Goal: Task Accomplishment & Management: Complete application form

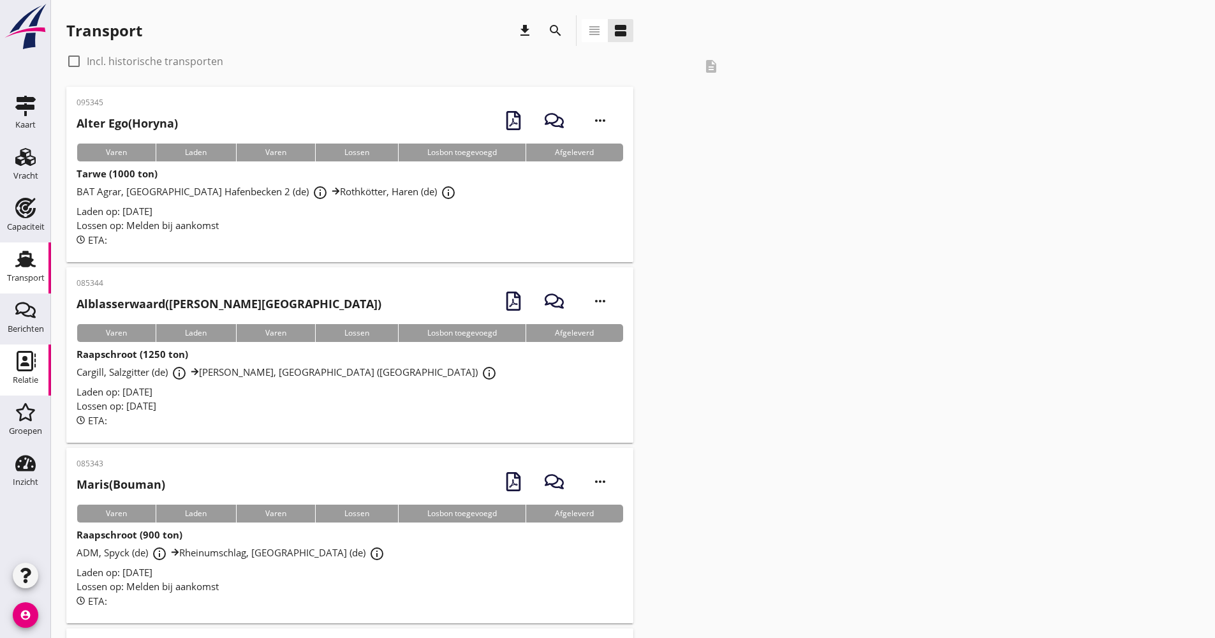
click at [13, 375] on div "Relatie" at bounding box center [26, 380] width 26 height 18
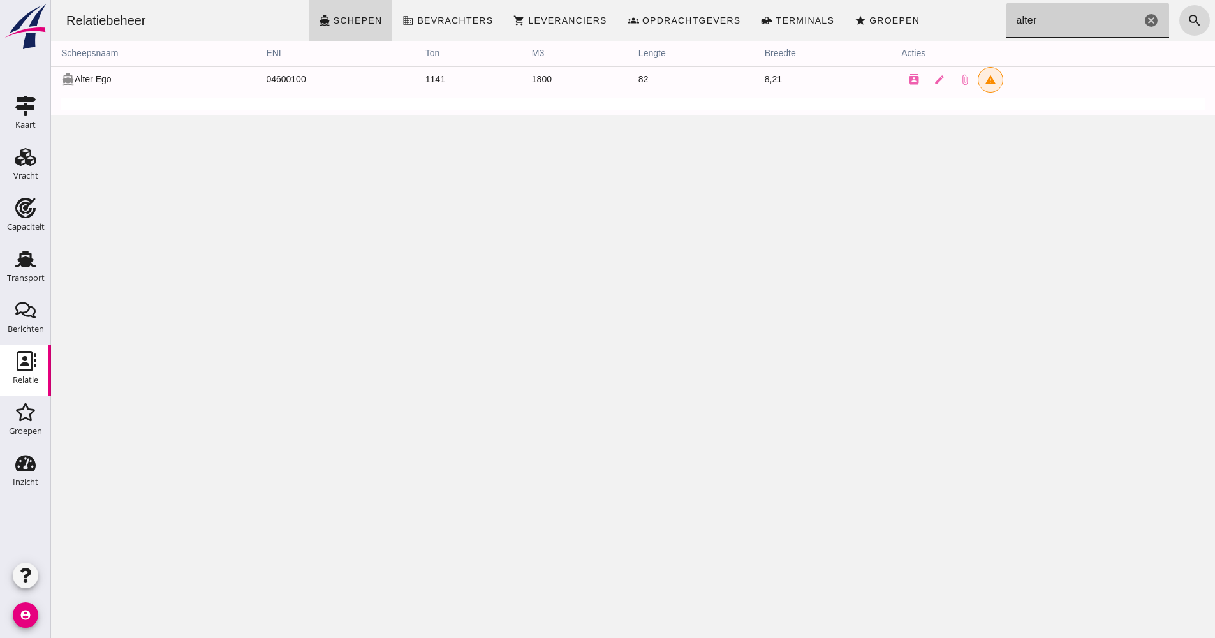
drag, startPoint x: 1018, startPoint y: 18, endPoint x: 989, endPoint y: 17, distance: 28.7
click div "Relatiebeheer directions_boat Schepen business Bevrachters shopping_cart Levera…"
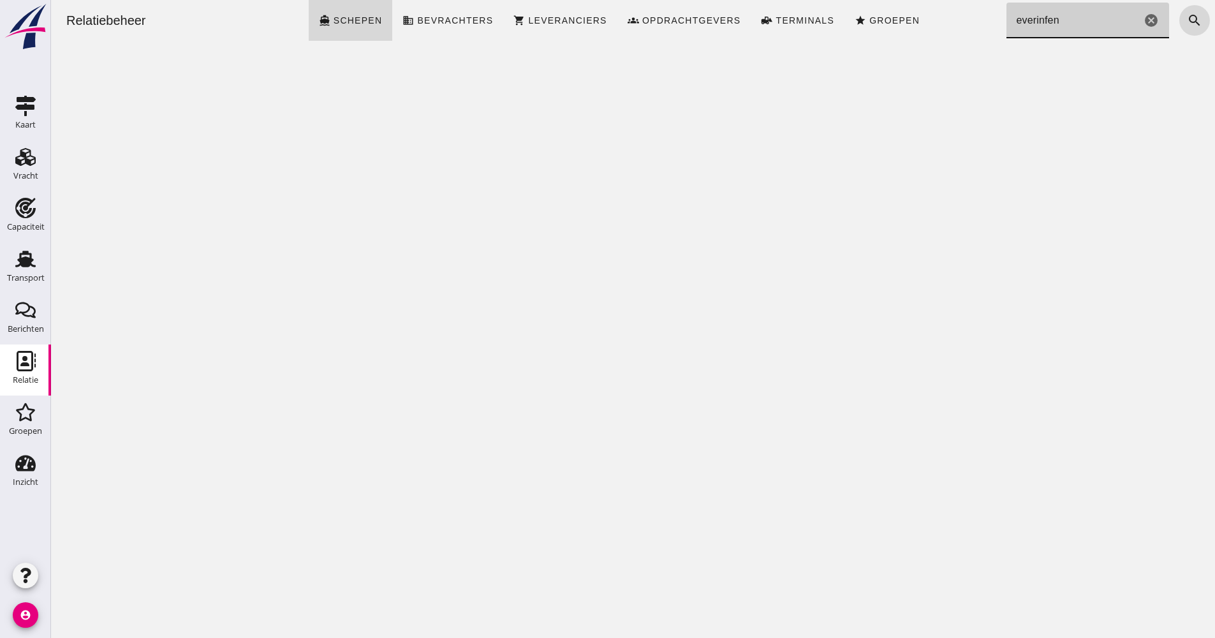
click input "everinfen"
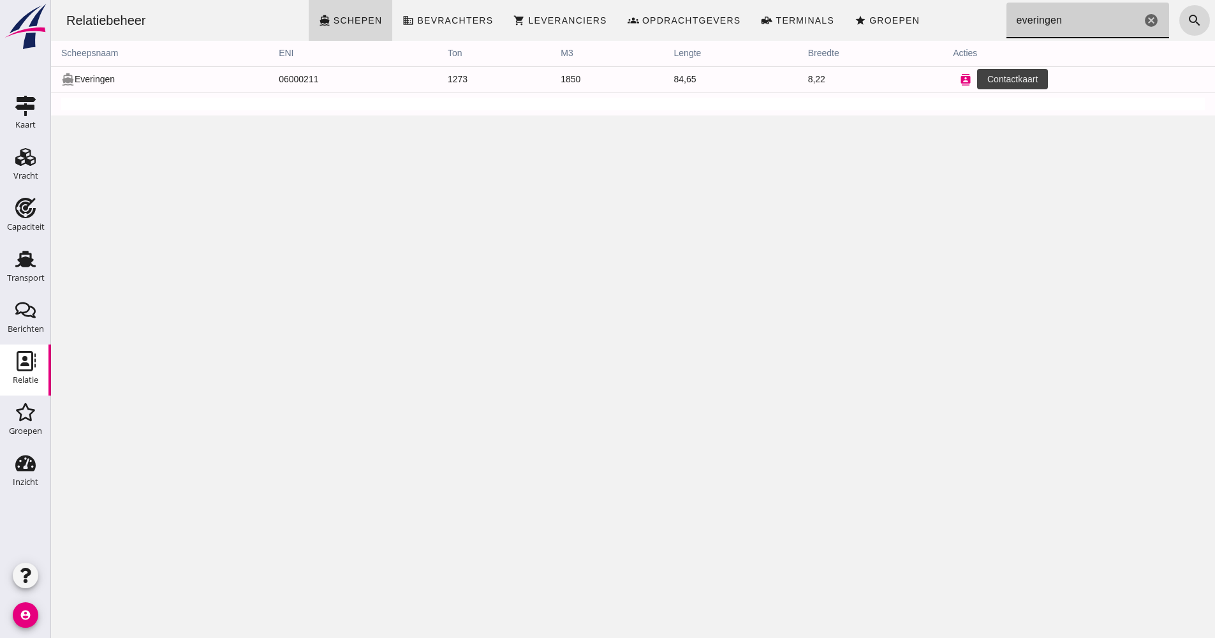
type input "everingen"
click button "contacts"
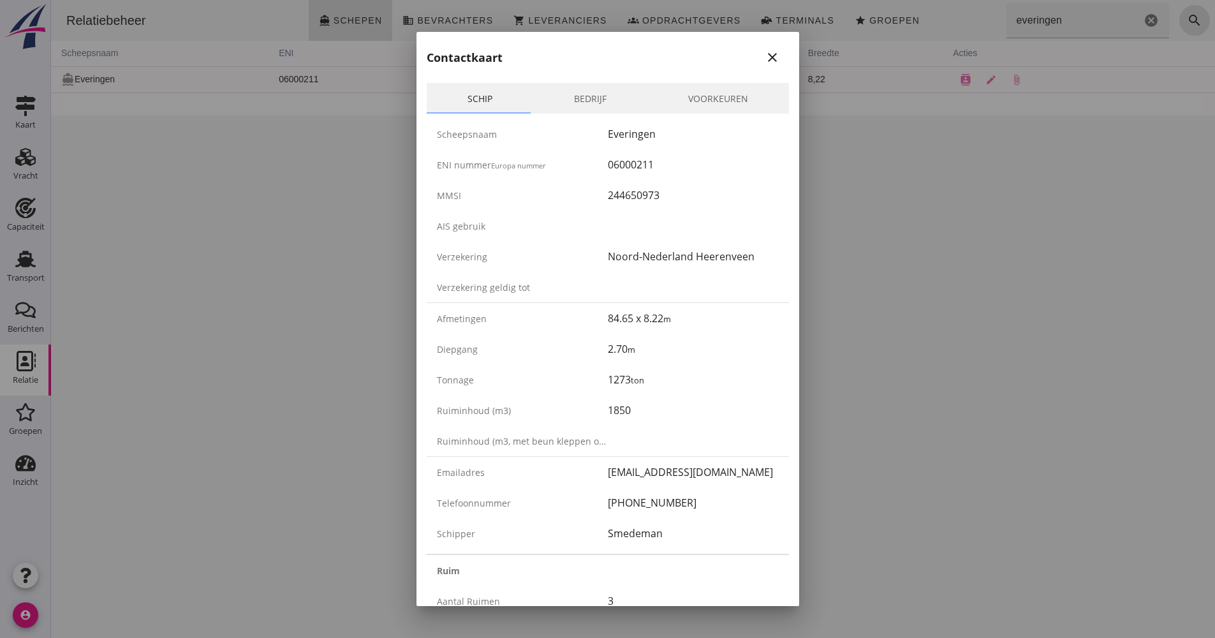
drag, startPoint x: 679, startPoint y: 497, endPoint x: 585, endPoint y: 504, distance: 94.0
click at [585, 504] on div "Telefoonnummer [PHONE_NUMBER]" at bounding box center [608, 502] width 362 height 31
drag, startPoint x: 585, startPoint y: 504, endPoint x: 605, endPoint y: 503, distance: 19.2
copy div "[PHONE_NUMBER]"
click at [629, 159] on div "06000211" at bounding box center [693, 164] width 171 height 15
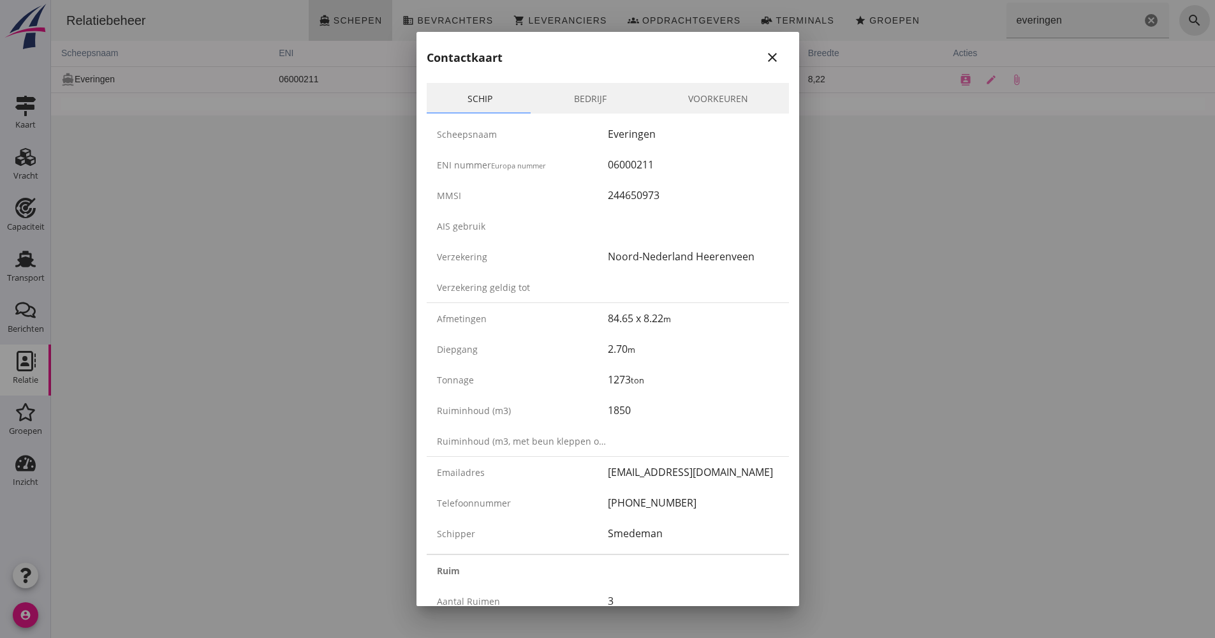
click at [629, 159] on div "06000211" at bounding box center [693, 164] width 171 height 15
copy div "06000211"
click at [772, 61] on div "close" at bounding box center [772, 57] width 23 height 15
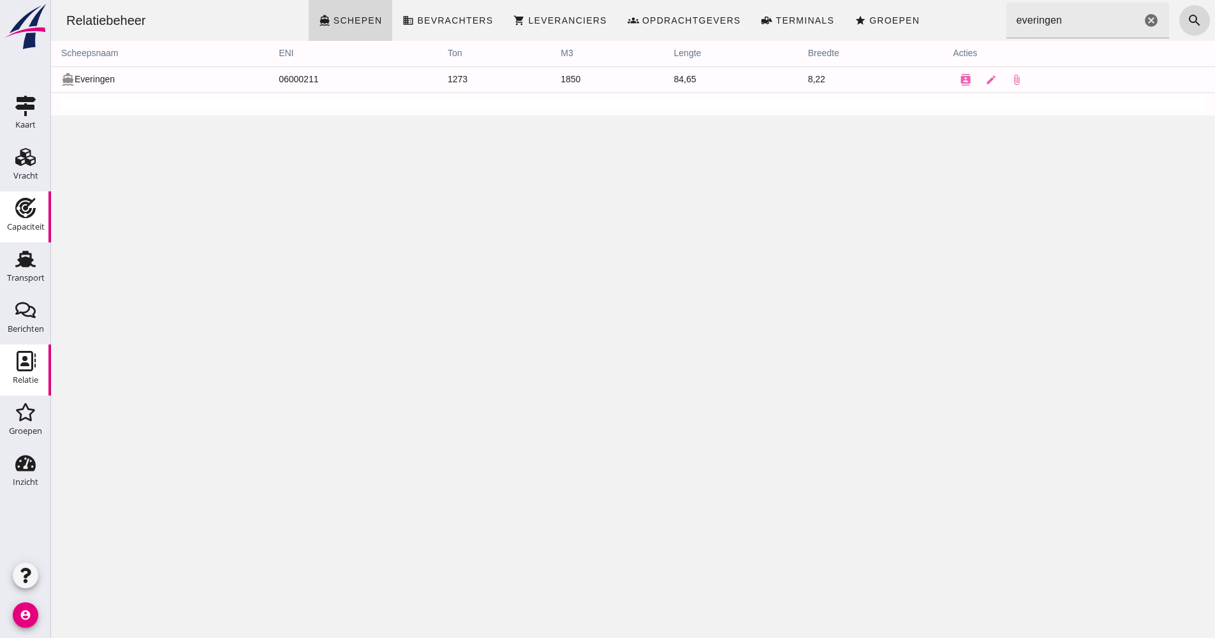
click at [26, 212] on use at bounding box center [25, 208] width 20 height 20
click at [24, 257] on use at bounding box center [25, 259] width 20 height 17
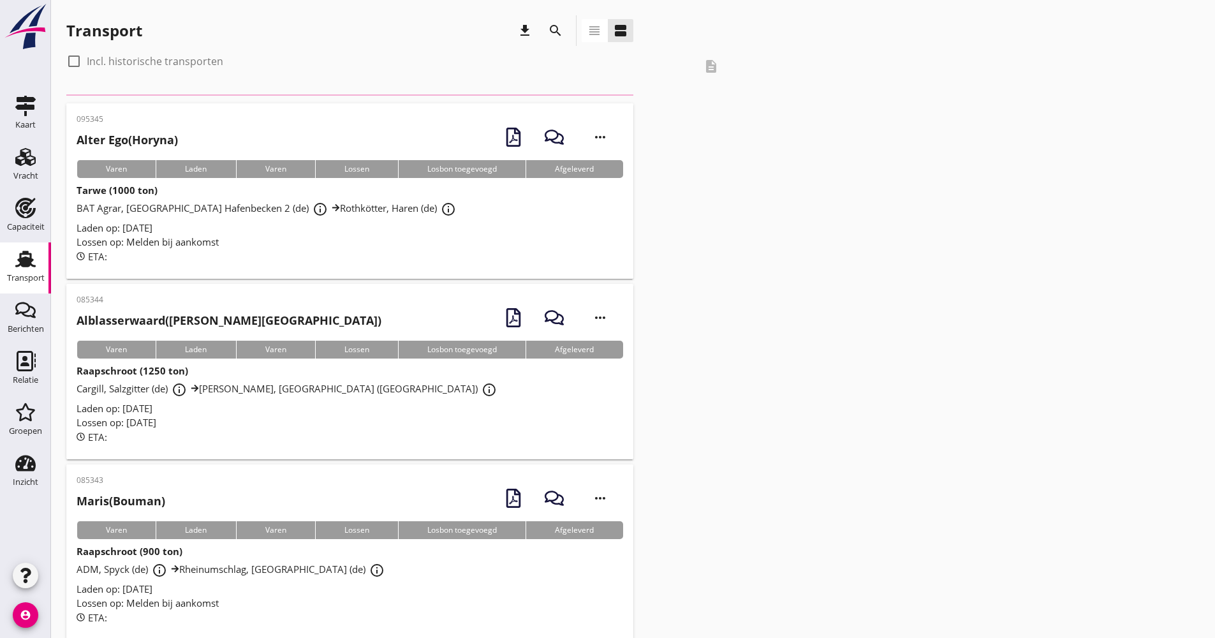
drag, startPoint x: 546, startPoint y: 41, endPoint x: 552, endPoint y: 24, distance: 19.0
click at [547, 40] on div "search" at bounding box center [555, 30] width 31 height 31
click at [552, 26] on icon "search" at bounding box center [555, 30] width 15 height 15
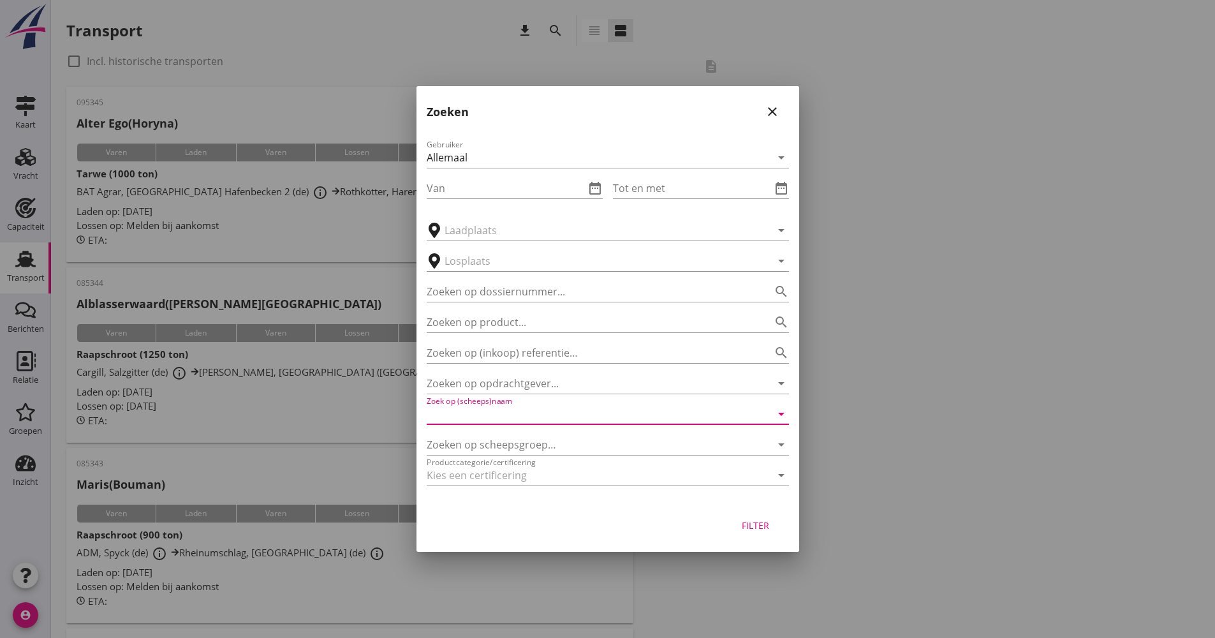
click at [489, 418] on input "Zoek op (scheeps)naam" at bounding box center [590, 414] width 327 height 20
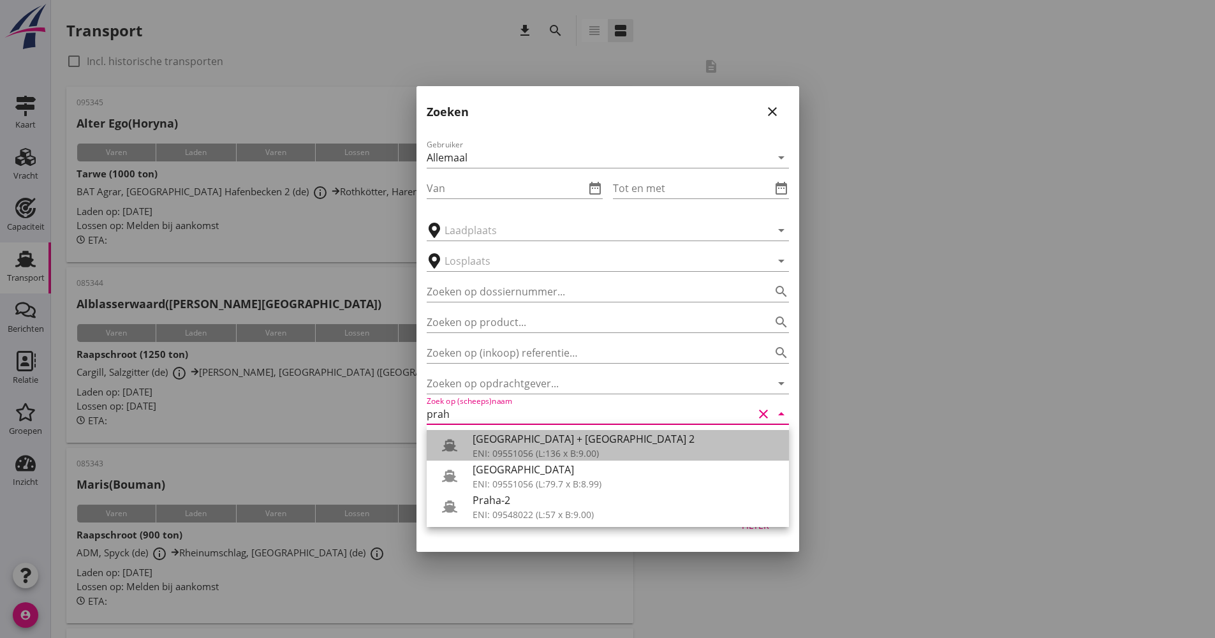
drag, startPoint x: 516, startPoint y: 450, endPoint x: 535, endPoint y: 443, distance: 20.4
click at [515, 449] on div "ENI: 09551056 (L:136 x B:9.00)" at bounding box center [626, 452] width 306 height 13
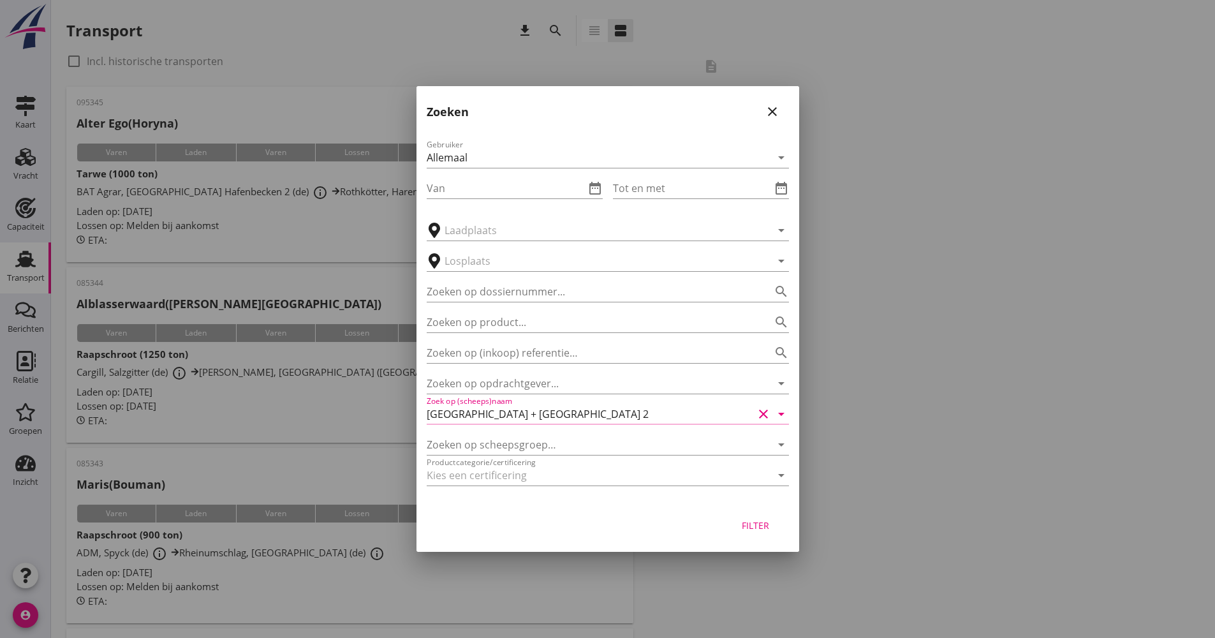
click at [751, 536] on div "Filter" at bounding box center [607, 527] width 383 height 48
drag, startPoint x: 751, startPoint y: 533, endPoint x: 754, endPoint y: 519, distance: 13.8
click at [751, 532] on button "Filter" at bounding box center [756, 524] width 56 height 23
type input "[GEOGRAPHIC_DATA] + [GEOGRAPHIC_DATA] 2"
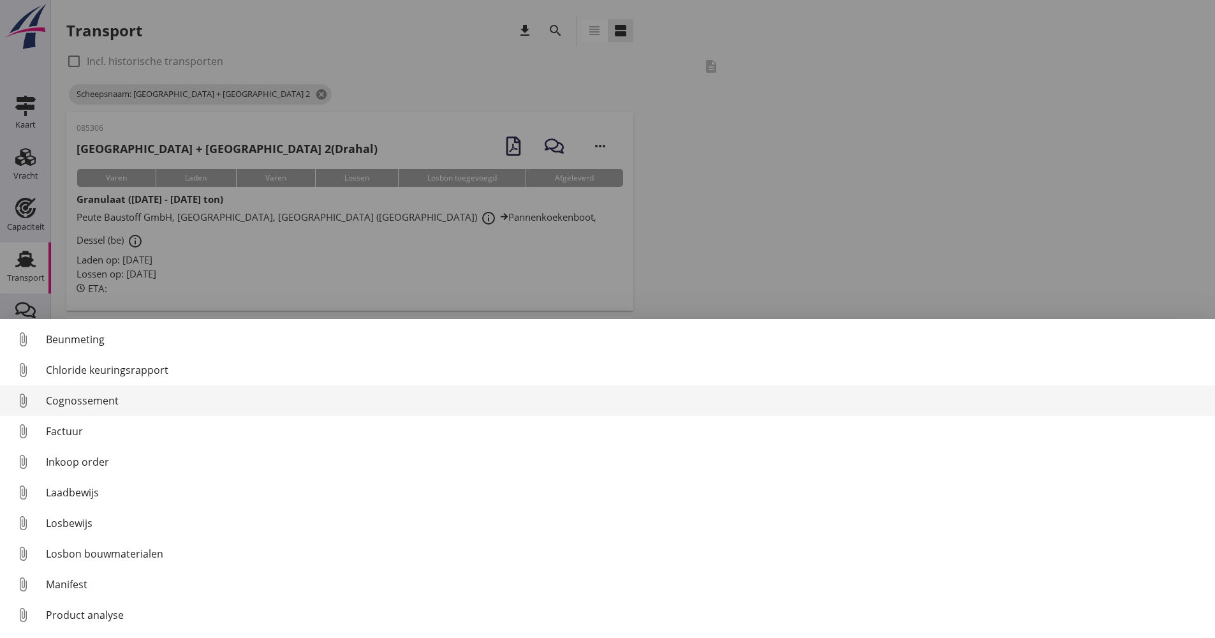
drag, startPoint x: 92, startPoint y: 397, endPoint x: 84, endPoint y: 385, distance: 14.7
click at [93, 397] on div "Cognossement" at bounding box center [625, 400] width 1159 height 15
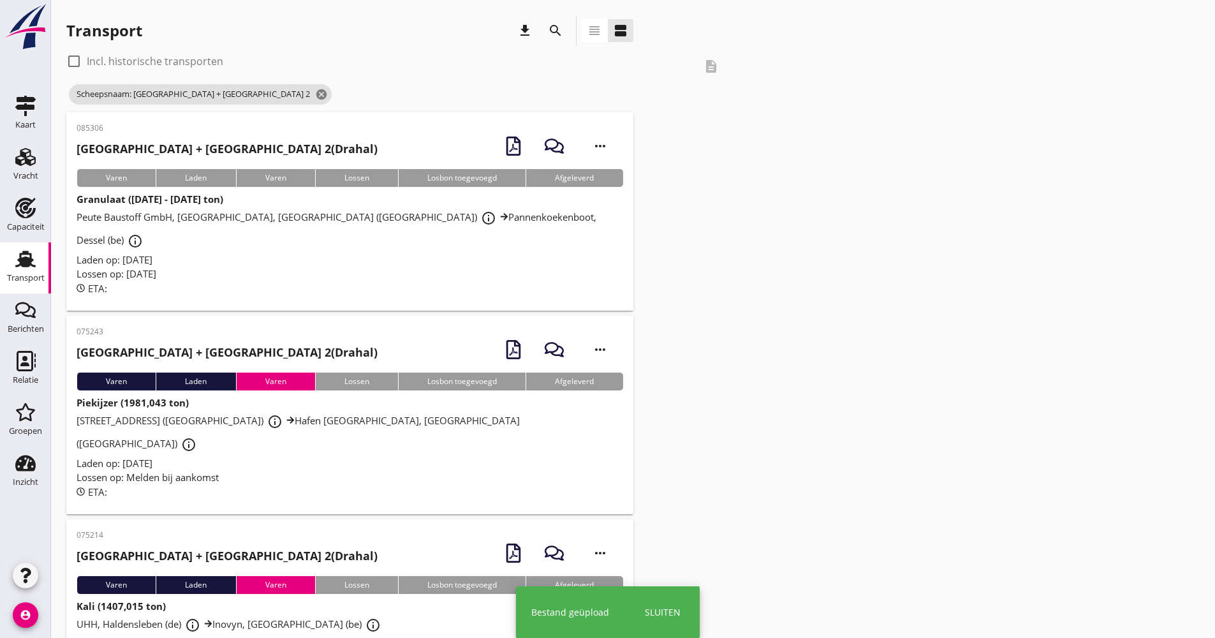
click at [359, 244] on div "Granulaat ([DATE] - [DATE] ton) Peute Baustoff GmbH, Norderelbe, [GEOGRAPHIC_DA…" at bounding box center [350, 243] width 547 height 103
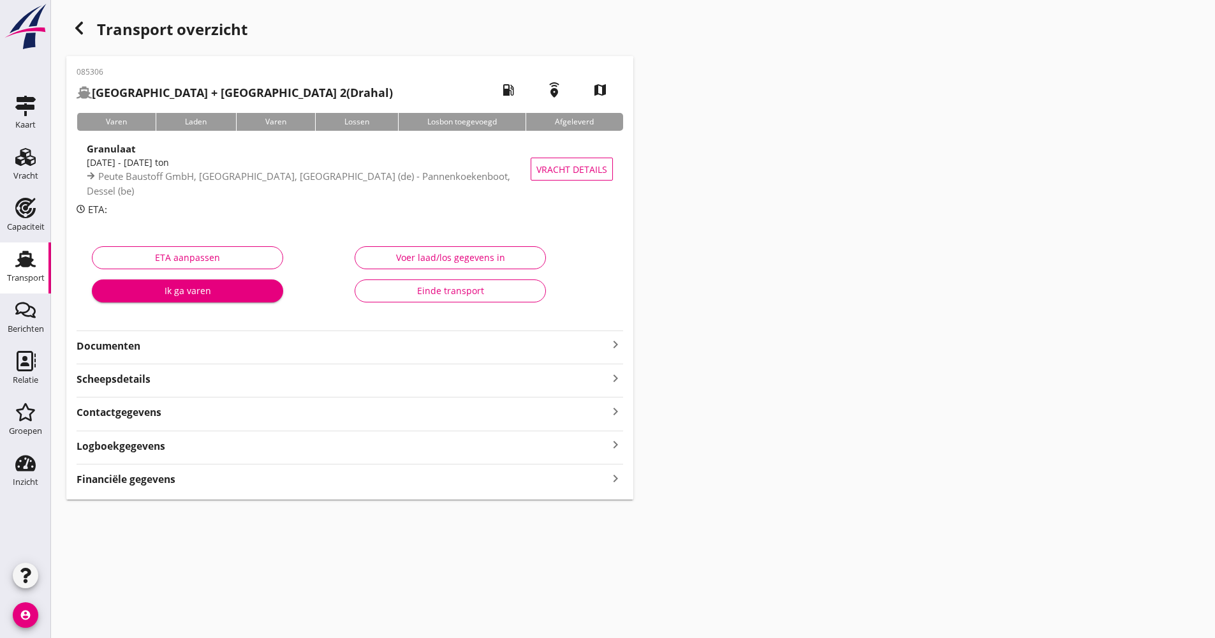
click at [177, 355] on div "085306 [GEOGRAPHIC_DATA] + [GEOGRAPHIC_DATA] ([GEOGRAPHIC_DATA]) local_gas_stat…" at bounding box center [349, 277] width 567 height 443
click at [177, 351] on strong "Documenten" at bounding box center [342, 346] width 531 height 15
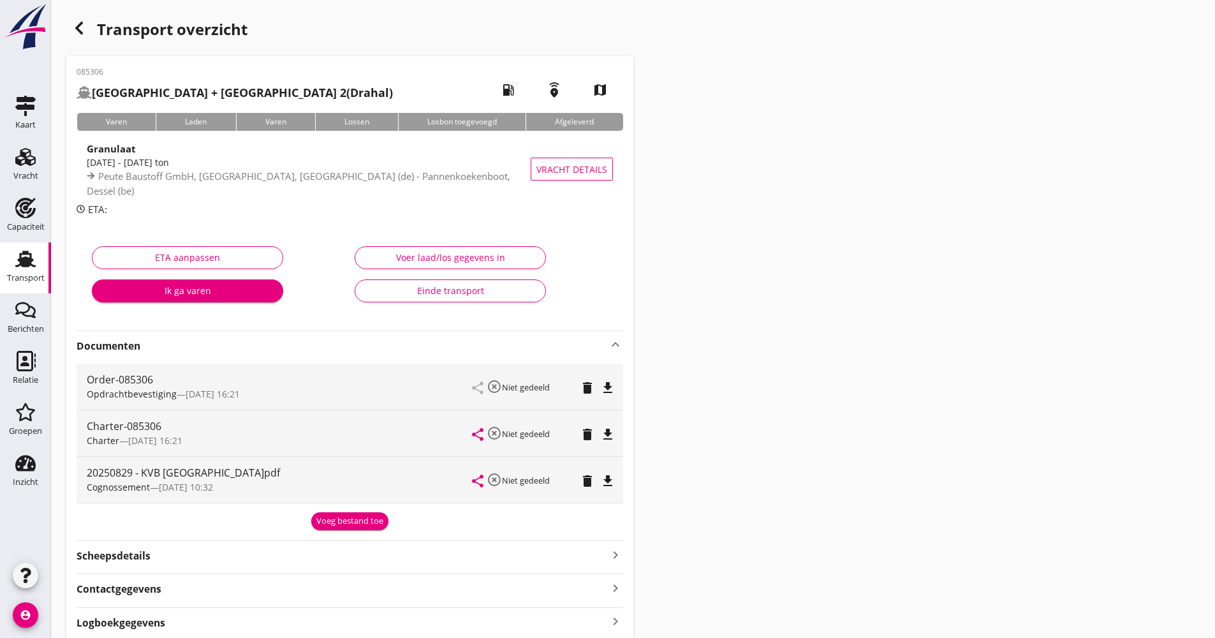
click at [179, 345] on strong "Documenten" at bounding box center [342, 346] width 531 height 15
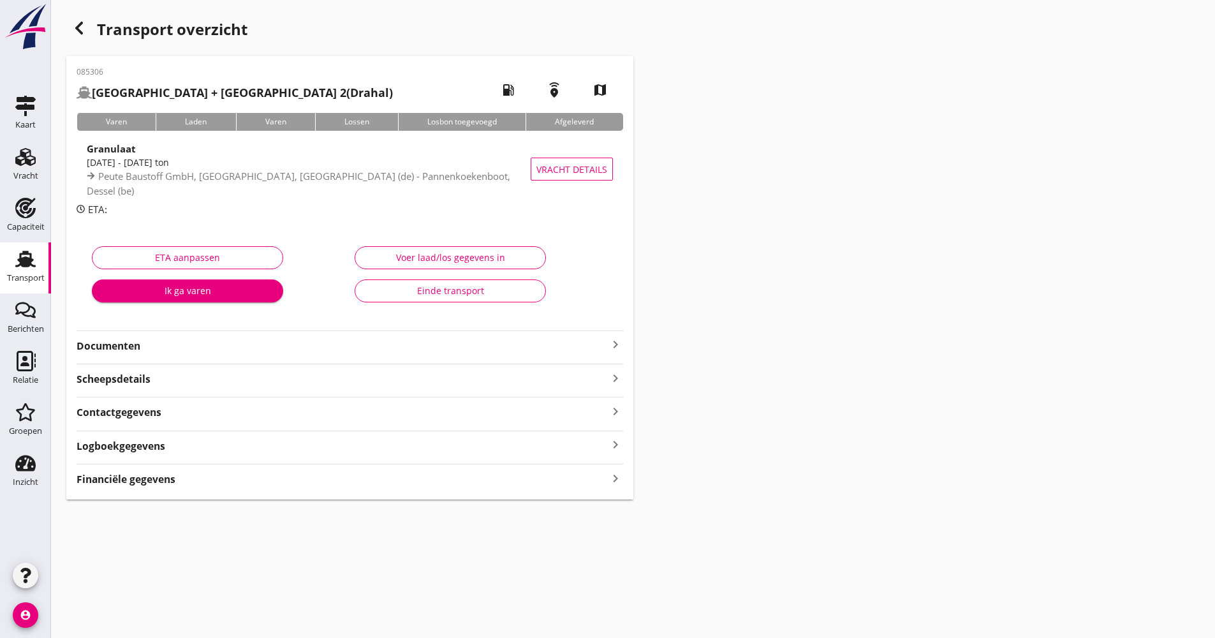
click at [179, 346] on strong "Documenten" at bounding box center [342, 346] width 531 height 15
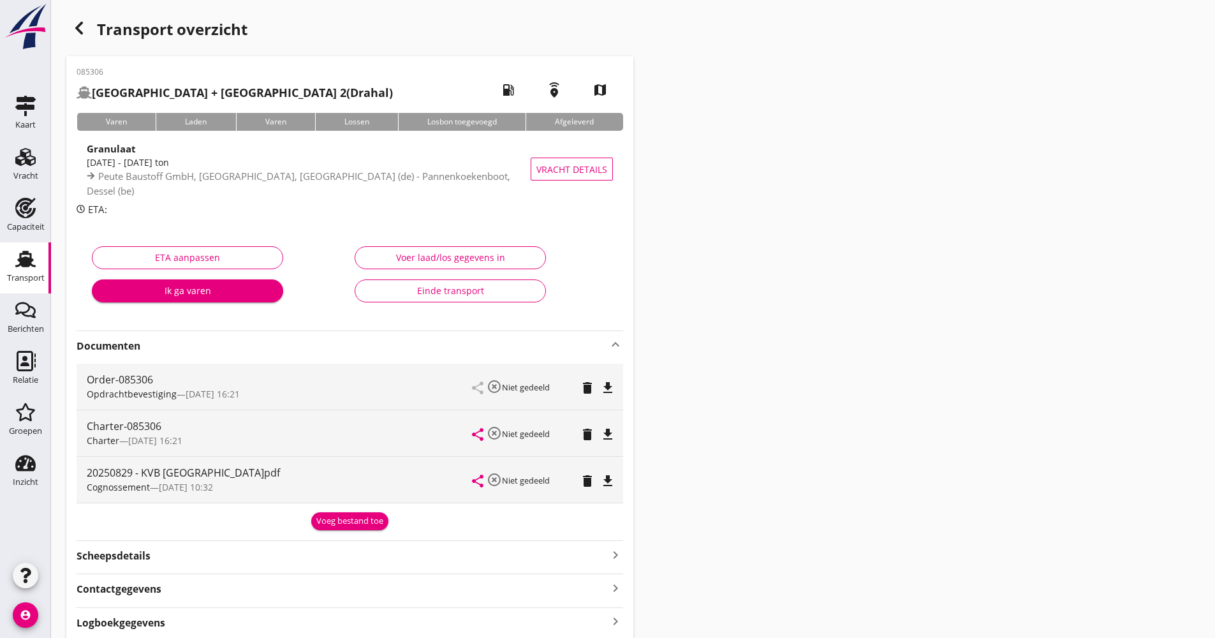
click at [179, 346] on strong "Documenten" at bounding box center [342, 346] width 531 height 15
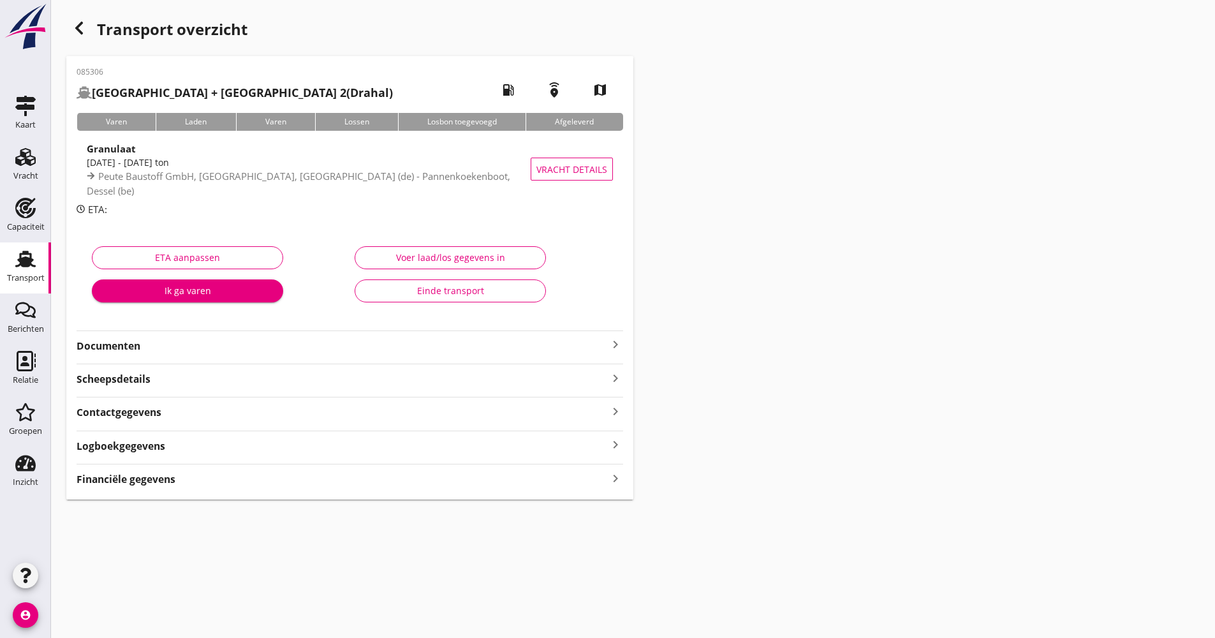
click at [206, 448] on div "Logboekgegevens keyboard_arrow_right" at bounding box center [350, 444] width 547 height 17
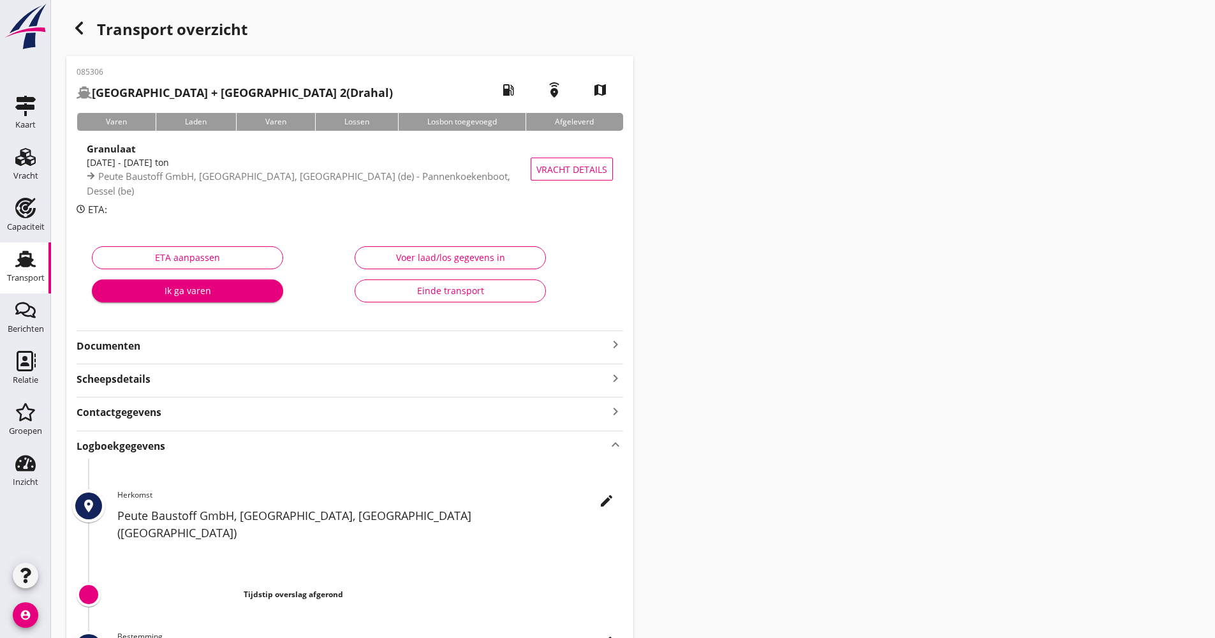
drag, startPoint x: 624, startPoint y: 508, endPoint x: 616, endPoint y: 506, distance: 8.7
click at [623, 509] on div "085306 [GEOGRAPHIC_DATA] + [GEOGRAPHIC_DATA] (Drahal) local_gas_station emergen…" at bounding box center [349, 421] width 567 height 730
click at [613, 499] on icon "edit" at bounding box center [606, 500] width 15 height 15
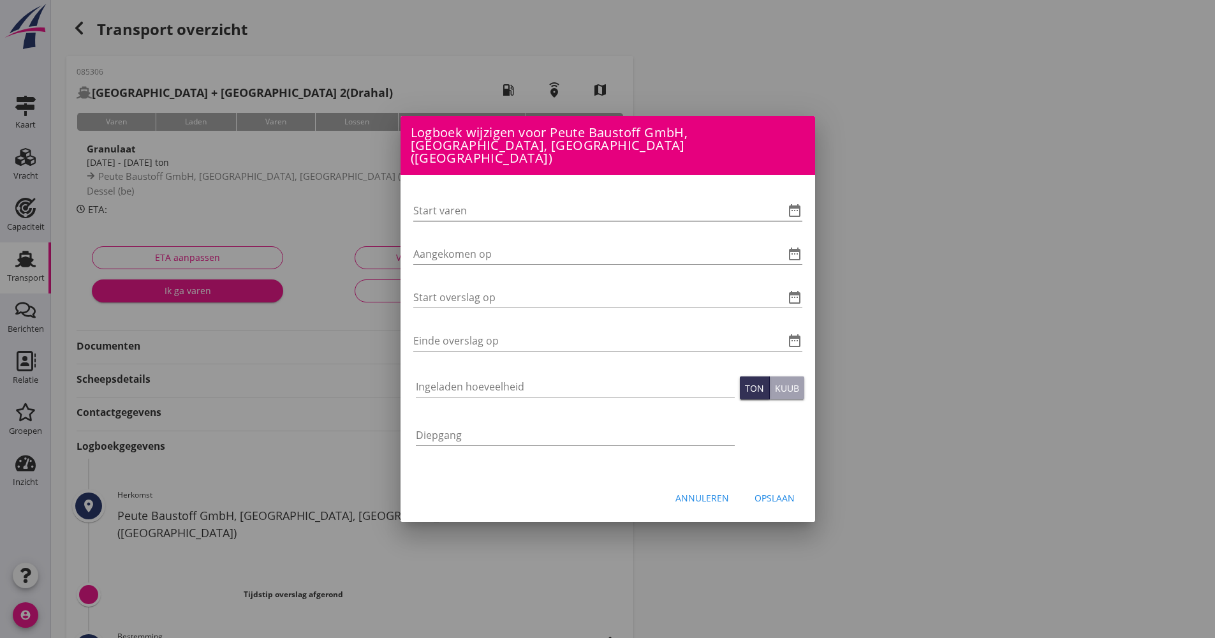
click at [795, 203] on icon "date_range" at bounding box center [794, 210] width 15 height 15
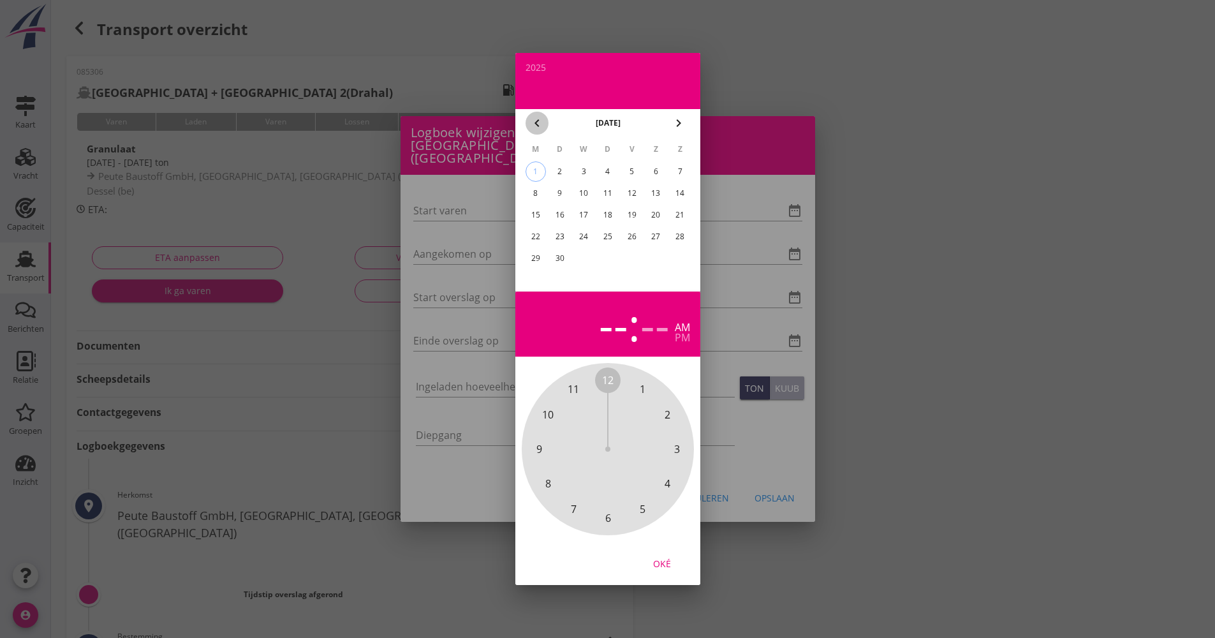
click at [532, 130] on icon "chevron_left" at bounding box center [536, 122] width 15 height 15
click at [633, 259] on div "29" at bounding box center [631, 258] width 20 height 20
drag, startPoint x: 609, startPoint y: 379, endPoint x: 619, endPoint y: 510, distance: 131.1
click at [619, 510] on div "12 1 2 3 4 5 6 7 8 9 10 11" at bounding box center [608, 449] width 138 height 138
click at [608, 383] on span "00" at bounding box center [607, 379] width 11 height 15
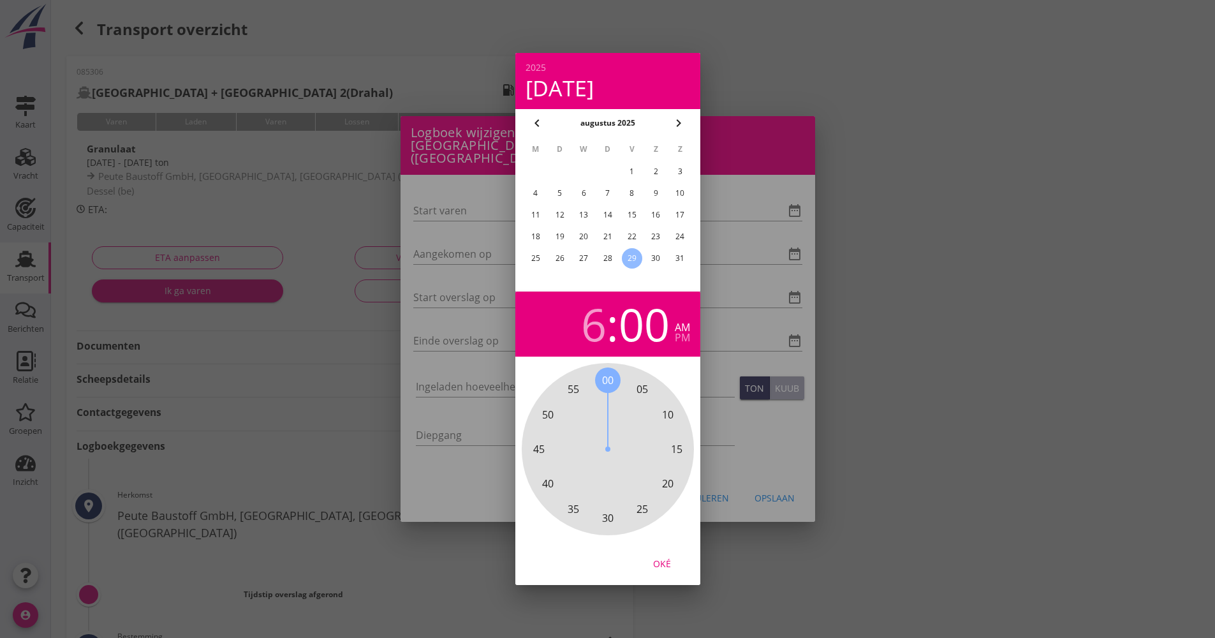
drag, startPoint x: 660, startPoint y: 561, endPoint x: 653, endPoint y: 544, distance: 18.0
click at [660, 560] on div "Oké" at bounding box center [662, 563] width 36 height 13
type input "[DATE] 06:00"
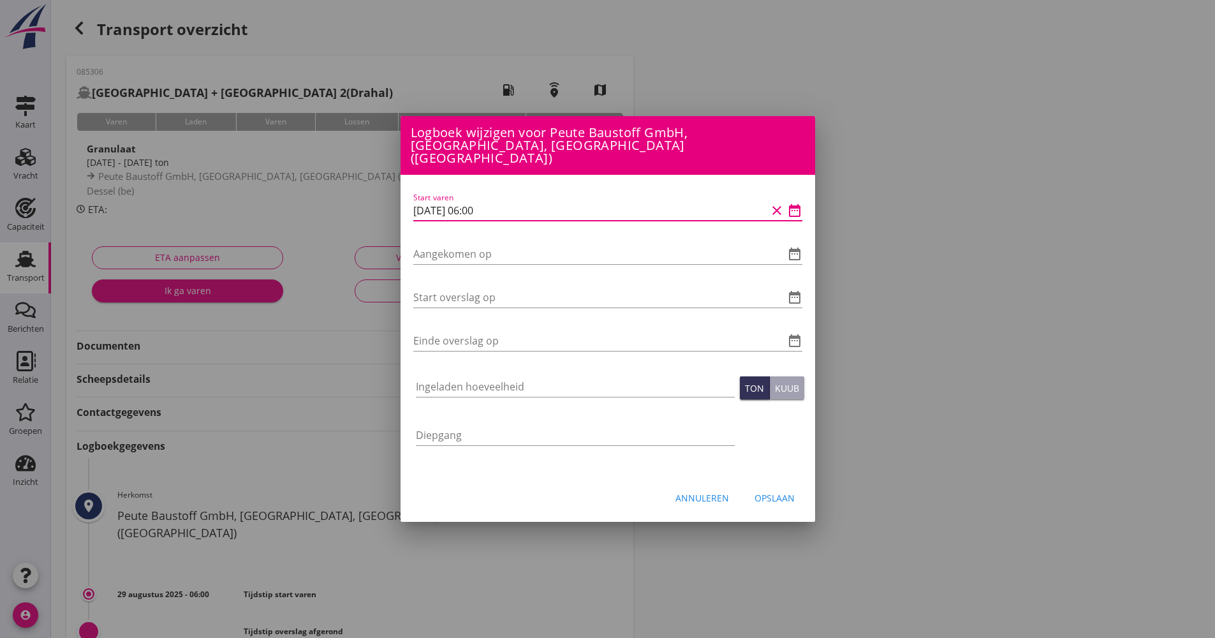
drag, startPoint x: 516, startPoint y: 200, endPoint x: 464, endPoint y: 200, distance: 51.7
click at [413, 200] on input "[DATE] 06:00" at bounding box center [589, 210] width 353 height 20
drag, startPoint x: 464, startPoint y: 202, endPoint x: 458, endPoint y: 209, distance: 9.5
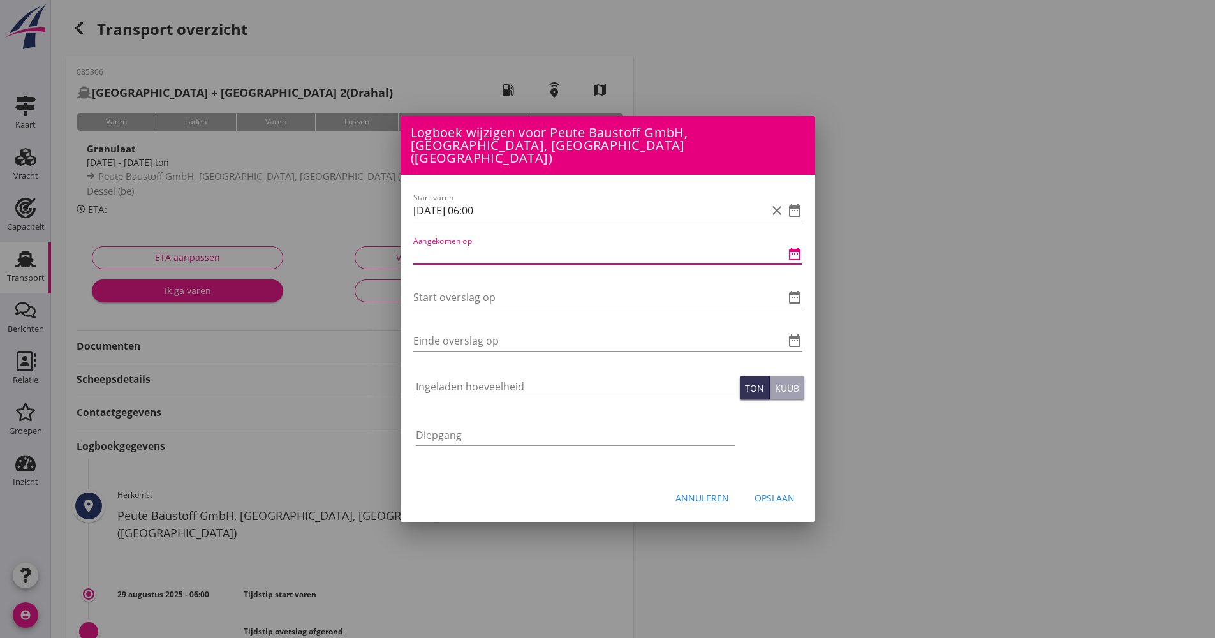
paste input "[DATE] 06:00"
type input "[DATE] 06:00"
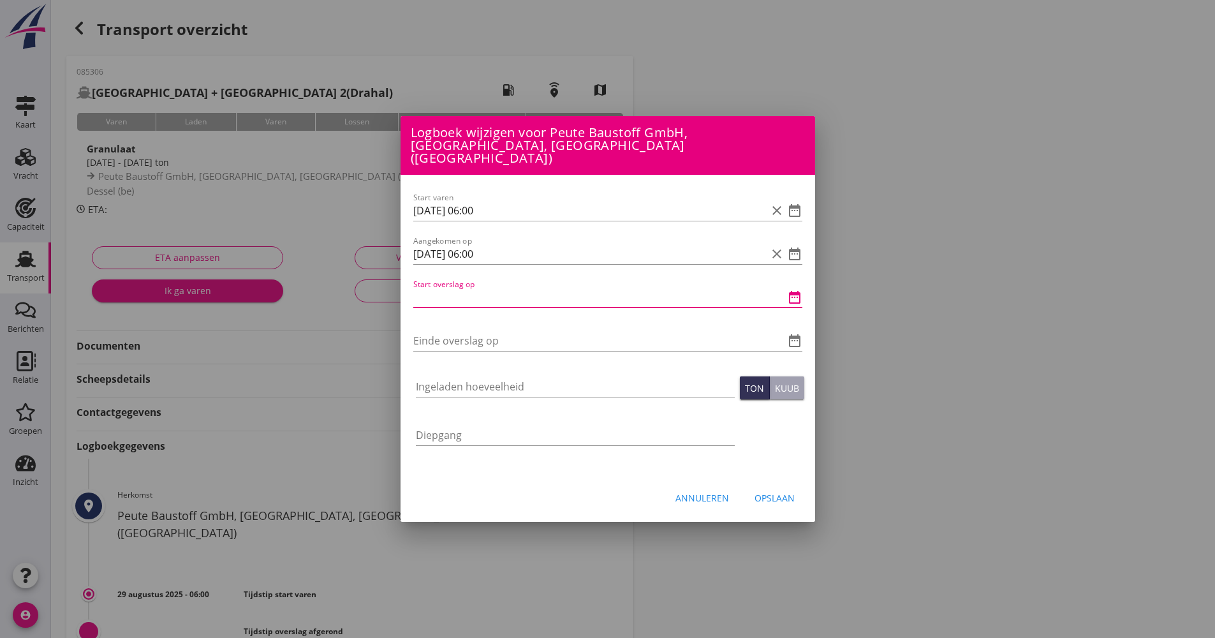
paste input "[DATE] 06:00"
type input "[DATE] 06:00"
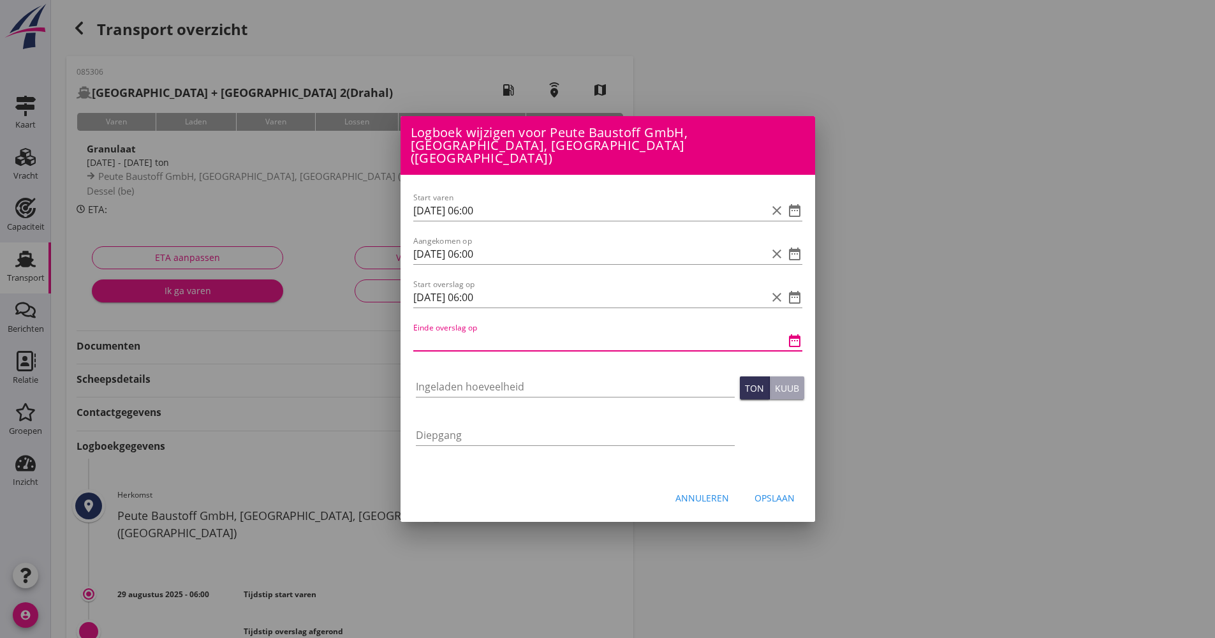
click at [476, 332] on input "Einde overslag op" at bounding box center [589, 340] width 353 height 20
paste input "[DATE] 06:00"
drag, startPoint x: 498, startPoint y: 341, endPoint x: 442, endPoint y: 291, distance: 75.0
click at [469, 337] on input "[DATE] 06:00" at bounding box center [589, 340] width 353 height 20
type input "[DATE] 10:45"
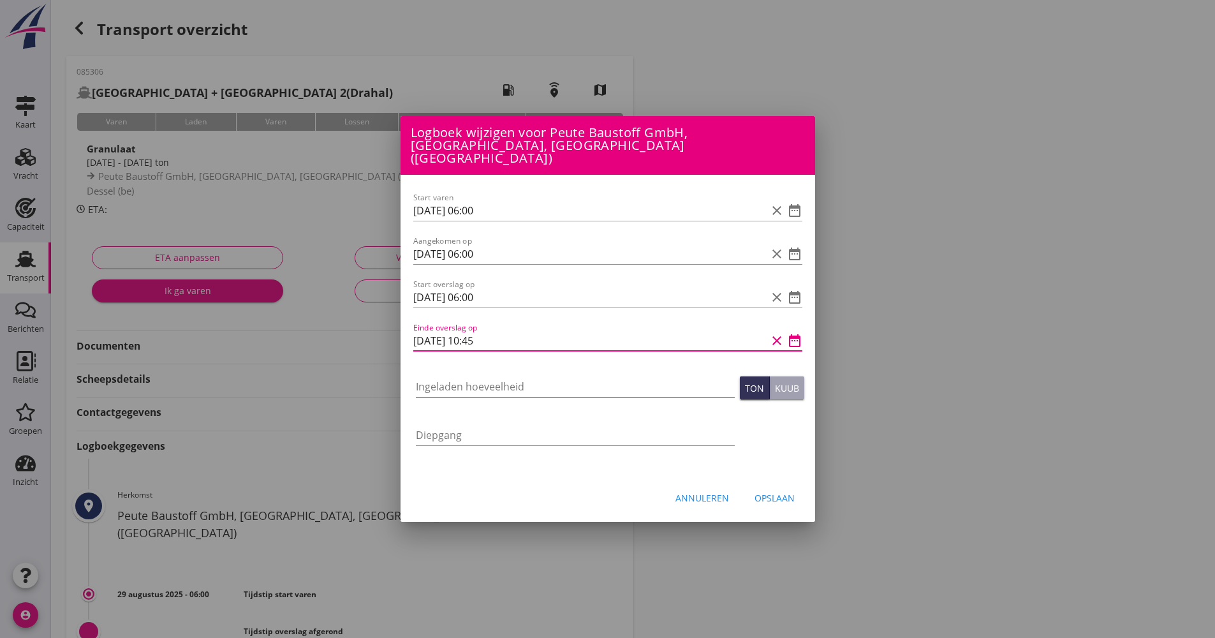
click at [462, 382] on input "Ingeladen hoeveelheid" at bounding box center [575, 386] width 319 height 20
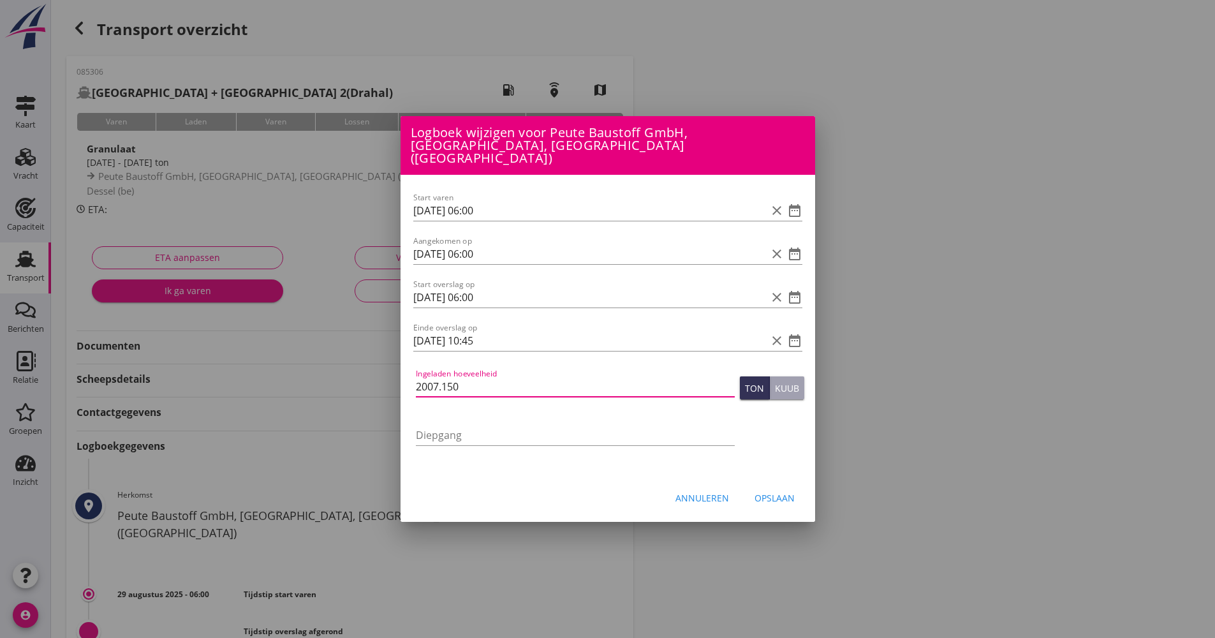
type input "2007.150"
click at [802, 501] on button "Opslaan" at bounding box center [774, 497] width 61 height 23
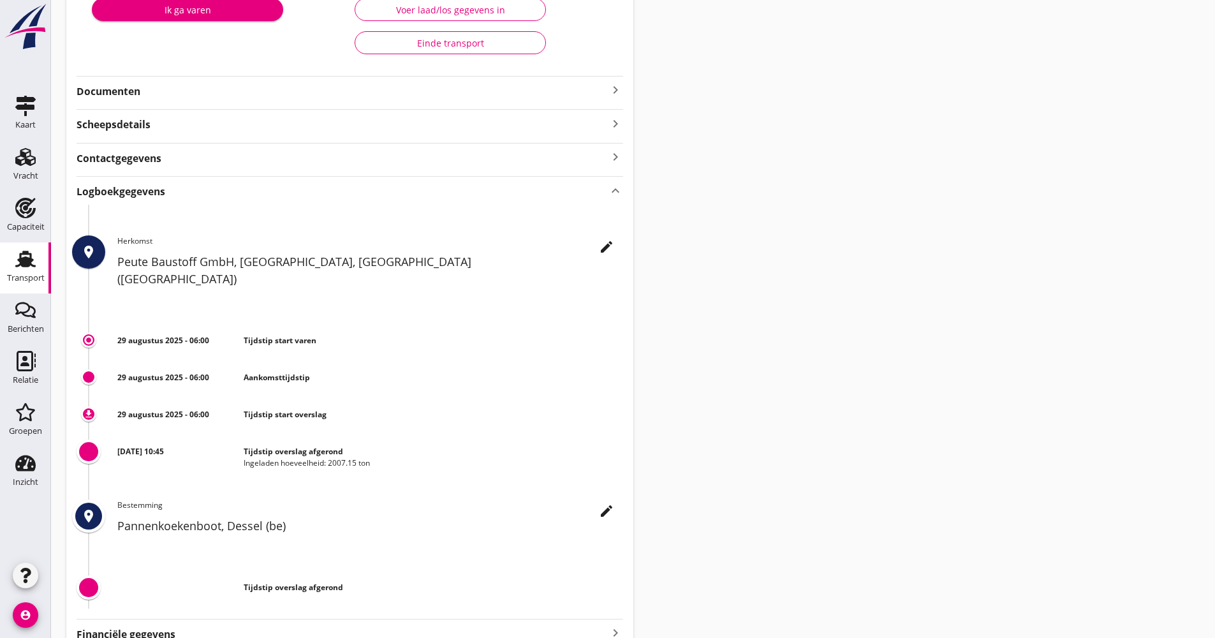
scroll to position [279, 0]
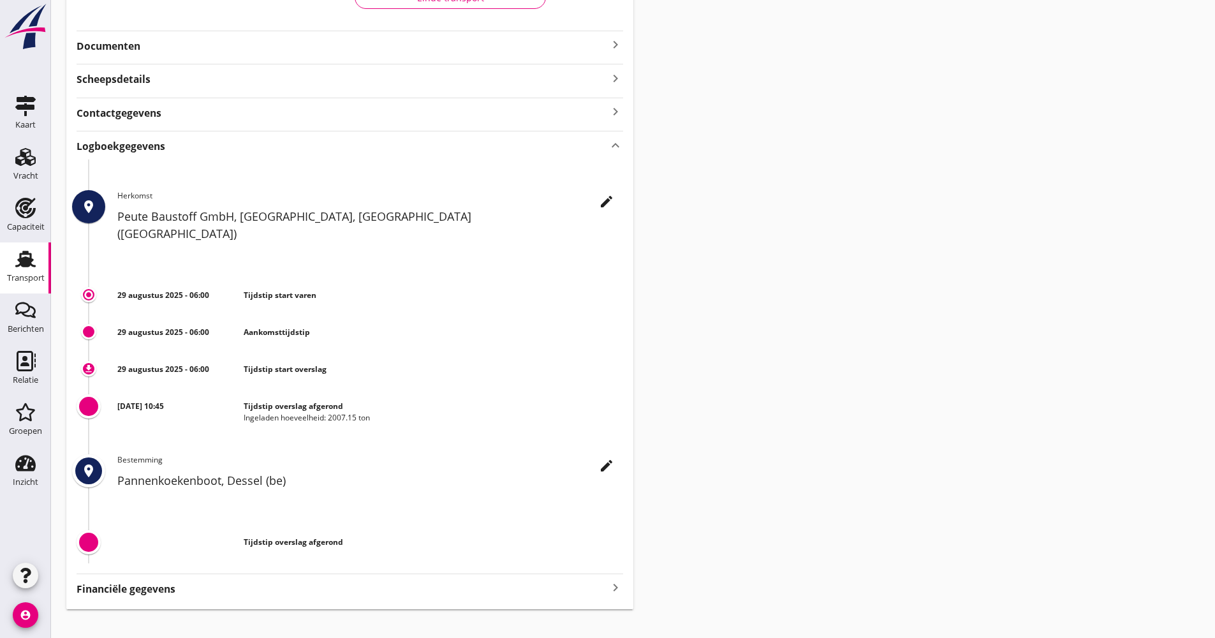
drag, startPoint x: 369, startPoint y: 402, endPoint x: 237, endPoint y: 388, distance: 132.1
click at [237, 390] on div "[DATE] 10:45 Tijdstip overslag [PERSON_NAME] hoeveelheid: 2007.15 ton" at bounding box center [370, 406] width 506 height 33
click at [237, 401] on div "[DATE] 10:45" at bounding box center [180, 412] width 126 height 23
drag, startPoint x: 240, startPoint y: 385, endPoint x: 383, endPoint y: 399, distance: 144.2
click at [383, 399] on div "[DATE] 10:45 Tijdstip overslag [PERSON_NAME] hoeveelheid: 2007.15 ton" at bounding box center [370, 406] width 506 height 33
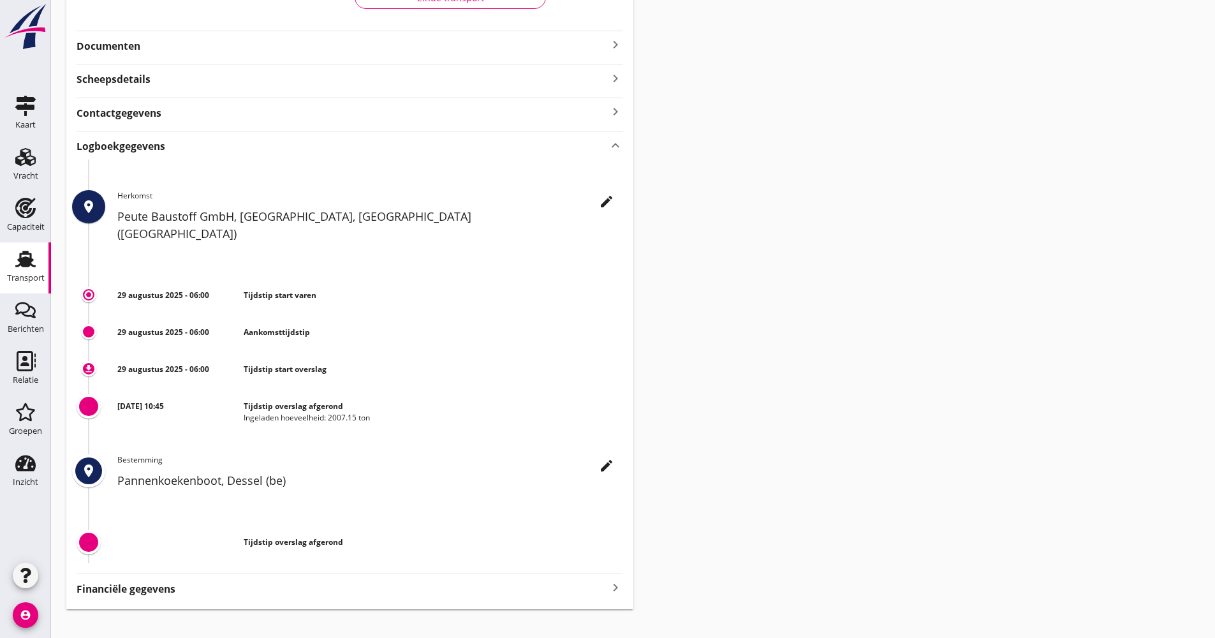
drag, startPoint x: 383, startPoint y: 399, endPoint x: 379, endPoint y: 476, distance: 76.6
click at [379, 476] on div "edit Bestemming Pannenkoekenboot, Dessel (be)" at bounding box center [370, 474] width 506 height 41
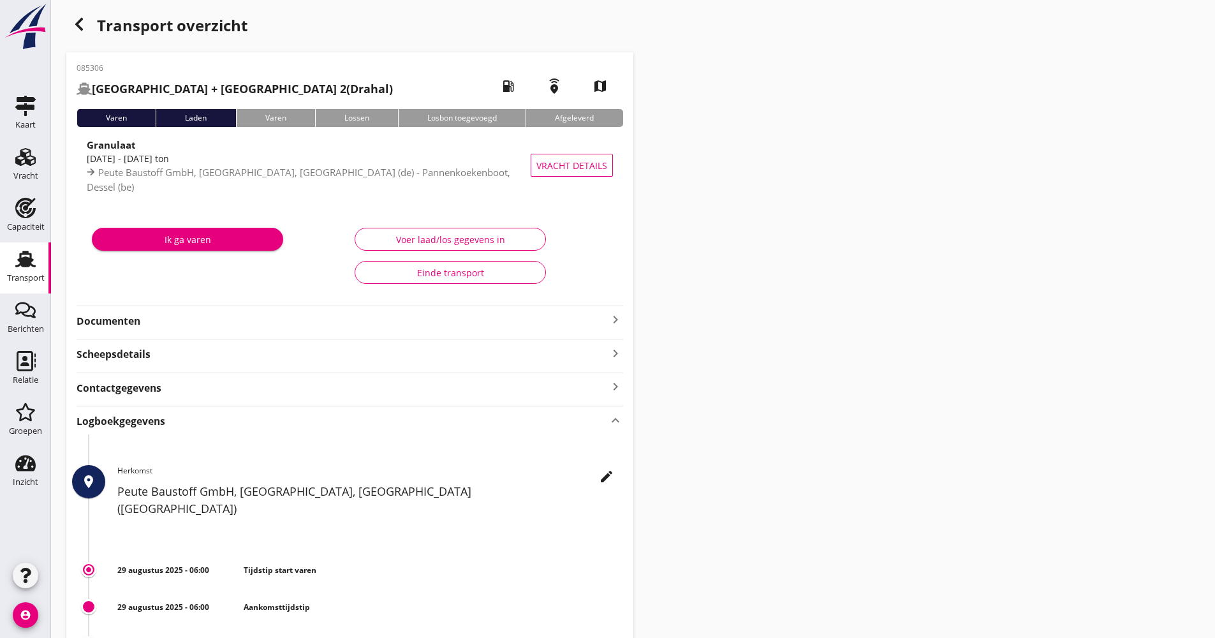
scroll to position [0, 0]
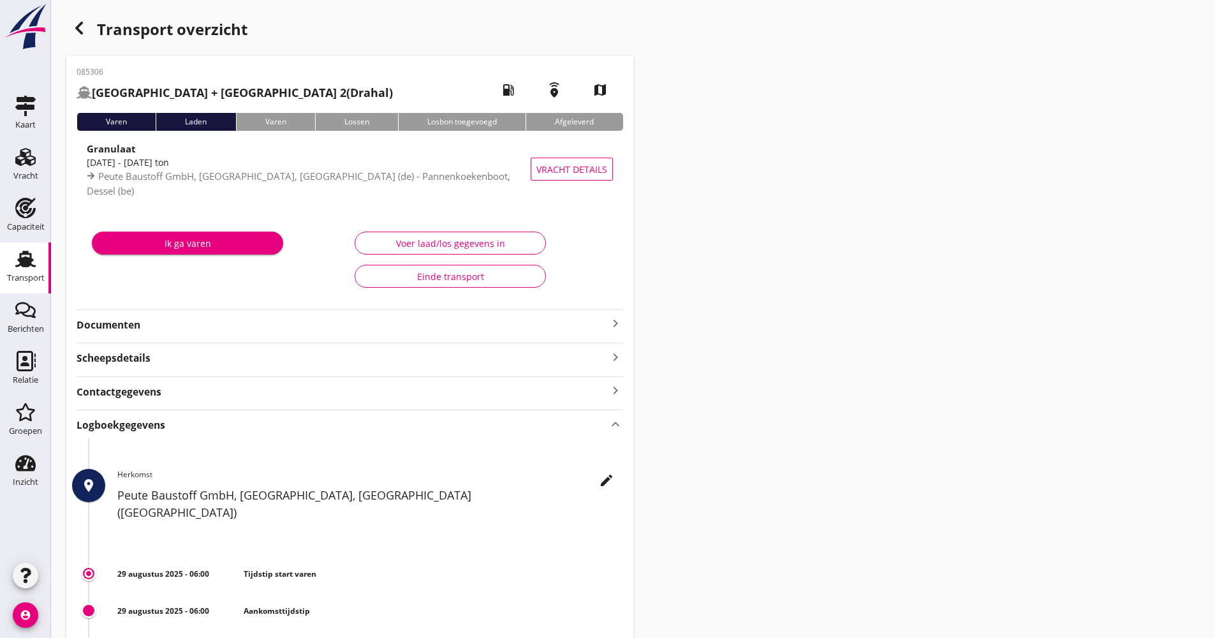
drag, startPoint x: 73, startPoint y: 68, endPoint x: 284, endPoint y: 92, distance: 212.4
click at [284, 92] on div "085306 [GEOGRAPHIC_DATA] + [GEOGRAPHIC_DATA] (Drahal) local_gas_station emergen…" at bounding box center [349, 472] width 567 height 832
click at [1041, 198] on div "Transport overzicht 085306 [GEOGRAPHIC_DATA] + [GEOGRAPHIC_DATA] ([GEOGRAPHIC_D…" at bounding box center [633, 451] width 1164 height 903
drag, startPoint x: 247, startPoint y: 101, endPoint x: 73, endPoint y: 64, distance: 178.1
click at [73, 64] on div "085306 [GEOGRAPHIC_DATA] + [GEOGRAPHIC_DATA] (Drahal) local_gas_station emergen…" at bounding box center [349, 472] width 567 height 832
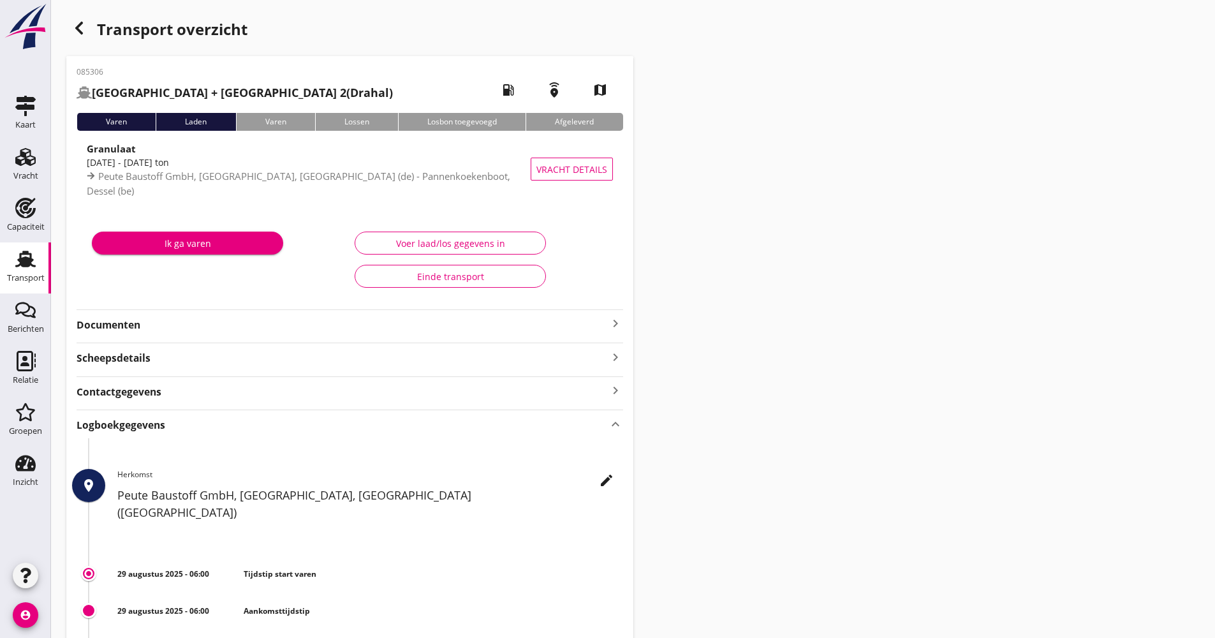
click at [807, 152] on div "Transport overzicht 085306 [GEOGRAPHIC_DATA] + [GEOGRAPHIC_DATA] ([GEOGRAPHIC_D…" at bounding box center [633, 451] width 1164 height 903
drag, startPoint x: 74, startPoint y: 41, endPoint x: 80, endPoint y: 36, distance: 8.6
click at [79, 37] on div "Transport overzicht" at bounding box center [349, 30] width 567 height 31
click at [96, 24] on div "Transport overzicht" at bounding box center [349, 30] width 567 height 31
click at [91, 20] on div "Transport overzicht" at bounding box center [349, 30] width 567 height 31
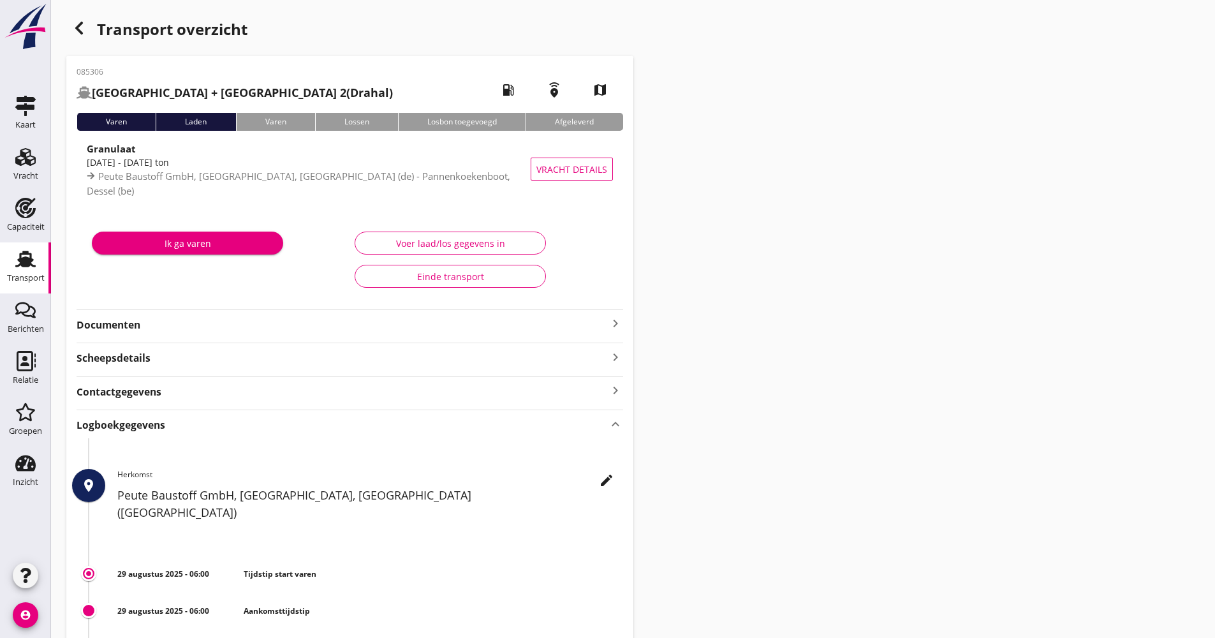
click at [85, 23] on icon "button" at bounding box center [78, 27] width 15 height 15
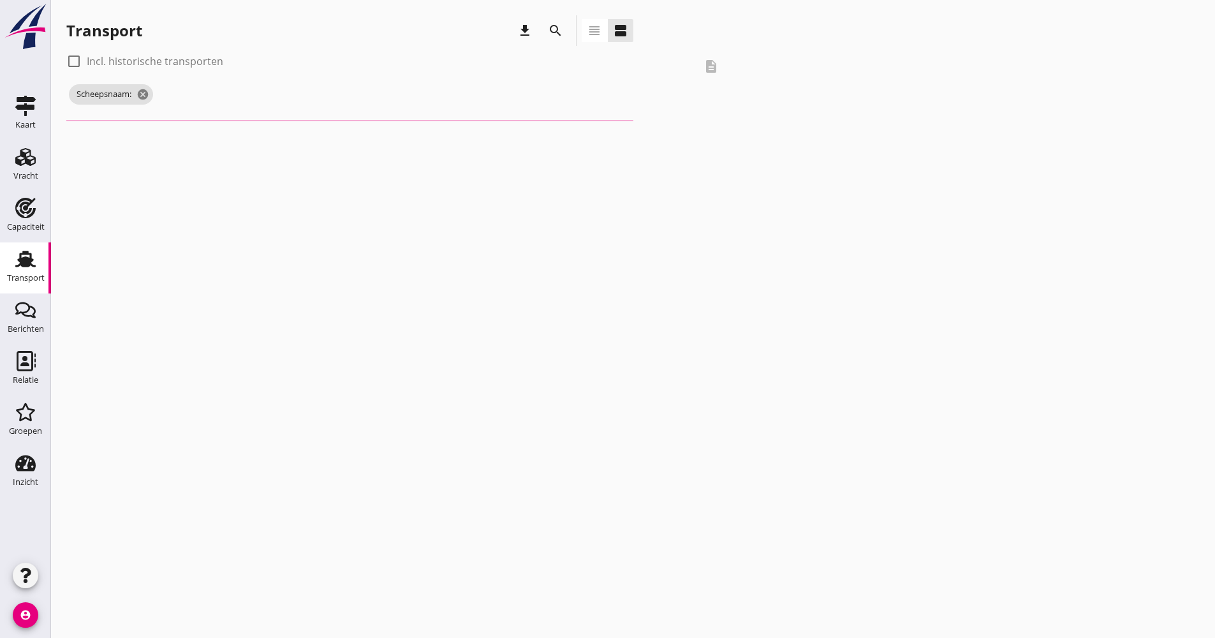
click at [558, 45] on div "search" at bounding box center [555, 30] width 31 height 31
click at [558, 38] on button "search" at bounding box center [555, 30] width 23 height 23
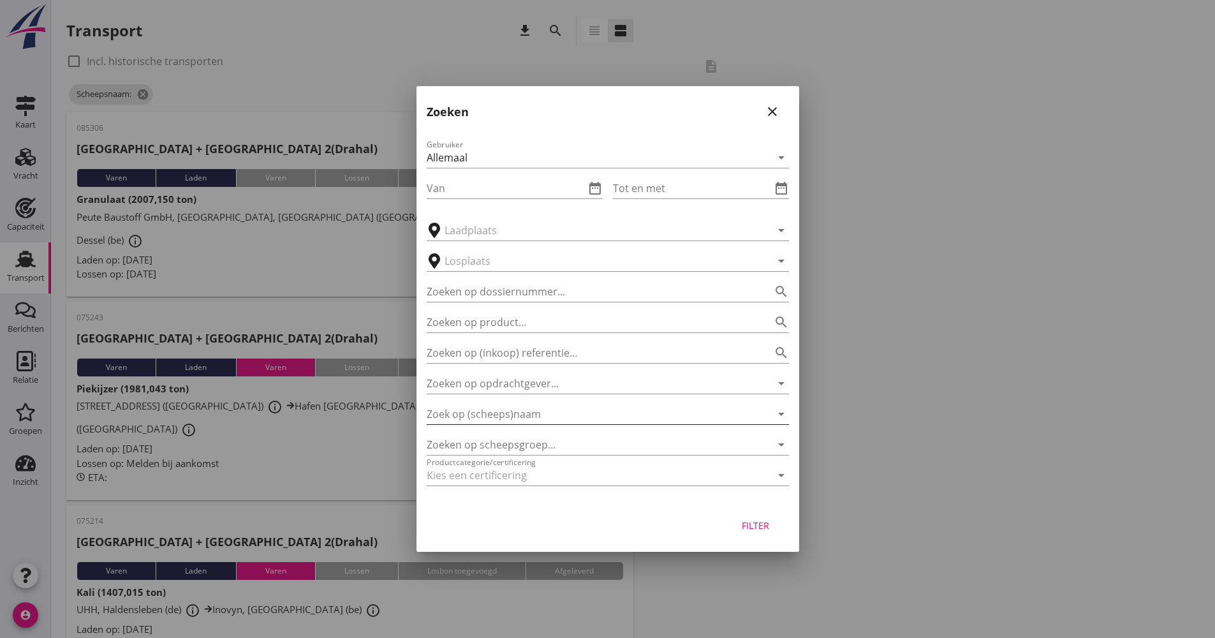
click at [496, 420] on input "Zoek op (scheeps)naam" at bounding box center [590, 414] width 327 height 20
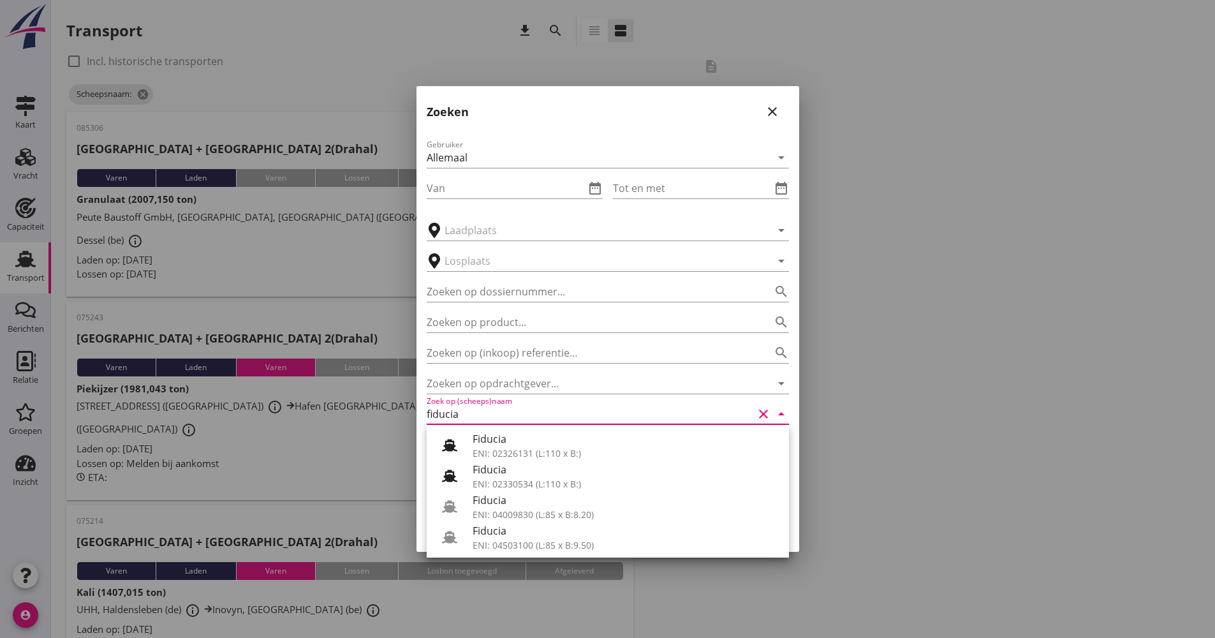
drag, startPoint x: 541, startPoint y: 533, endPoint x: 570, endPoint y: 534, distance: 28.1
click at [541, 534] on div "Fiducia" at bounding box center [626, 530] width 306 height 15
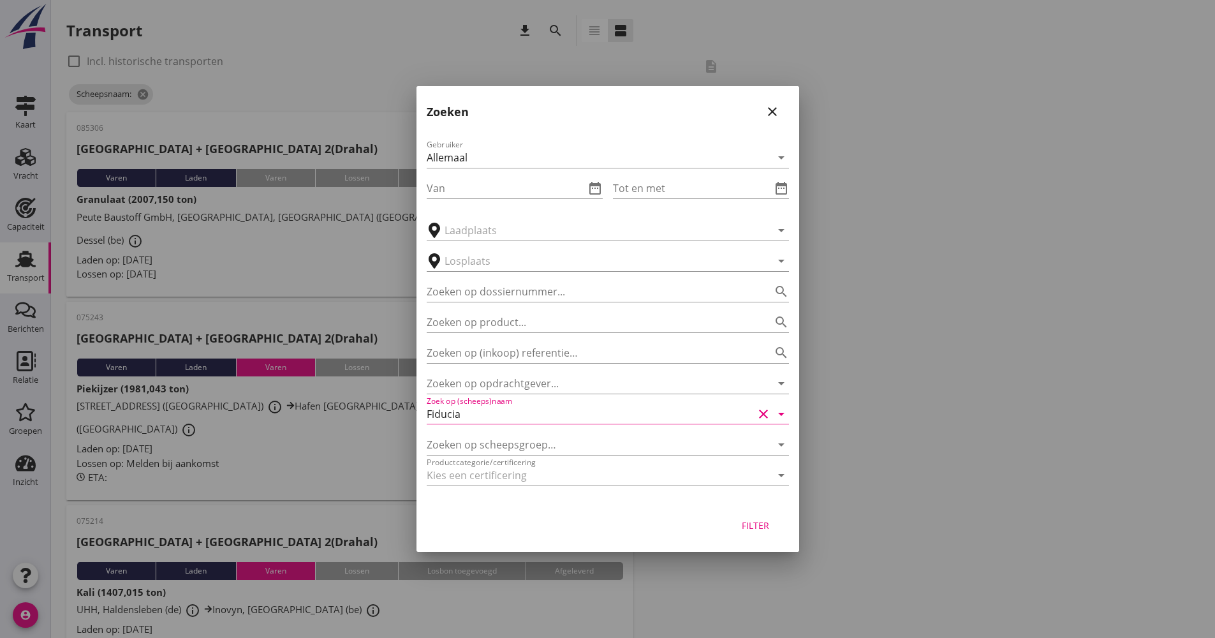
click at [755, 530] on div "Filter" at bounding box center [756, 524] width 36 height 13
type input "Fiducia"
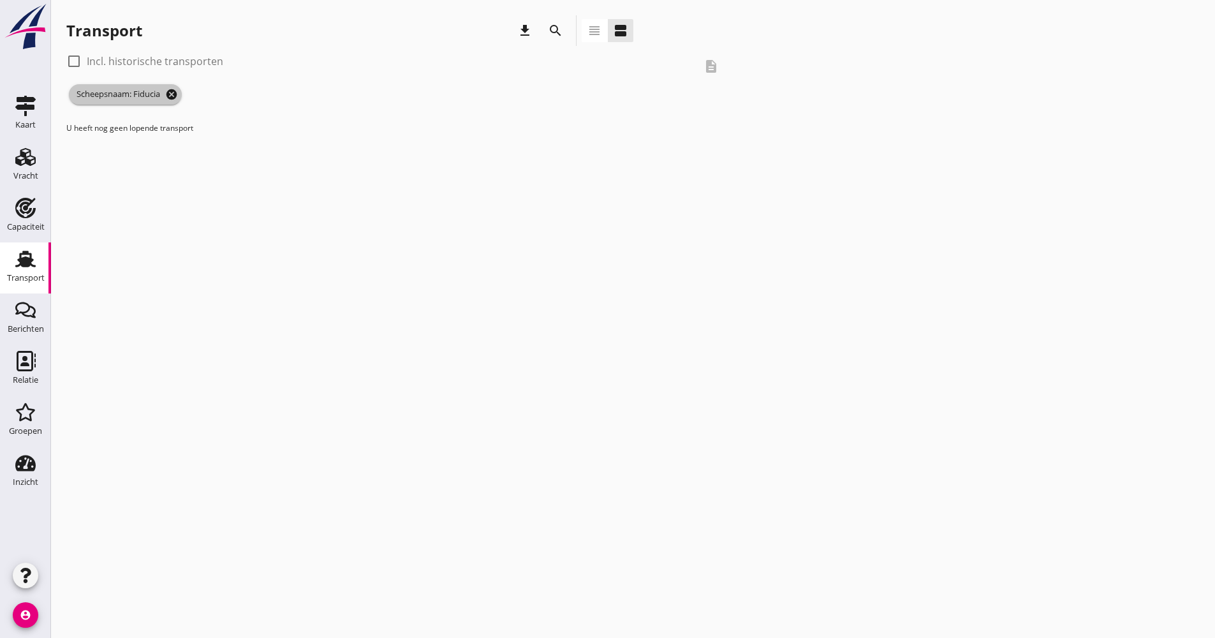
click at [172, 99] on icon "cancel" at bounding box center [171, 94] width 13 height 13
click at [545, 40] on div "search" at bounding box center [555, 30] width 31 height 31
click at [548, 33] on icon "search" at bounding box center [555, 30] width 15 height 15
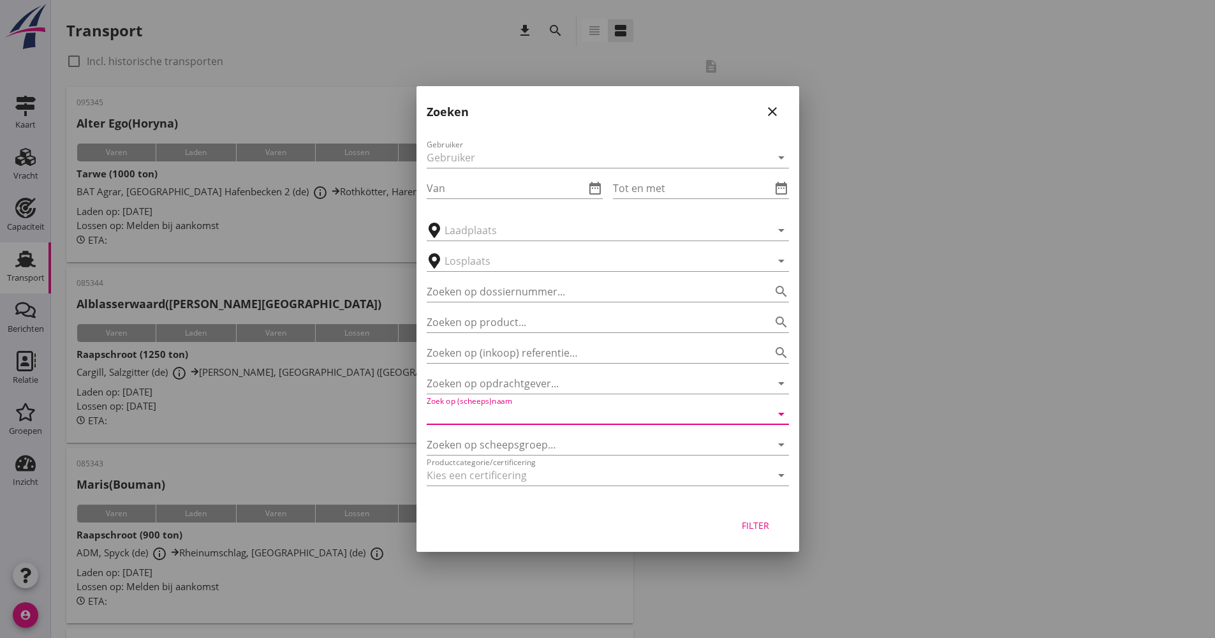
click at [516, 410] on input "Zoek op (scheeps)naam" at bounding box center [590, 414] width 327 height 20
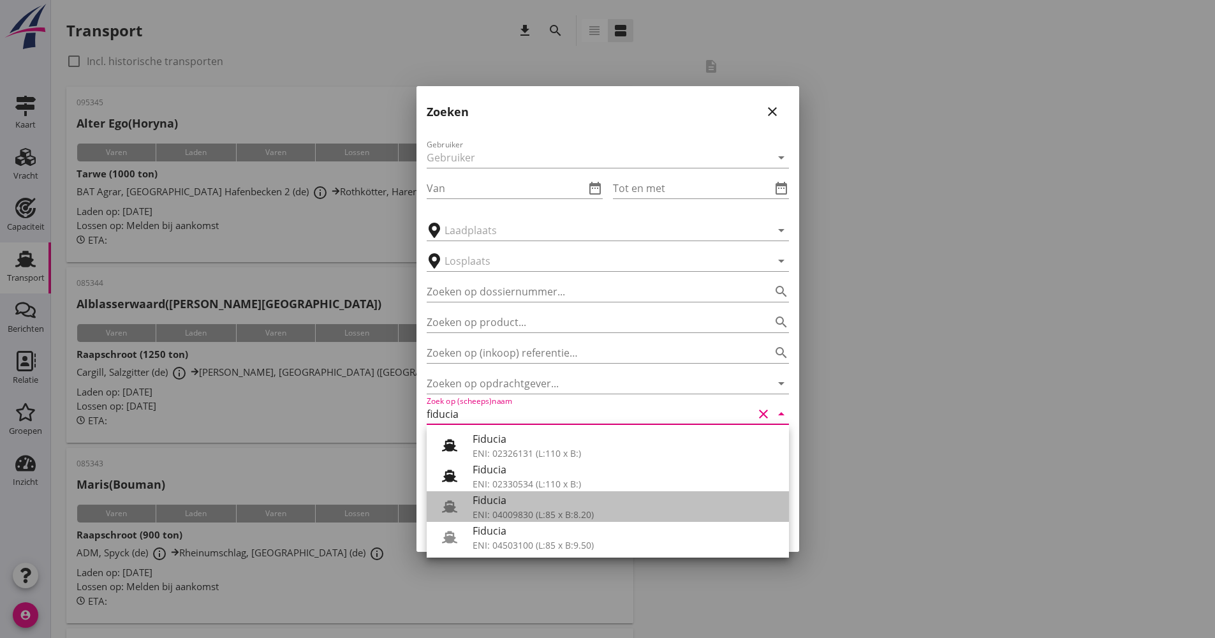
click at [568, 504] on div "Fiducia" at bounding box center [626, 499] width 306 height 15
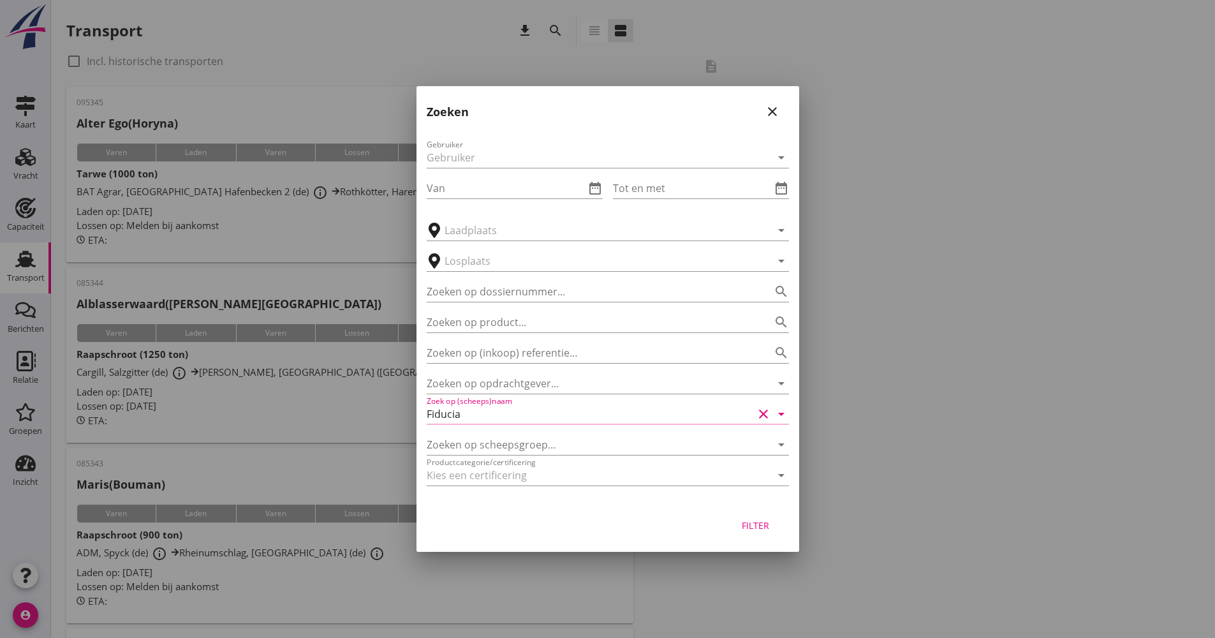
click at [793, 513] on div "Filter" at bounding box center [607, 527] width 383 height 48
click at [778, 519] on button "Filter" at bounding box center [756, 524] width 56 height 23
type input "Fiducia"
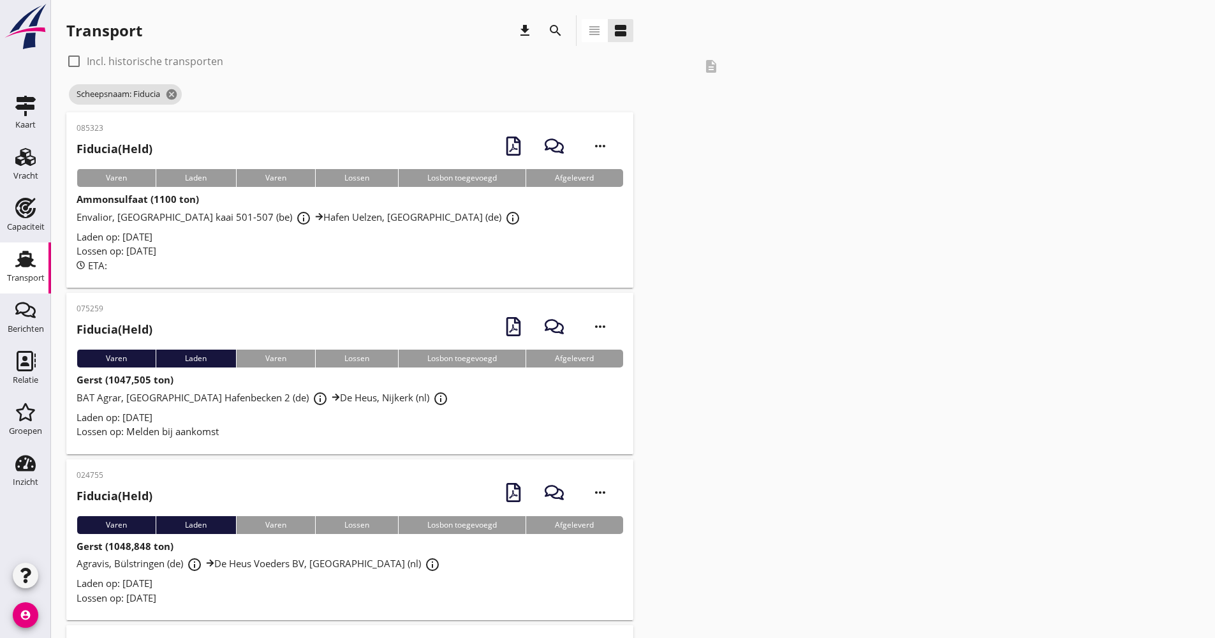
click at [370, 239] on div "Laden op: [DATE]" at bounding box center [350, 237] width 547 height 15
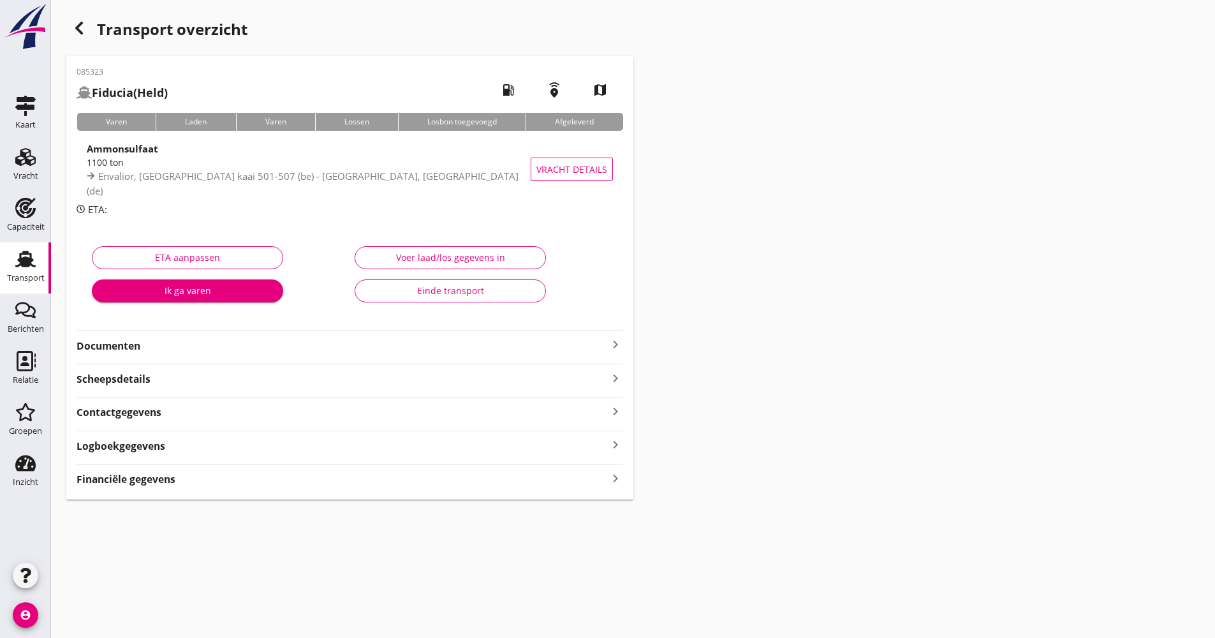
click at [250, 445] on div "Logboekgegevens keyboard_arrow_right" at bounding box center [350, 444] width 547 height 17
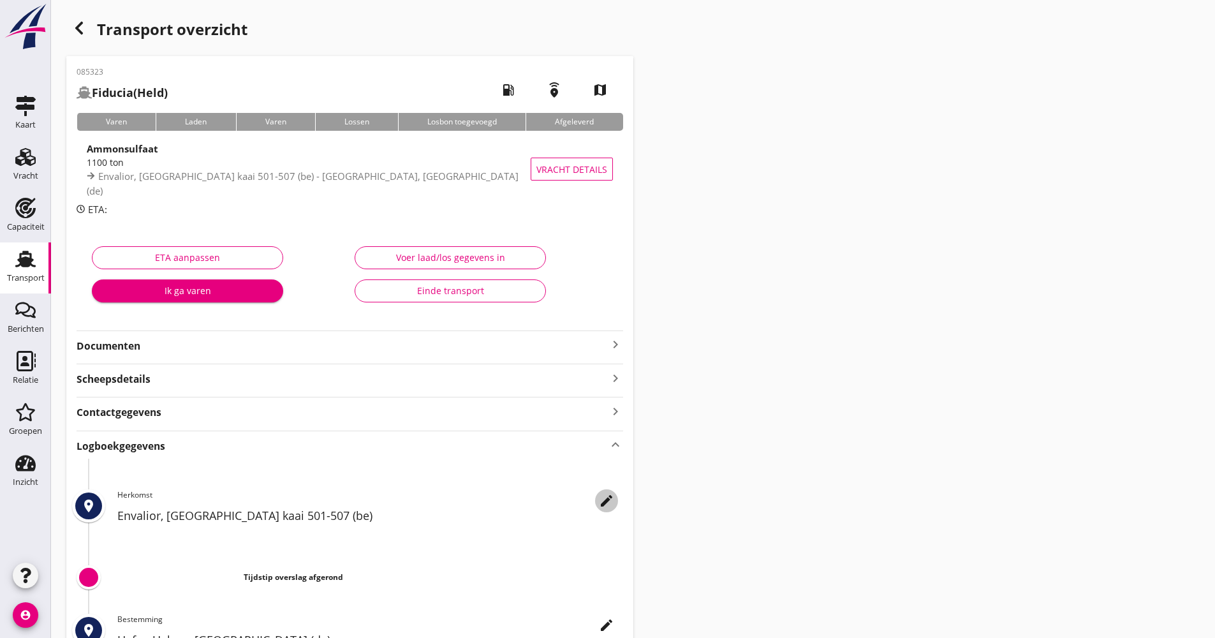
click at [597, 502] on div "edit" at bounding box center [606, 500] width 23 height 15
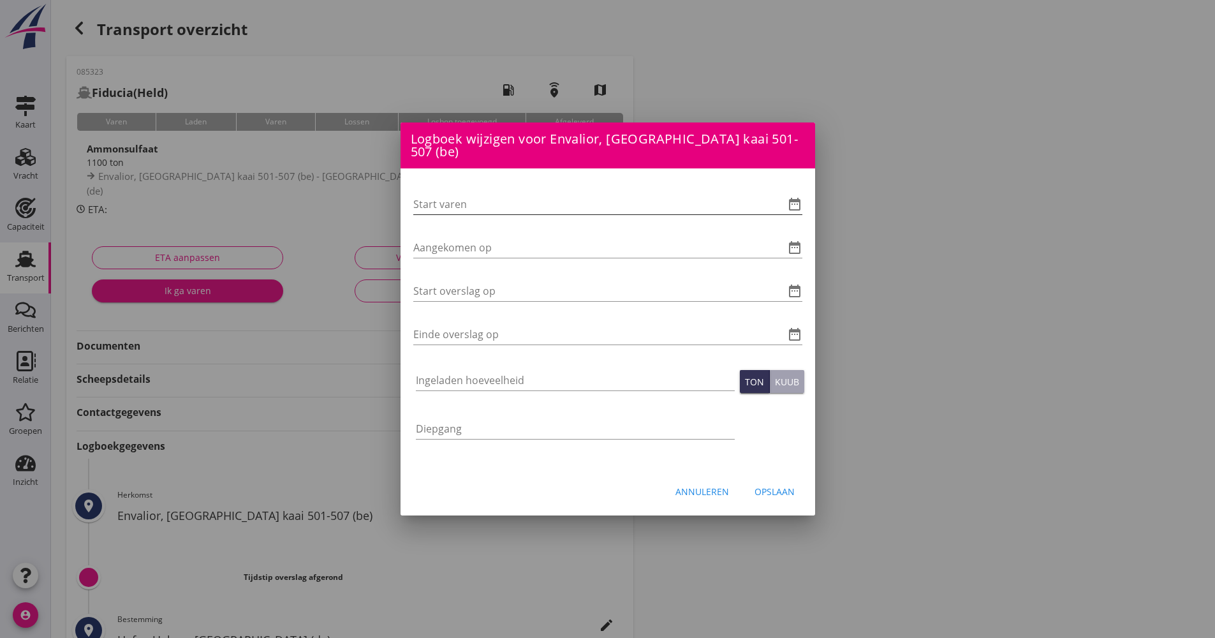
click at [784, 203] on div "date_range" at bounding box center [793, 203] width 18 height 15
click at [788, 199] on icon "date_range" at bounding box center [794, 203] width 15 height 15
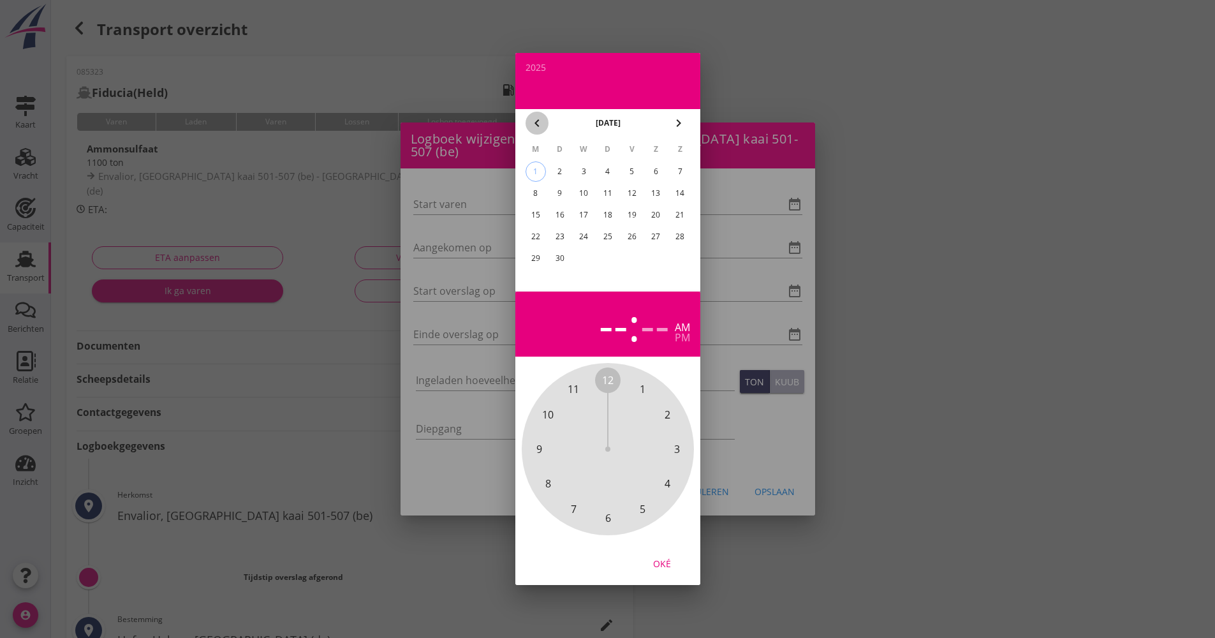
click at [541, 127] on icon "chevron_left" at bounding box center [536, 122] width 15 height 15
click at [610, 258] on div "28" at bounding box center [607, 258] width 20 height 20
drag, startPoint x: 617, startPoint y: 408, endPoint x: 608, endPoint y: 510, distance: 103.0
click at [609, 513] on div "12 1 2 3 4 5 6 7 8 9 10 11" at bounding box center [608, 449] width 138 height 138
click at [610, 372] on span "00" at bounding box center [608, 380] width 26 height 26
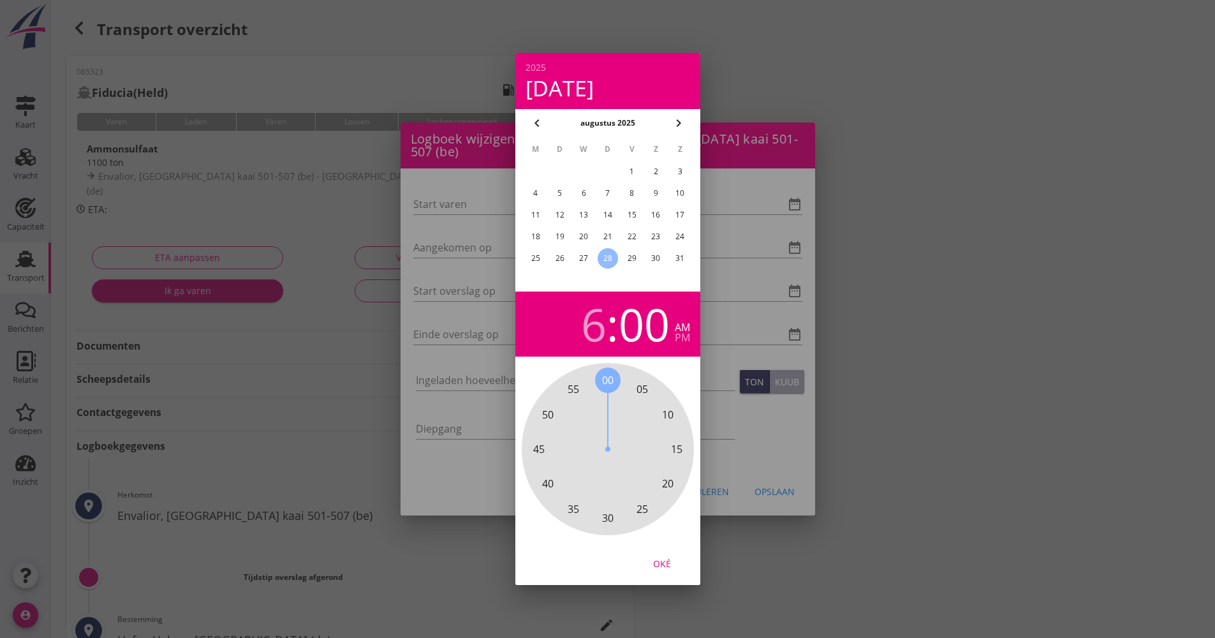
click at [654, 561] on div "Oké" at bounding box center [662, 563] width 36 height 13
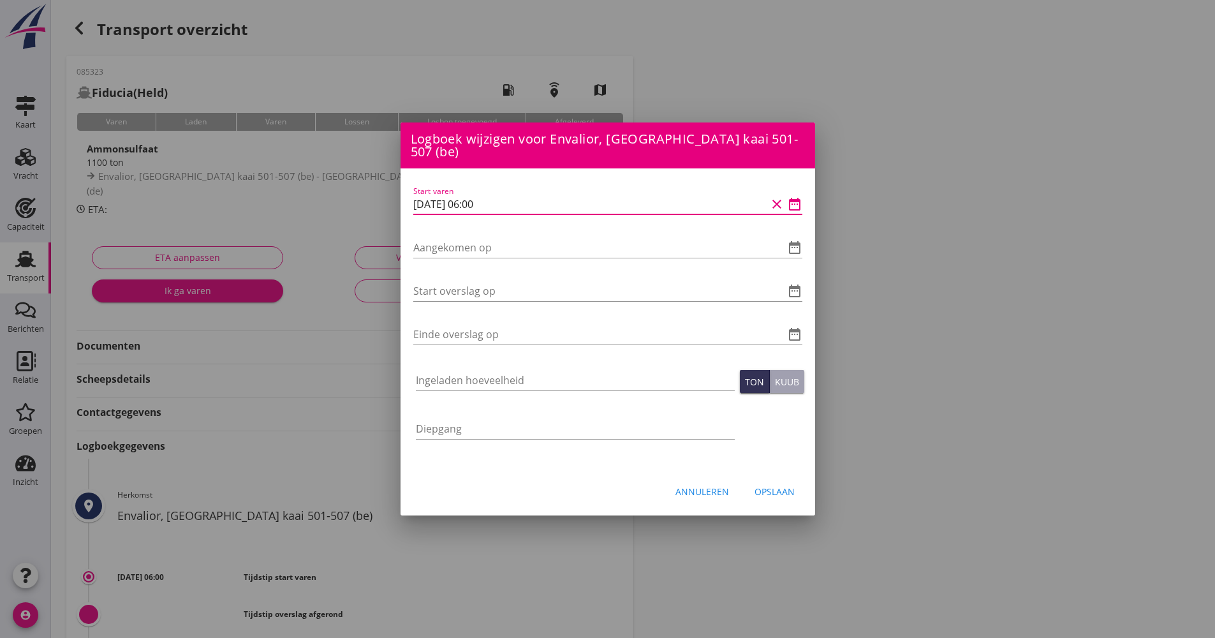
drag, startPoint x: 524, startPoint y: 197, endPoint x: 415, endPoint y: 190, distance: 108.6
click at [399, 193] on div "Logboek wijzigen voor Hafen [GEOGRAPHIC_DATA], [GEOGRAPHIC_DATA] (de) Start var…" at bounding box center [607, 425] width 1215 height 851
paste input "9"
drag, startPoint x: 495, startPoint y: 196, endPoint x: 414, endPoint y: 198, distance: 81.0
click at [414, 198] on input "[DATE] 06:00" at bounding box center [589, 204] width 353 height 20
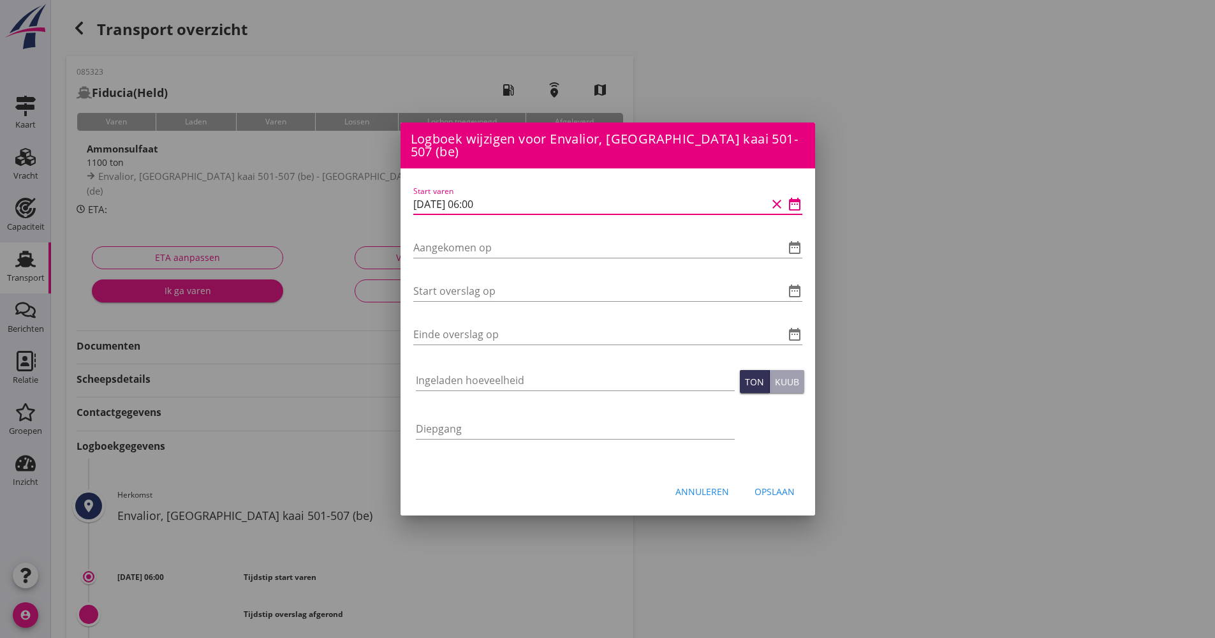
click at [428, 195] on input "[DATE] 06:00" at bounding box center [589, 204] width 353 height 20
click at [422, 194] on input "[DATE] 06:00" at bounding box center [589, 204] width 353 height 20
type input "[DATE] 06:00"
drag, startPoint x: 503, startPoint y: 200, endPoint x: 445, endPoint y: 186, distance: 60.3
click at [381, 193] on div "Logboek wijzigen voor Hafen [GEOGRAPHIC_DATA], [GEOGRAPHIC_DATA] (de) Start var…" at bounding box center [607, 425] width 1215 height 851
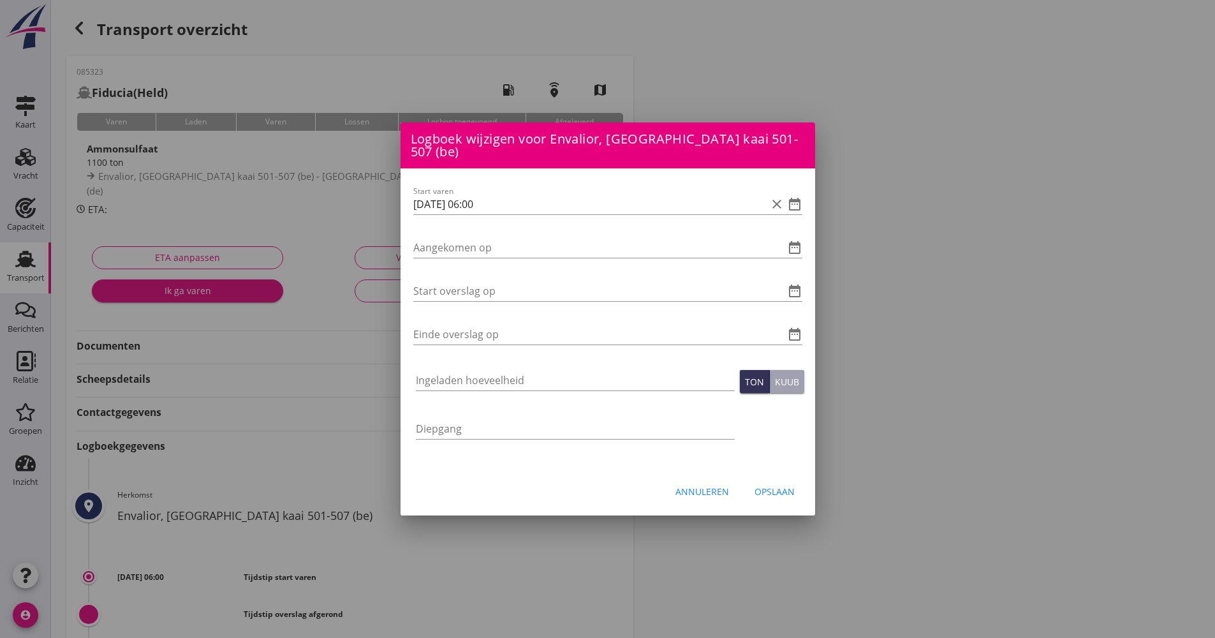
click at [430, 186] on div "Start varen [DATE] 06:00 clear date_range" at bounding box center [607, 206] width 389 height 41
drag, startPoint x: 497, startPoint y: 198, endPoint x: 393, endPoint y: 200, distance: 103.3
click at [393, 200] on div "Logboek wijzigen voor Hafen [GEOGRAPHIC_DATA], [GEOGRAPHIC_DATA] (de) Start var…" at bounding box center [607, 425] width 1215 height 851
drag, startPoint x: 443, startPoint y: 226, endPoint x: 434, endPoint y: 239, distance: 14.7
paste input "[DATE] 06:00"
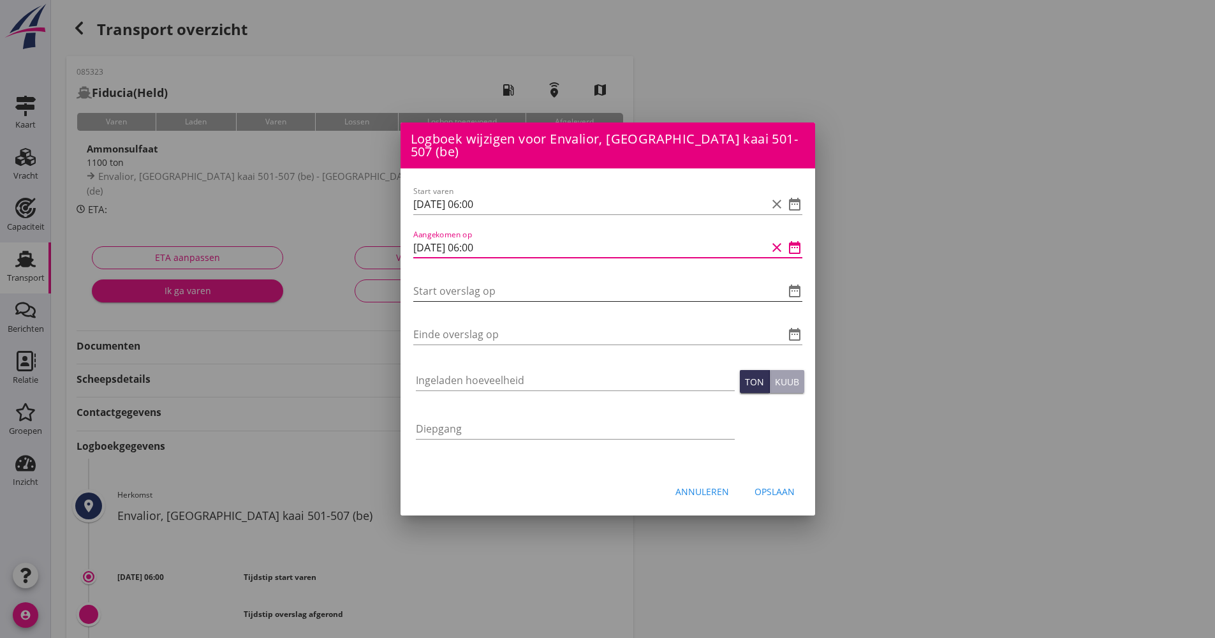
type input "[DATE] 06:00"
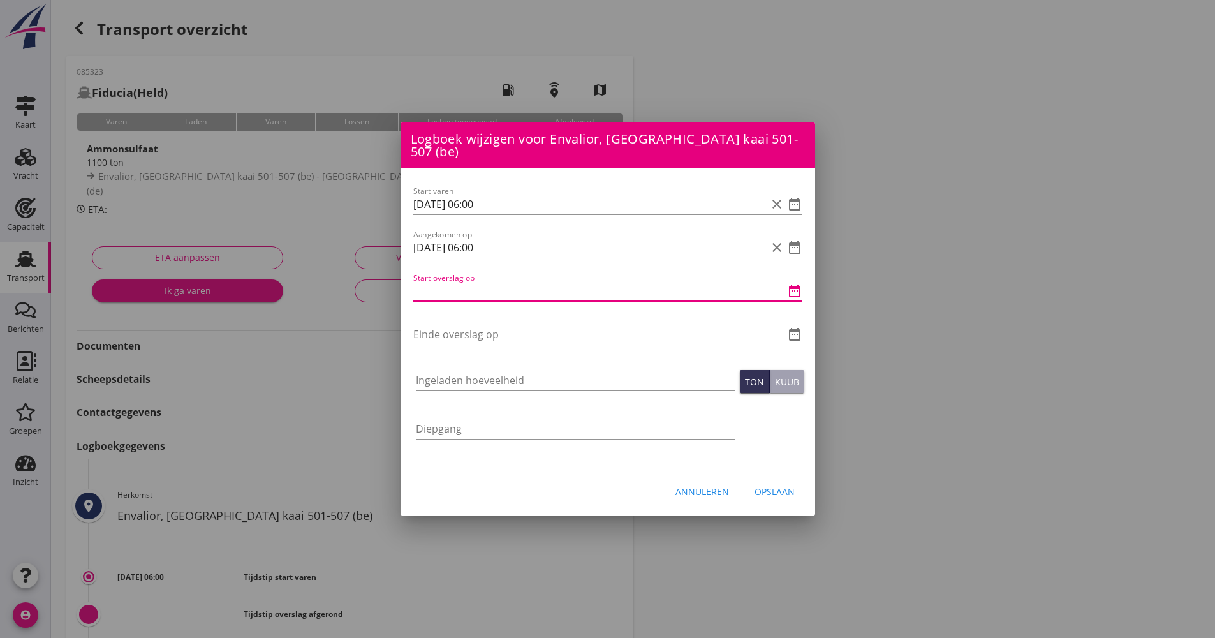
paste input "[DATE] 06:00"
type input "[DATE] 06:00"
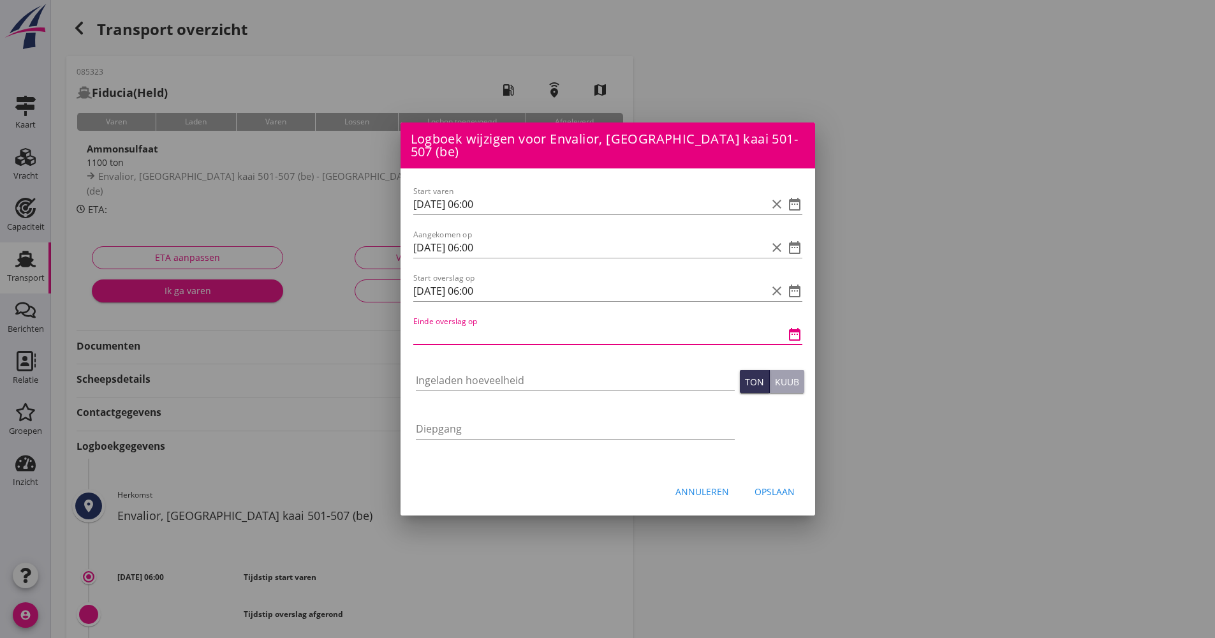
paste input "[DATE] 06:00"
type input "[DATE] 06:00"
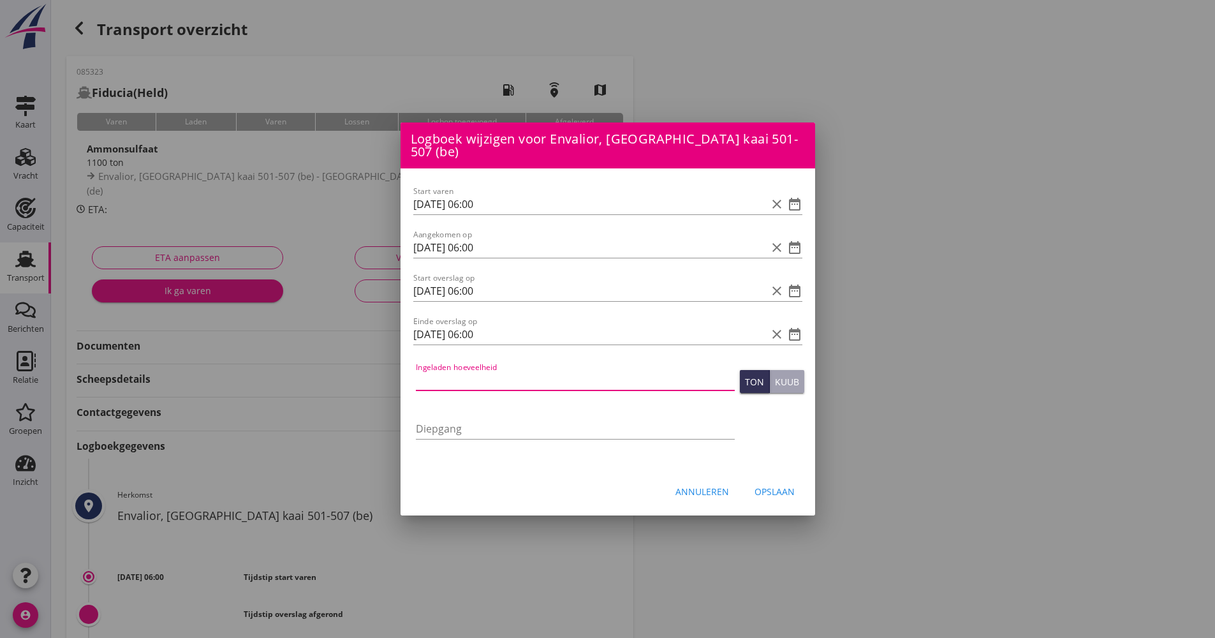
click at [467, 378] on input "Ingeladen hoeveelheid" at bounding box center [575, 380] width 319 height 20
type input "1099.676"
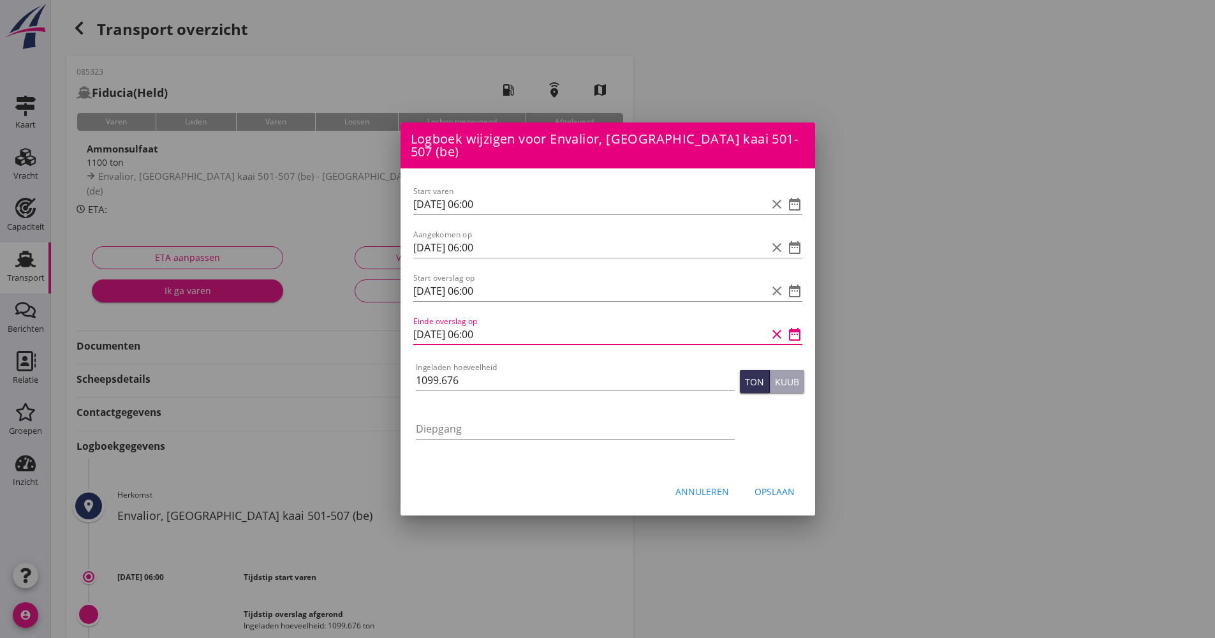
click at [422, 330] on input "[DATE] 06:00" at bounding box center [589, 334] width 353 height 20
drag, startPoint x: 495, startPoint y: 324, endPoint x: 464, endPoint y: 318, distance: 31.9
click at [466, 324] on input "[DATE] 06:00" at bounding box center [589, 334] width 353 height 20
type input "[DATE] 02:30"
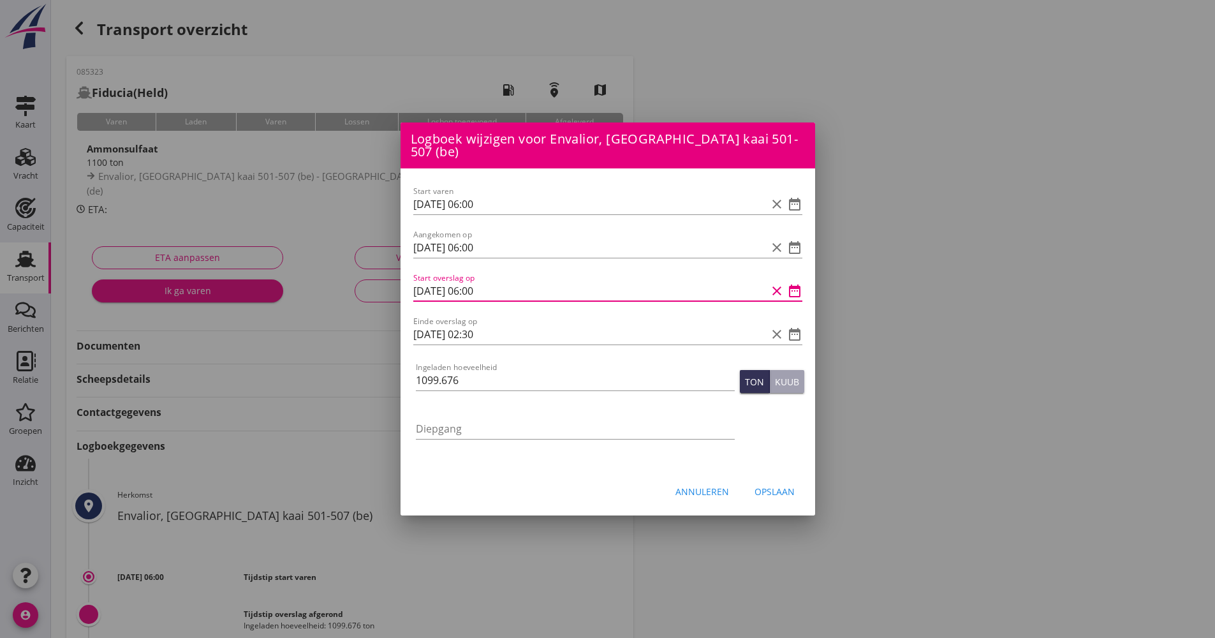
drag, startPoint x: 479, startPoint y: 283, endPoint x: 469, endPoint y: 288, distance: 11.4
click at [469, 288] on input "[DATE] 06:00" at bounding box center [589, 291] width 353 height 20
type input "[DATE] 20:00"
click at [773, 485] on div "Opslaan" at bounding box center [774, 491] width 40 height 13
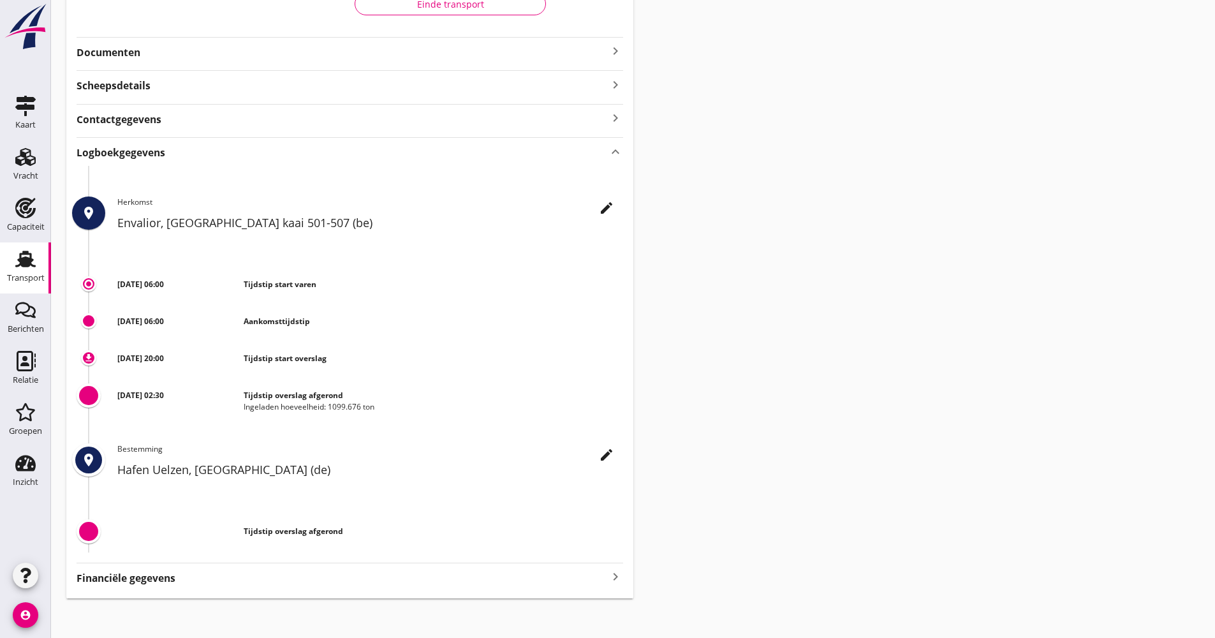
scroll to position [279, 0]
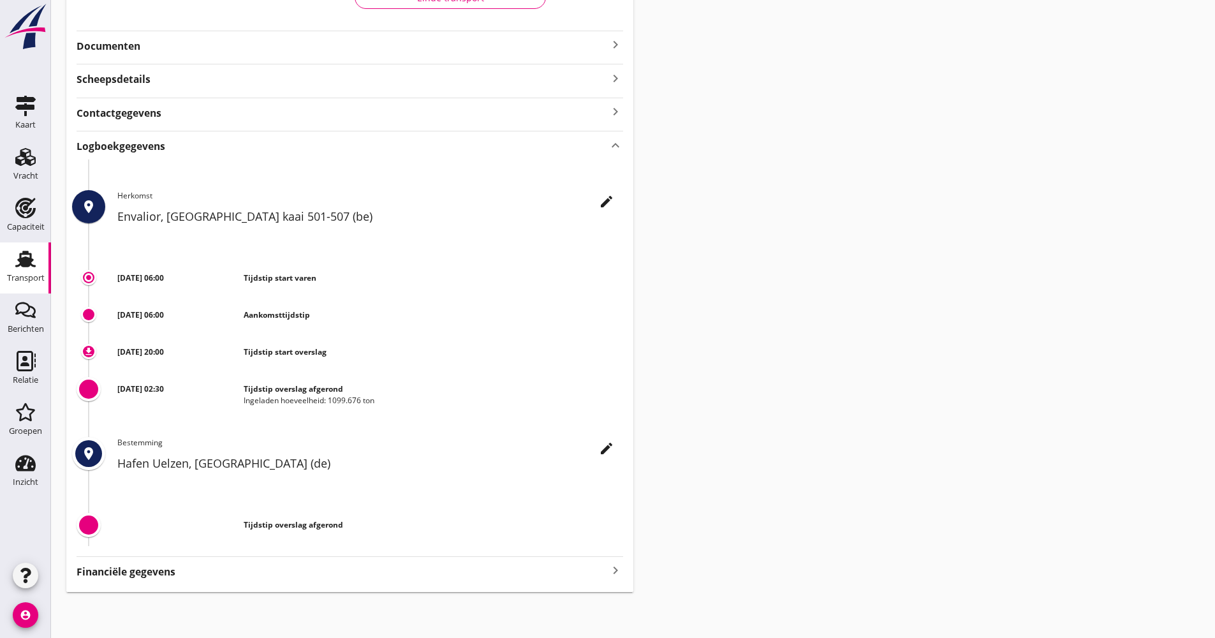
click at [10, 284] on div "Transport" at bounding box center [26, 278] width 38 height 18
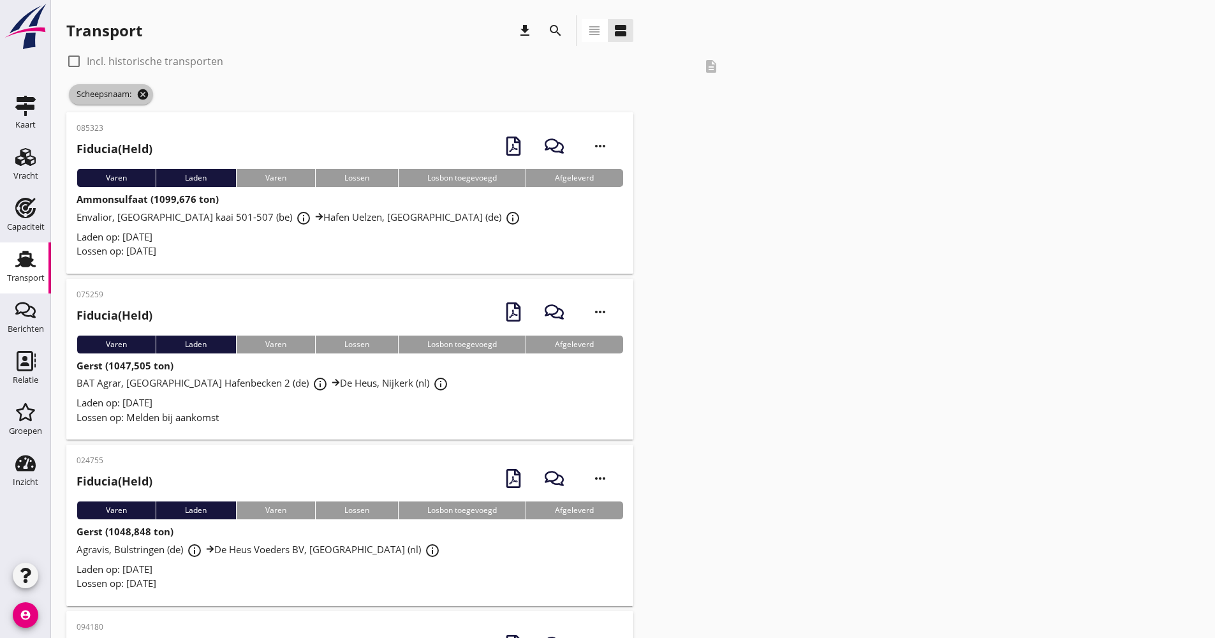
click at [138, 95] on icon "cancel" at bounding box center [142, 94] width 13 height 13
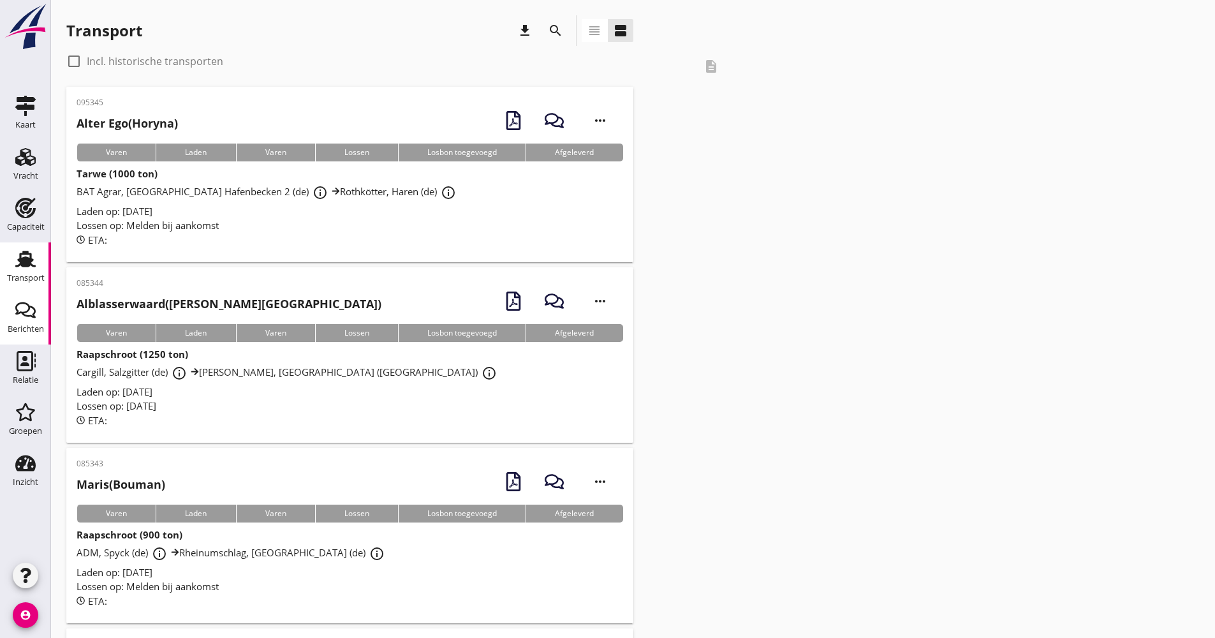
click at [18, 326] on div "Berichten" at bounding box center [26, 329] width 36 height 8
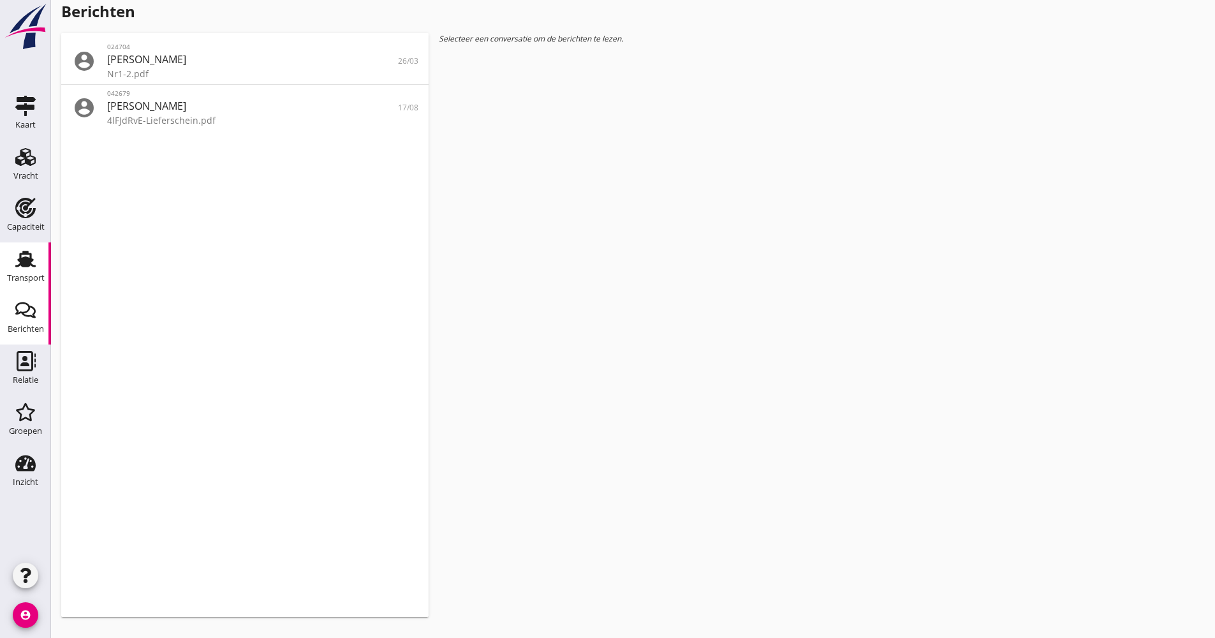
click at [38, 274] on div "Transport" at bounding box center [26, 278] width 38 height 8
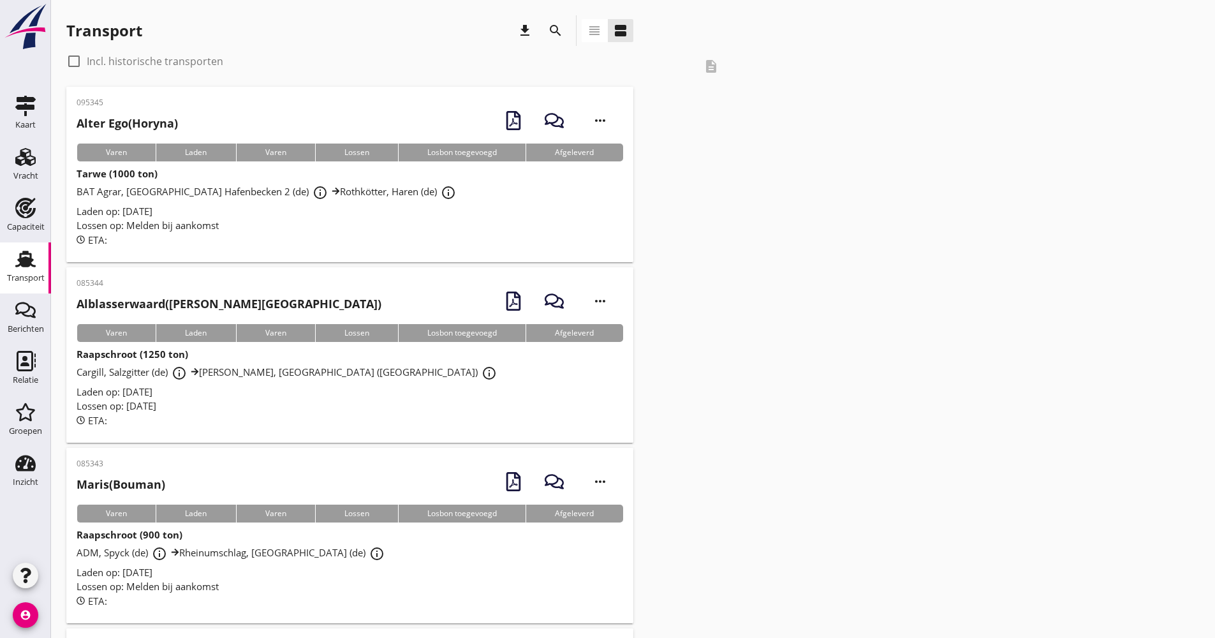
click at [555, 34] on icon "search" at bounding box center [555, 30] width 15 height 15
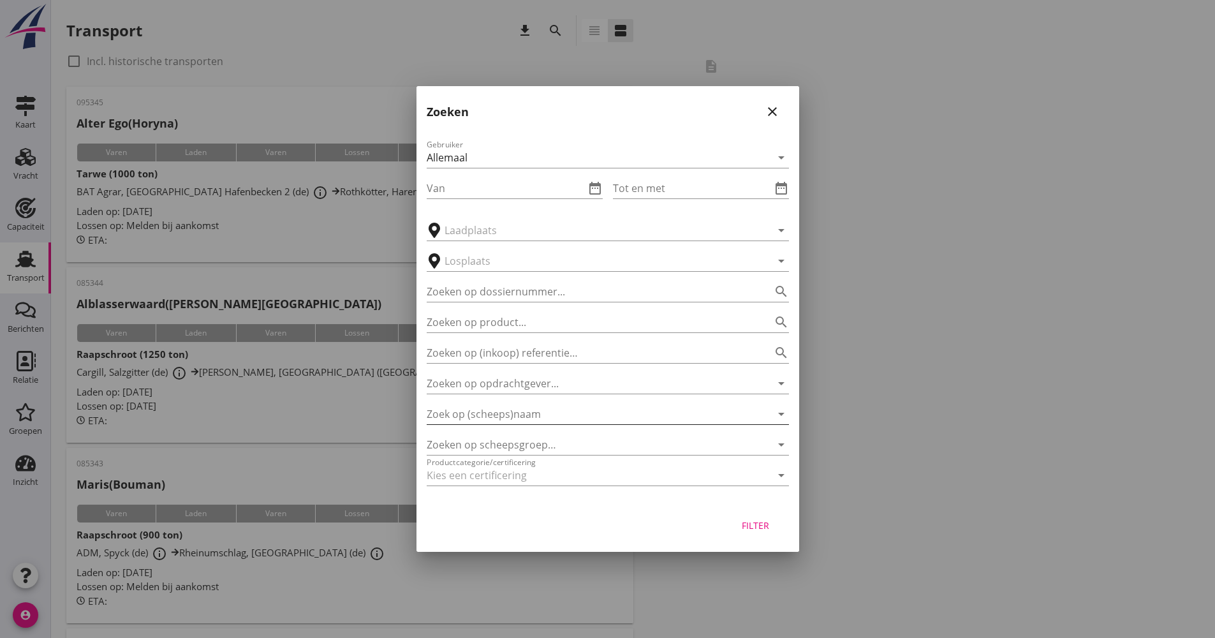
click at [552, 412] on input "Zoek op (scheeps)naam" at bounding box center [590, 414] width 327 height 20
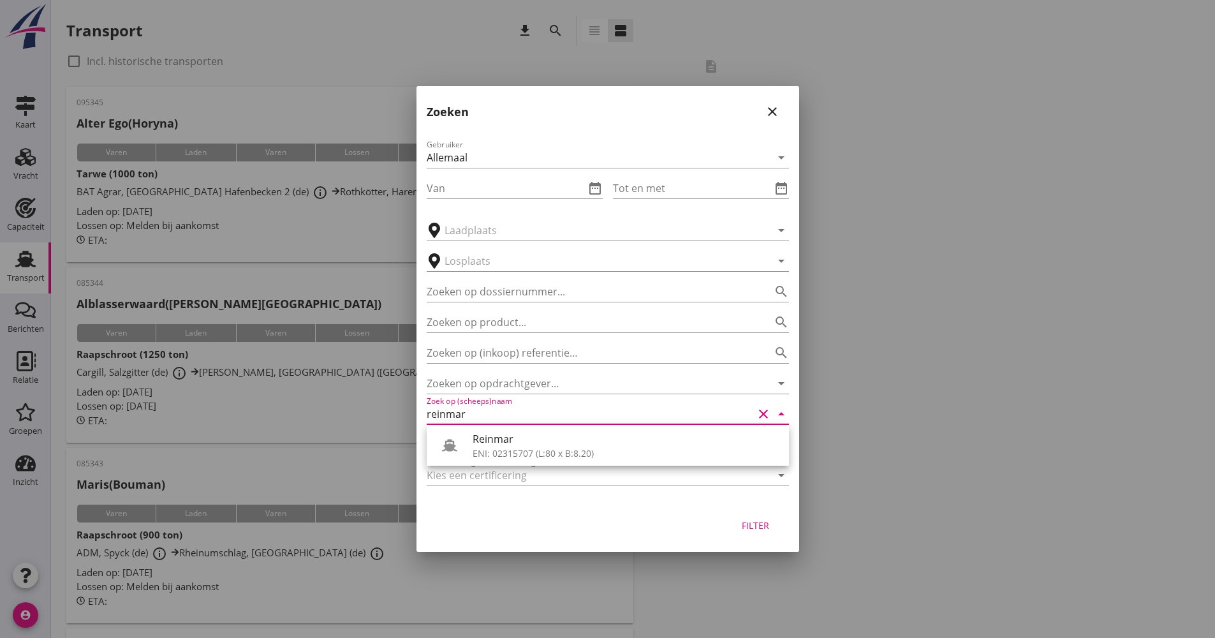
click at [550, 443] on div "Reinmar" at bounding box center [626, 438] width 306 height 15
click at [783, 533] on div "Filter" at bounding box center [607, 527] width 383 height 48
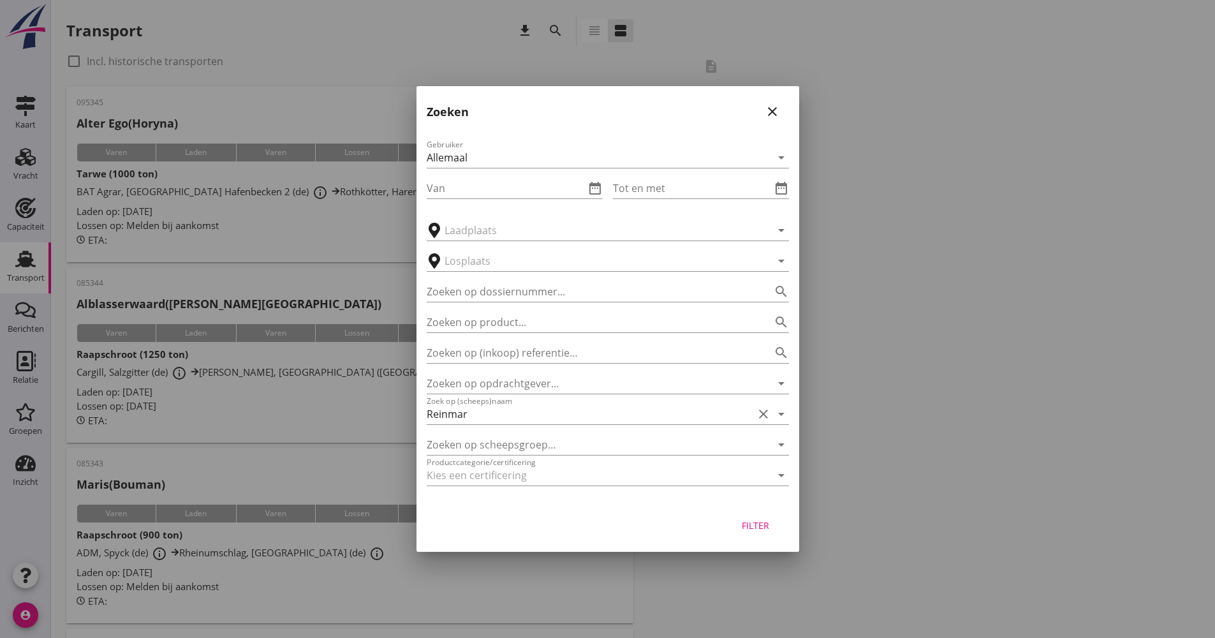
click at [781, 527] on button "Filter" at bounding box center [756, 524] width 56 height 23
type input "Reinmar"
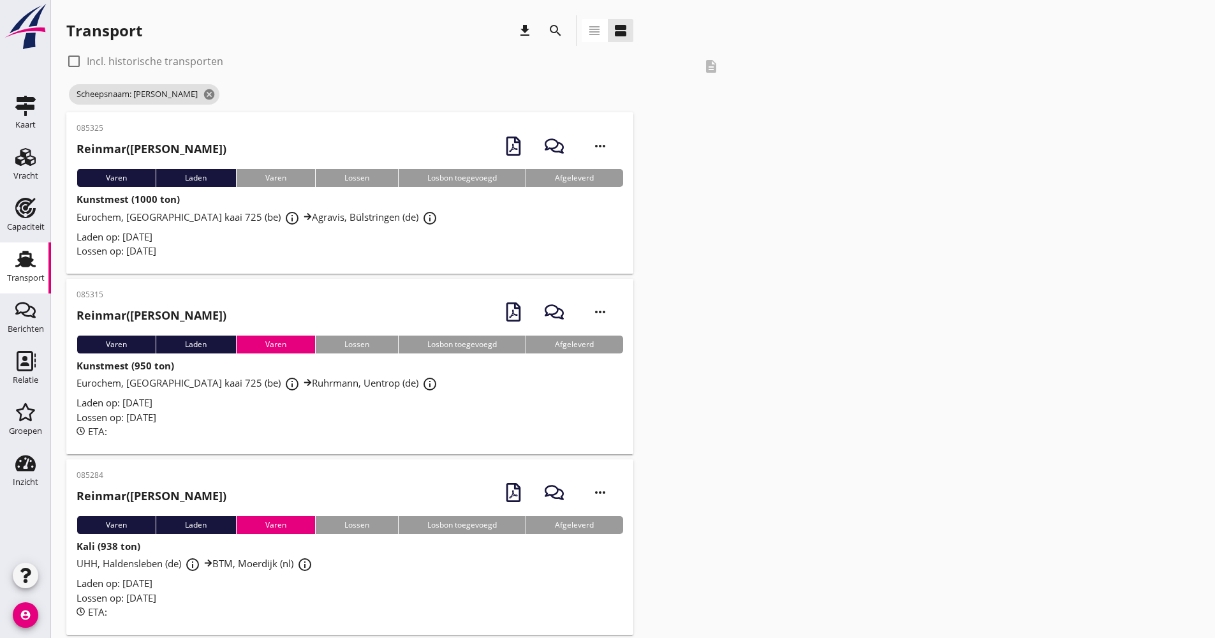
click at [267, 249] on div "Lossen op: [DATE]" at bounding box center [350, 251] width 547 height 15
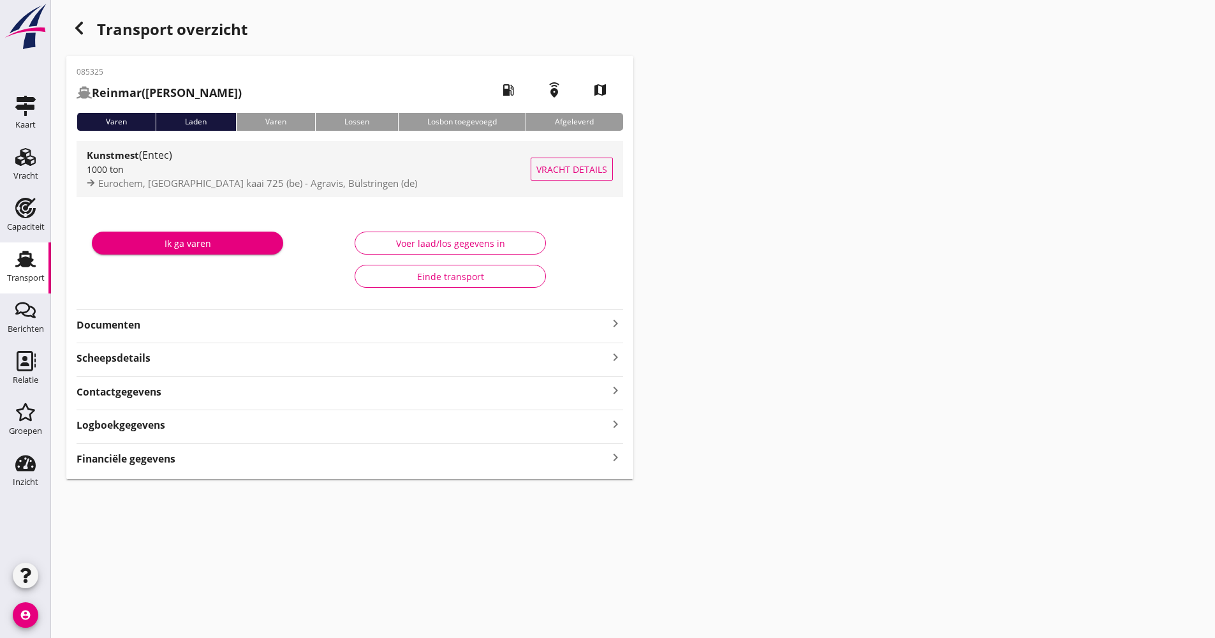
click at [242, 178] on span "Eurochem, [GEOGRAPHIC_DATA] kaai 725 (be) - Agravis, Bülstringen (de)" at bounding box center [257, 183] width 319 height 13
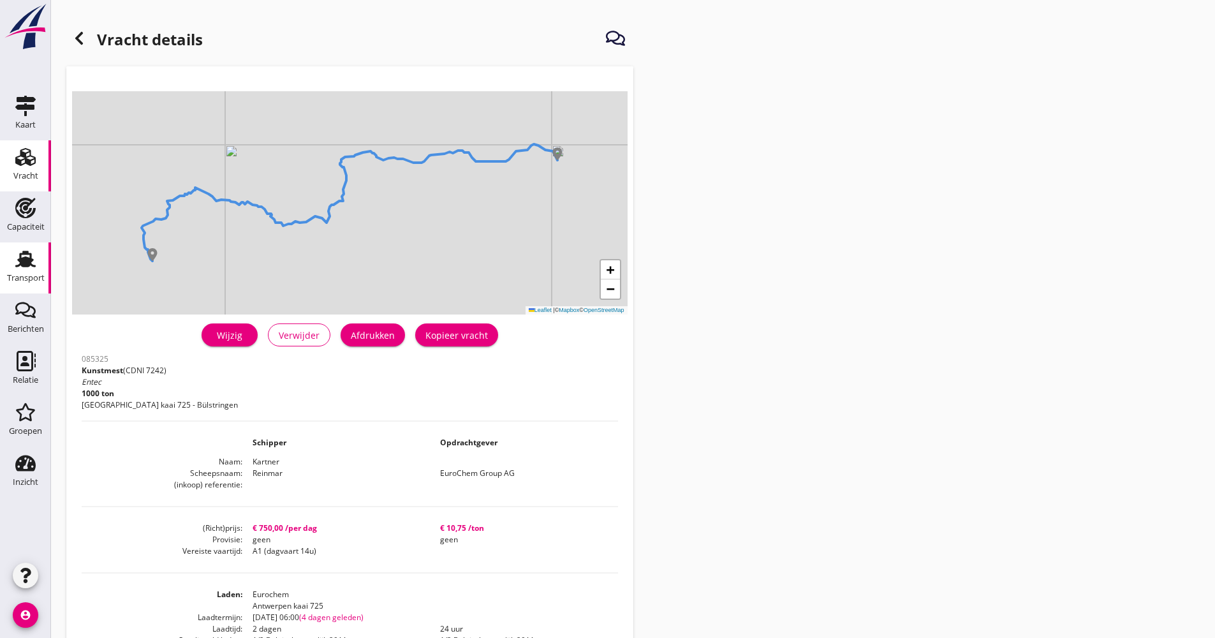
click at [27, 263] on use at bounding box center [25, 259] width 20 height 17
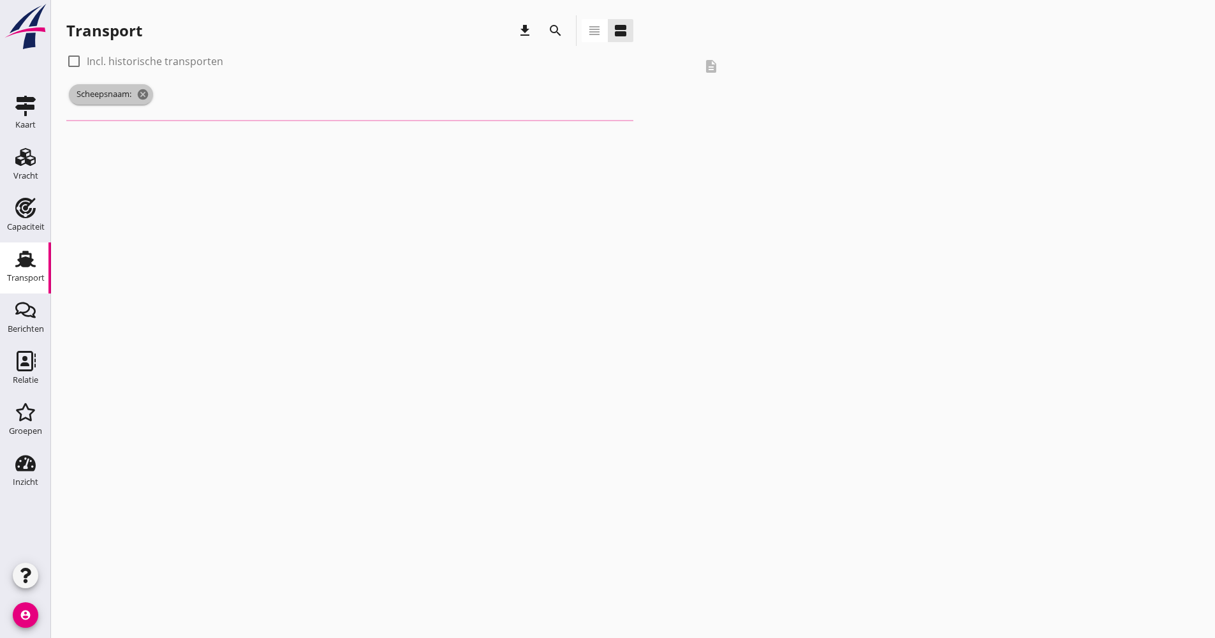
click at [151, 89] on span "Scheepsnaam: cancel" at bounding box center [111, 94] width 84 height 20
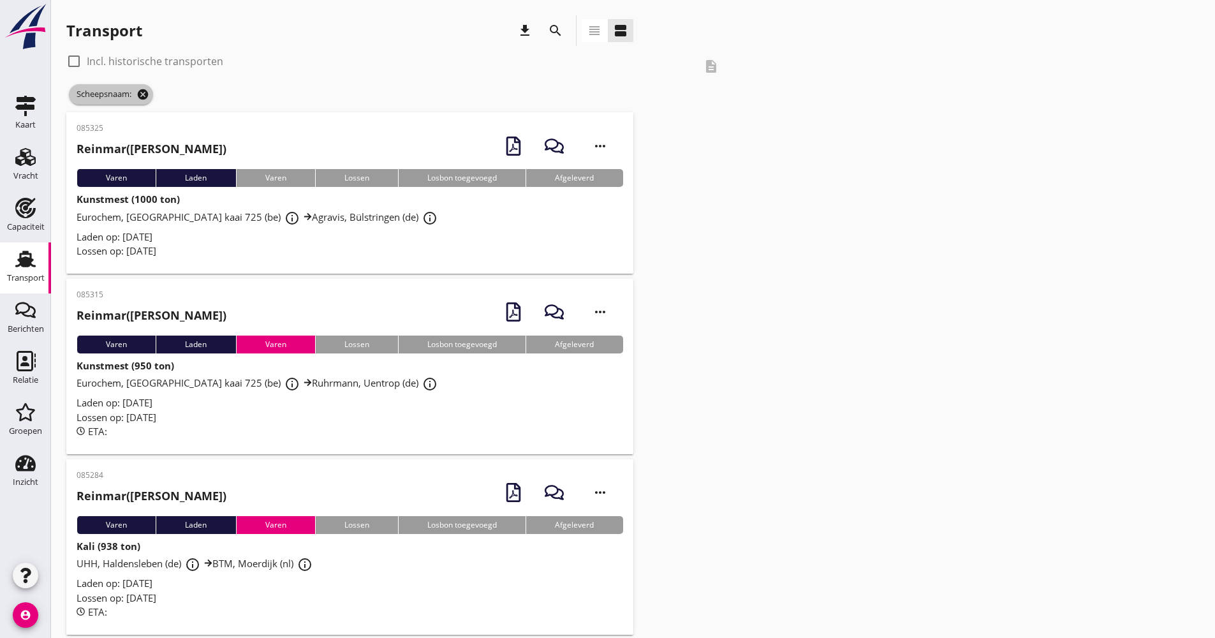
click at [146, 89] on icon "cancel" at bounding box center [142, 94] width 13 height 13
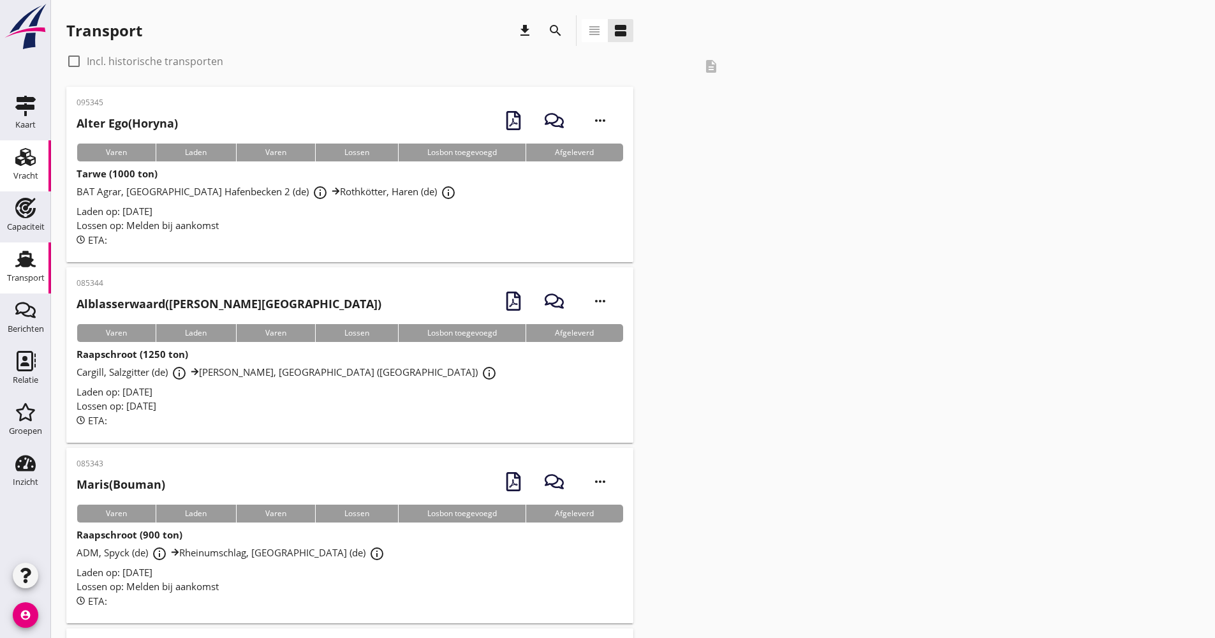
click at [27, 150] on use at bounding box center [25, 157] width 20 height 18
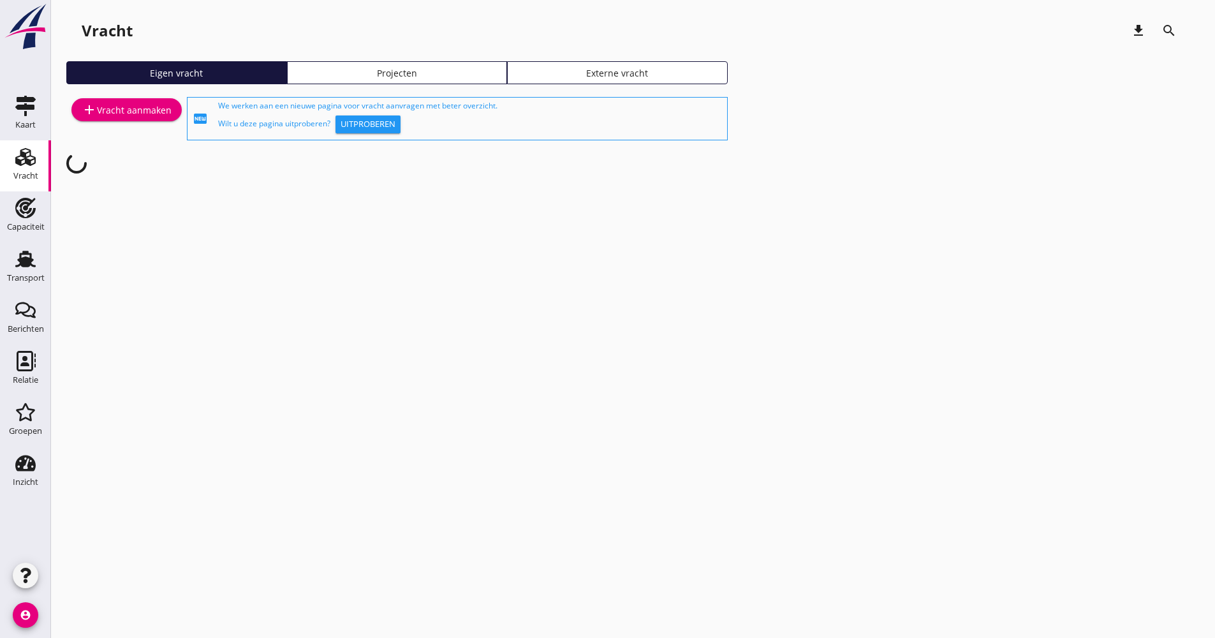
click at [133, 125] on div "add Vracht aanmaken" at bounding box center [126, 118] width 121 height 48
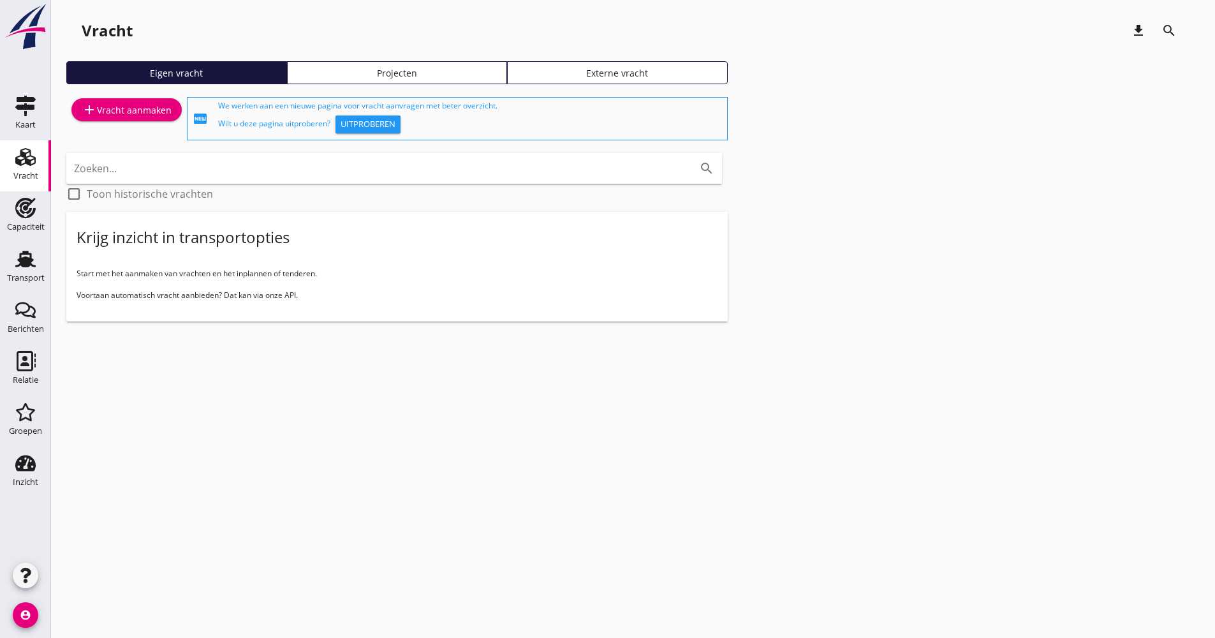
click at [133, 119] on link "add Vracht aanmaken" at bounding box center [126, 109] width 110 height 23
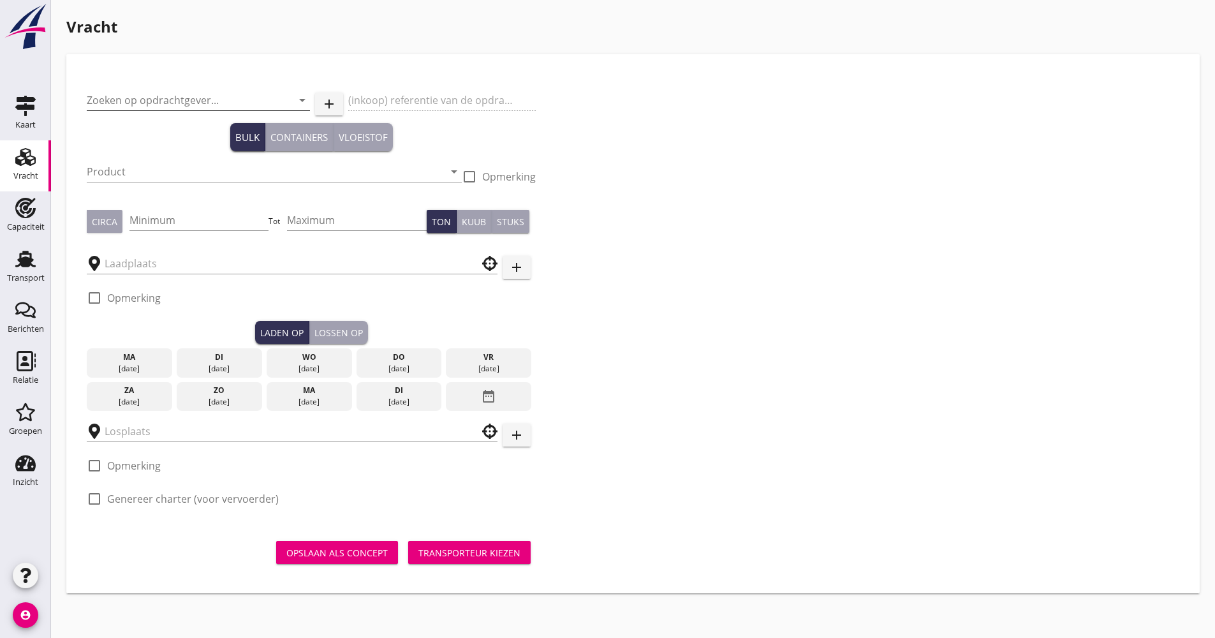
click at [205, 100] on input "Zoeken op opdrachtgever..." at bounding box center [180, 100] width 187 height 20
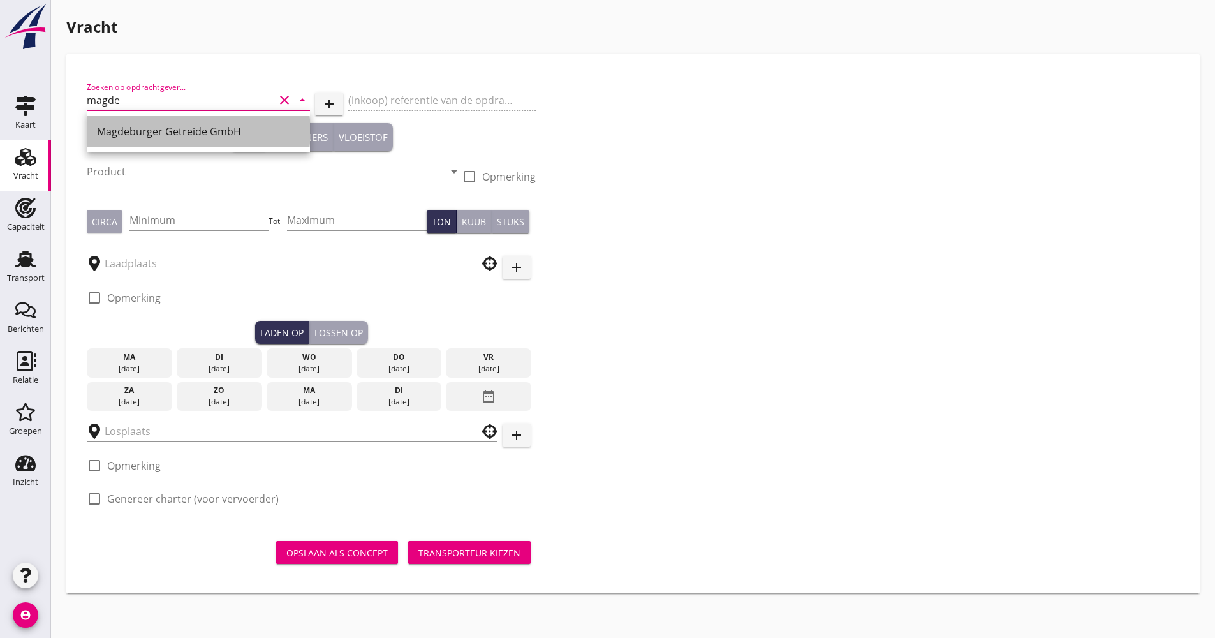
click at [169, 126] on div "Magdeburger Getreide GmbH" at bounding box center [198, 131] width 203 height 15
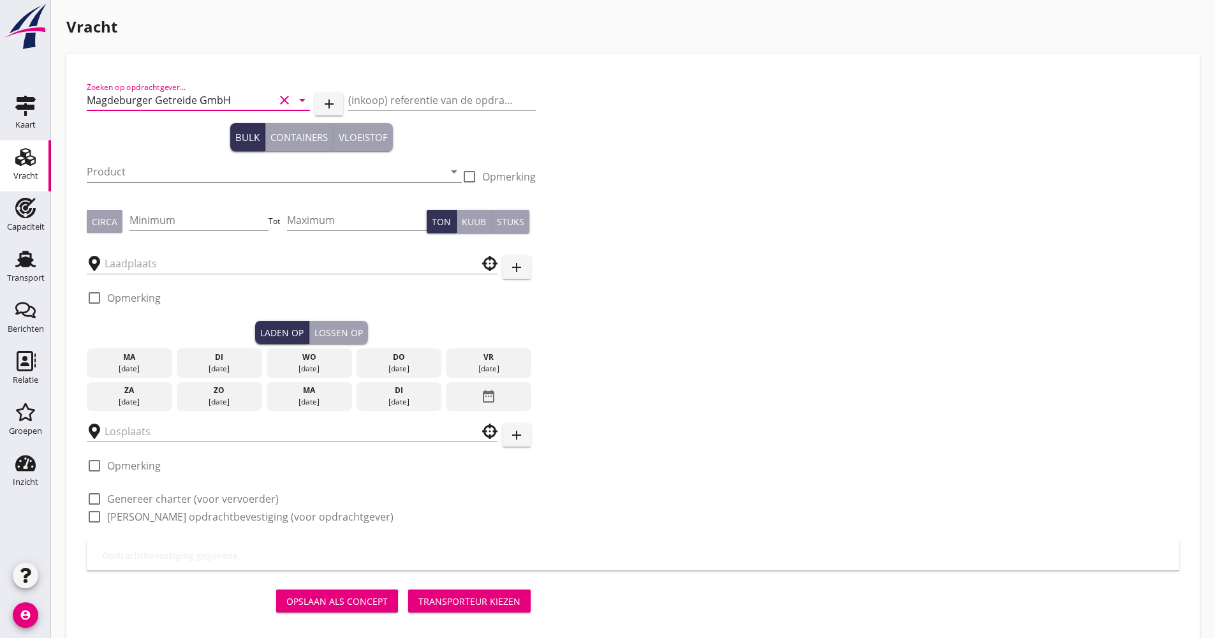
type input "Magdeburger Getreide GmbH"
click at [137, 170] on input "Product" at bounding box center [265, 171] width 357 height 20
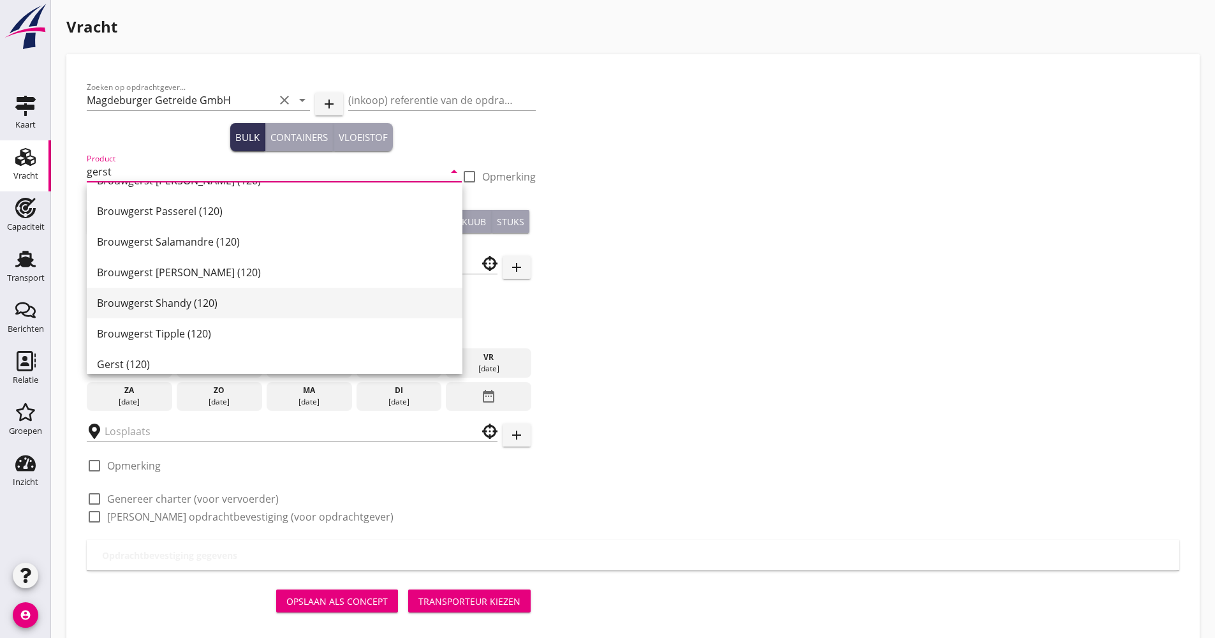
scroll to position [401, 0]
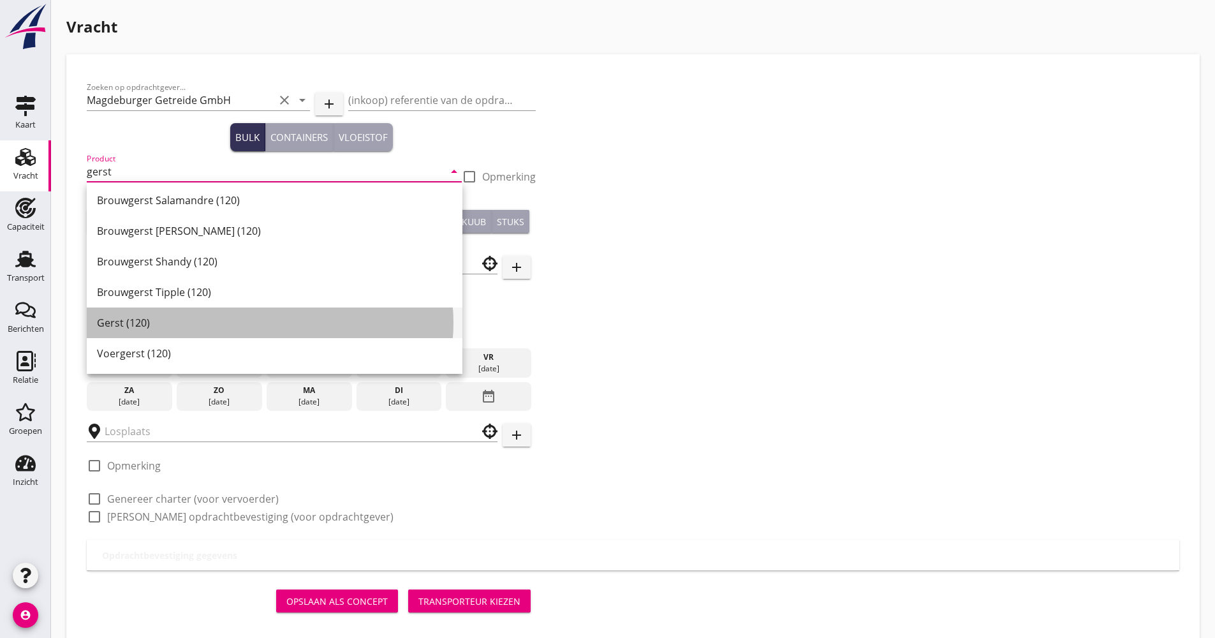
click at [153, 317] on div "Gerst (120)" at bounding box center [274, 322] width 355 height 15
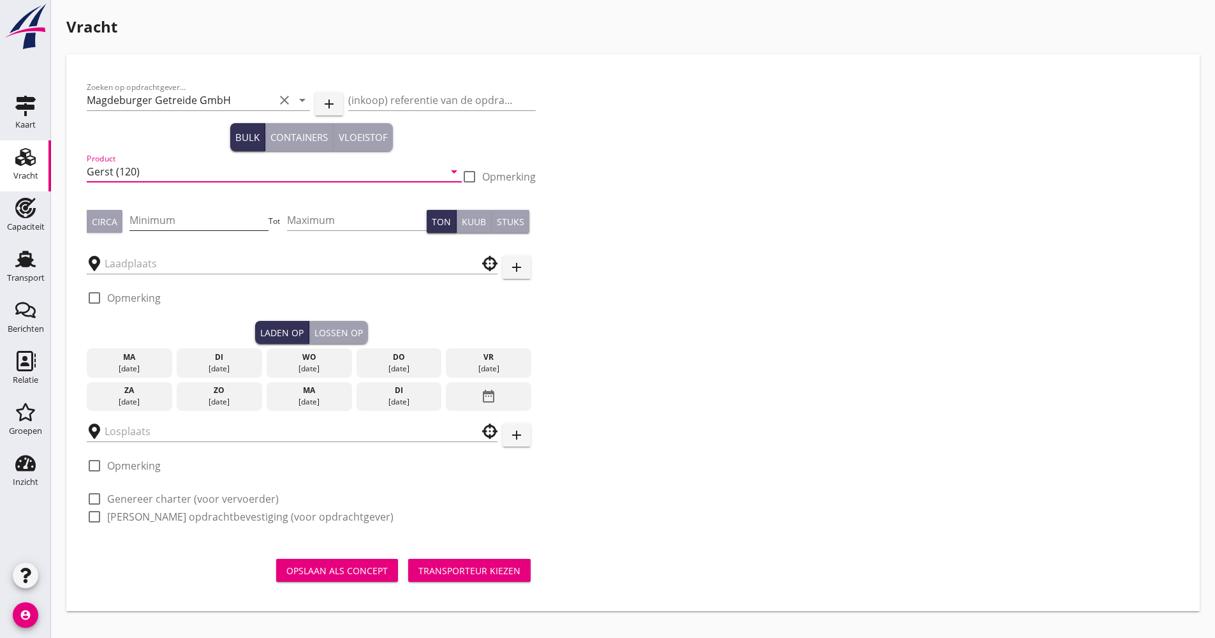
type input "Gerst (120)"
click at [200, 217] on input "Minimum" at bounding box center [199, 220] width 140 height 20
drag, startPoint x: 197, startPoint y: 230, endPoint x: 198, endPoint y: 237, distance: 7.7
click at [197, 231] on div "Minimum 1000" at bounding box center [199, 226] width 140 height 33
type input "1000"
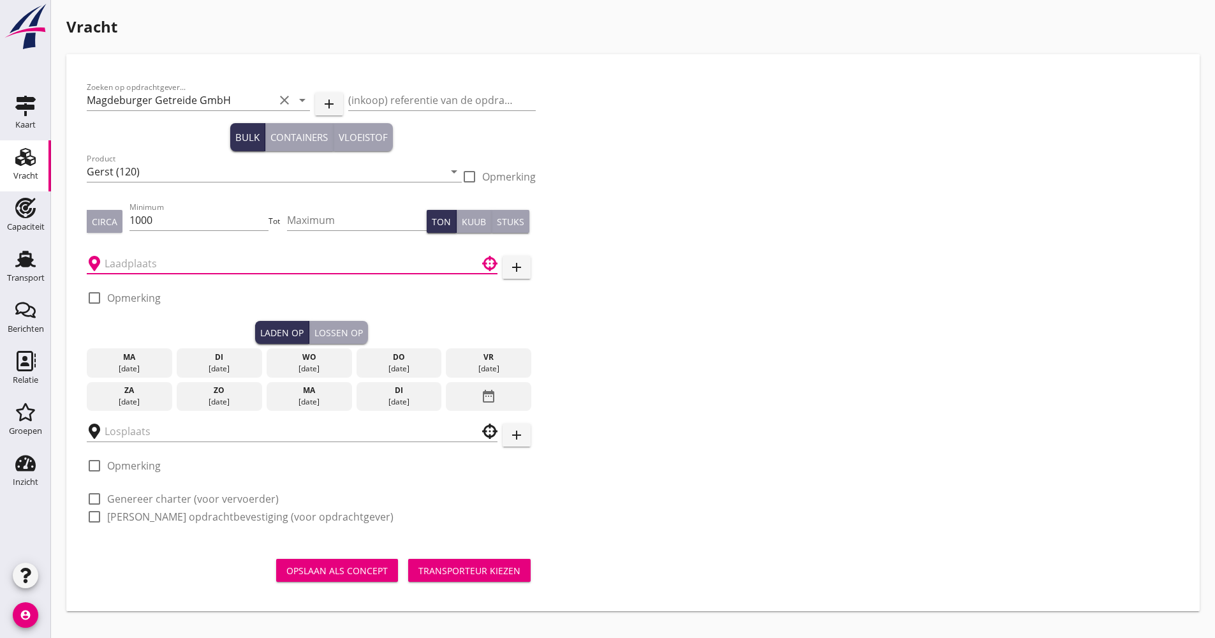
click at [199, 261] on input "text" at bounding box center [283, 263] width 357 height 20
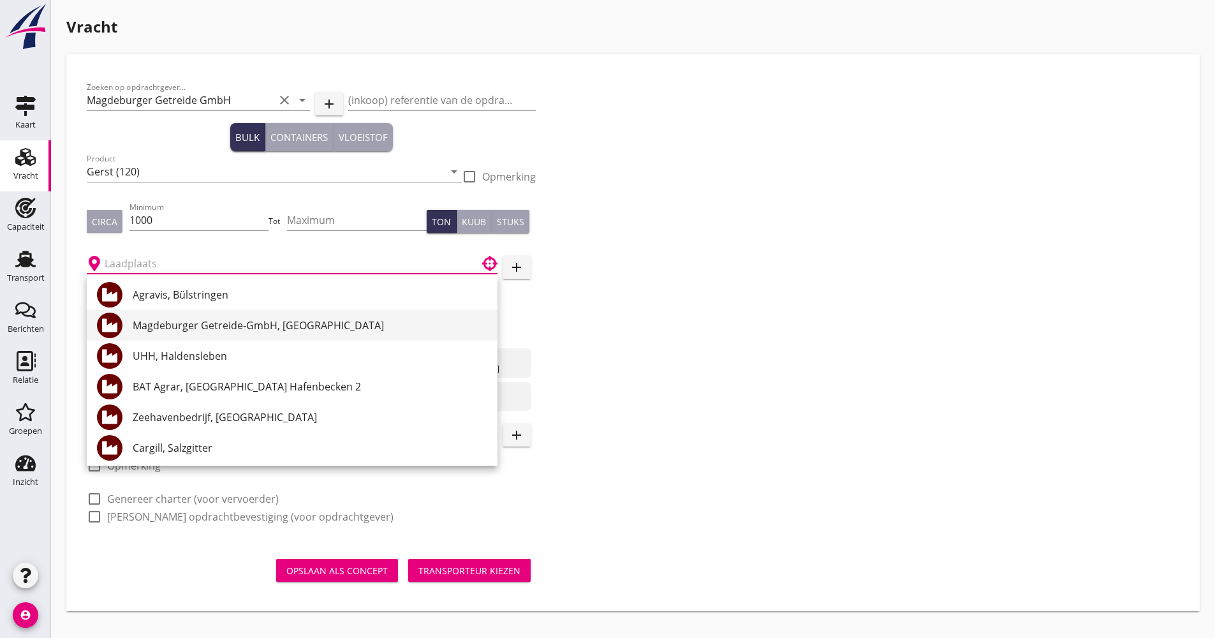
click at [208, 327] on div "Magdeburger Getreide-GmbH, [GEOGRAPHIC_DATA]" at bounding box center [310, 325] width 355 height 15
type input "Magdeburger Getreide-GmbH, [GEOGRAPHIC_DATA]"
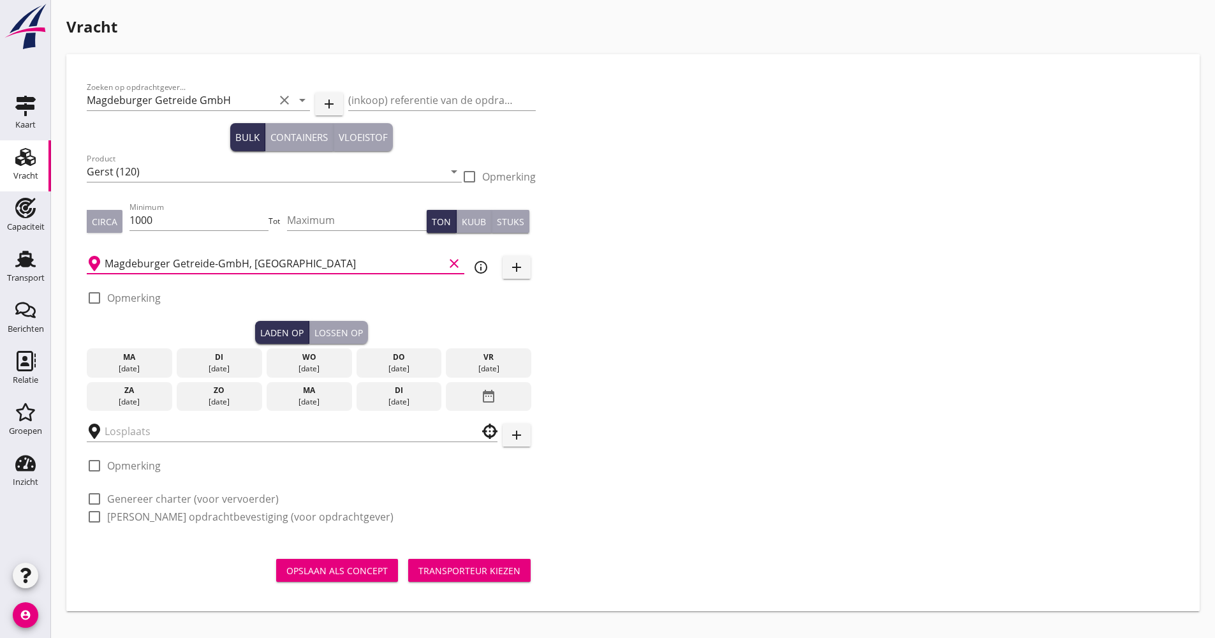
click at [321, 399] on div "[DATE]" at bounding box center [309, 401] width 79 height 11
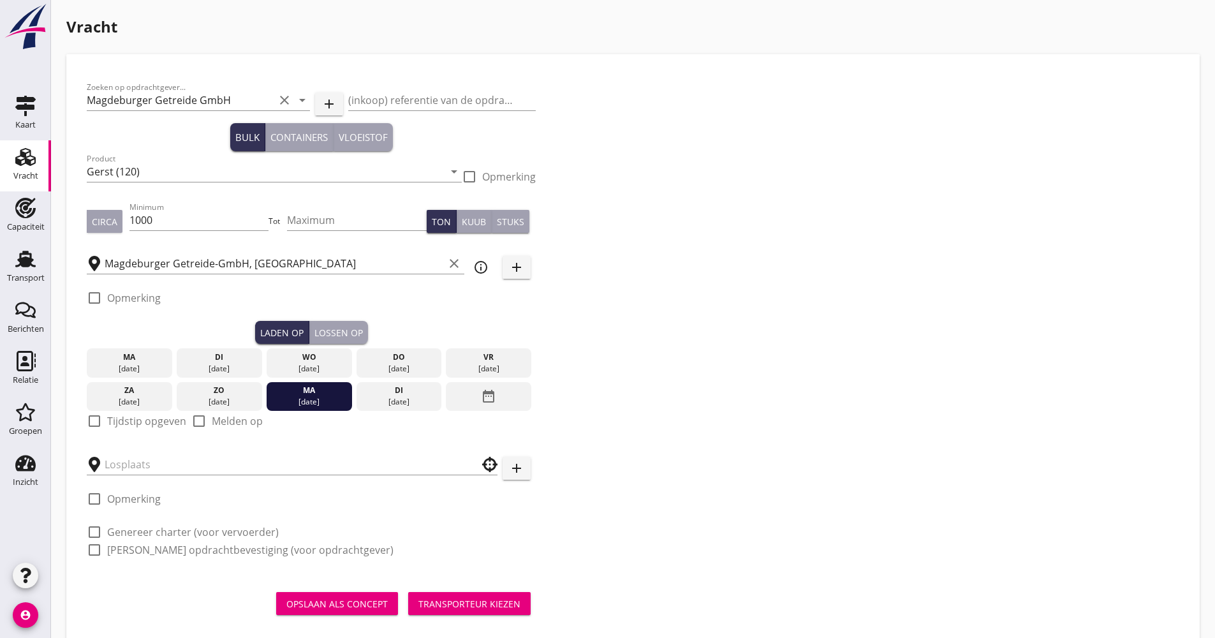
click at [102, 426] on div at bounding box center [95, 421] width 22 height 22
checkbox input "true"
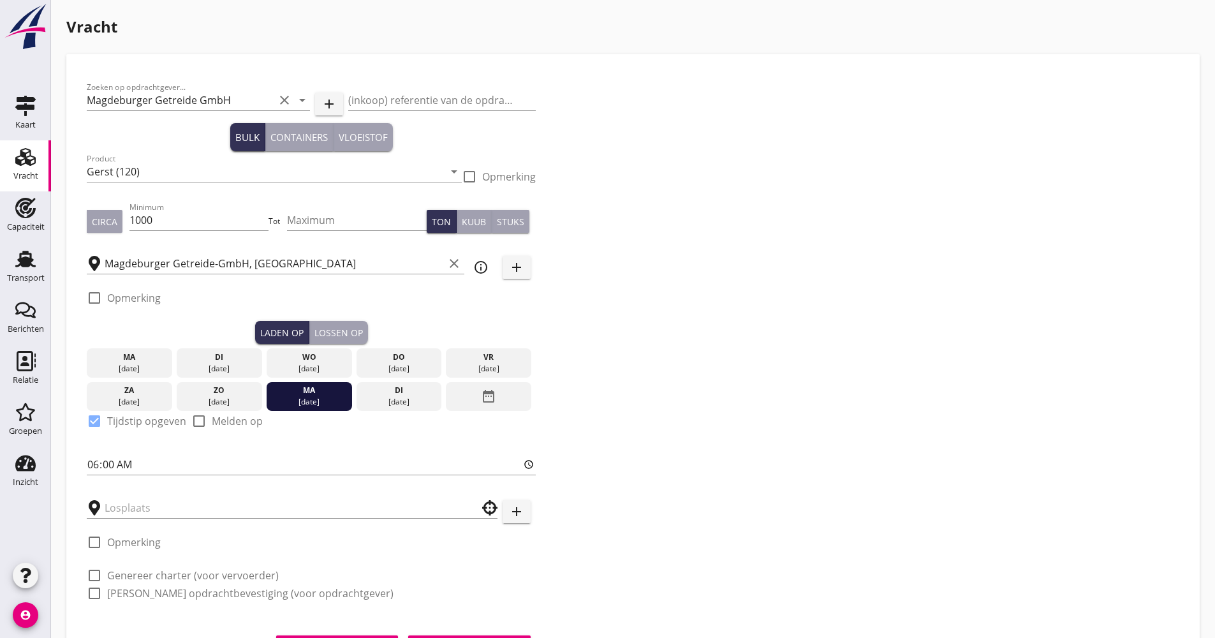
click at [135, 495] on div at bounding box center [292, 504] width 411 height 28
click at [135, 503] on input "text" at bounding box center [283, 507] width 357 height 20
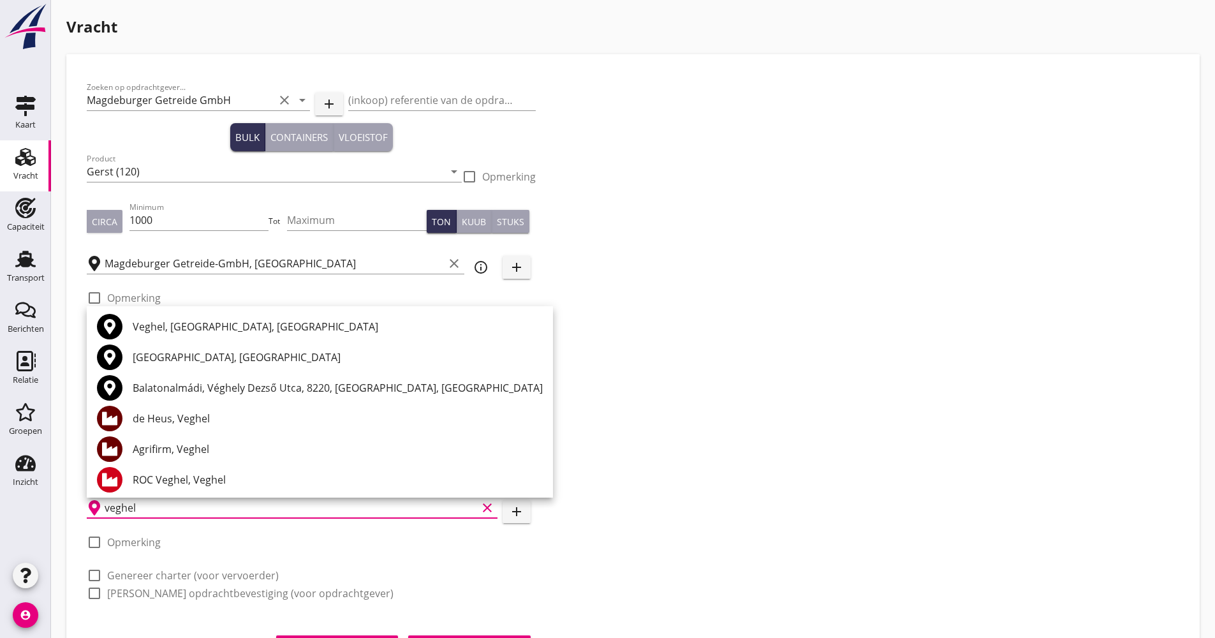
click at [177, 410] on div "de Heus, Veghel" at bounding box center [338, 418] width 410 height 31
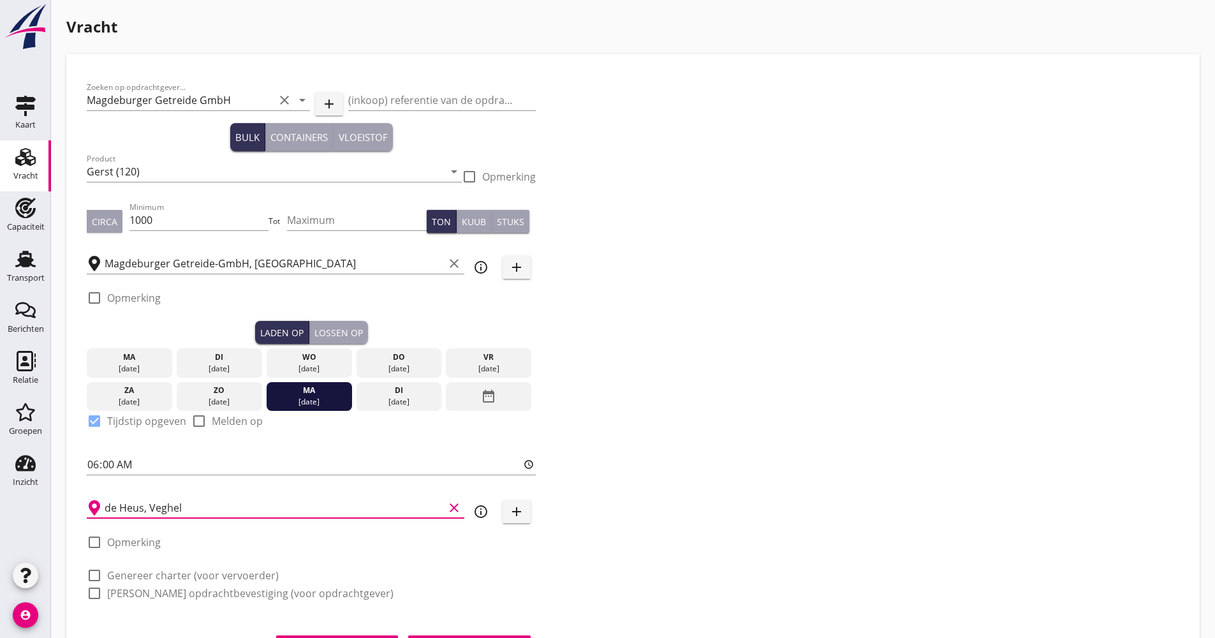
type input "de Heus, Veghel"
click at [477, 510] on icon "info_outline" at bounding box center [480, 511] width 15 height 15
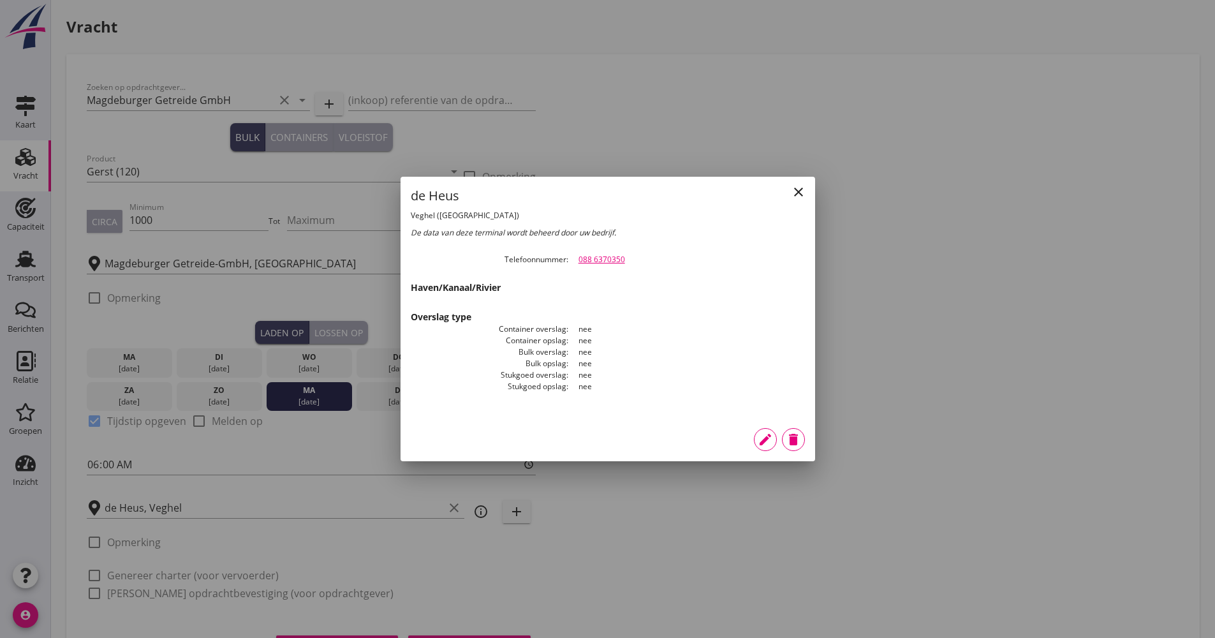
drag, startPoint x: 632, startPoint y: 258, endPoint x: 577, endPoint y: 259, distance: 55.5
click at [577, 259] on dd "088 6370350" at bounding box center [686, 259] width 237 height 11
drag, startPoint x: 577, startPoint y: 259, endPoint x: 592, endPoint y: 261, distance: 16.1
copy link "088 6370350"
click at [804, 198] on icon "close" at bounding box center [798, 191] width 15 height 15
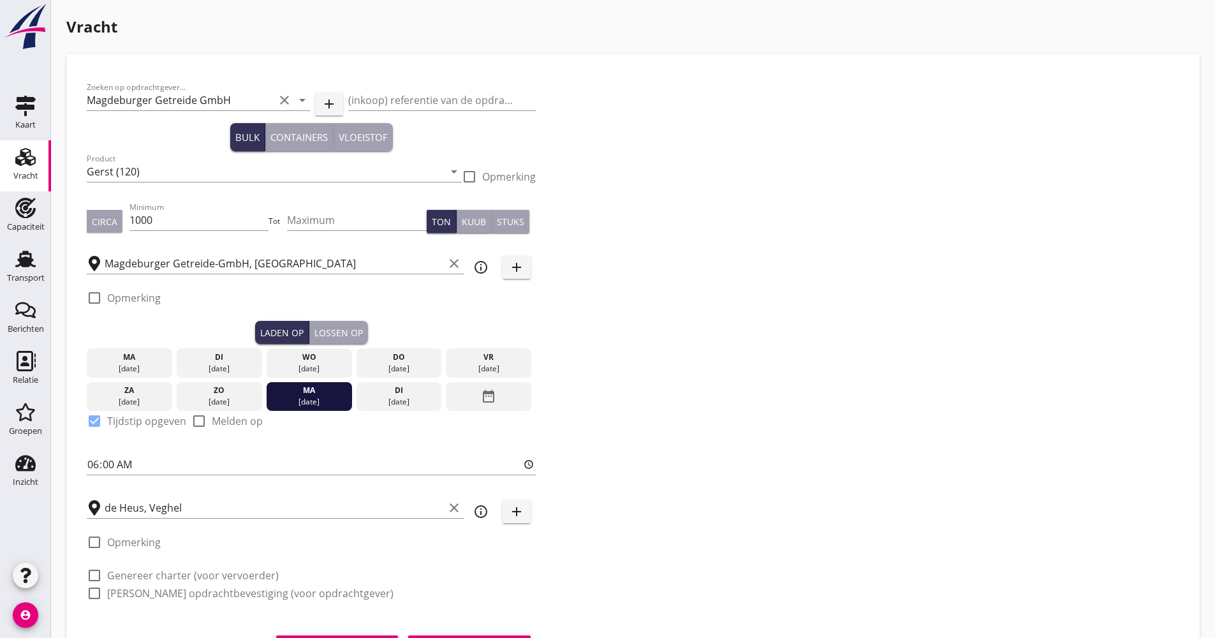
drag, startPoint x: 339, startPoint y: 336, endPoint x: 361, endPoint y: 349, distance: 25.7
click at [339, 336] on div "Lossen op" at bounding box center [338, 332] width 48 height 13
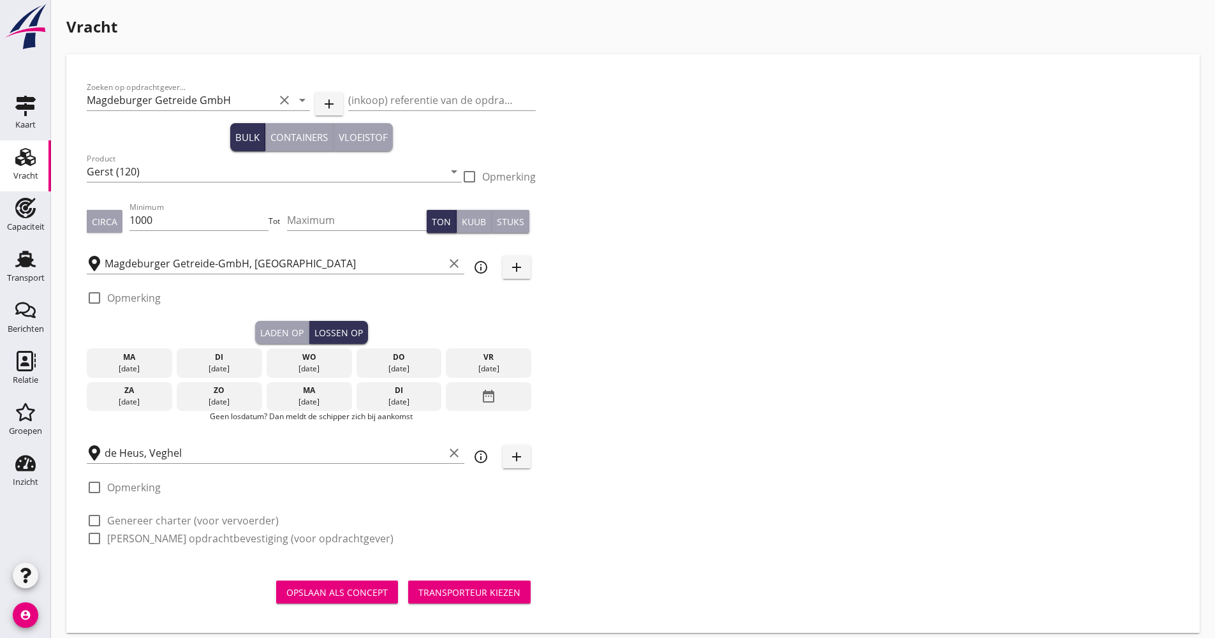
click at [487, 415] on p "Geen losdatum? Dan meldt de schipper zich bij aankomst" at bounding box center [311, 416] width 449 height 11
click at [487, 405] on icon "date_range" at bounding box center [488, 396] width 15 height 23
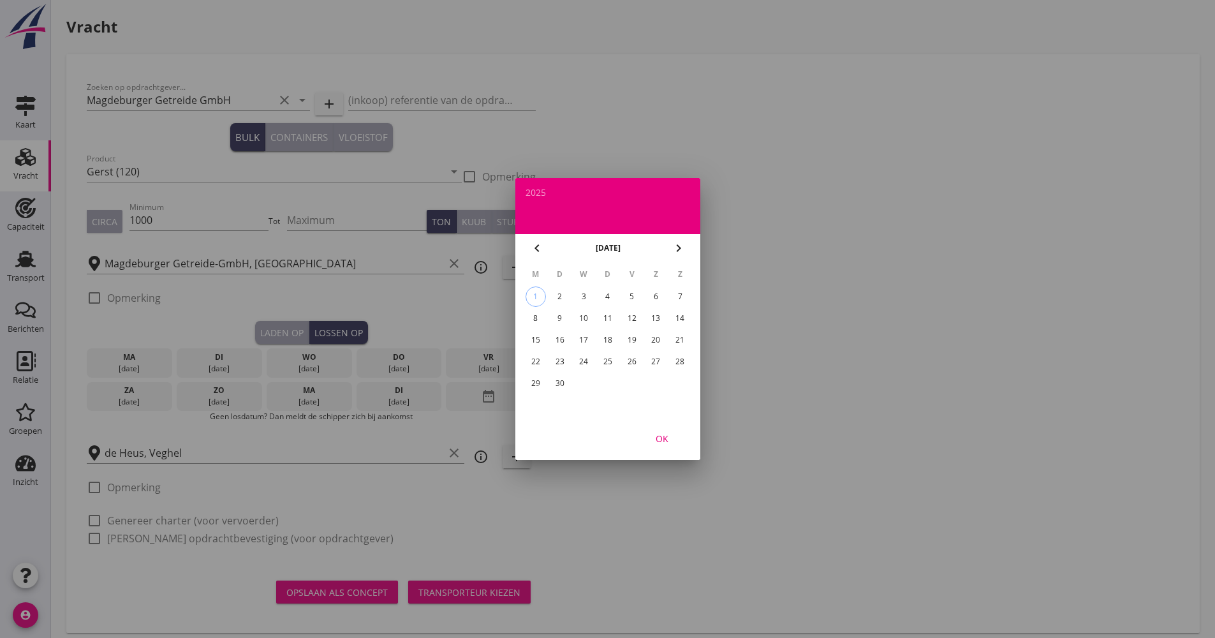
click at [538, 341] on div "15" at bounding box center [535, 340] width 20 height 20
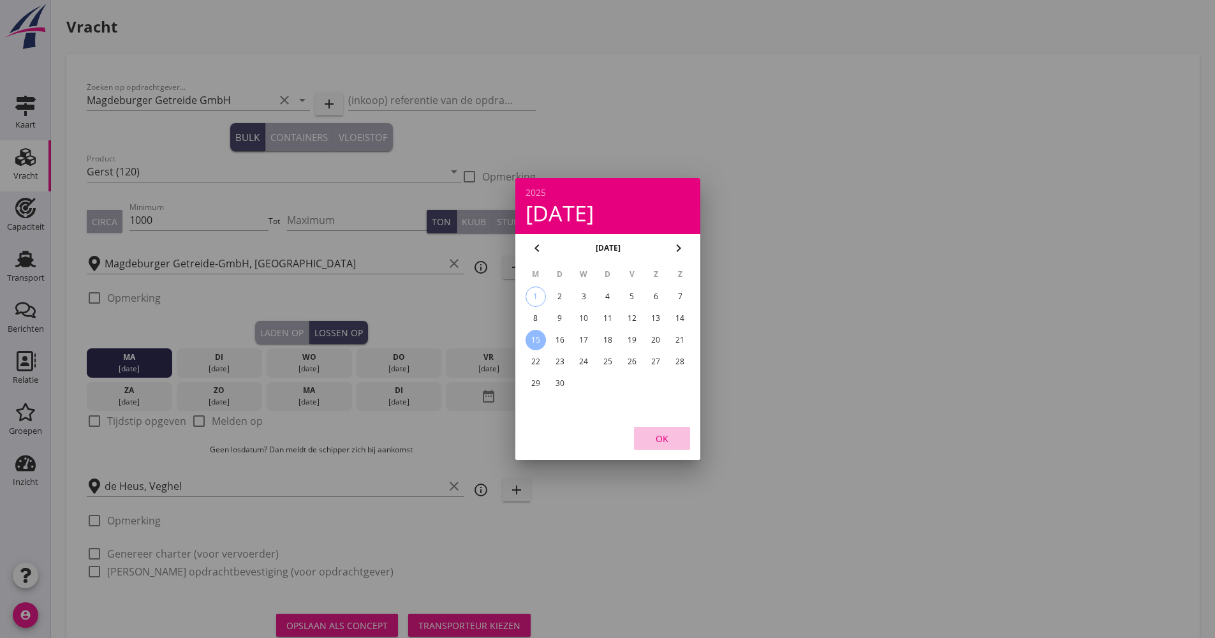
click at [674, 433] on div "OK" at bounding box center [662, 438] width 36 height 13
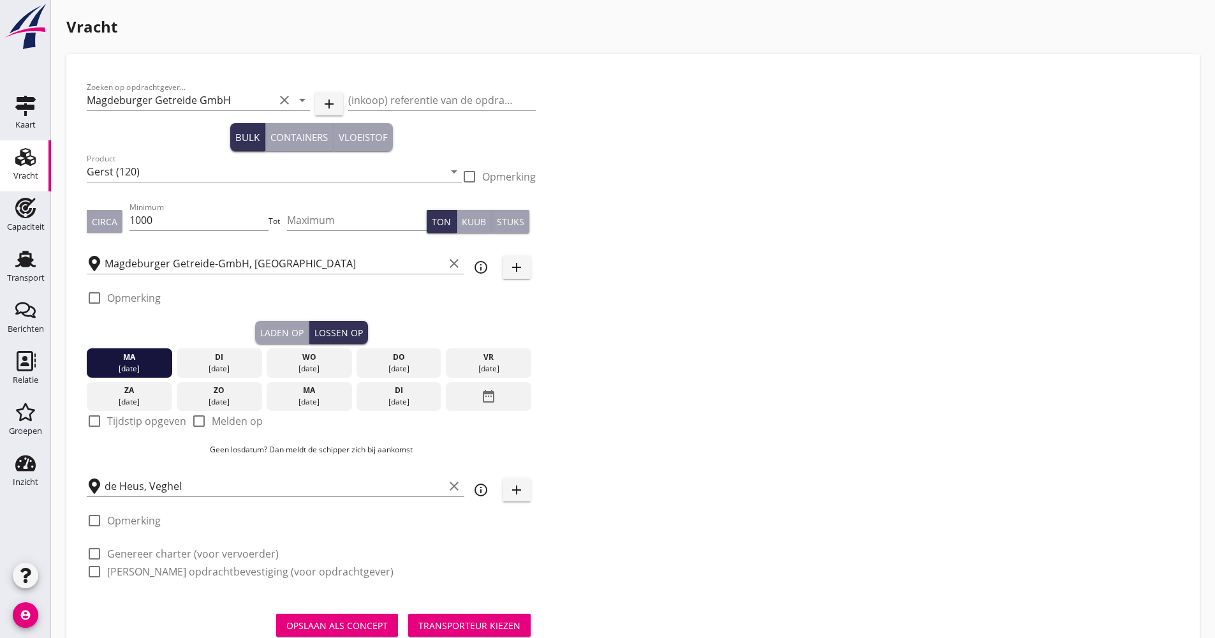
click at [207, 417] on div at bounding box center [199, 421] width 22 height 22
checkbox input "true"
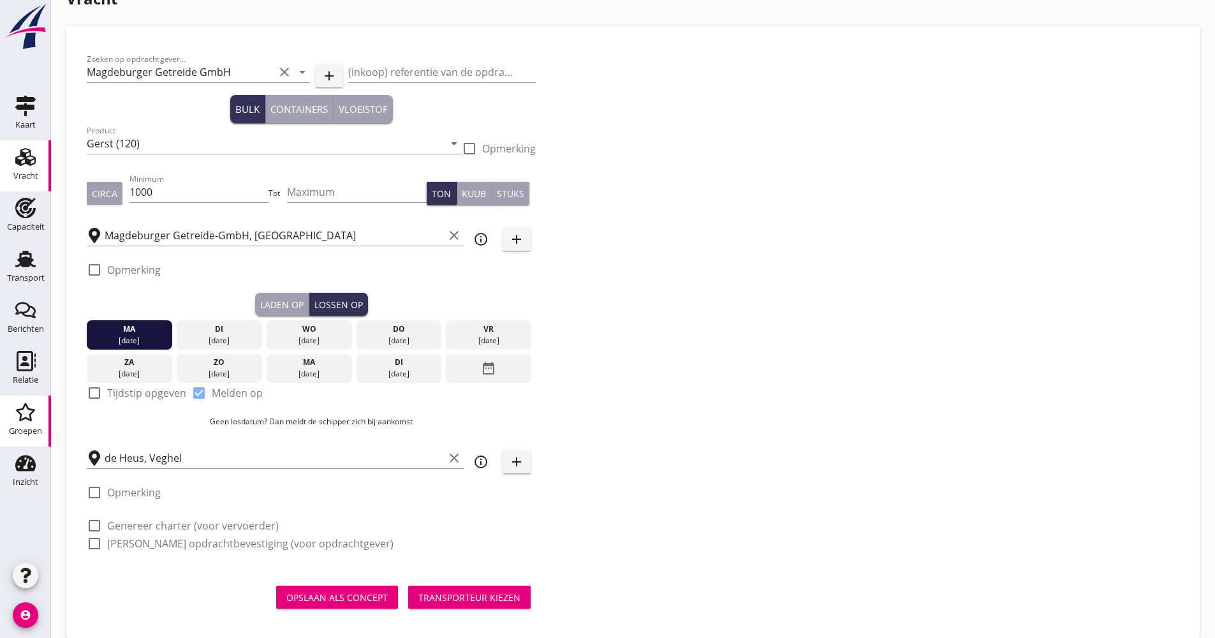
scroll to position [43, 0]
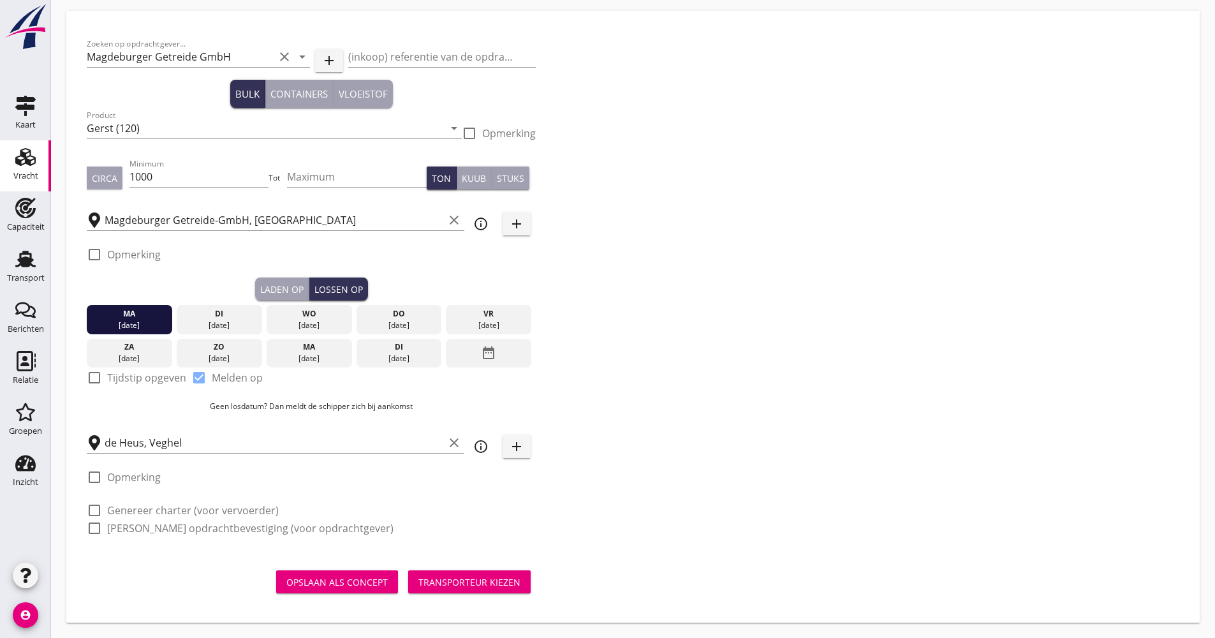
drag, startPoint x: 142, startPoint y: 506, endPoint x: 142, endPoint y: 515, distance: 9.6
click at [142, 508] on label "Genereer charter (voor vervoerder)" at bounding box center [193, 510] width 172 height 13
checkbox input "true"
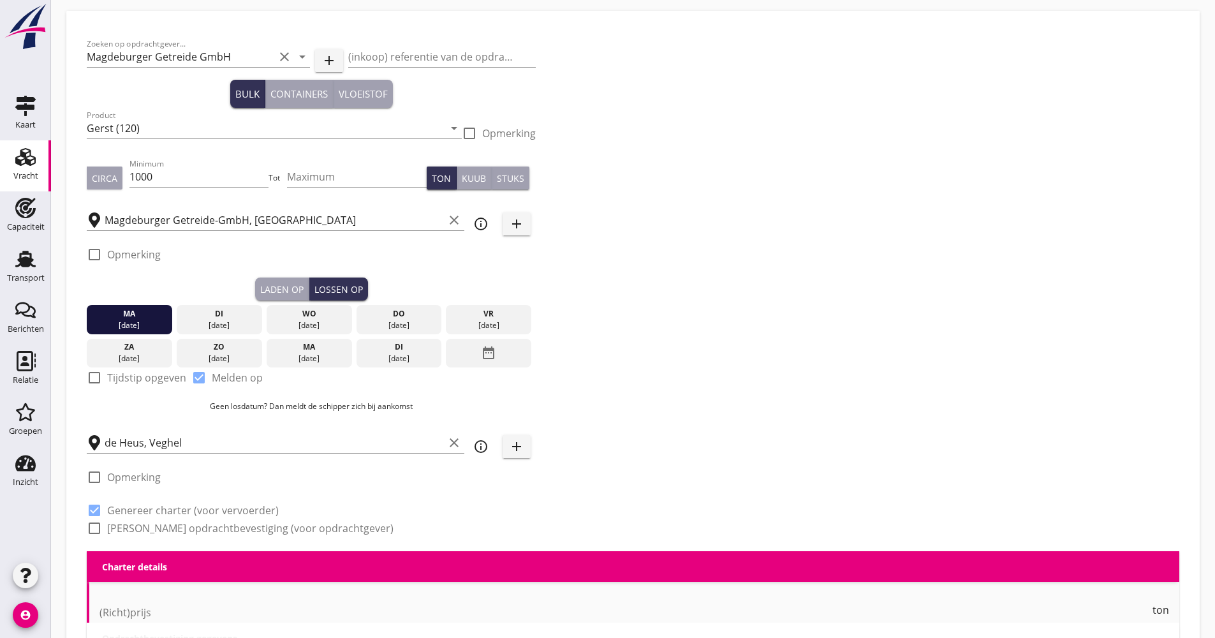
click at [139, 530] on label "[PERSON_NAME] opdrachtbevestiging (voor opdrachtgever)" at bounding box center [250, 528] width 286 height 13
checkbox input "true"
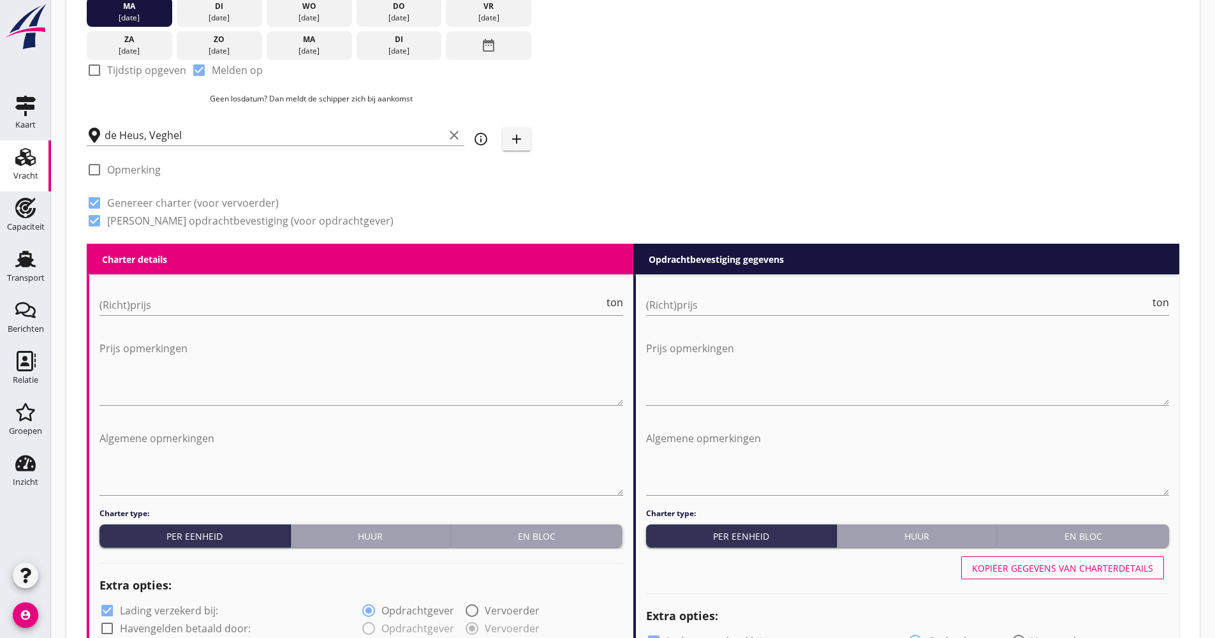
scroll to position [526, 0]
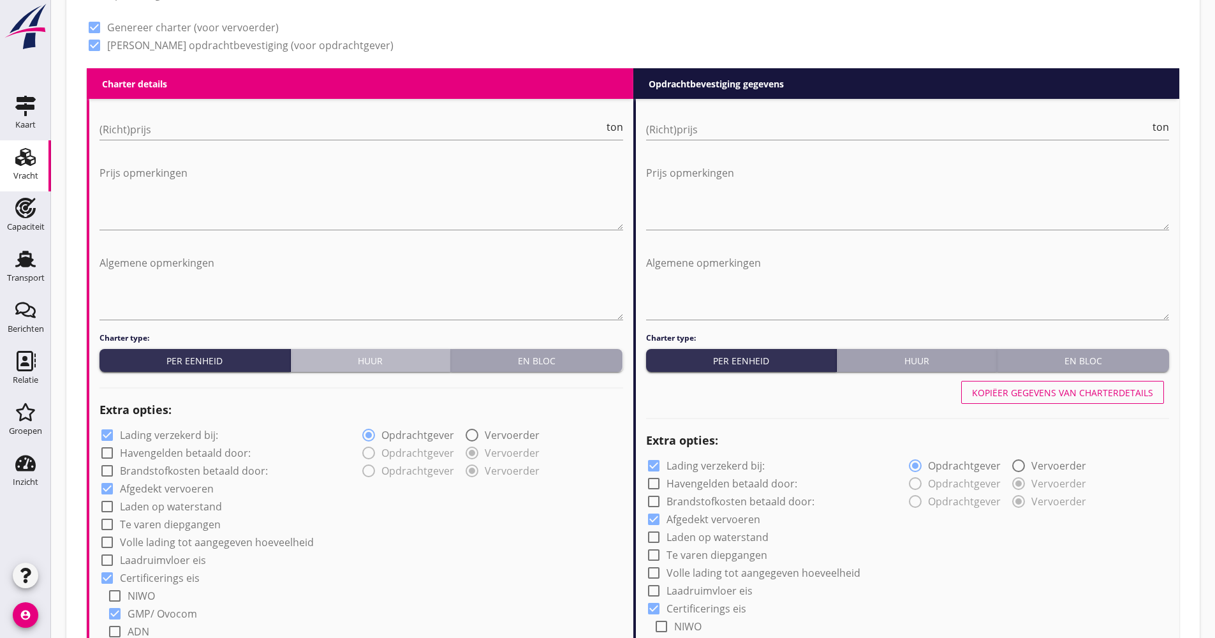
click at [433, 368] on button "Huur" at bounding box center [371, 360] width 160 height 23
radio input "true"
radio input "false"
radio input "true"
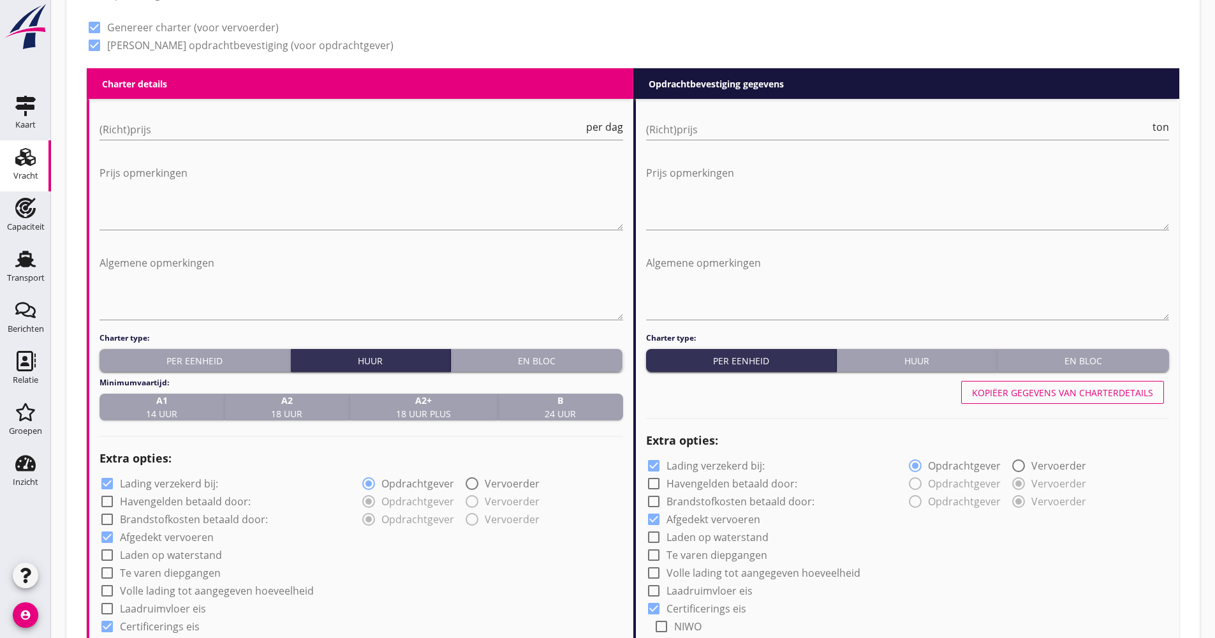
click at [172, 402] on strong "A1" at bounding box center [161, 399] width 31 height 13
click at [352, 152] on div at bounding box center [361, 149] width 524 height 8
click at [351, 139] on div "(Richt)prijs per dag" at bounding box center [361, 129] width 524 height 20
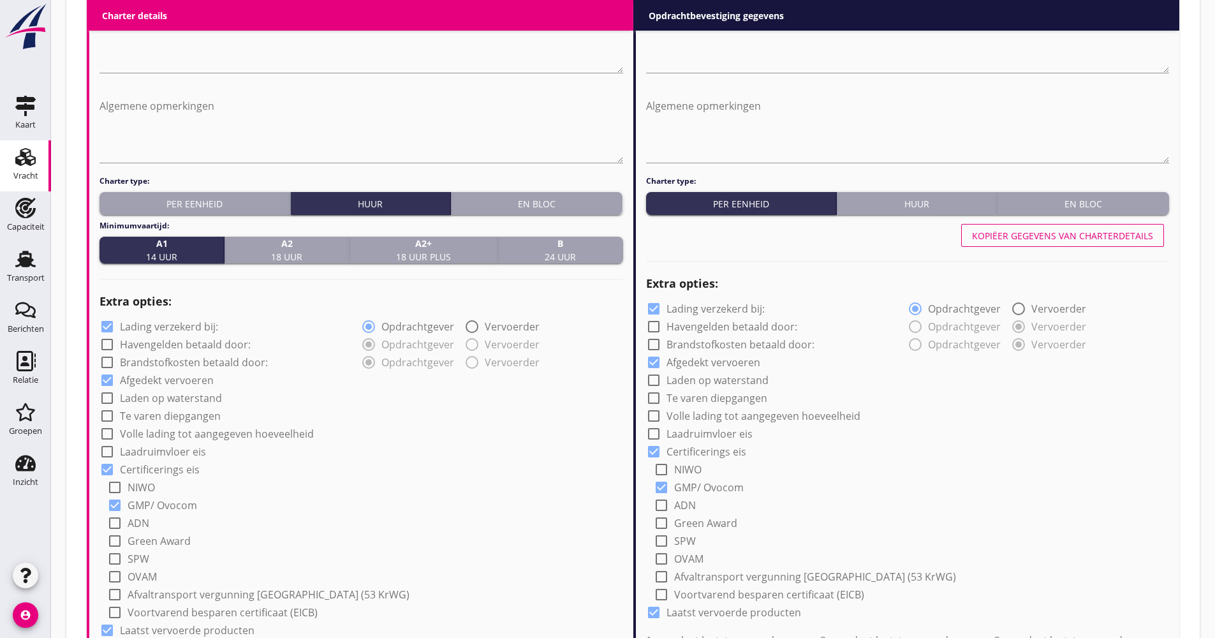
scroll to position [781, 0]
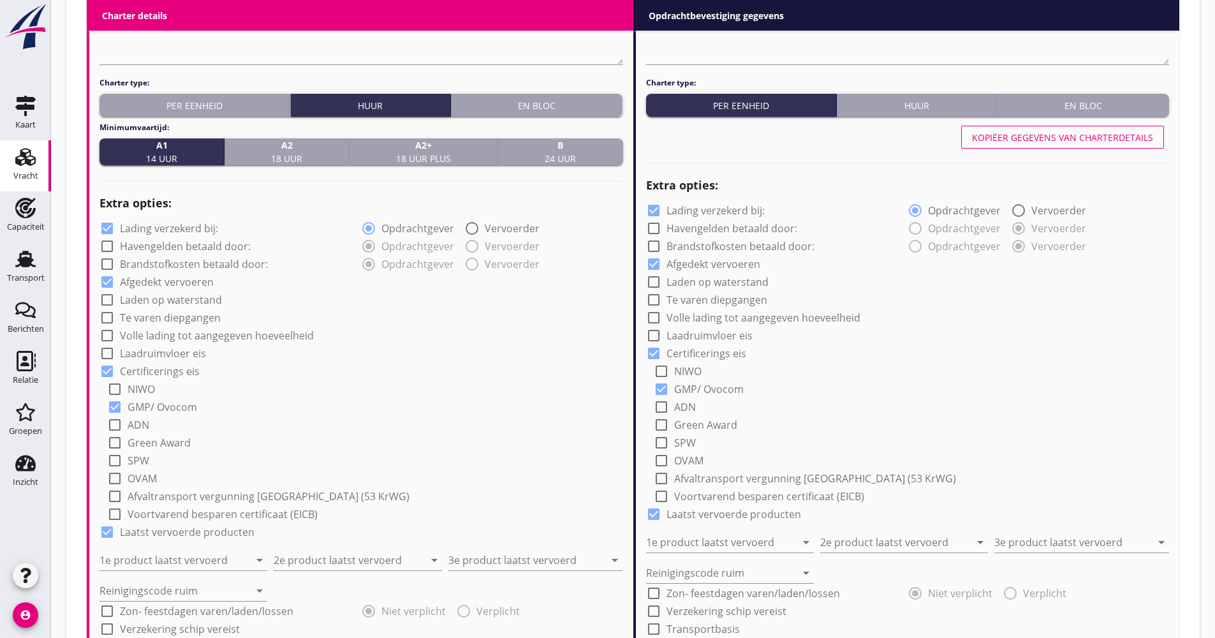
type input "750"
click at [177, 229] on label "Lading verzekerd bij:" at bounding box center [169, 228] width 98 height 13
checkbox input "false"
click at [190, 334] on label "Volle lading tot aangegeven hoeveelheid" at bounding box center [217, 335] width 194 height 13
checkbox input "true"
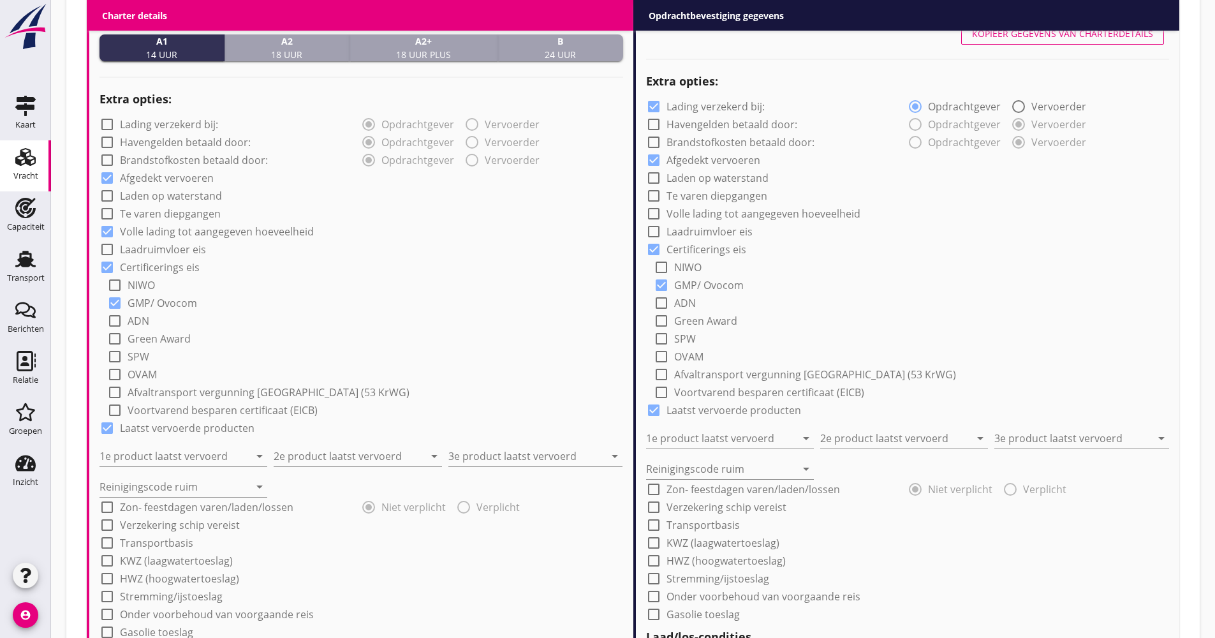
scroll to position [973, 0]
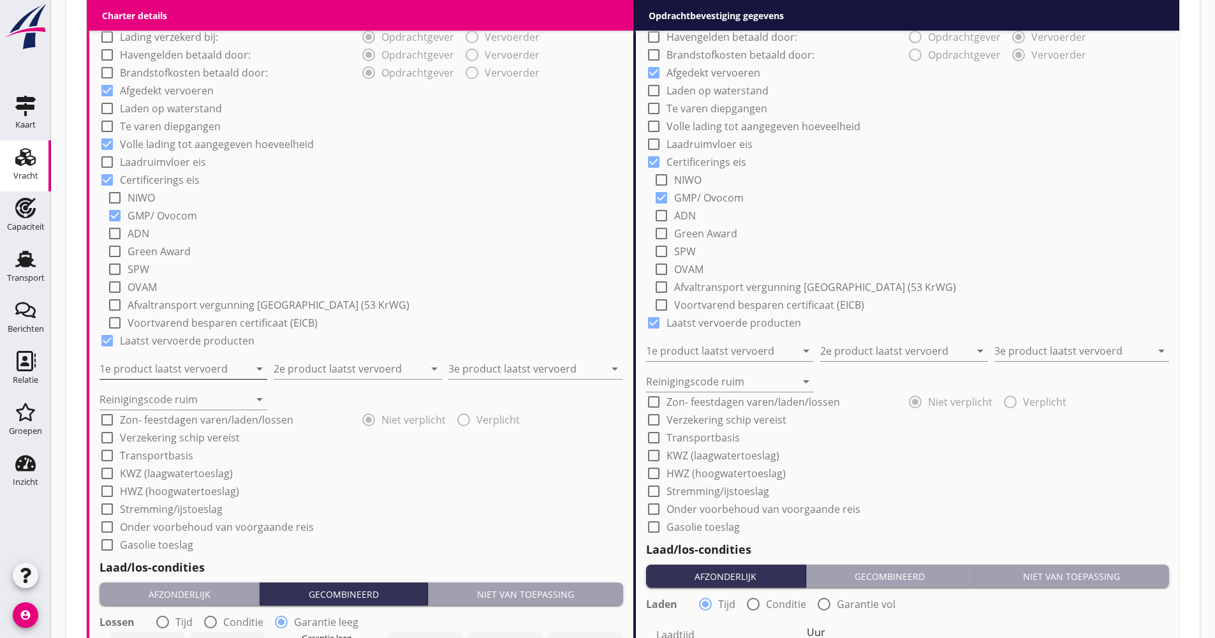
click at [163, 376] on input "1e product laatst vervoerd" at bounding box center [174, 368] width 150 height 20
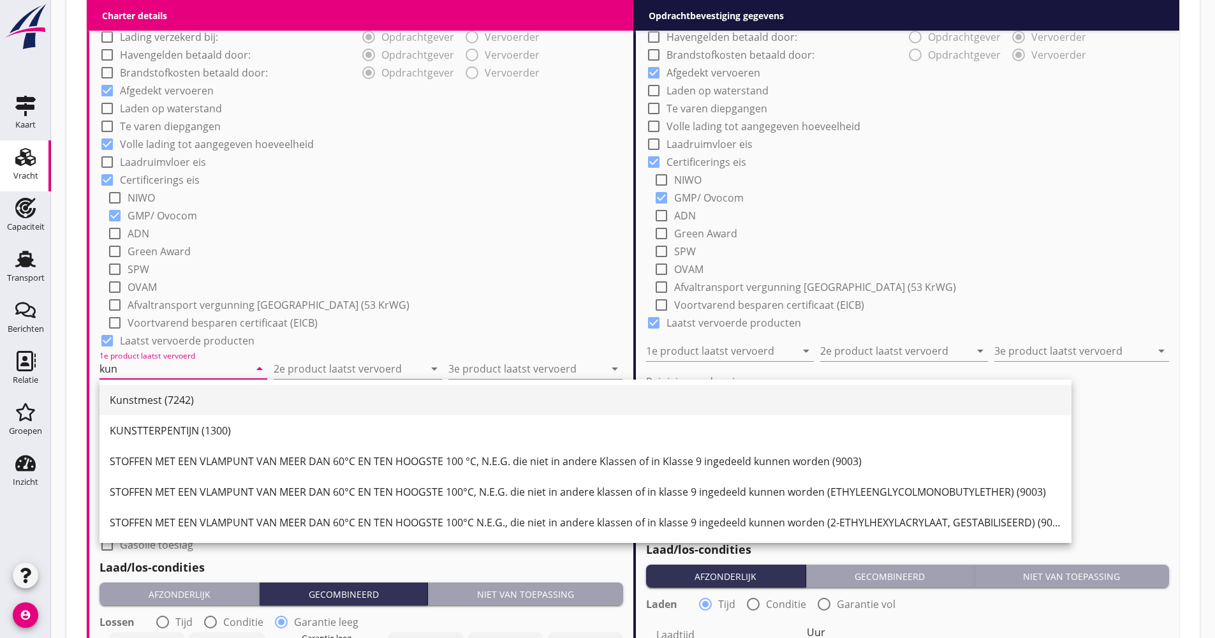
click at [206, 390] on div "Kunstmest (7242)" at bounding box center [586, 400] width 952 height 31
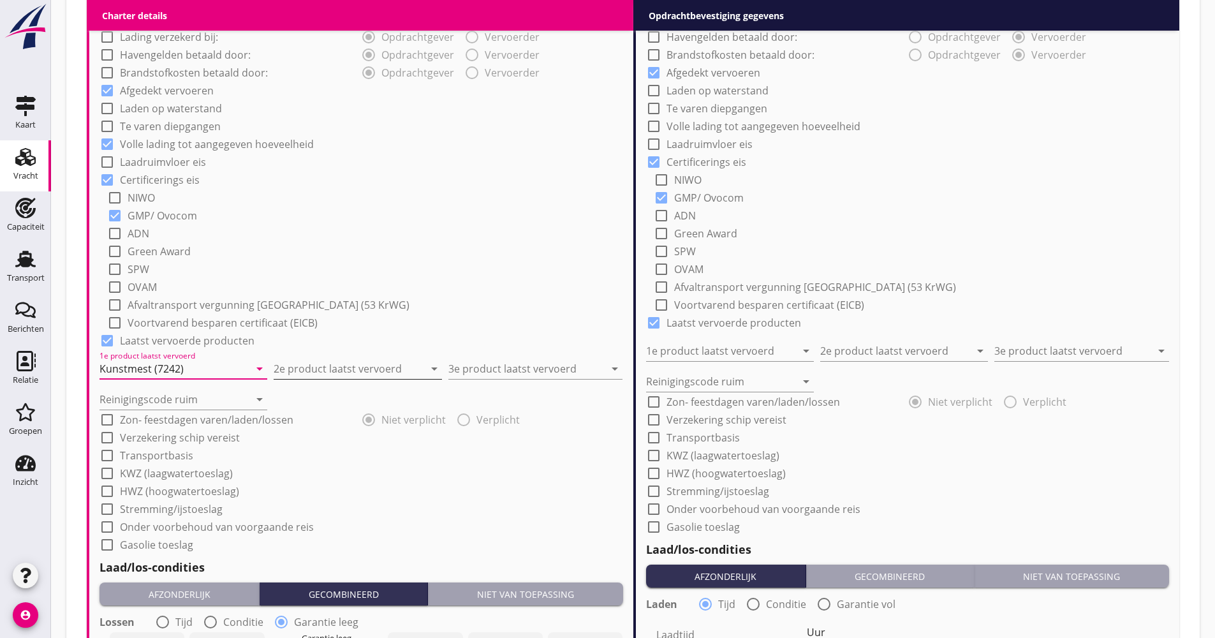
type input "Kunstmest (7242)"
click at [330, 378] on input "2e product laatst vervoerd" at bounding box center [349, 368] width 150 height 20
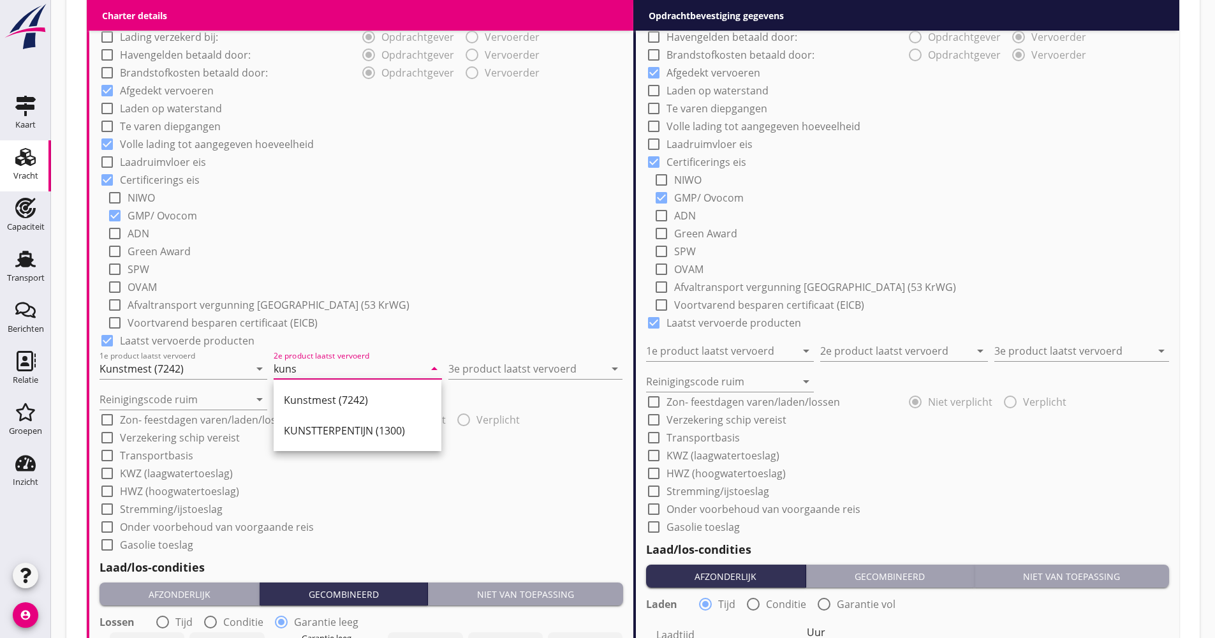
click at [330, 408] on div "Kunstmest (7242)" at bounding box center [357, 400] width 147 height 31
type input "Kunstmest (7242)"
click at [522, 382] on div "Reinigingscode ruim arrow_drop_down" at bounding box center [361, 394] width 524 height 31
click at [513, 360] on div "3e product laatst vervoerd arrow_drop_down" at bounding box center [535, 365] width 174 height 28
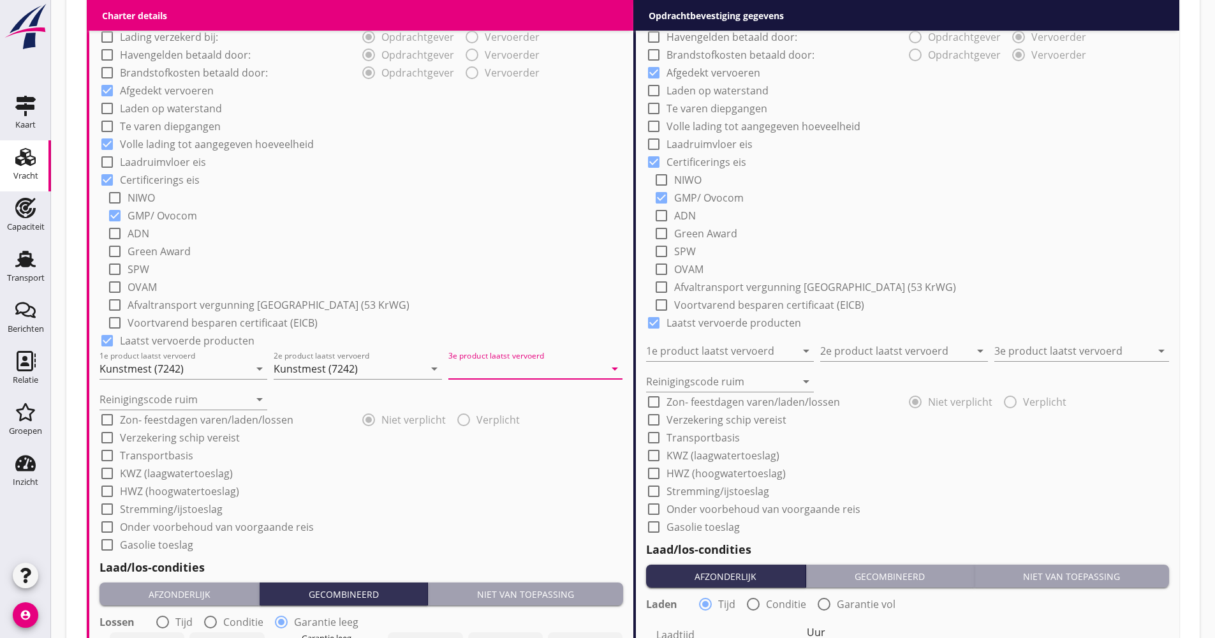
click at [509, 367] on input "3e product laatst vervoerd" at bounding box center [526, 368] width 156 height 20
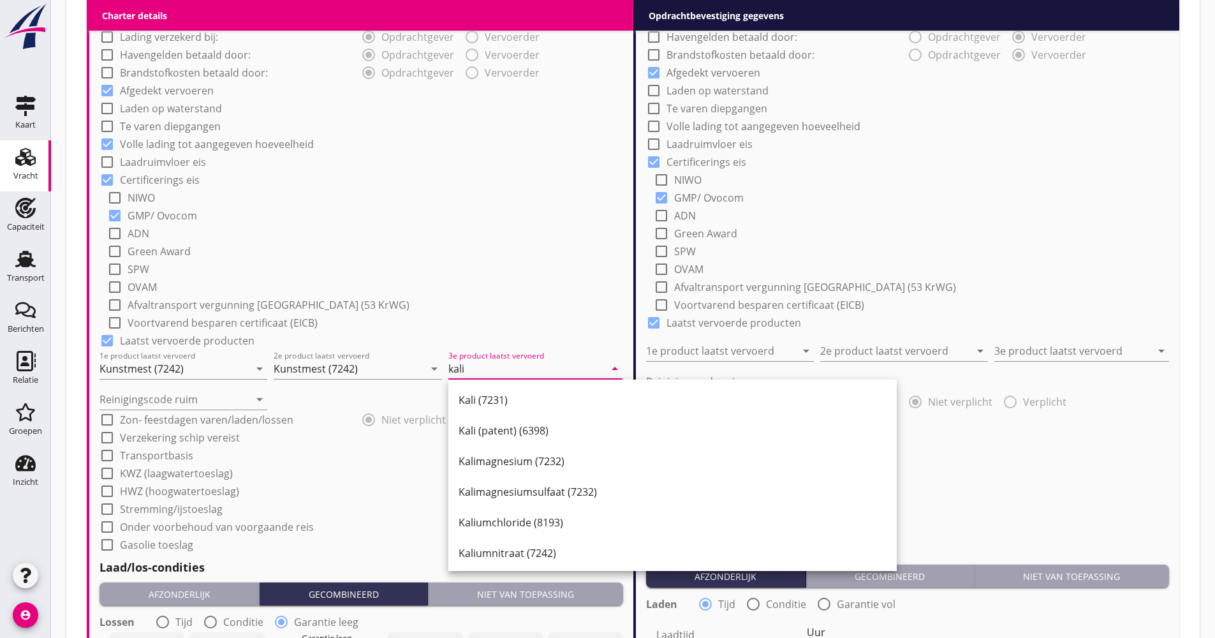
click at [502, 383] on div "Kali (7231) Kali (patent) (6398) Kalimagnesium (7232) Kalimagnesiumsulfaat (723…" at bounding box center [672, 629] width 448 height 500
click at [506, 399] on div "Kali (7231)" at bounding box center [673, 399] width 428 height 15
type input "Kali (7231)"
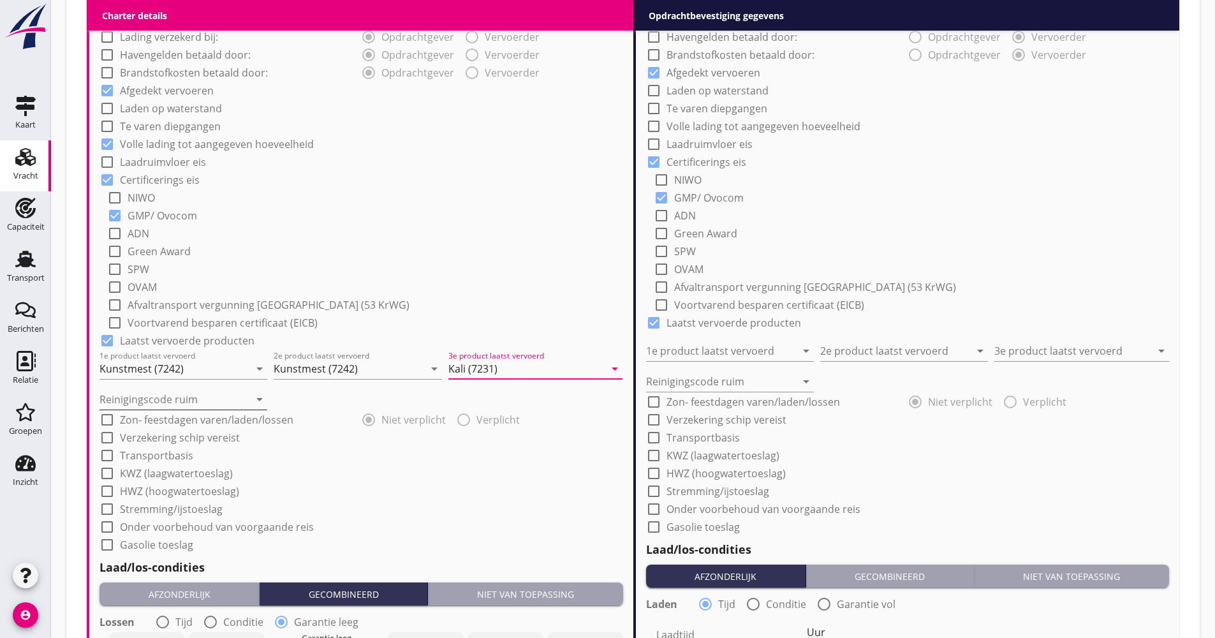
click at [211, 401] on input "Reinigingscode ruim" at bounding box center [174, 399] width 150 height 20
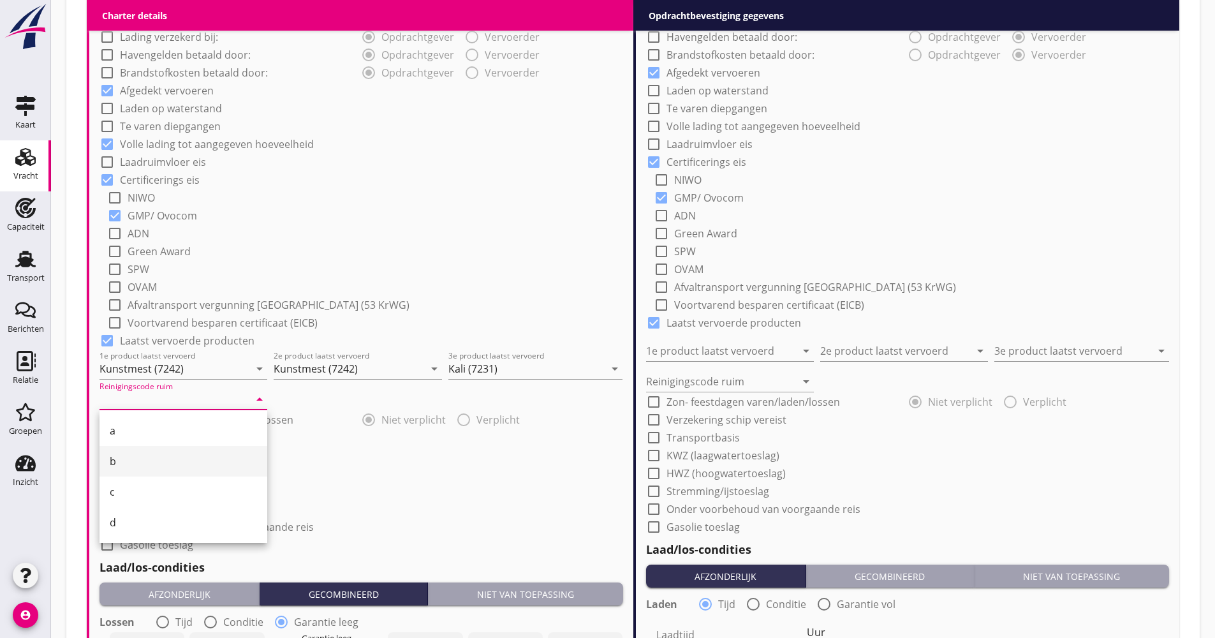
click at [158, 453] on div "b" at bounding box center [183, 460] width 147 height 15
type input "b"
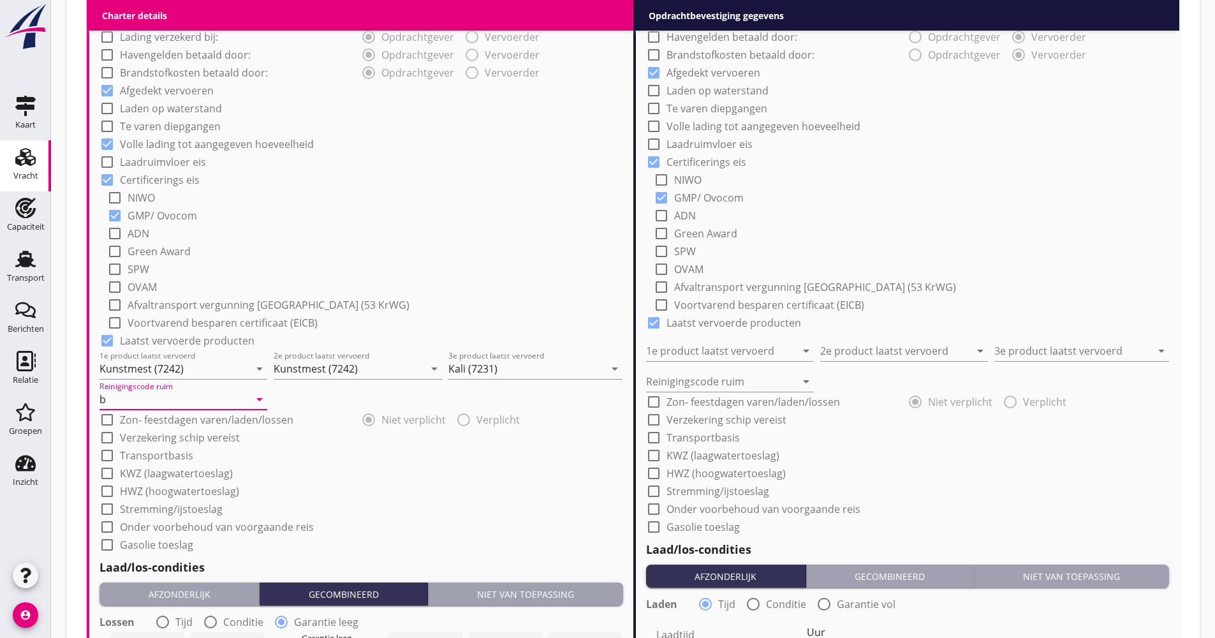
click at [149, 446] on div "check_box_outline_blank Transportbasis" at bounding box center [361, 454] width 524 height 18
click at [152, 439] on label "Verzekering schip vereist" at bounding box center [180, 437] width 120 height 13
checkbox input "true"
click at [147, 453] on label "Transportbasis" at bounding box center [156, 455] width 73 height 13
checkbox input "true"
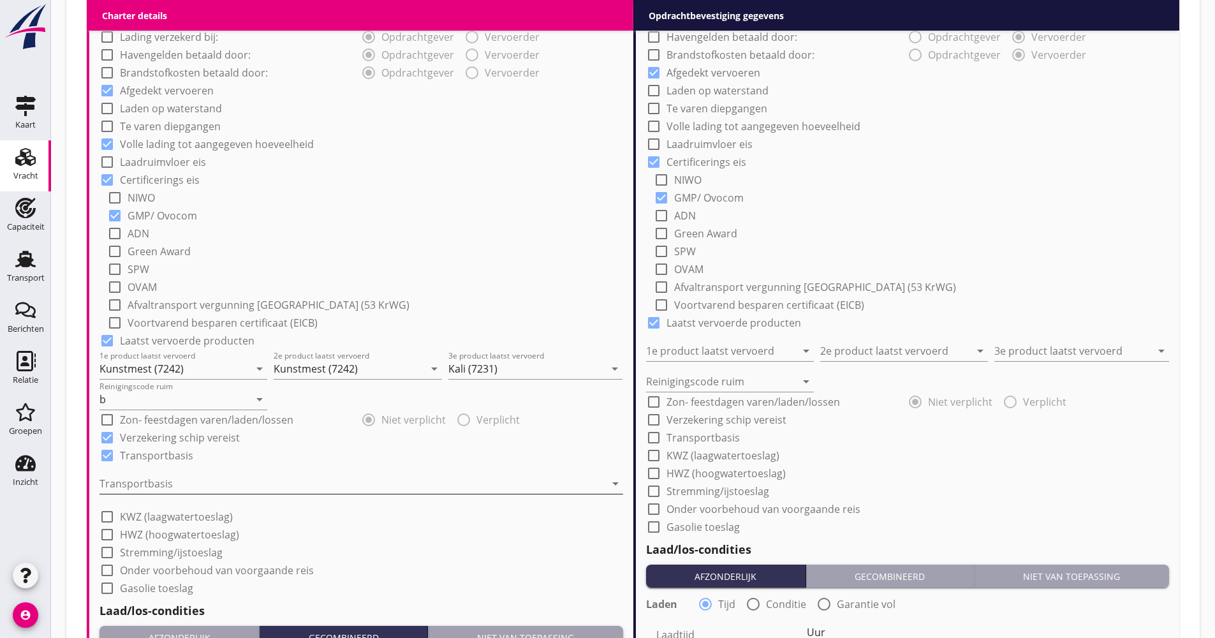
click at [145, 486] on div at bounding box center [352, 483] width 506 height 20
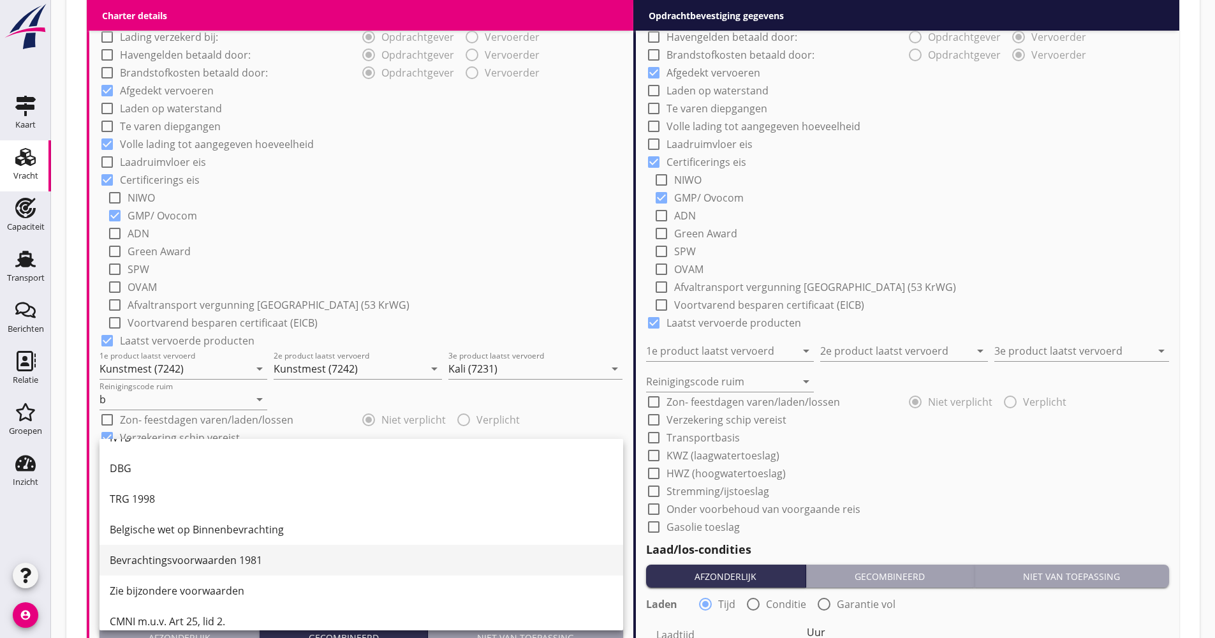
scroll to position [33, 0]
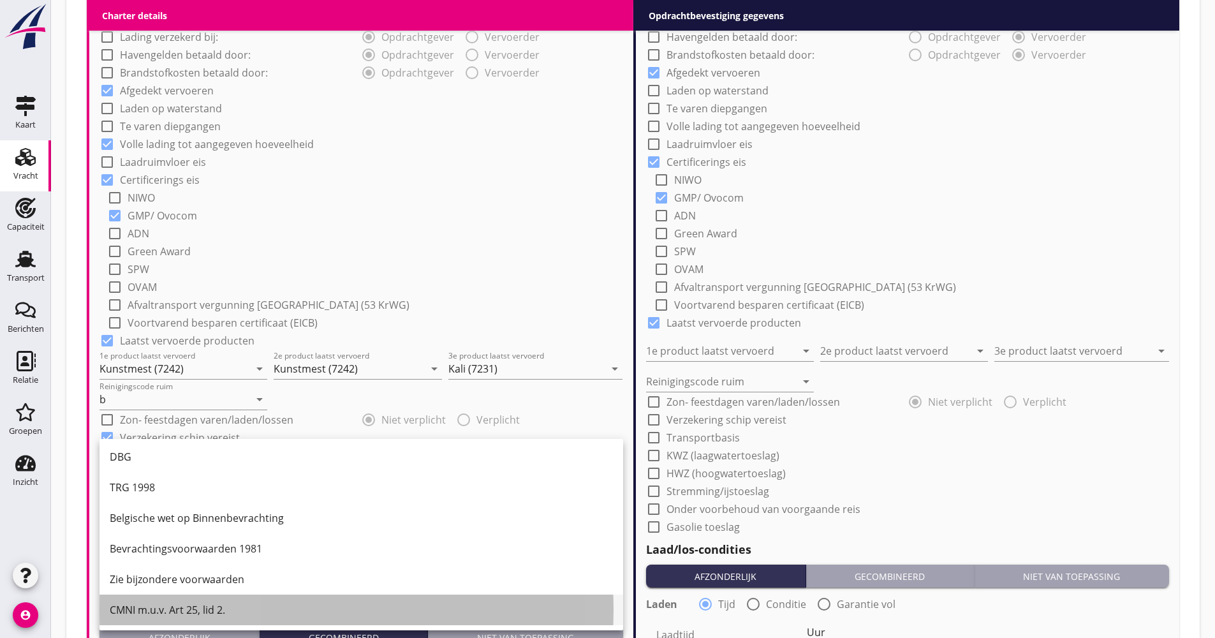
click at [172, 605] on div "CMNI m.u.v. Art 25, lid 2." at bounding box center [361, 609] width 503 height 15
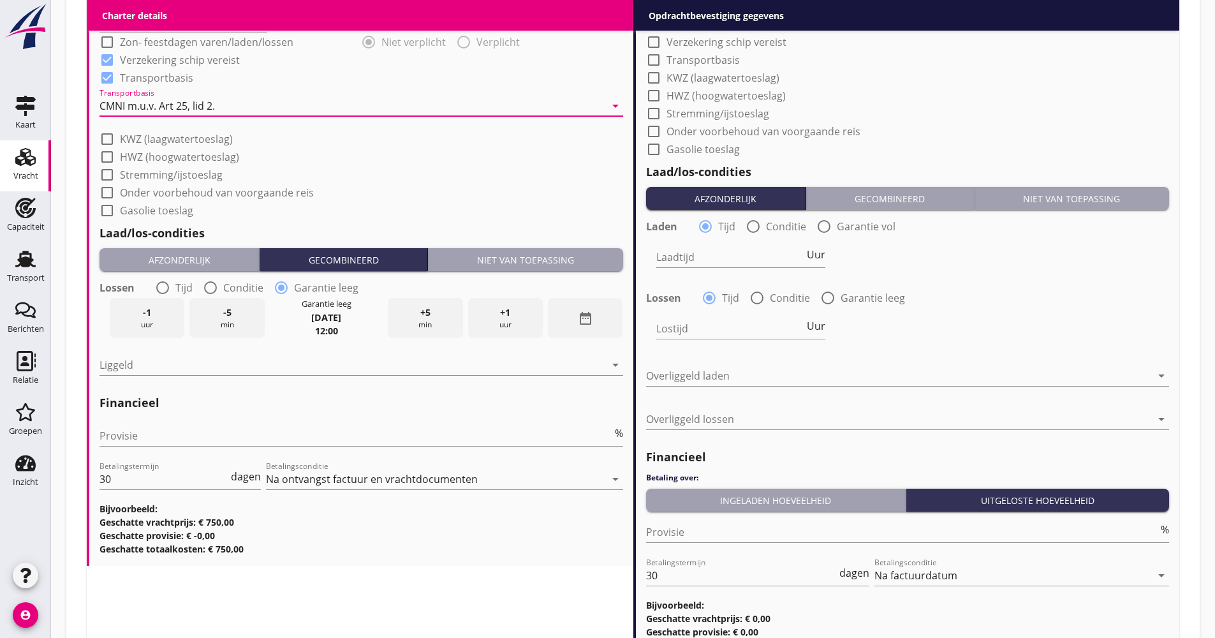
scroll to position [1355, 0]
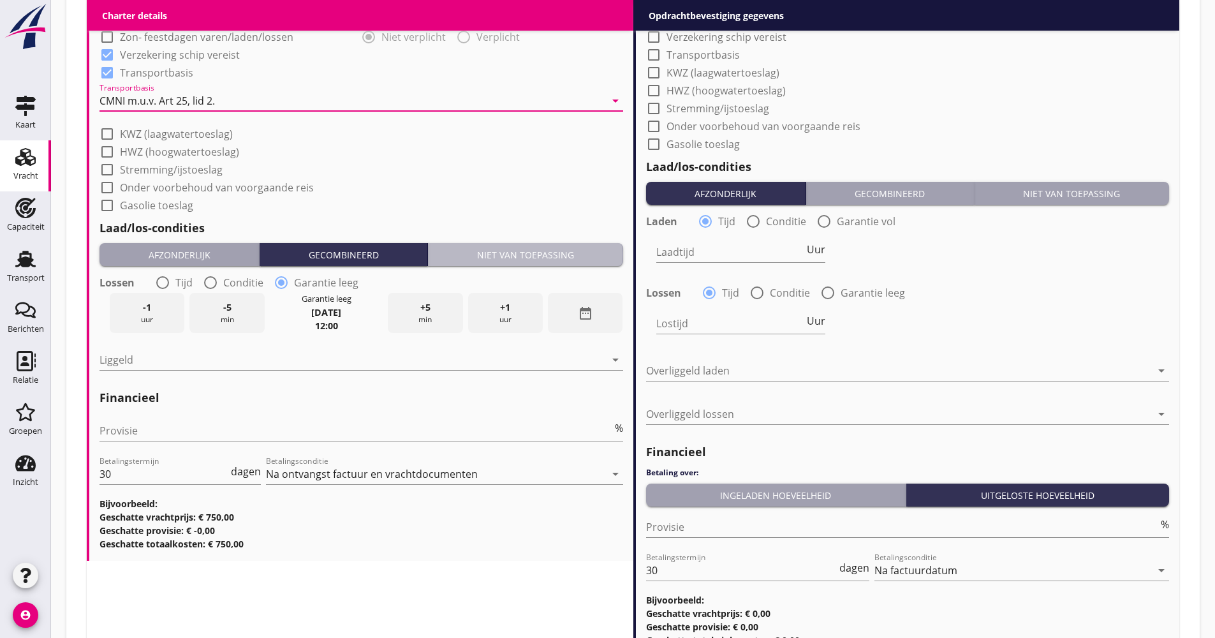
click at [505, 262] on button "Niet van toepassing" at bounding box center [525, 254] width 195 height 23
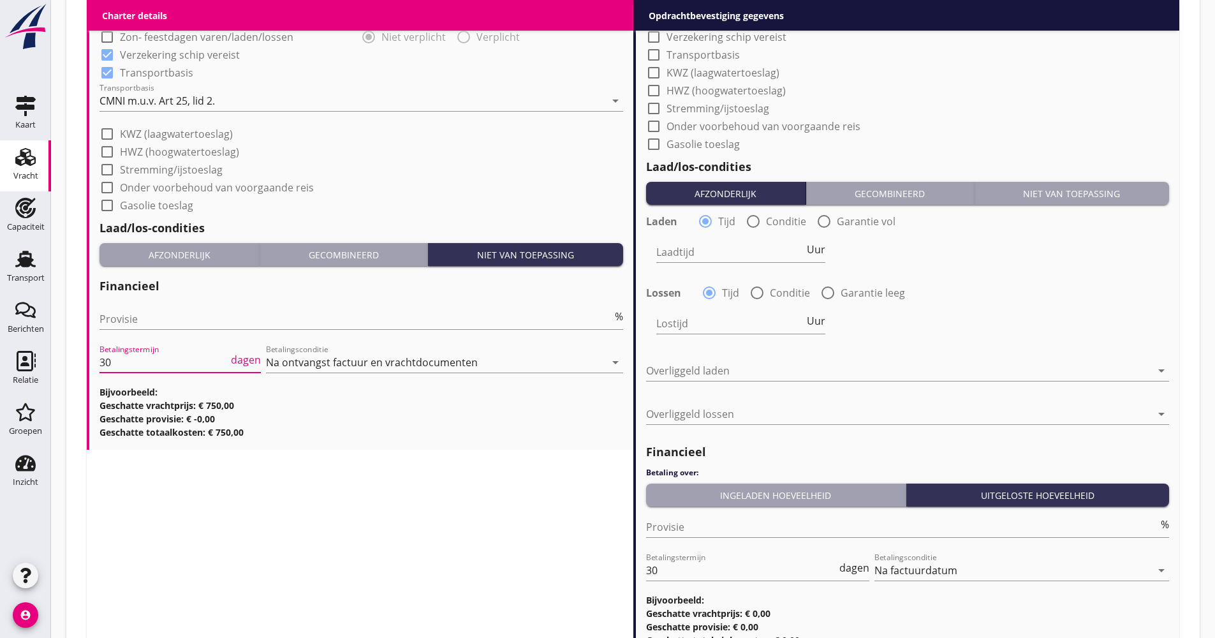
drag, startPoint x: 121, startPoint y: 358, endPoint x: 97, endPoint y: 360, distance: 23.7
type input "21"
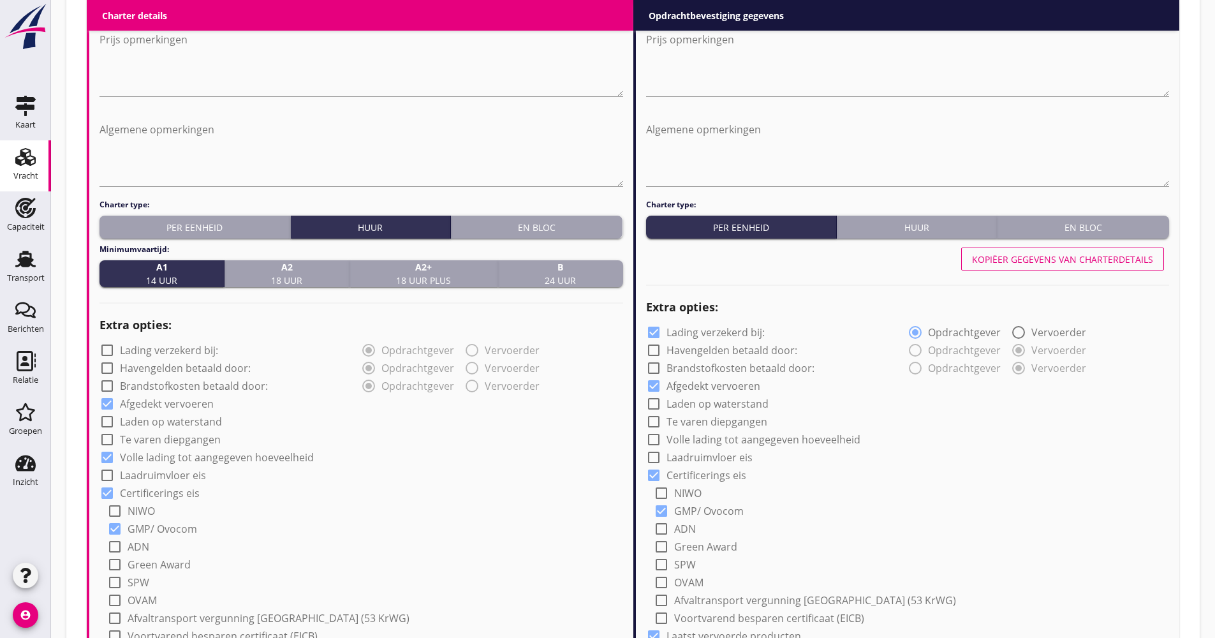
scroll to position [590, 0]
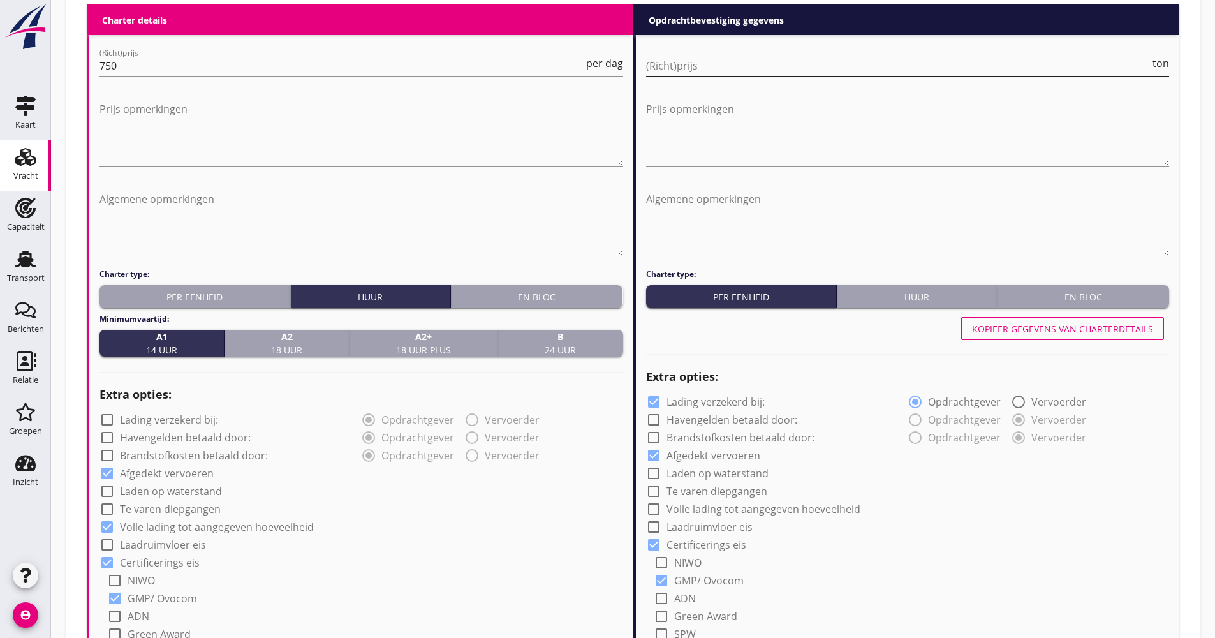
click at [721, 59] on input "(Richt)prijs" at bounding box center [898, 65] width 504 height 20
type input "19.50"
click at [725, 403] on label "Lading verzekerd bij:" at bounding box center [715, 401] width 98 height 13
checkbox input "false"
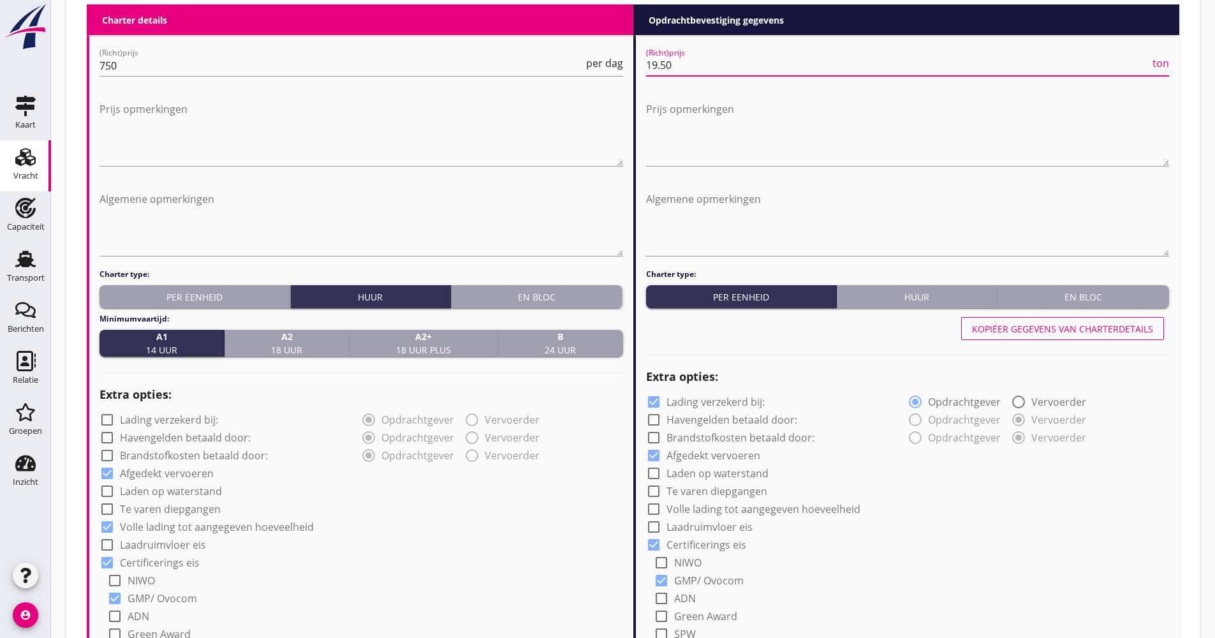
scroll to position [0, 0]
click at [710, 506] on label "Volle lading tot aangegeven hoeveelheid" at bounding box center [763, 509] width 194 height 13
checkbox input "true"
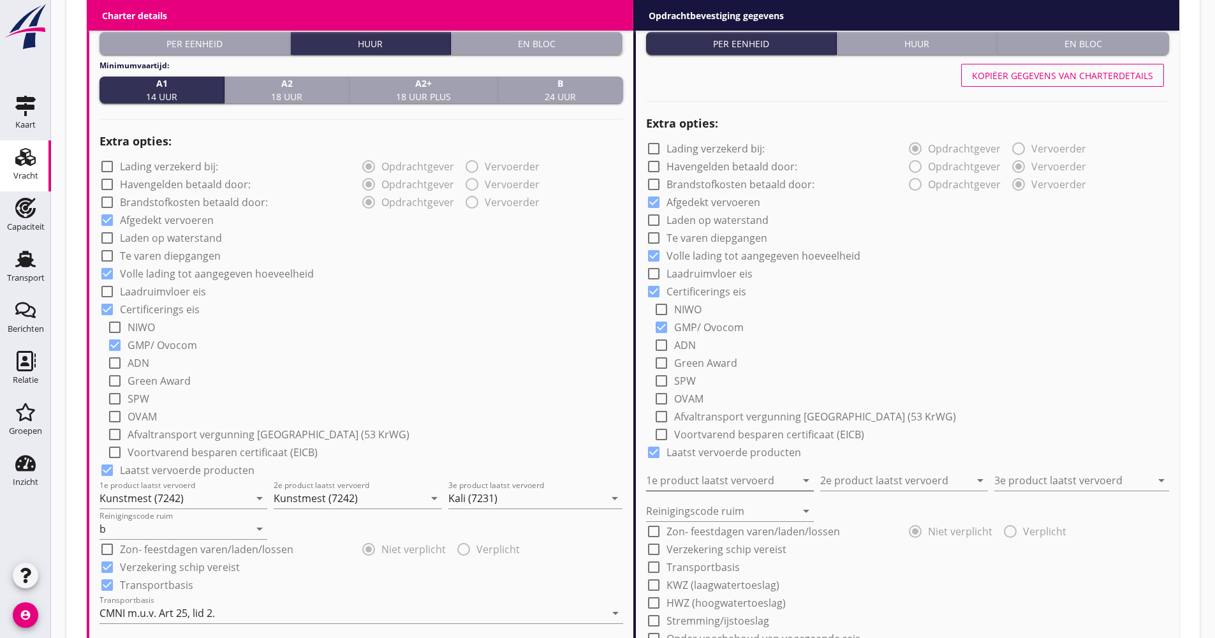
scroll to position [845, 0]
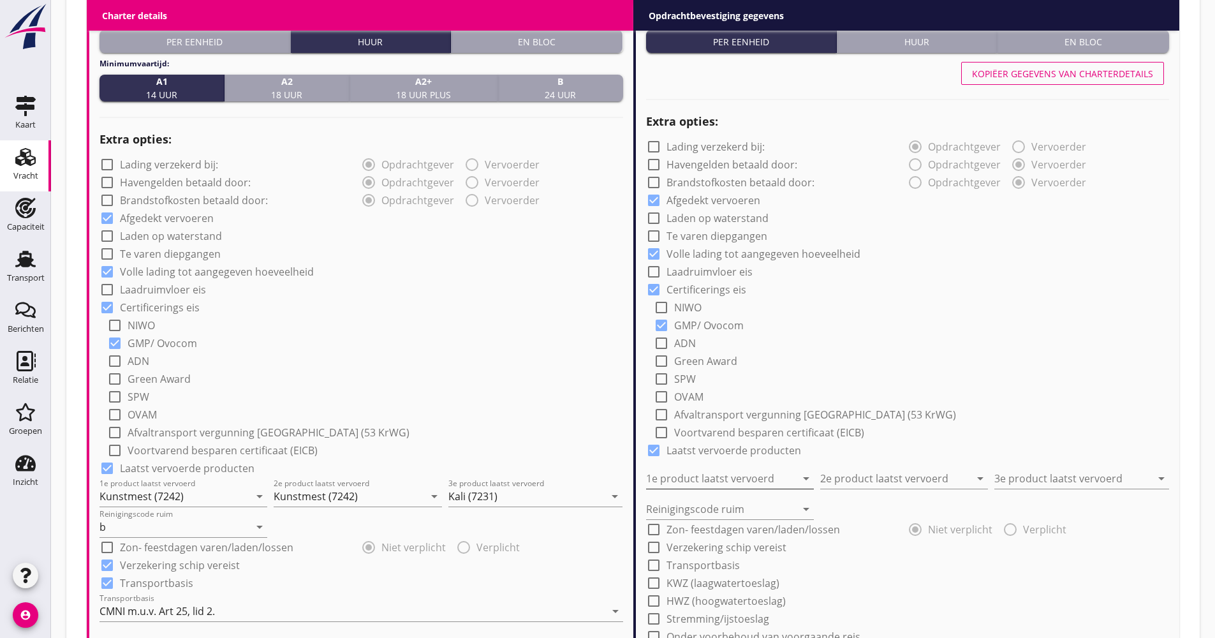
click at [704, 473] on input "1e product laatst vervoerd" at bounding box center [721, 478] width 150 height 20
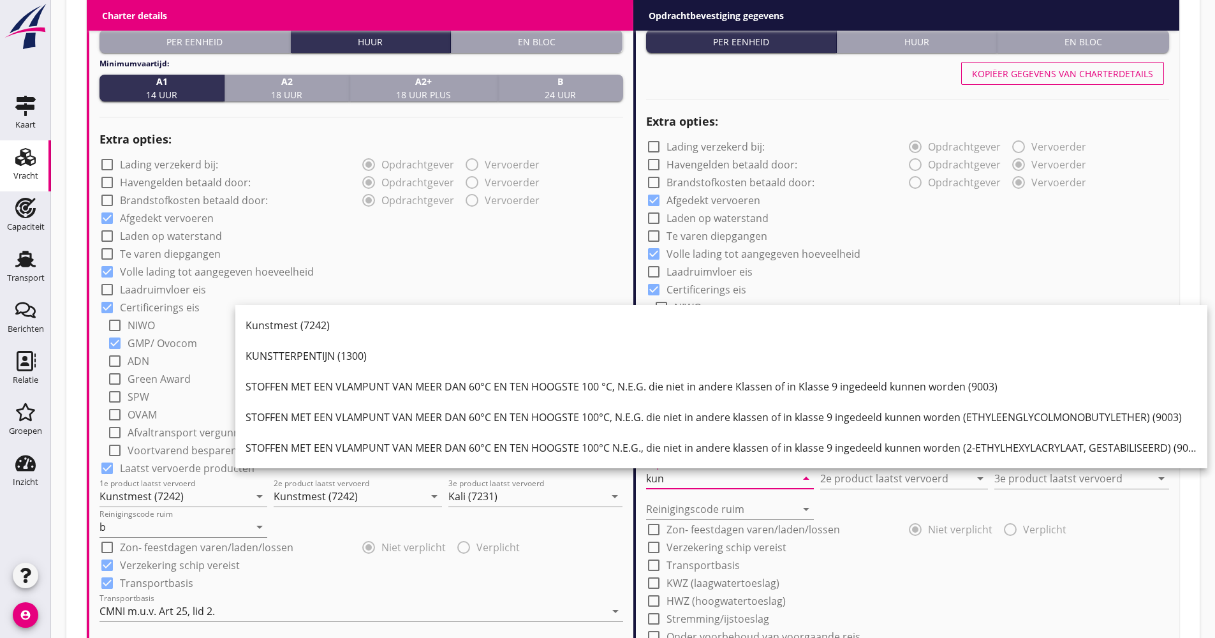
click at [468, 333] on div "Kunstmest (7242)" at bounding box center [722, 325] width 952 height 31
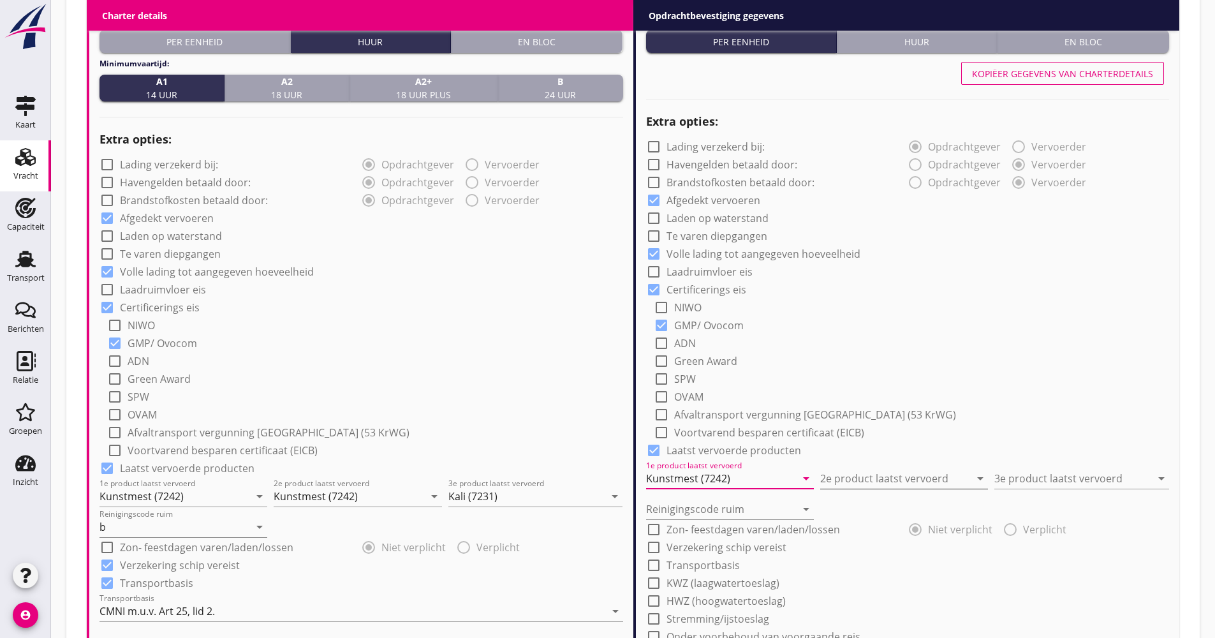
type input "Kunstmest (7242)"
click at [885, 471] on input "2e product laatst vervoerd" at bounding box center [895, 478] width 150 height 20
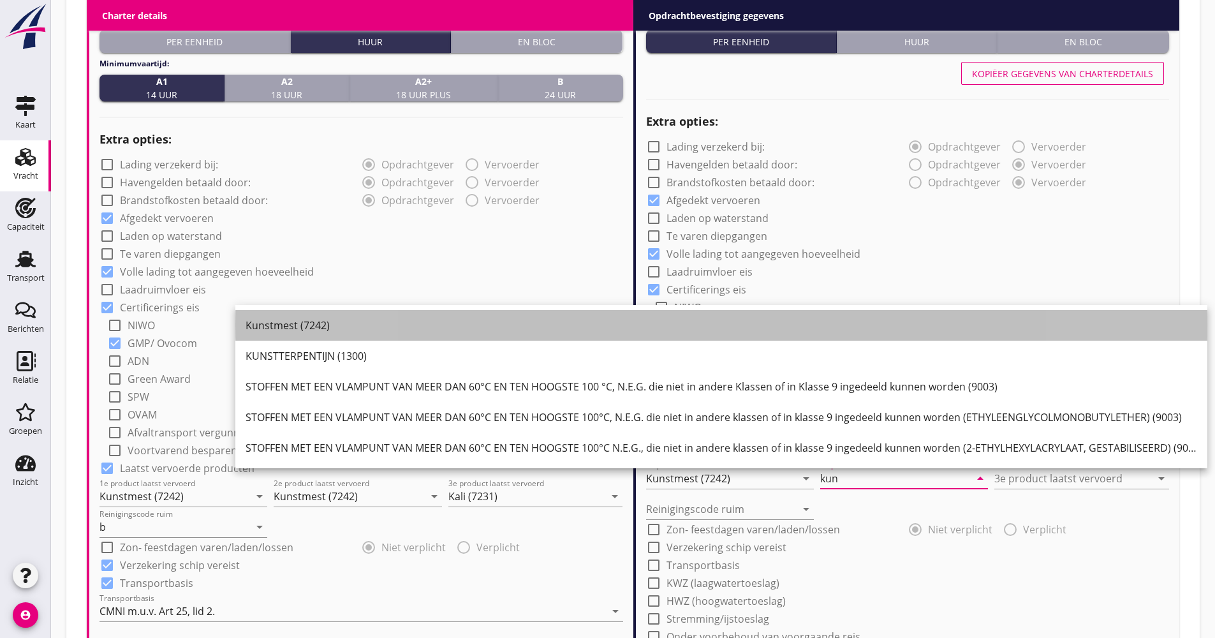
click at [312, 319] on div "Kunstmest (7242)" at bounding box center [722, 325] width 952 height 15
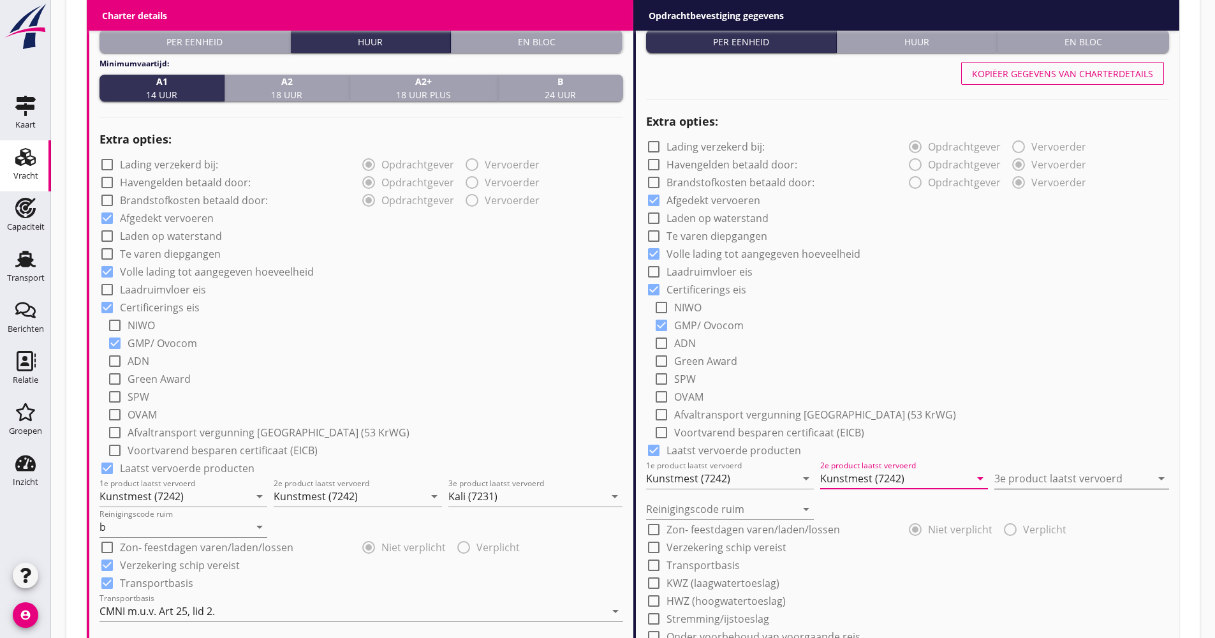
type input "Kunstmest (7242)"
click at [1089, 482] on input "3e product laatst vervoerd" at bounding box center [1072, 478] width 156 height 20
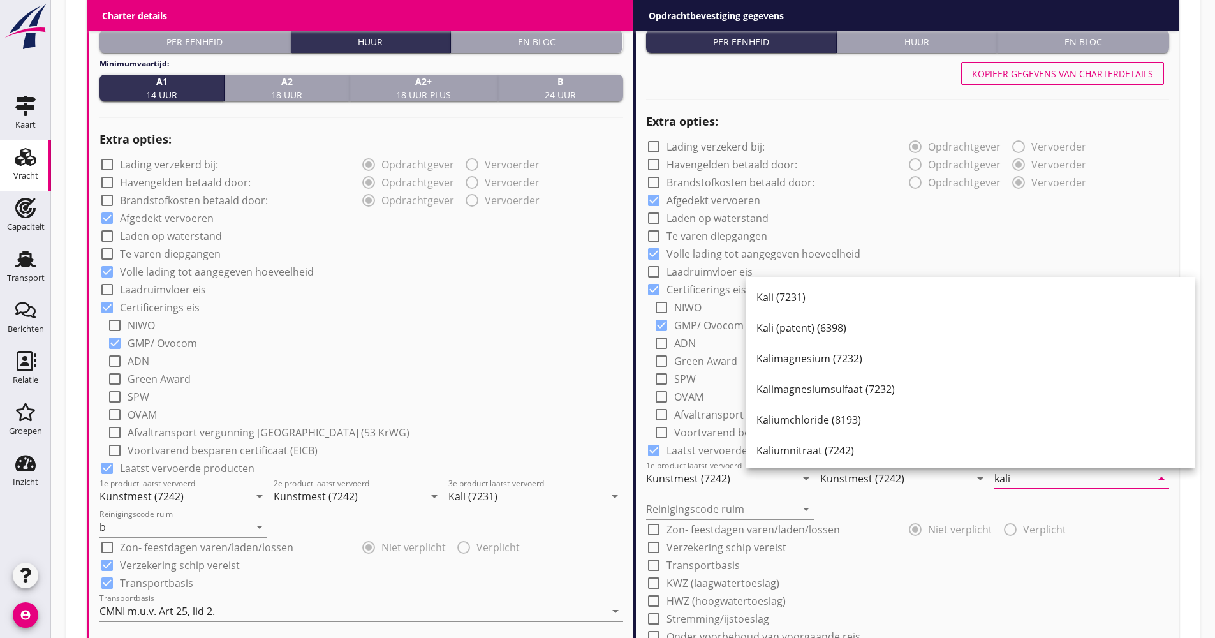
click at [860, 311] on div "Kali (7231)" at bounding box center [970, 297] width 428 height 31
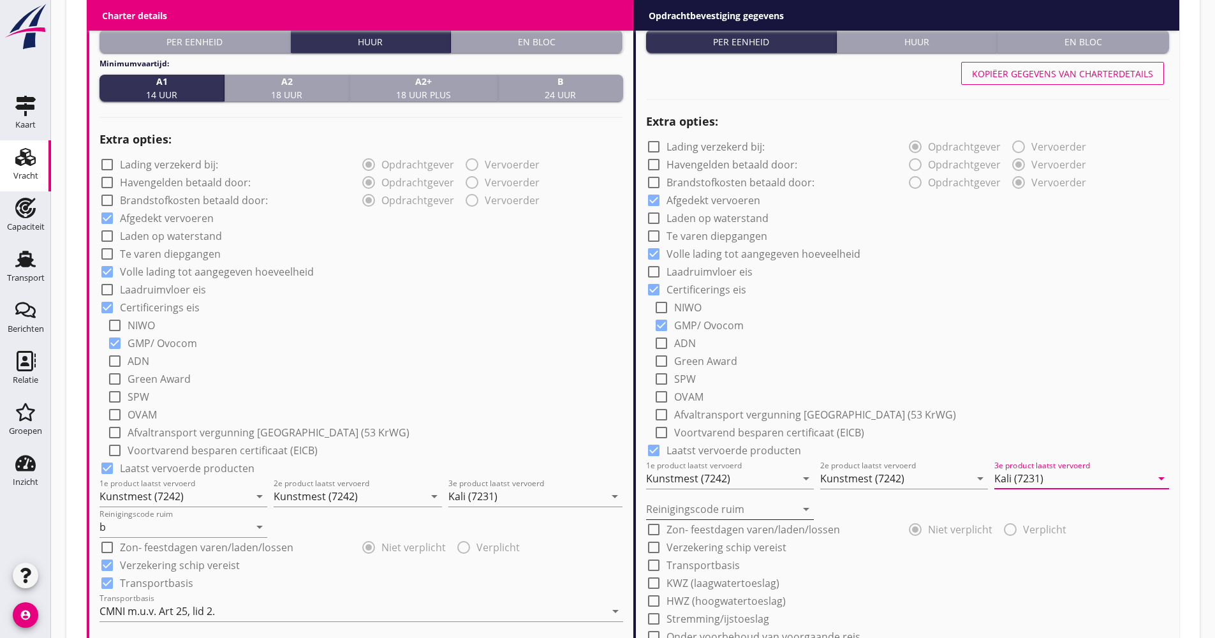
type input "Kali (7231)"
click at [700, 519] on div "Reinigingscode ruim arrow_drop_down" at bounding box center [730, 509] width 168 height 20
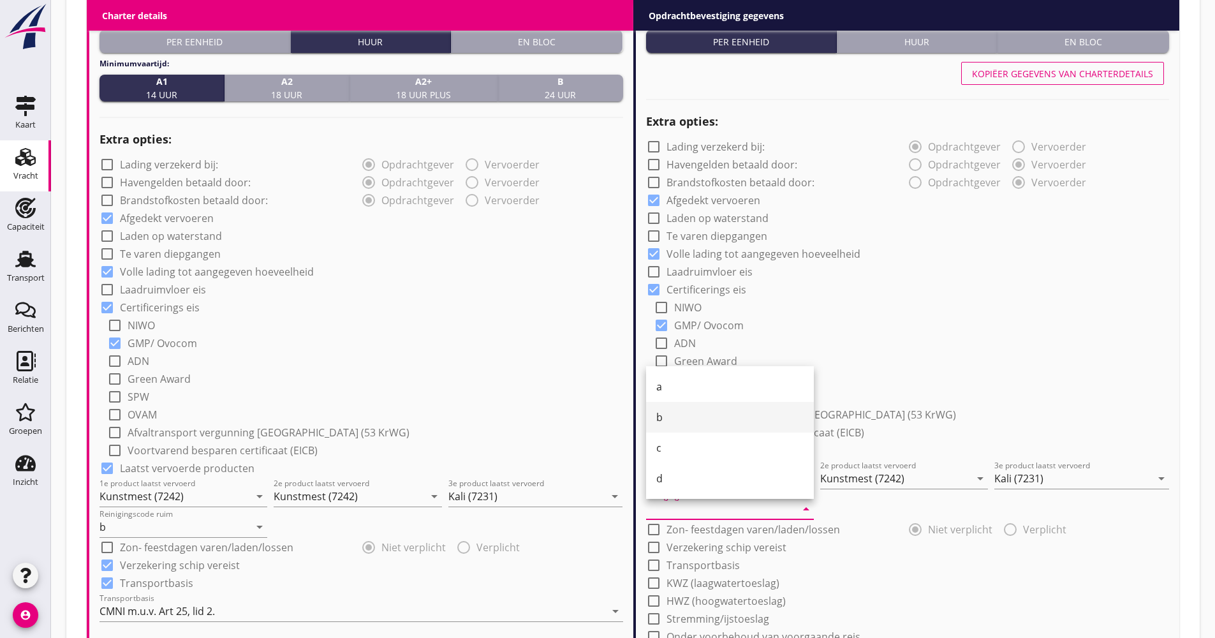
click at [686, 423] on div "b" at bounding box center [729, 416] width 147 height 15
type input "b"
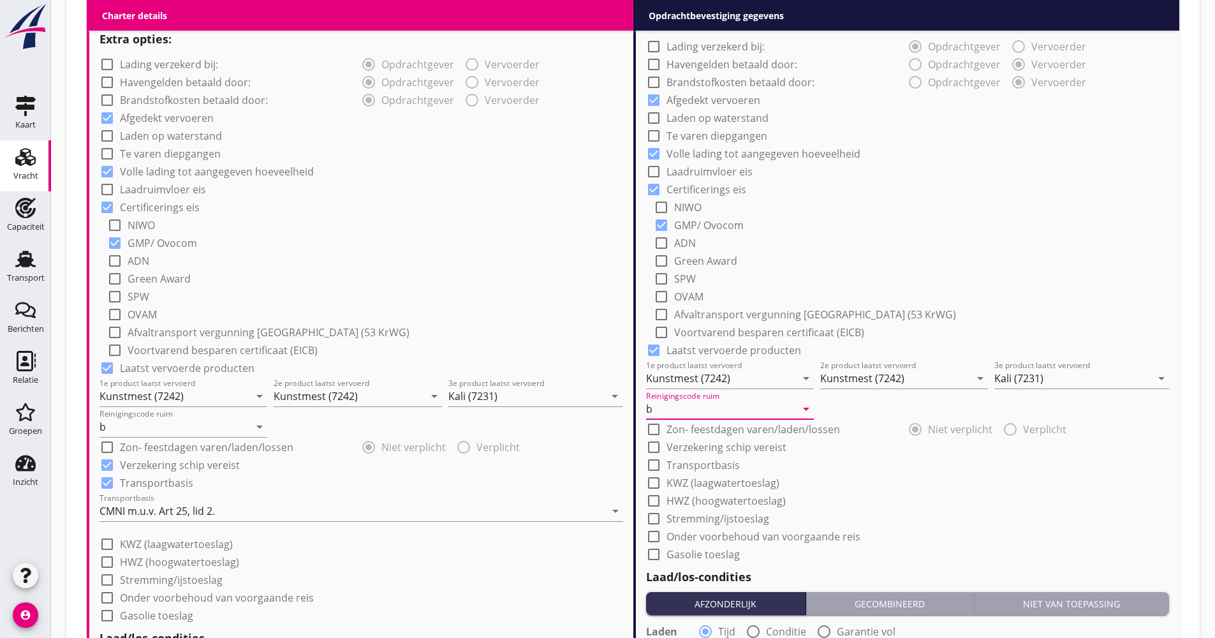
scroll to position [1036, 0]
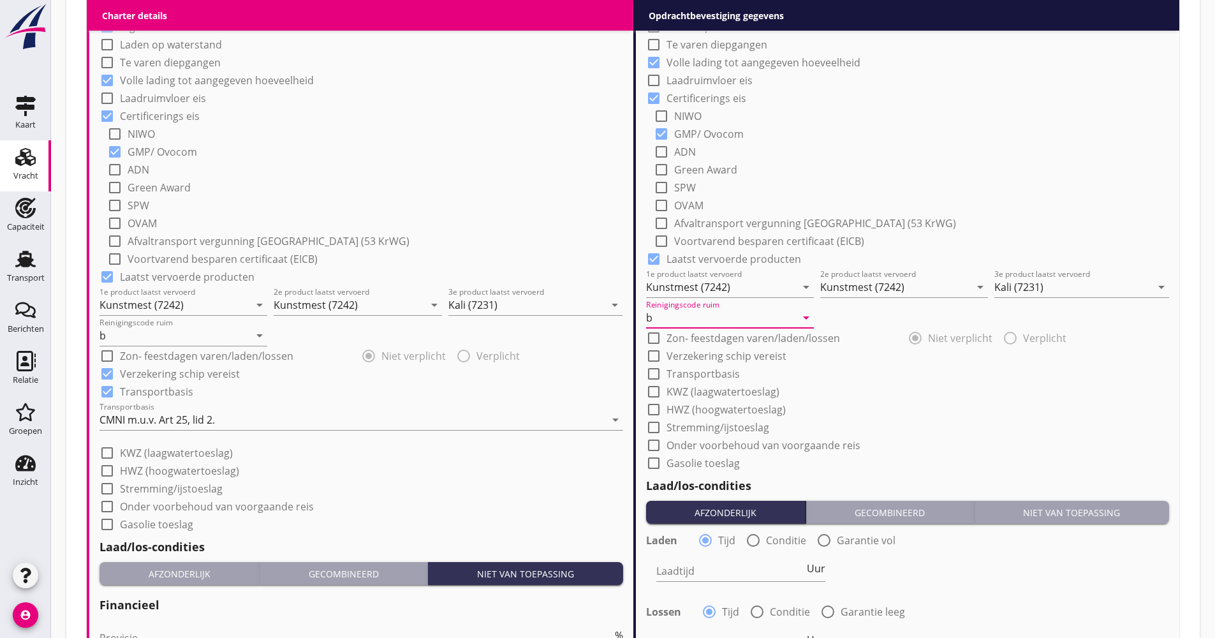
click at [684, 357] on label "Verzekering schip vereist" at bounding box center [726, 355] width 120 height 13
checkbox input "true"
click at [682, 372] on label "Transportbasis" at bounding box center [702, 373] width 73 height 13
checkbox input "true"
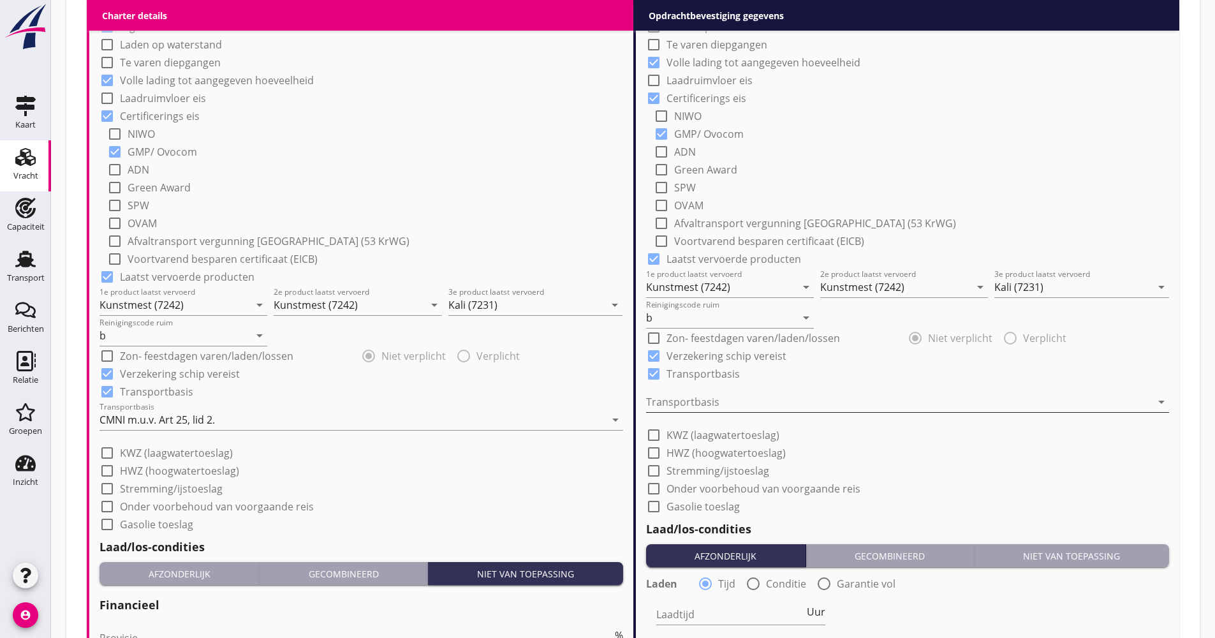
click at [699, 404] on div at bounding box center [899, 402] width 506 height 20
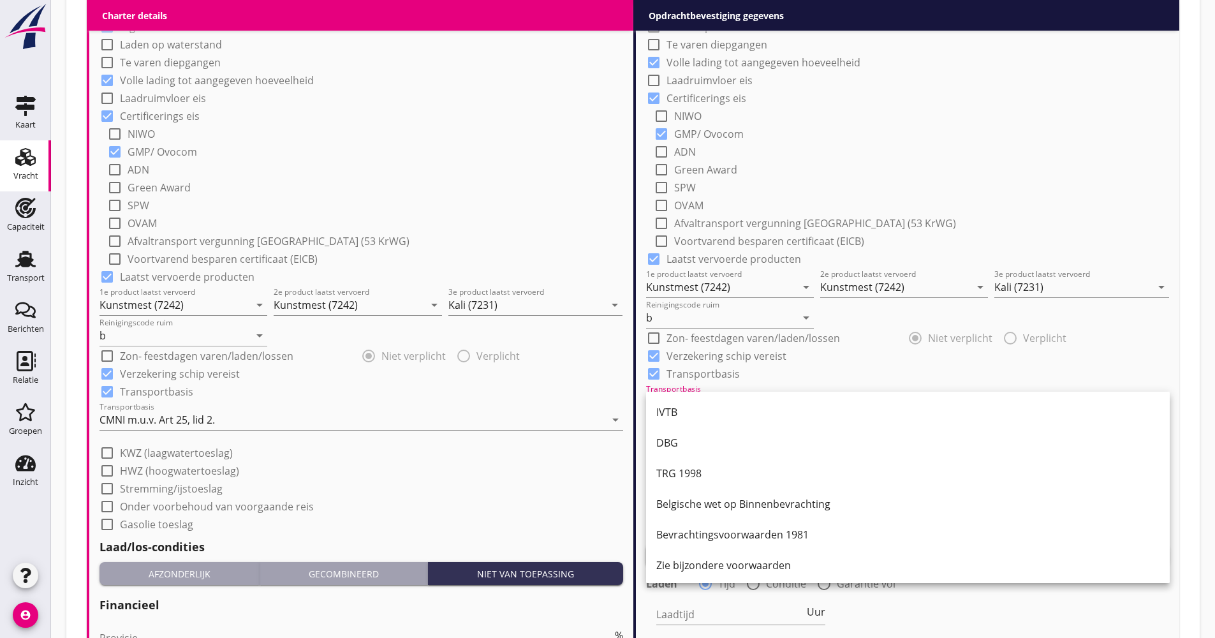
click at [699, 404] on div "IVTB" at bounding box center [907, 412] width 503 height 31
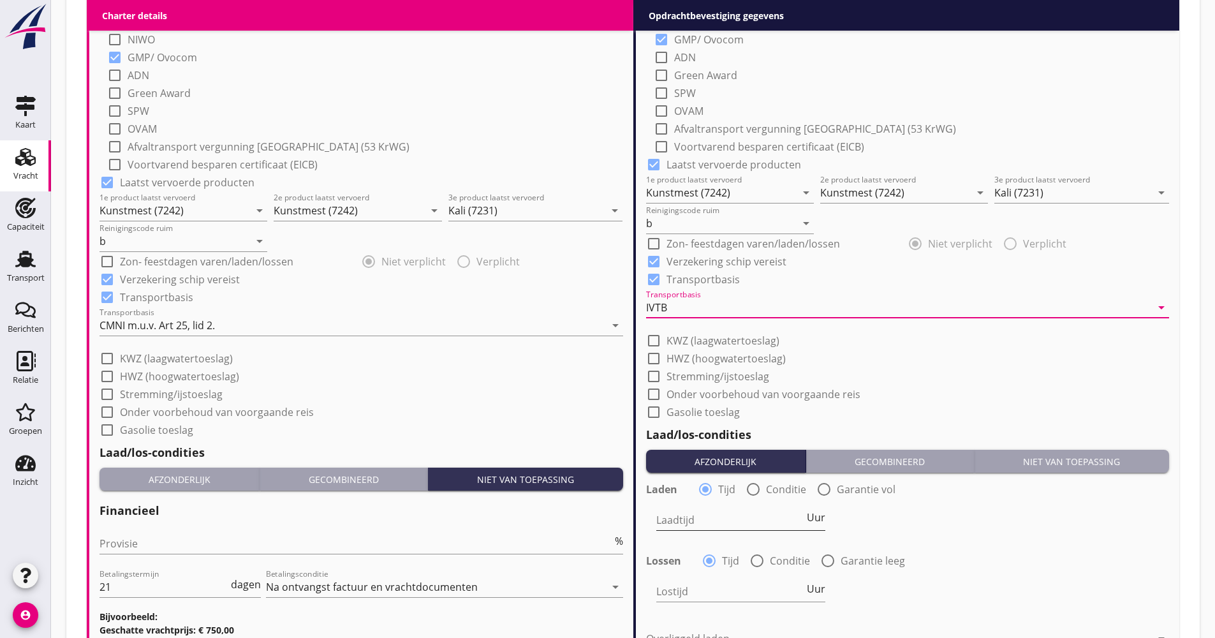
scroll to position [1228, 0]
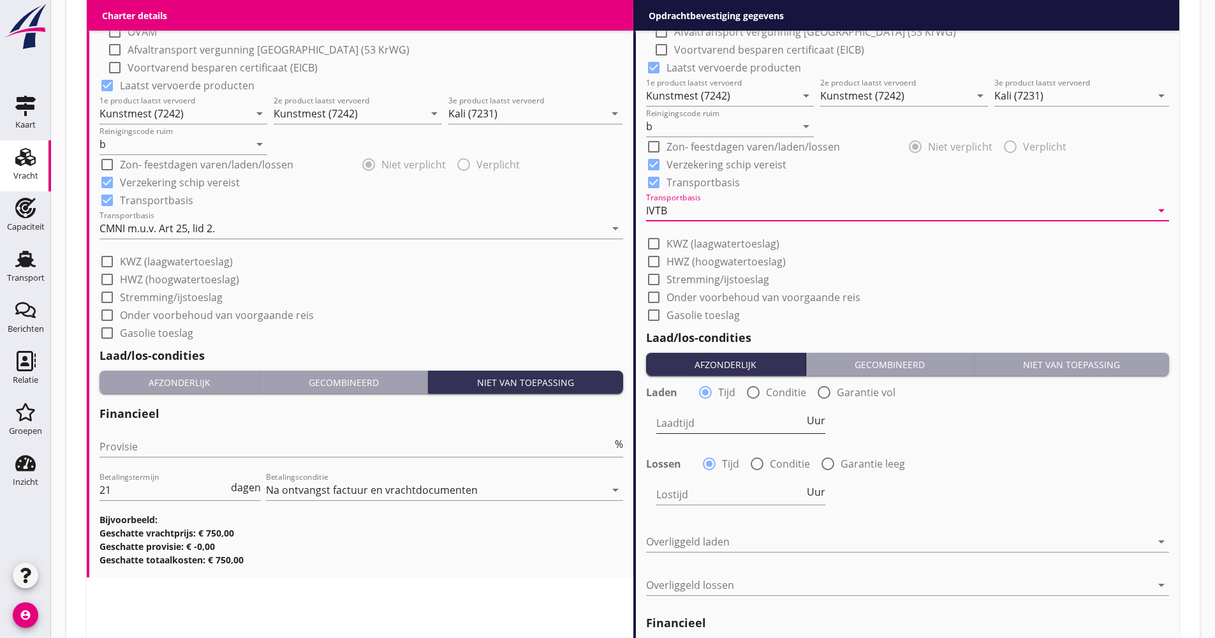
click at [818, 425] on span "Uur" at bounding box center [816, 420] width 18 height 10
type input "2"
click at [773, 461] on label "Conditie" at bounding box center [790, 463] width 40 height 13
radio input "false"
radio input "true"
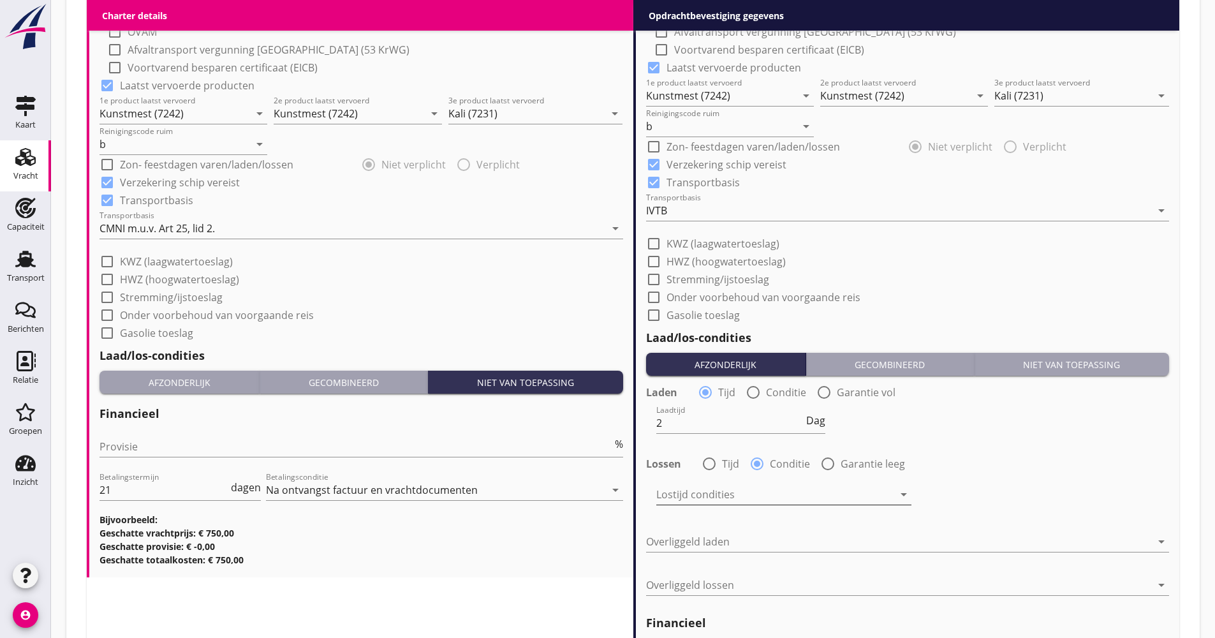
click at [754, 489] on div at bounding box center [774, 494] width 237 height 20
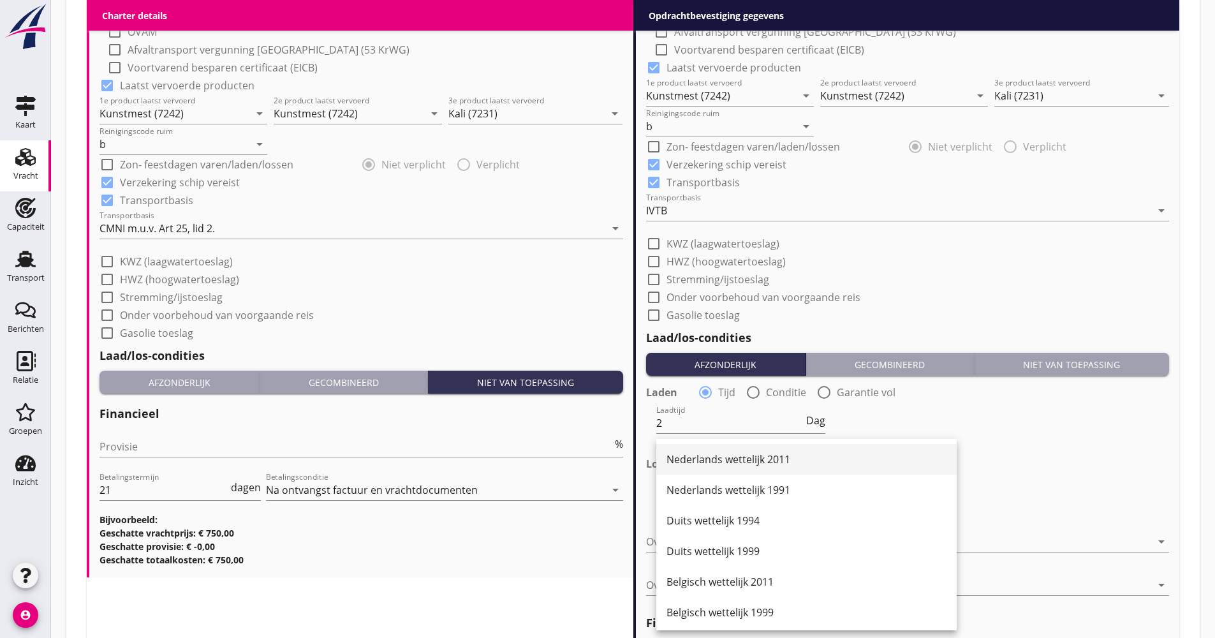
click at [728, 453] on div "Nederlands wettelijk 2011" at bounding box center [806, 459] width 280 height 15
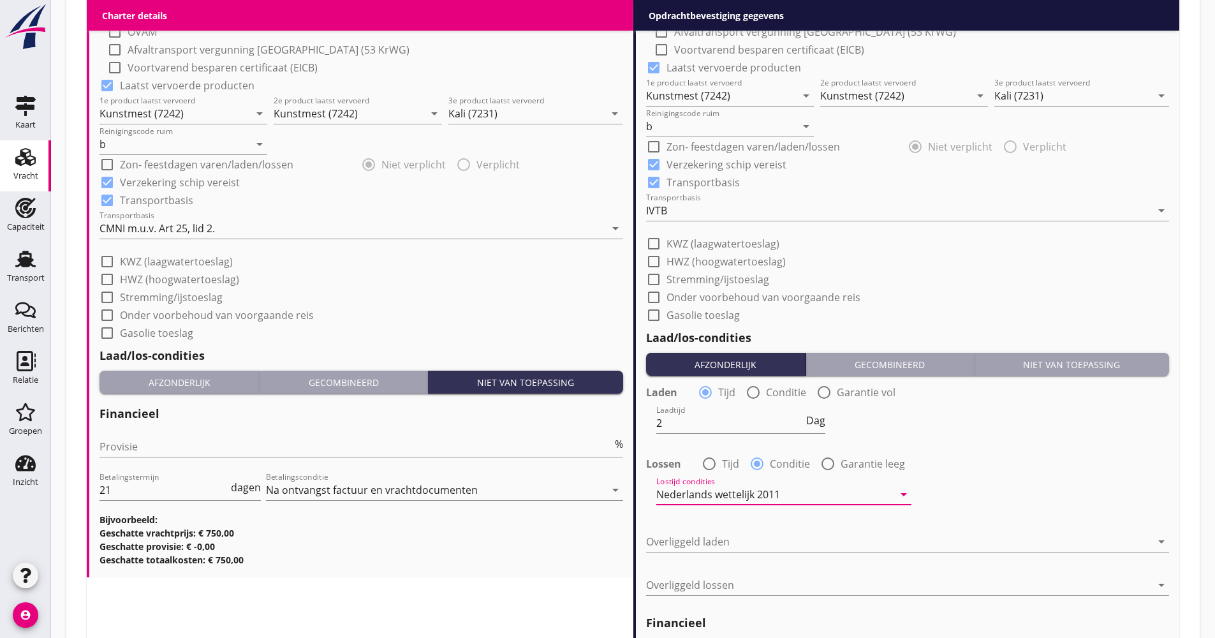
scroll to position [1483, 0]
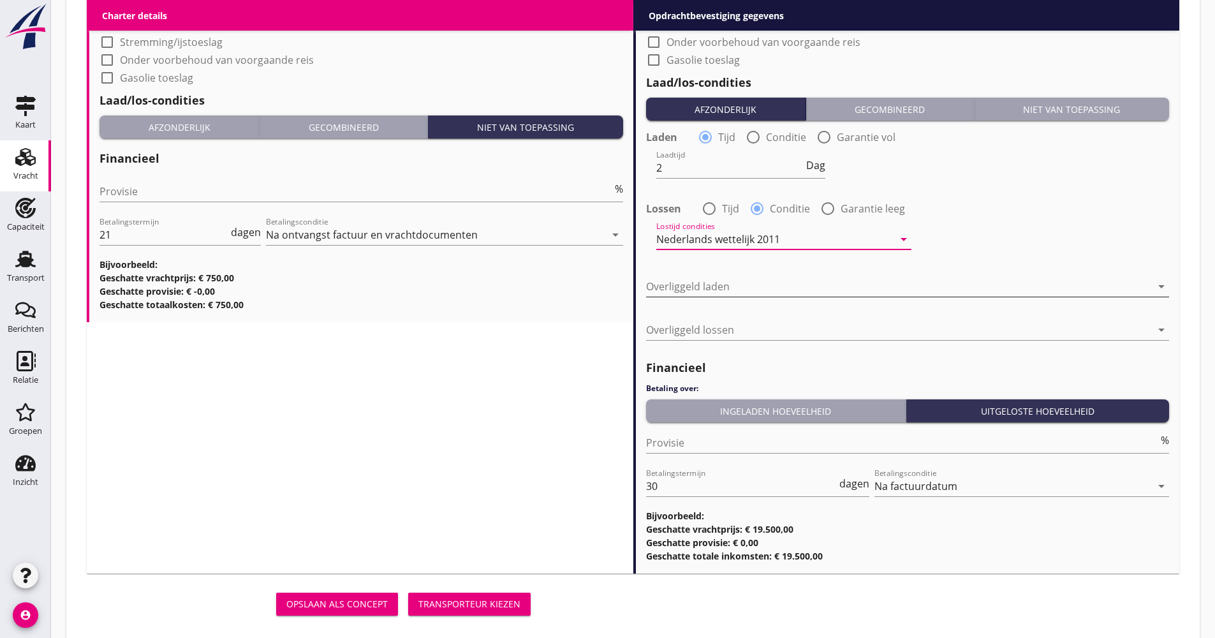
click at [716, 288] on div at bounding box center [899, 286] width 506 height 20
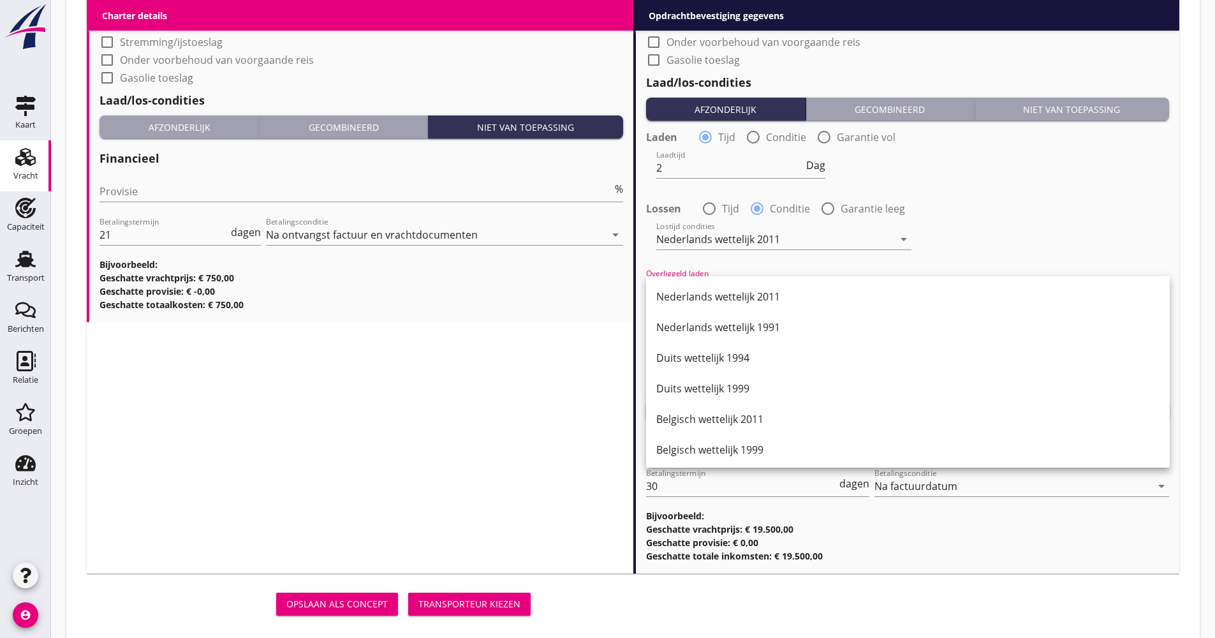
click at [719, 392] on div "Duits wettelijk 1999" at bounding box center [907, 388] width 503 height 15
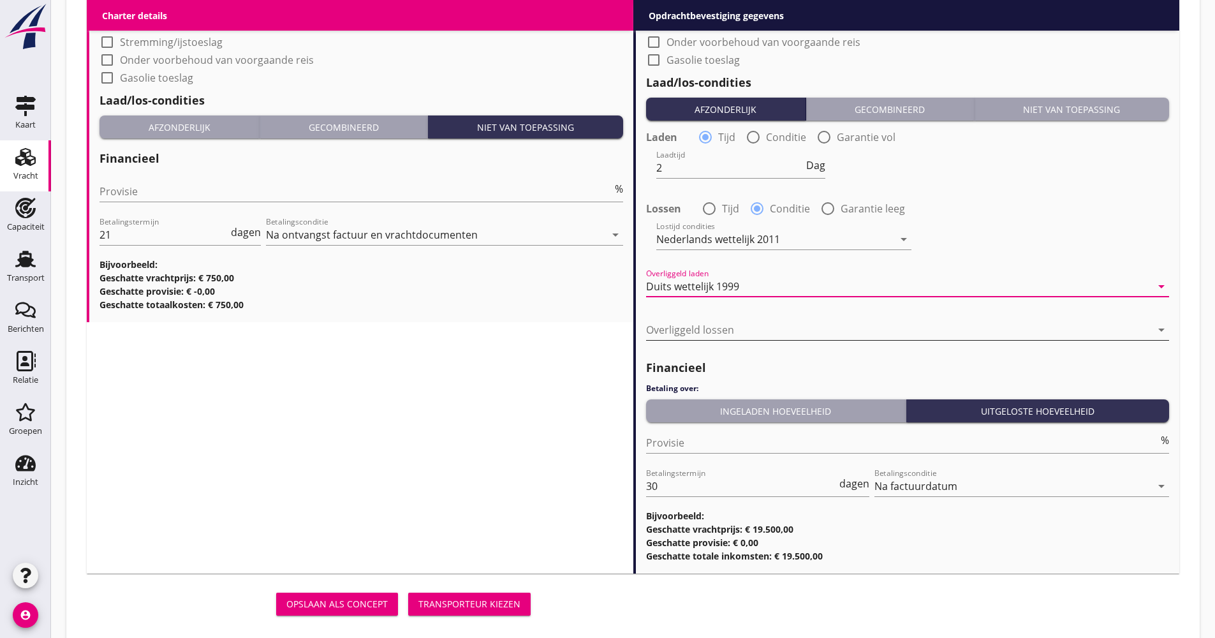
click at [717, 340] on div "Overliggeld lossen arrow_drop_down" at bounding box center [908, 330] width 524 height 20
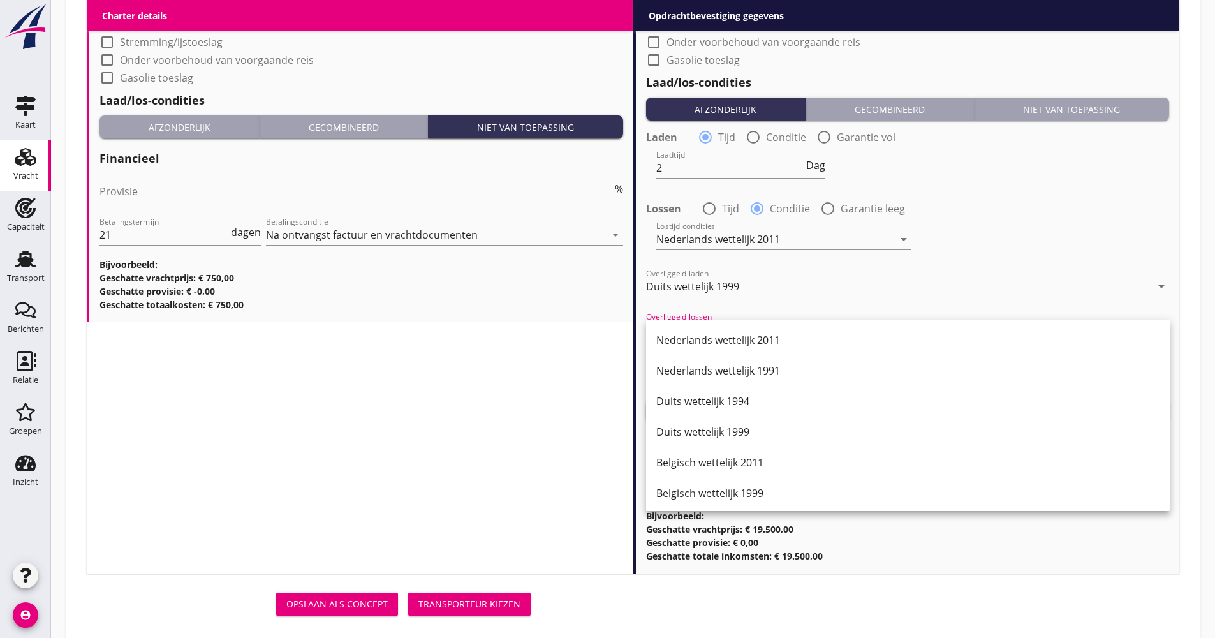
click at [719, 341] on div "Nederlands wettelijk 2011" at bounding box center [907, 339] width 503 height 15
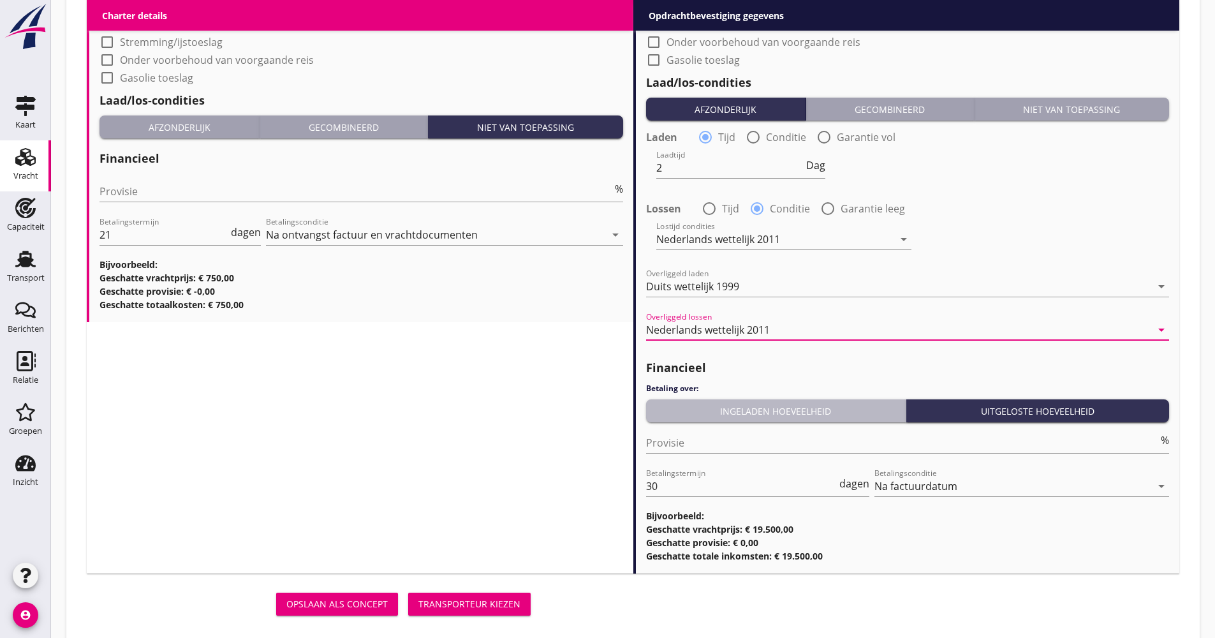
drag, startPoint x: 727, startPoint y: 404, endPoint x: 724, endPoint y: 420, distance: 16.1
click at [727, 407] on button "Ingeladen hoeveelheid" at bounding box center [776, 410] width 261 height 23
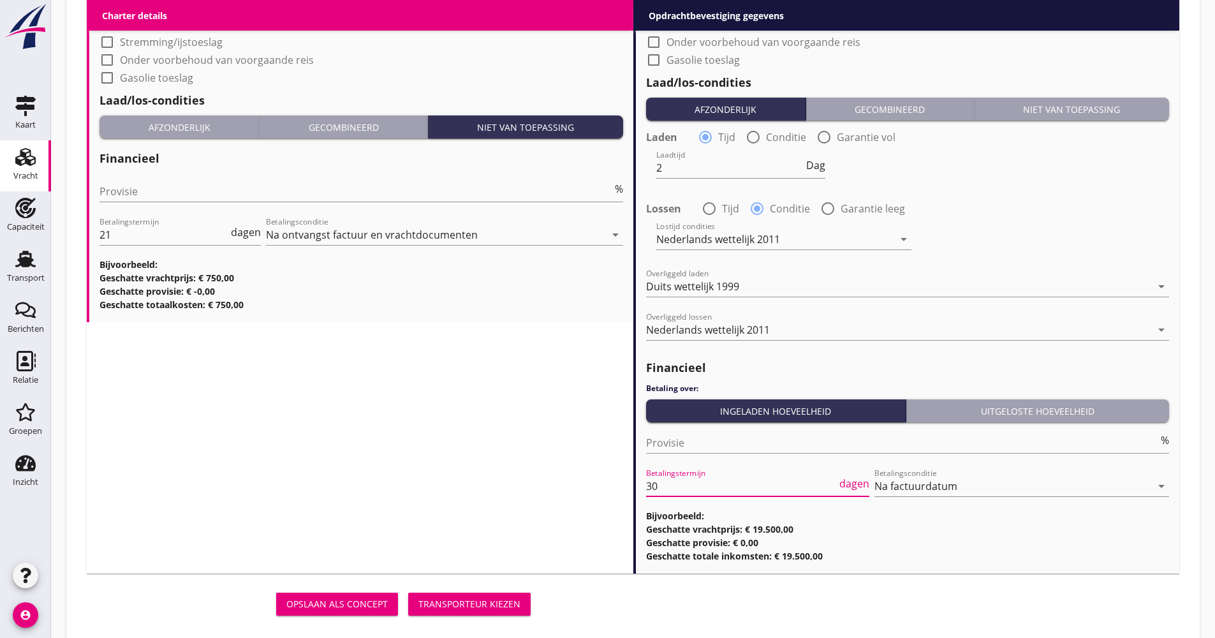
drag, startPoint x: 652, startPoint y: 490, endPoint x: 626, endPoint y: 490, distance: 26.8
type input "21"
click at [598, 587] on div "Opslaan als concept Transporteur kiezen" at bounding box center [633, 604] width 1103 height 41
click at [513, 609] on div "Transporteur kiezen" at bounding box center [469, 603] width 102 height 13
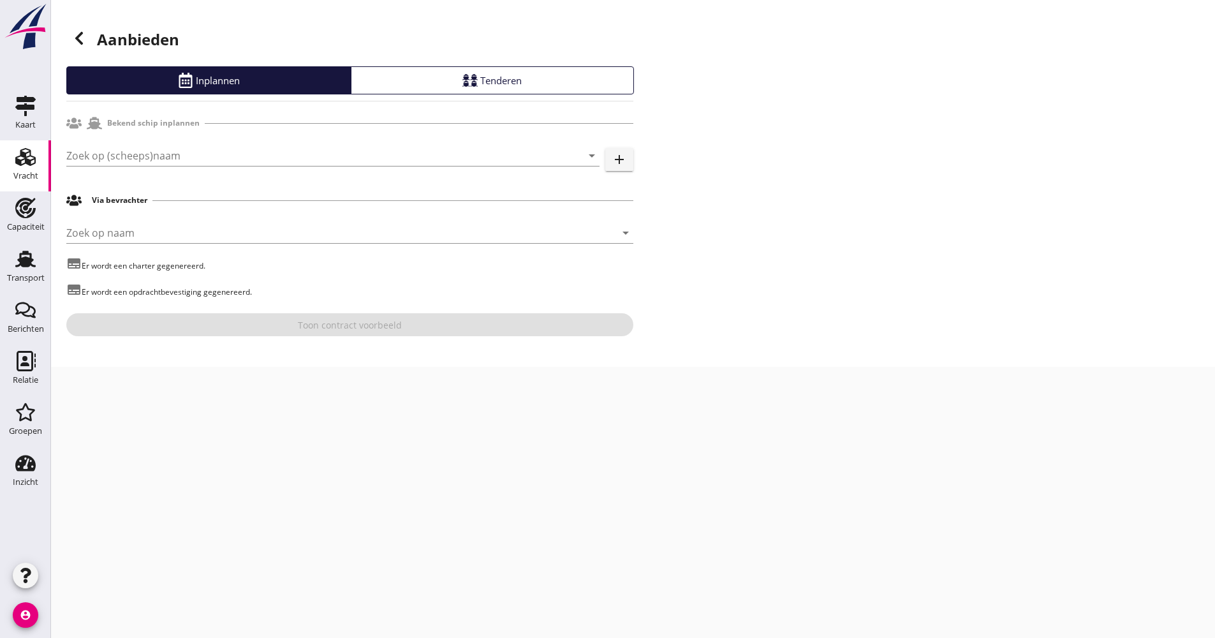
click at [76, 59] on header "Aanbieden" at bounding box center [349, 40] width 567 height 51
click at [73, 40] on icon at bounding box center [78, 38] width 15 height 15
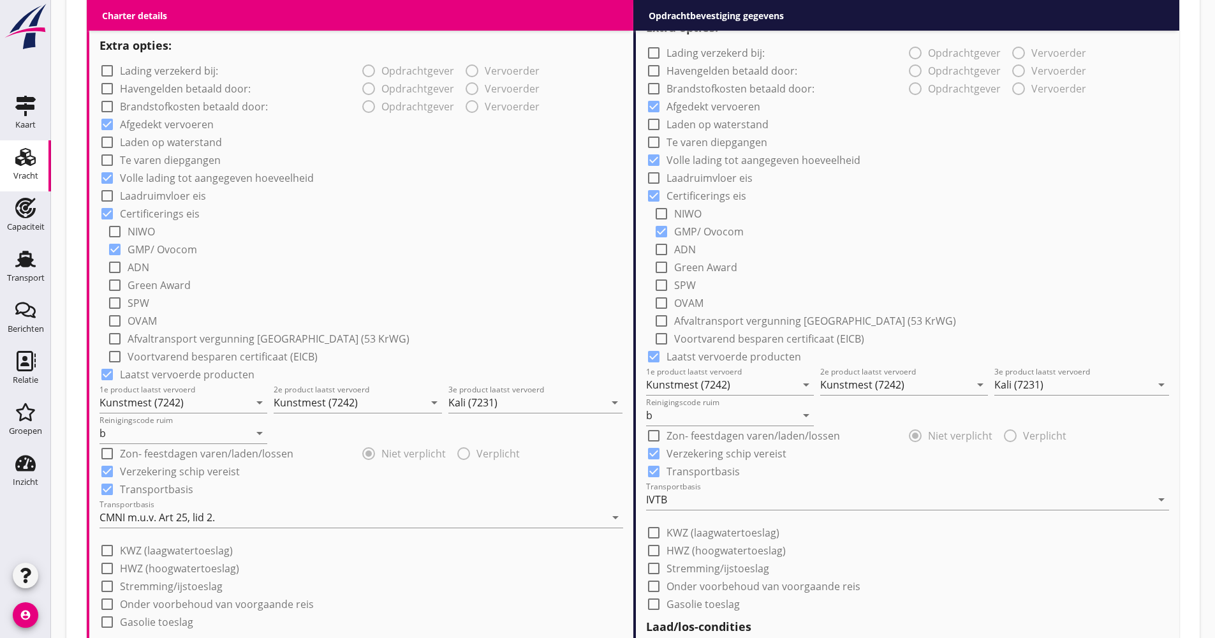
scroll to position [1020, 0]
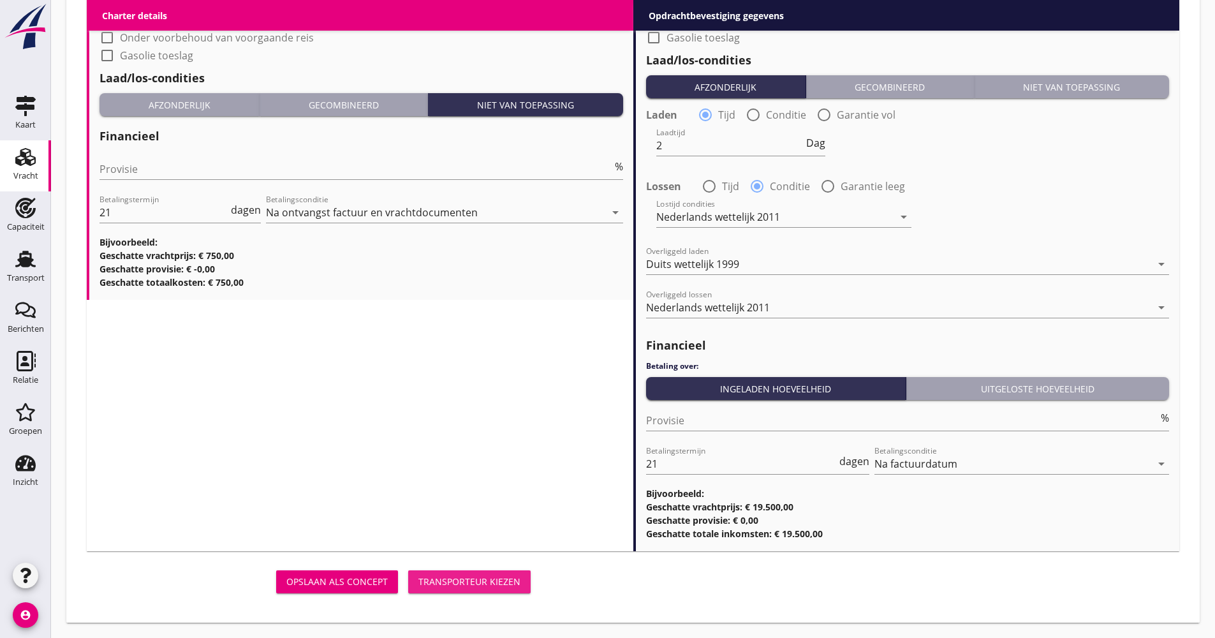
click at [498, 585] on div "Transporteur kiezen" at bounding box center [469, 581] width 102 height 13
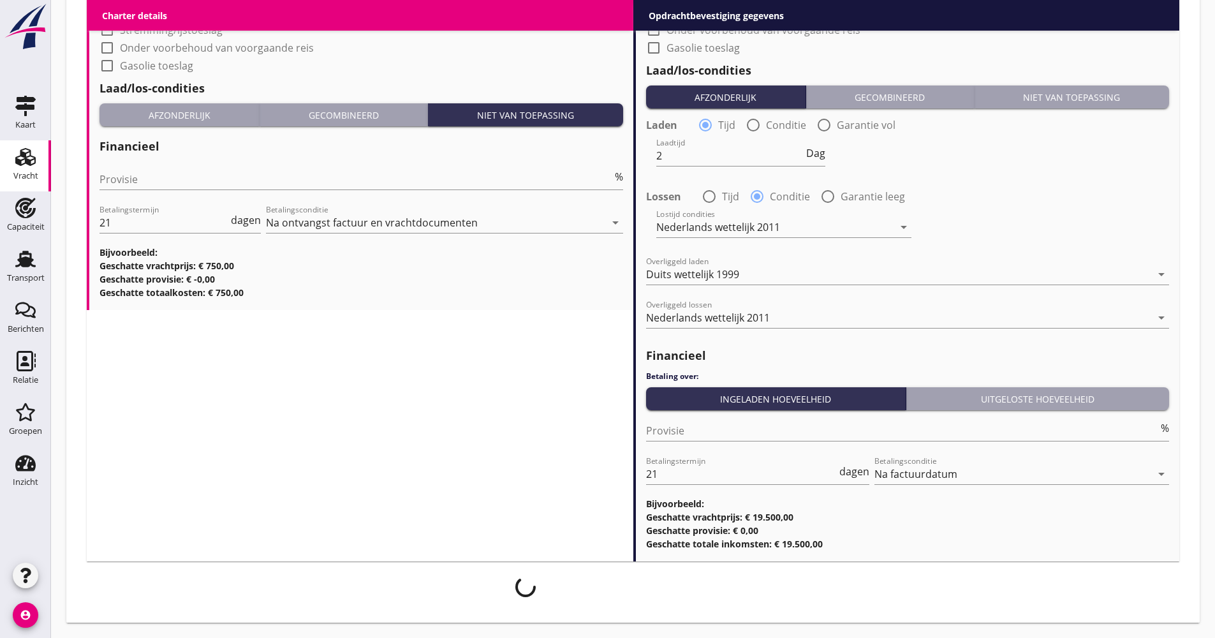
scroll to position [1517, 0]
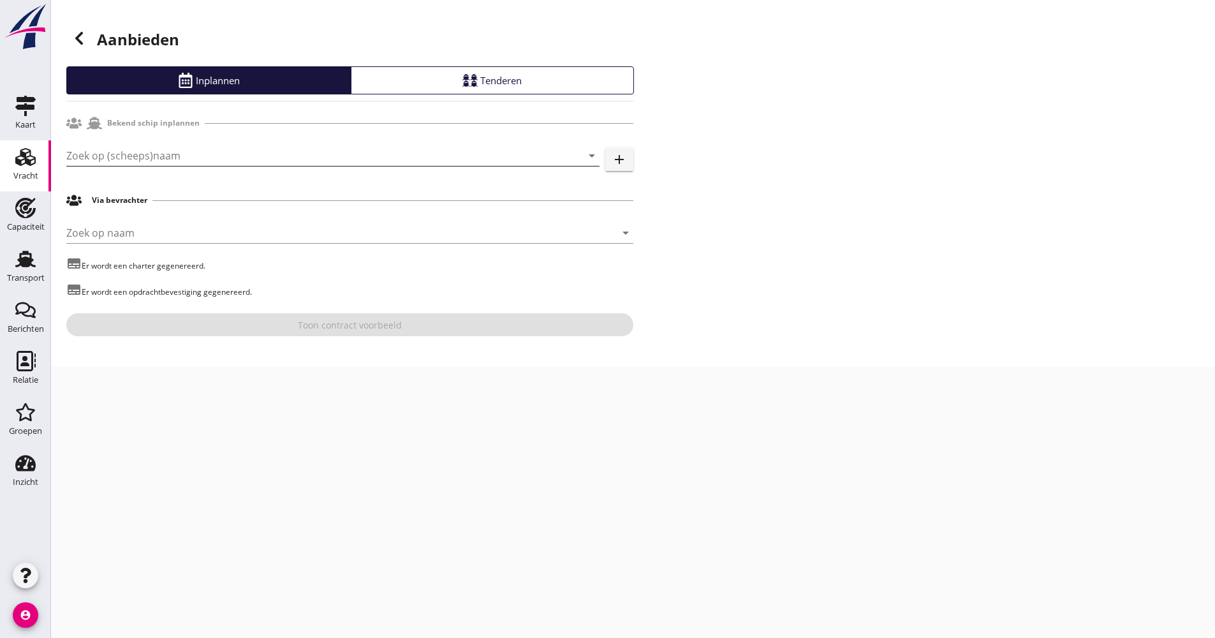
click at [203, 159] on input "Zoek op (scheeps)naam" at bounding box center [314, 155] width 497 height 20
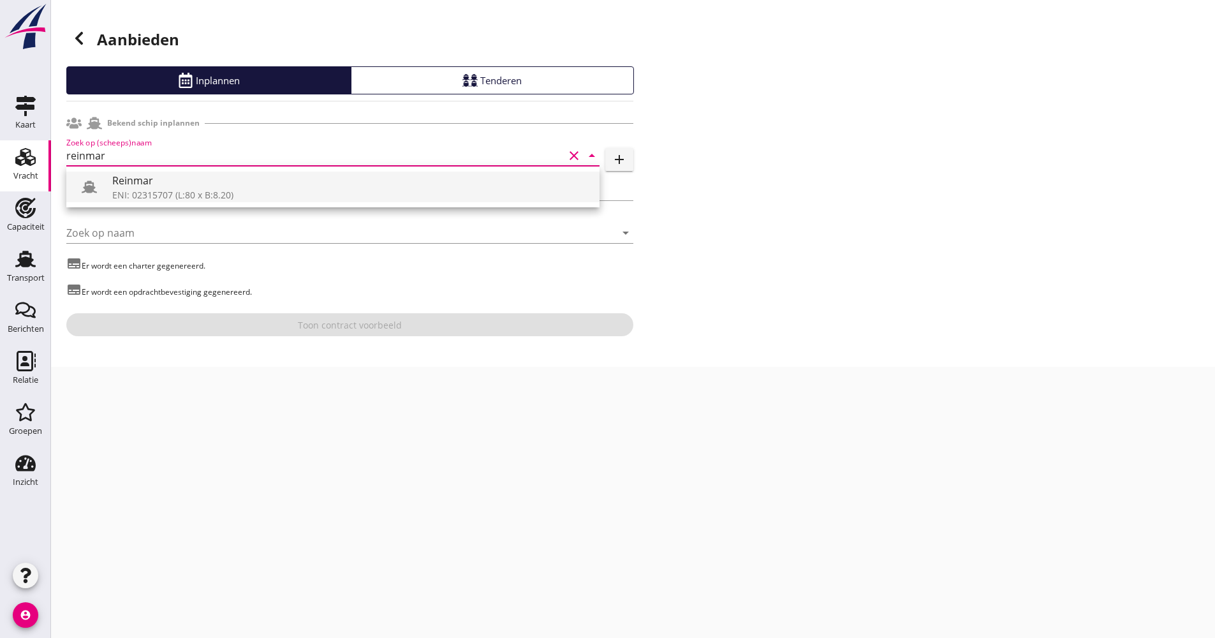
click at [202, 184] on div "Reinmar" at bounding box center [350, 180] width 477 height 15
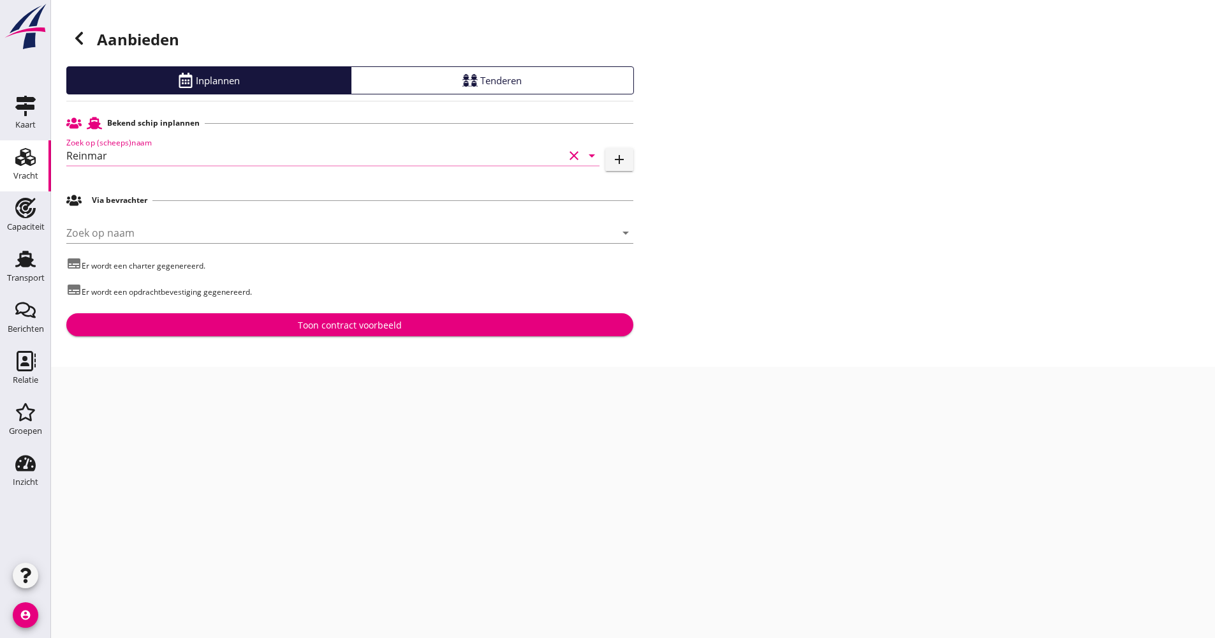
type input "Reinmar"
click at [253, 337] on div "Aanbieden Inplannen Tenderen Bekend schip inplannen Zoek op (scheeps)naam Reinm…" at bounding box center [633, 183] width 1164 height 367
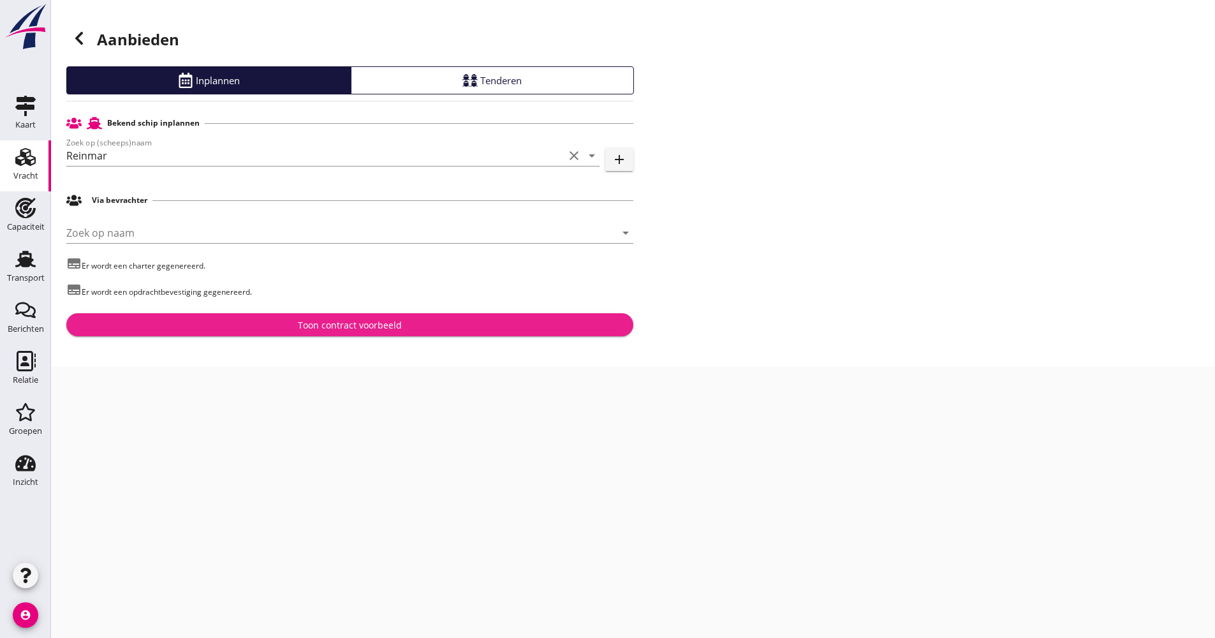
click at [256, 325] on div "Toon contract voorbeeld" at bounding box center [350, 324] width 547 height 13
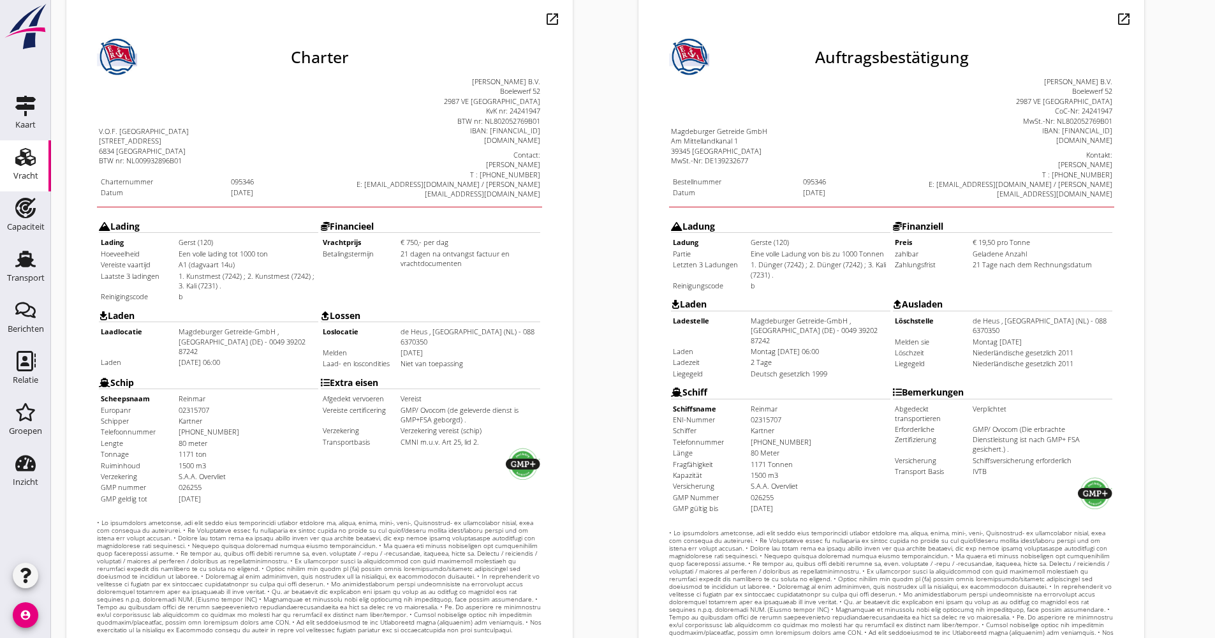
scroll to position [307, 0]
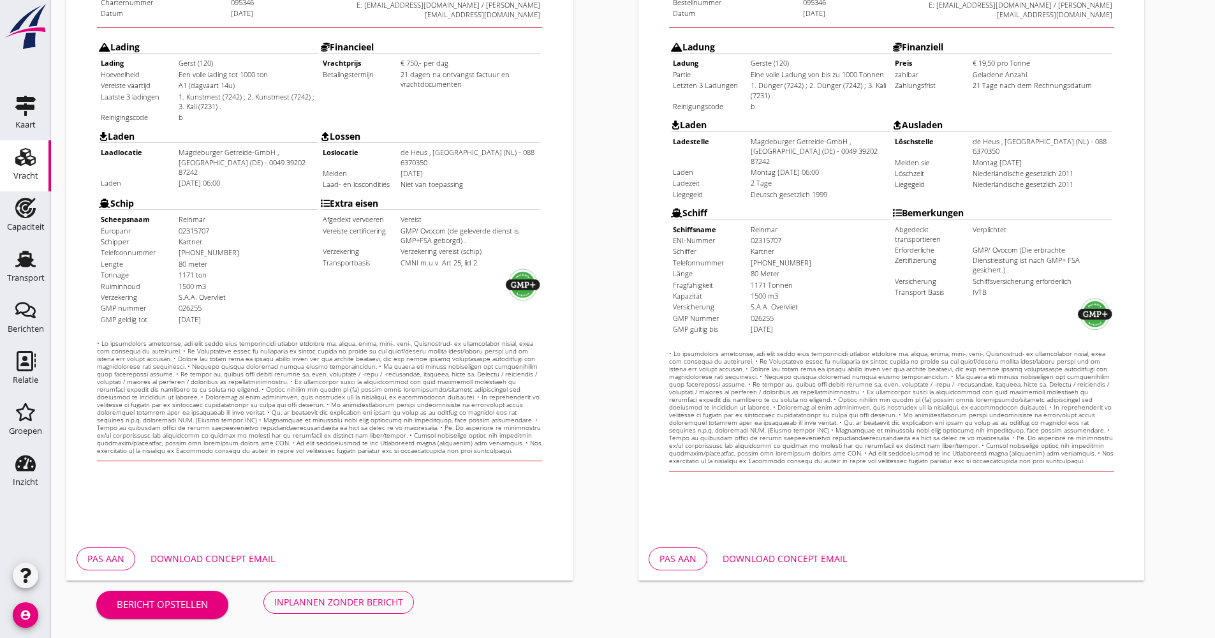
click at [784, 562] on div "Download concept email" at bounding box center [785, 558] width 124 height 13
click at [328, 603] on div "Inplannen zonder bericht" at bounding box center [338, 601] width 129 height 13
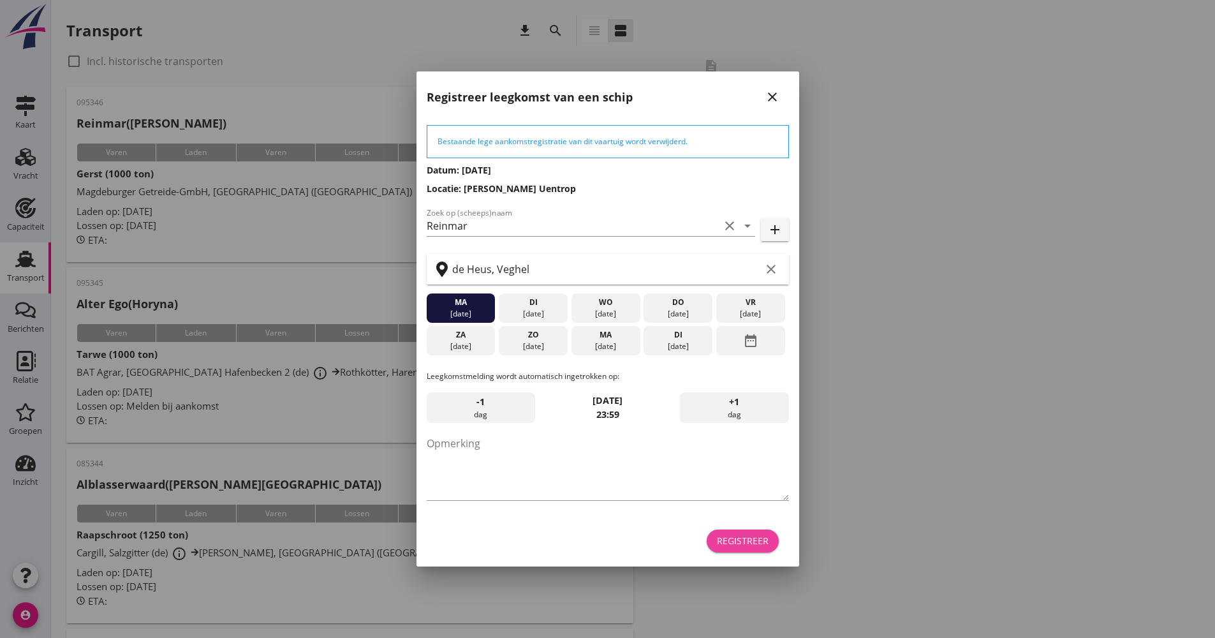
click at [717, 540] on button "Registreer" at bounding box center [743, 540] width 72 height 23
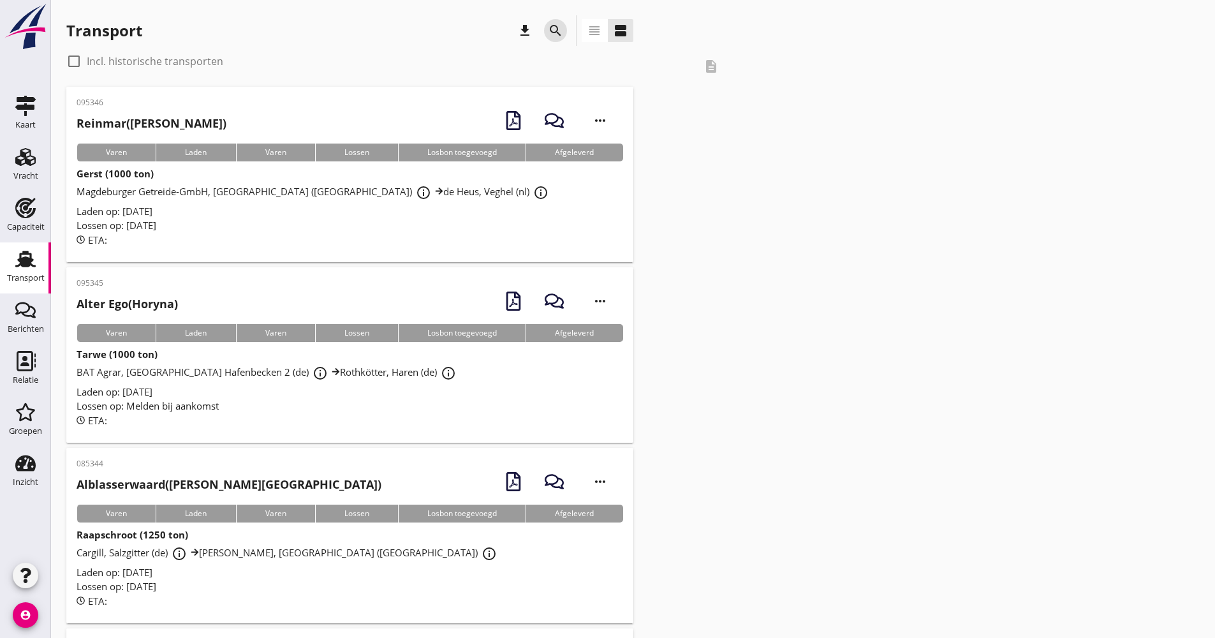
drag, startPoint x: 552, startPoint y: 26, endPoint x: 562, endPoint y: 107, distance: 81.1
click at [552, 27] on icon "search" at bounding box center [555, 30] width 15 height 15
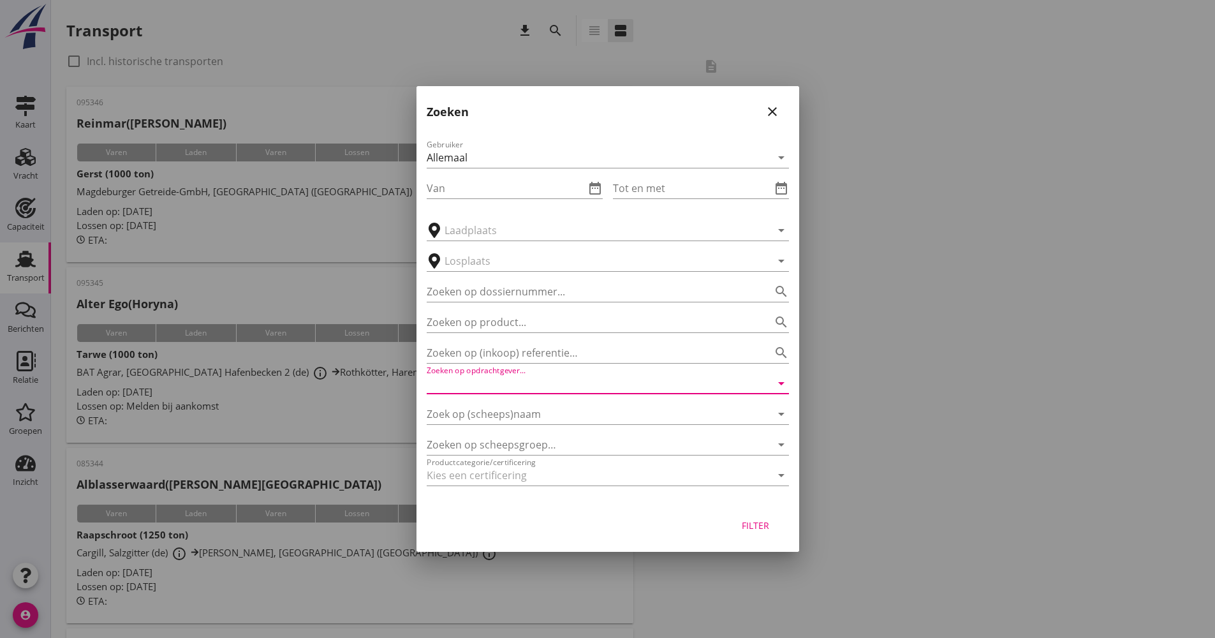
click at [539, 390] on input "Zoeken op opdrachtgever..." at bounding box center [590, 383] width 327 height 20
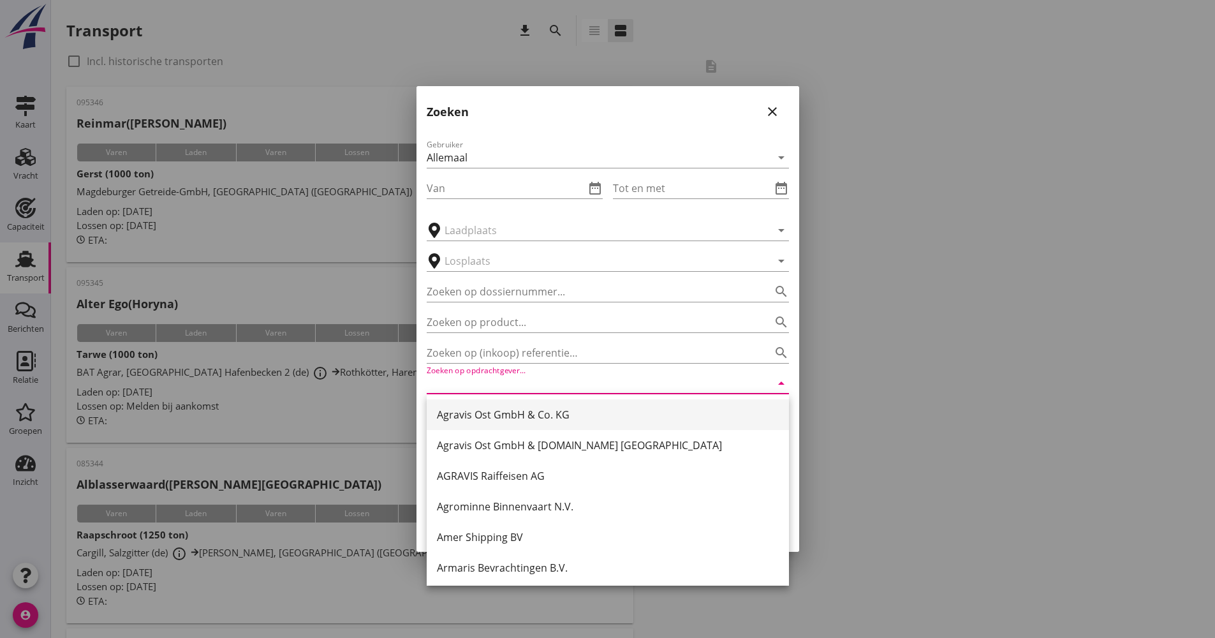
click at [518, 410] on div "Agravis Ost GmbH & Co. KG" at bounding box center [608, 414] width 342 height 15
type input "Agravis Ost GmbH & Co. KG"
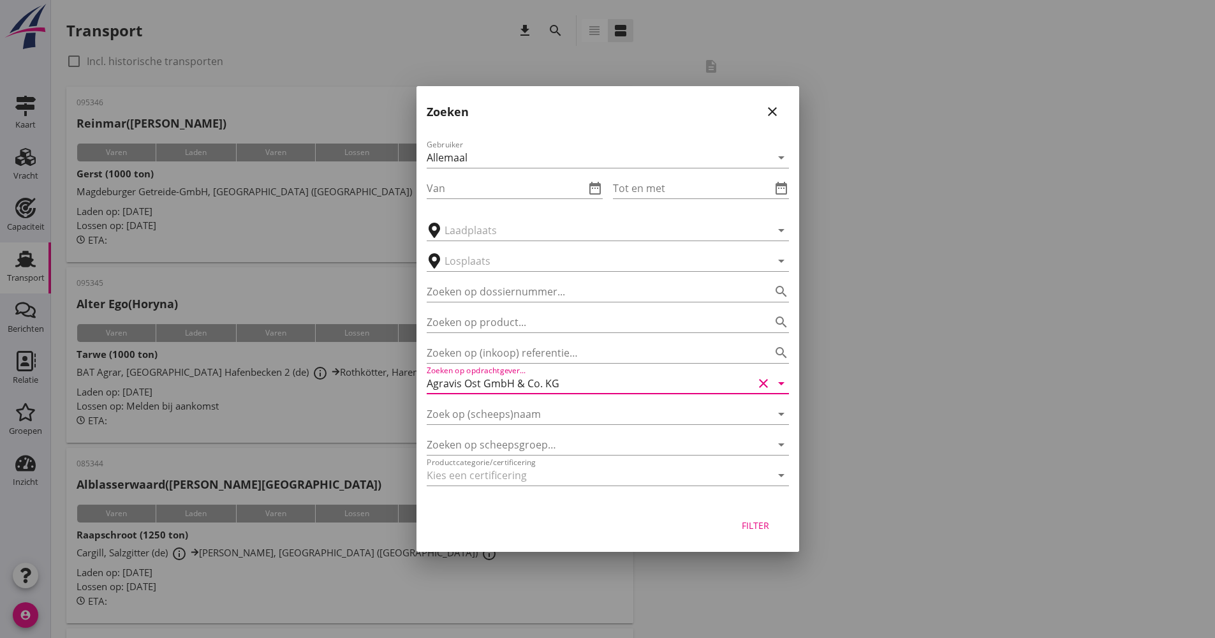
click at [506, 379] on input "Agravis Ost GmbH & Co. KG" at bounding box center [590, 383] width 327 height 20
drag, startPoint x: 578, startPoint y: 384, endPoint x: 379, endPoint y: 383, distance: 199.0
click at [457, 409] on input "Zoek op (scheeps)naam" at bounding box center [590, 414] width 327 height 20
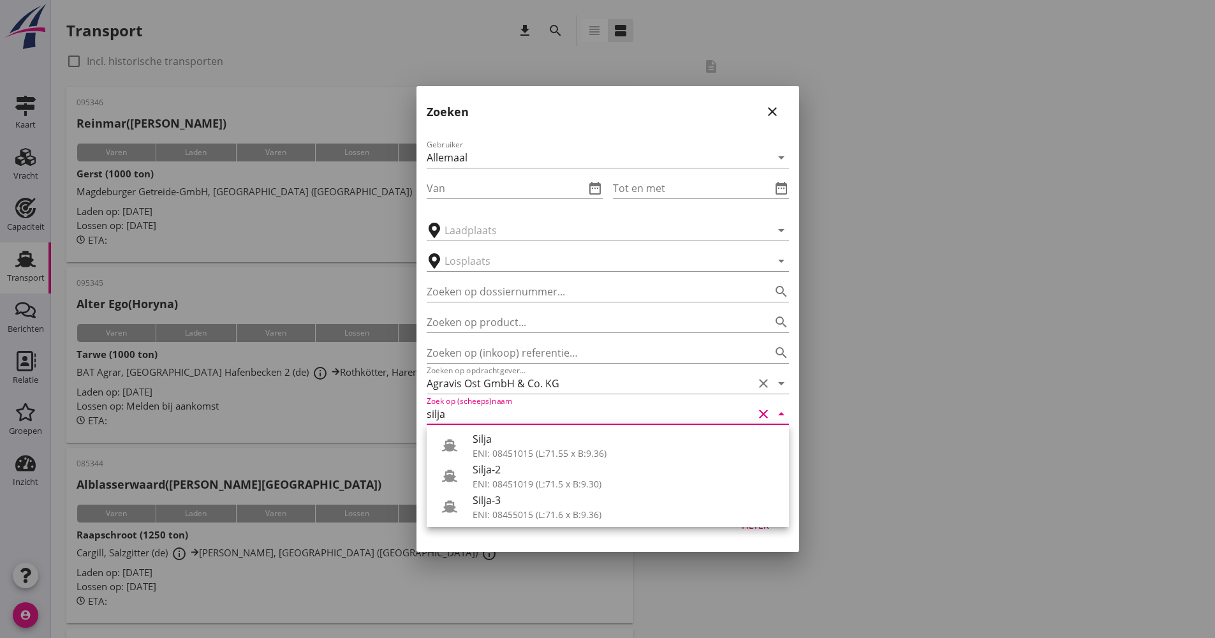
drag, startPoint x: 498, startPoint y: 448, endPoint x: 582, endPoint y: 409, distance: 92.4
click at [501, 445] on div "Silja ENI: 08451015 (L:71.55 x B:9.36)" at bounding box center [626, 445] width 306 height 31
click at [765, 383] on icon "clear" at bounding box center [763, 383] width 15 height 15
type input "Silja"
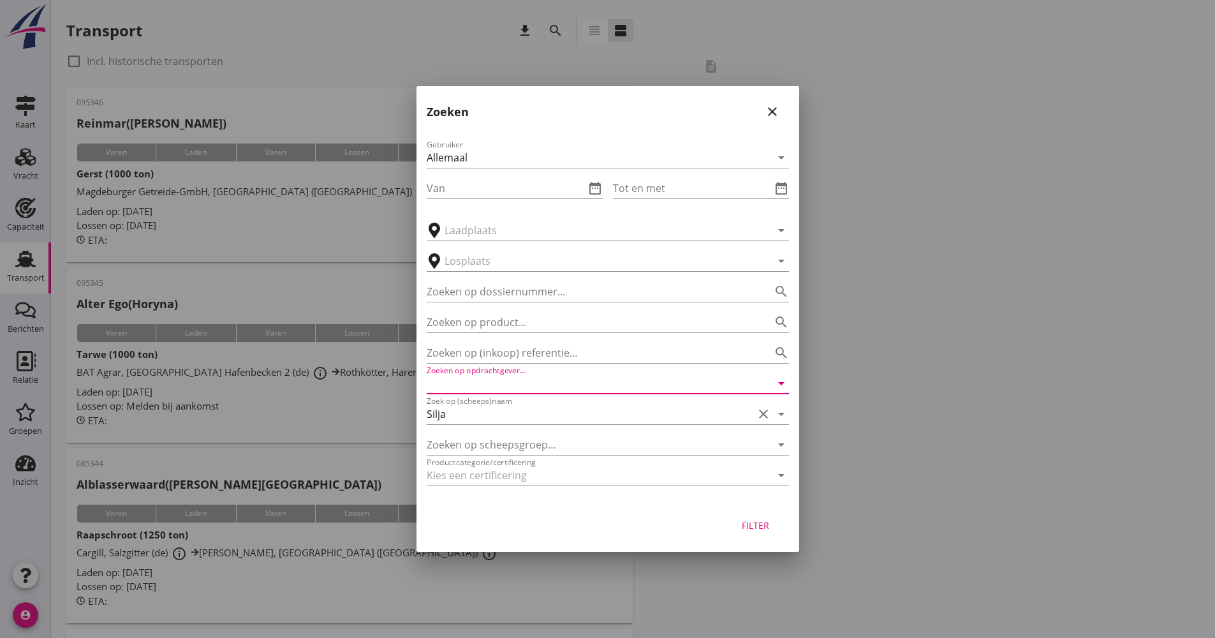
click at [767, 527] on div "Filter" at bounding box center [756, 524] width 36 height 13
type input "Silja"
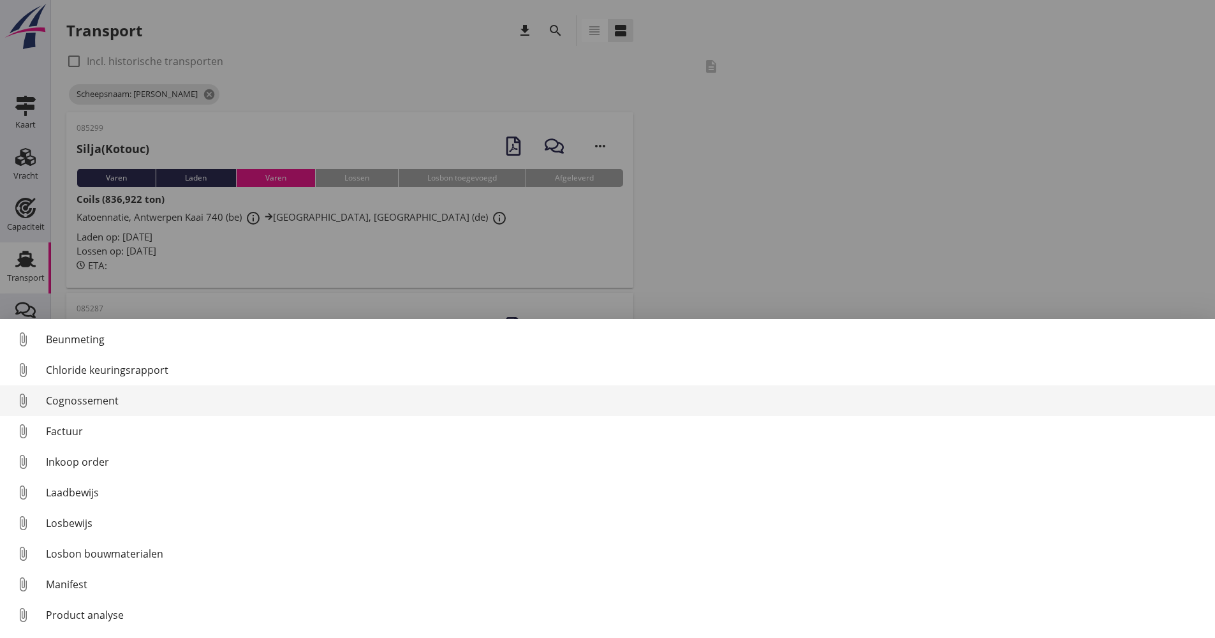
click at [98, 411] on link "attach_file Cognossement" at bounding box center [607, 400] width 1215 height 31
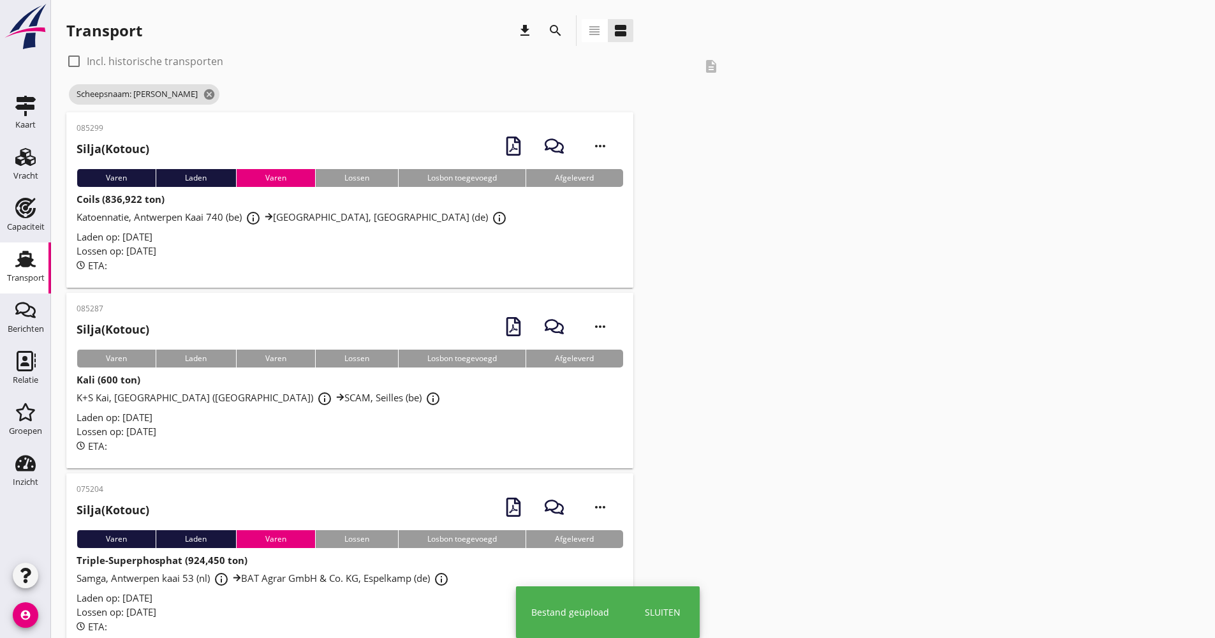
click at [322, 443] on div "ETA:" at bounding box center [350, 446] width 547 height 15
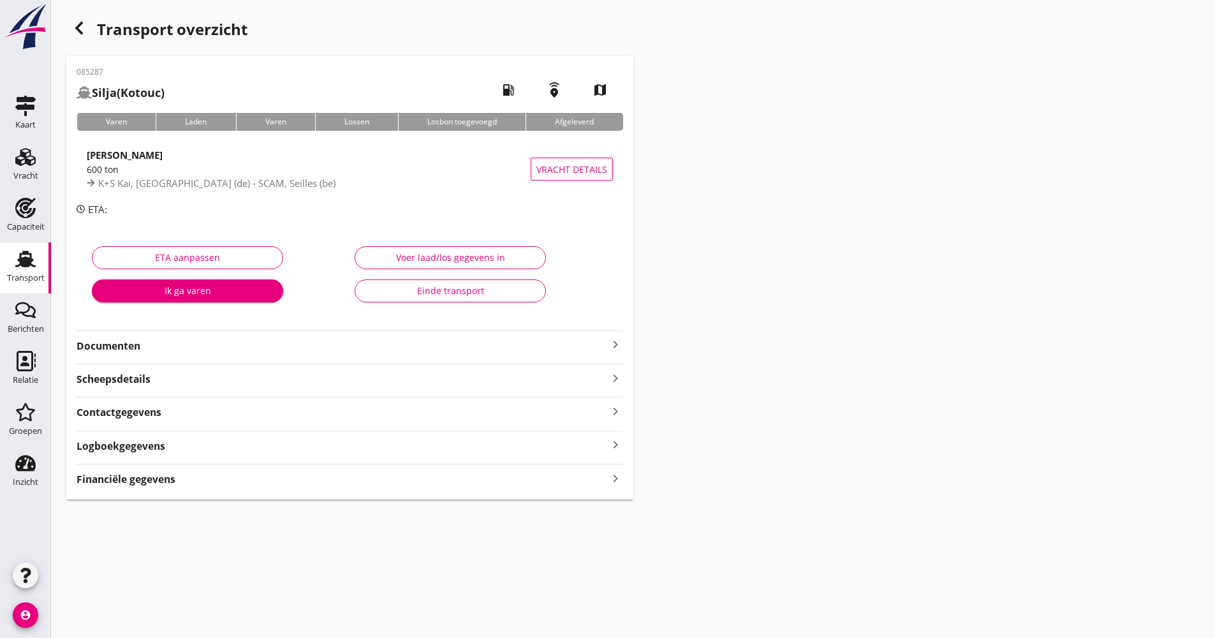
click at [199, 442] on div "Logboekgegevens keyboard_arrow_right" at bounding box center [350, 444] width 547 height 17
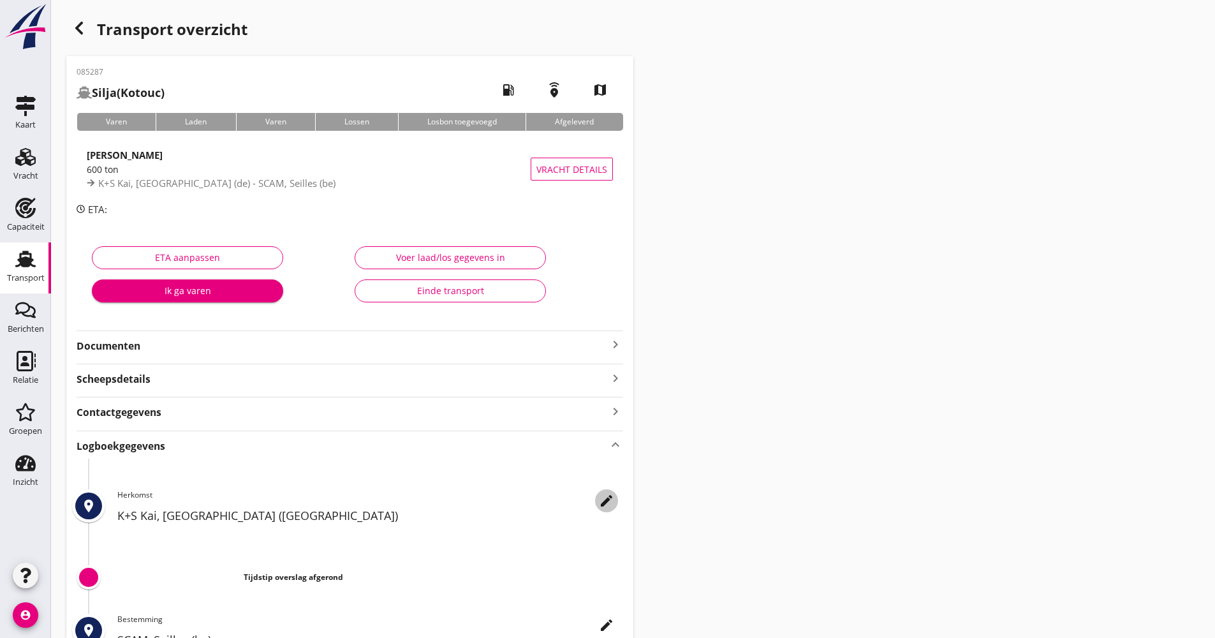
click at [614, 503] on icon "edit" at bounding box center [606, 500] width 15 height 15
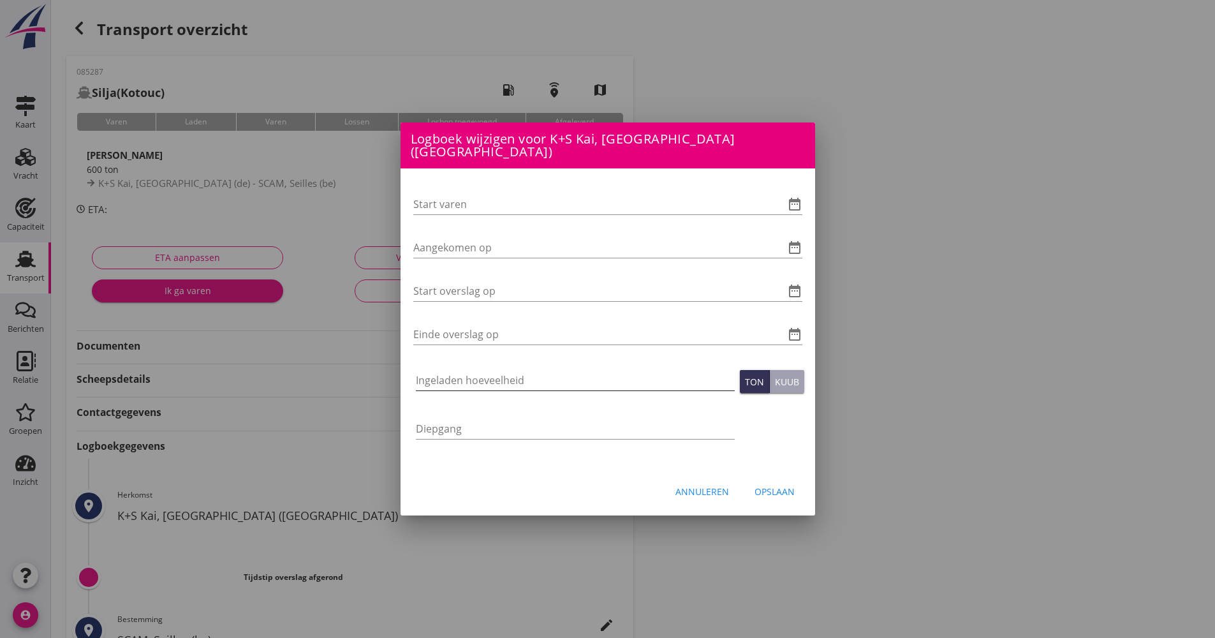
drag, startPoint x: 504, startPoint y: 379, endPoint x: 493, endPoint y: 360, distance: 22.3
click at [504, 378] on input "Ingeladen hoeveelheid" at bounding box center [575, 380] width 319 height 20
click at [798, 199] on icon "date_range" at bounding box center [794, 203] width 15 height 15
type input "725.000"
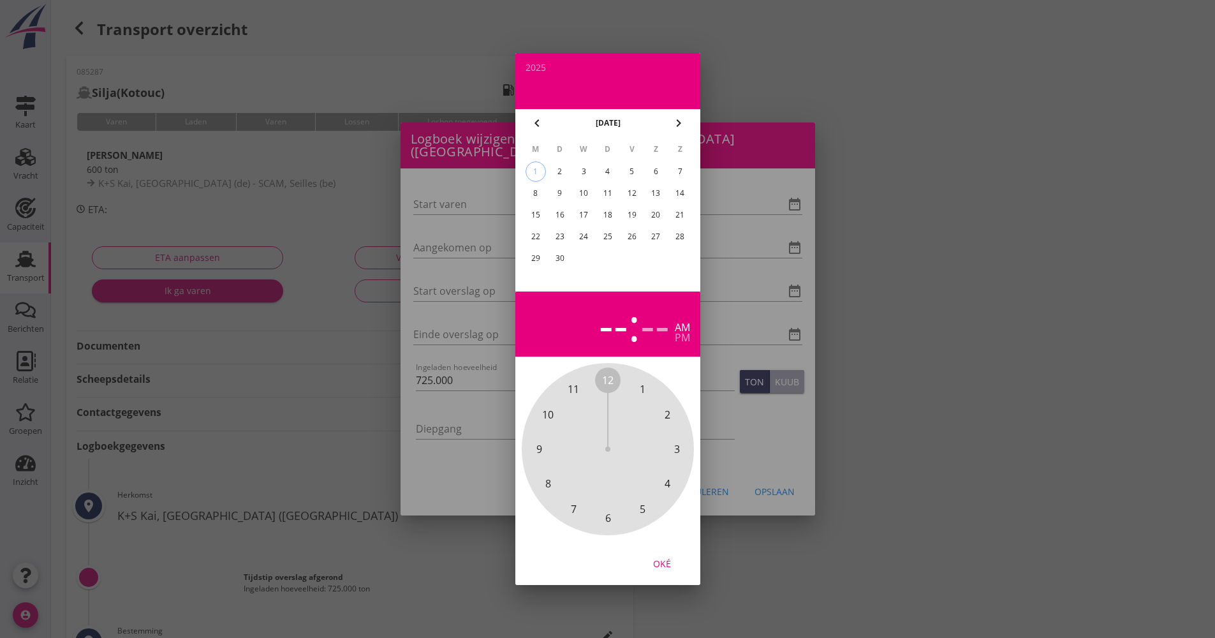
click at [543, 123] on icon "chevron_left" at bounding box center [536, 122] width 15 height 15
click at [637, 262] on div "29" at bounding box center [631, 258] width 20 height 20
drag, startPoint x: 599, startPoint y: 387, endPoint x: 618, endPoint y: 513, distance: 127.7
click at [619, 518] on div "12 1 2 3 4 5 6 7 8 9 10 11" at bounding box center [608, 449] width 138 height 138
click at [607, 385] on span "00" at bounding box center [607, 379] width 11 height 15
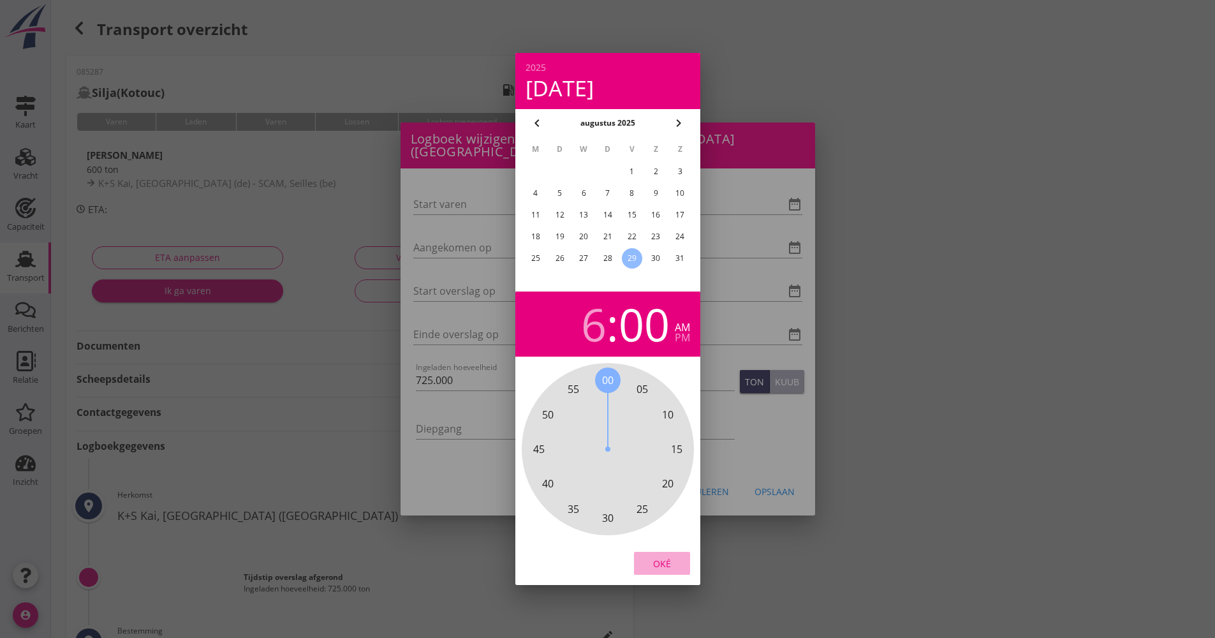
drag, startPoint x: 656, startPoint y: 569, endPoint x: 656, endPoint y: 561, distance: 8.3
click at [656, 566] on div "Oké" at bounding box center [662, 563] width 36 height 13
type input "[DATE] 06:00"
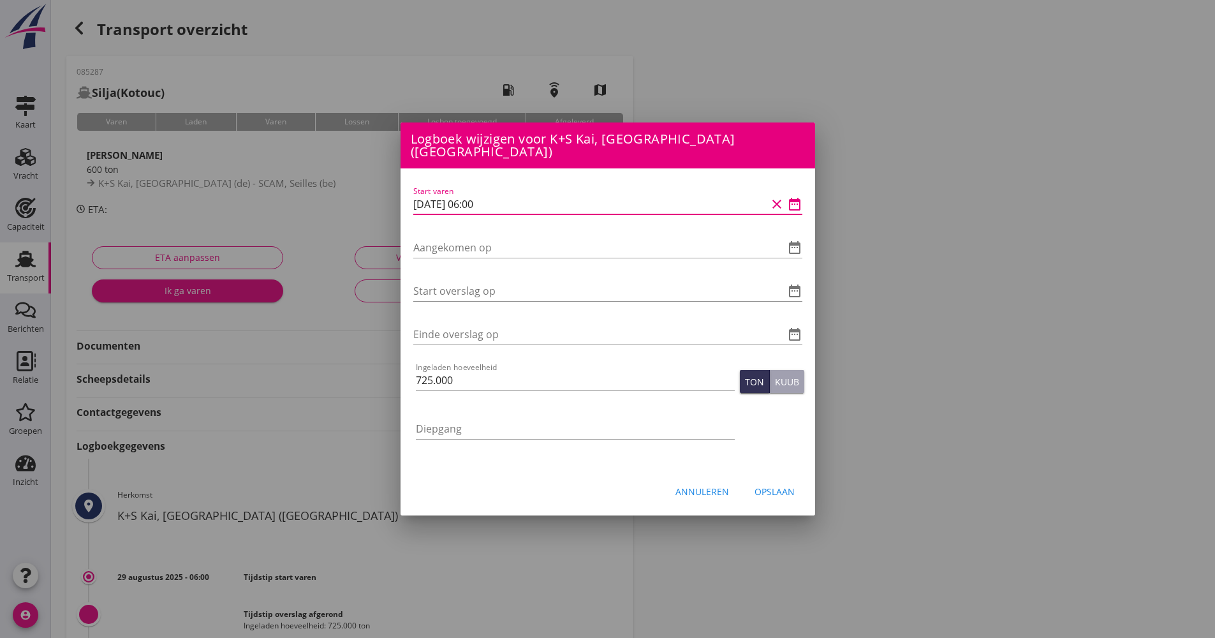
scroll to position [1, 0]
drag, startPoint x: 497, startPoint y: 205, endPoint x: 424, endPoint y: 202, distance: 72.8
click at [395, 206] on div "Logboek wijzigen voor SCAM, [GEOGRAPHIC_DATA] (be) Start varen date_range Aange…" at bounding box center [607, 431] width 1215 height 863
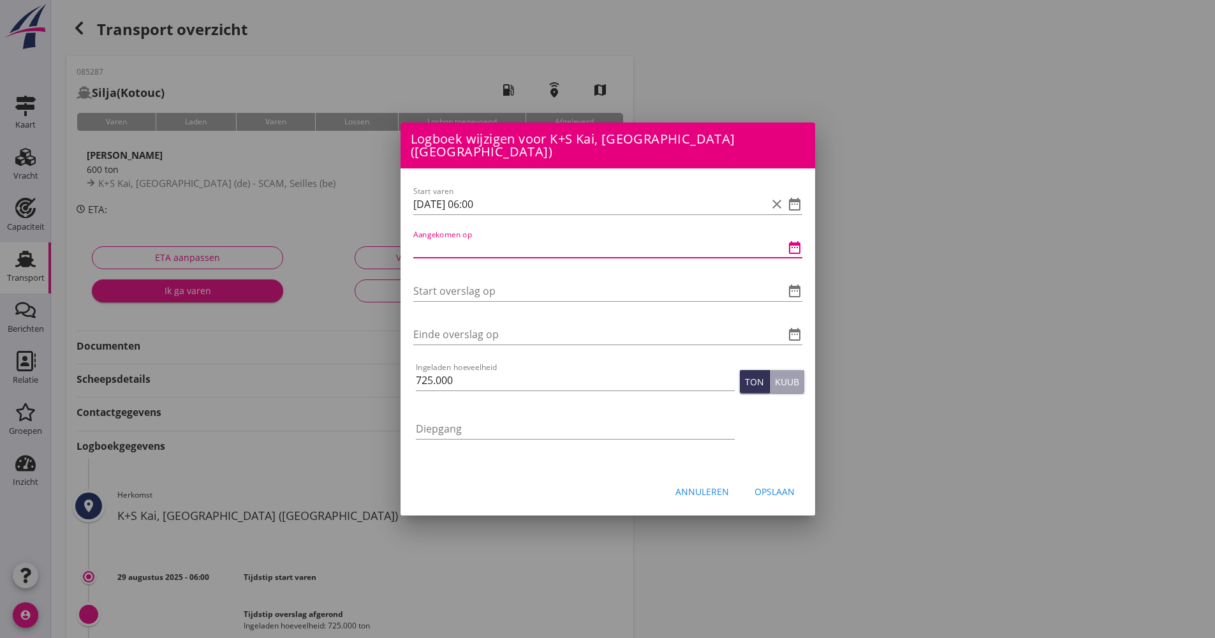
paste input "[DATE] 06:00"
type input "[DATE] 06:00"
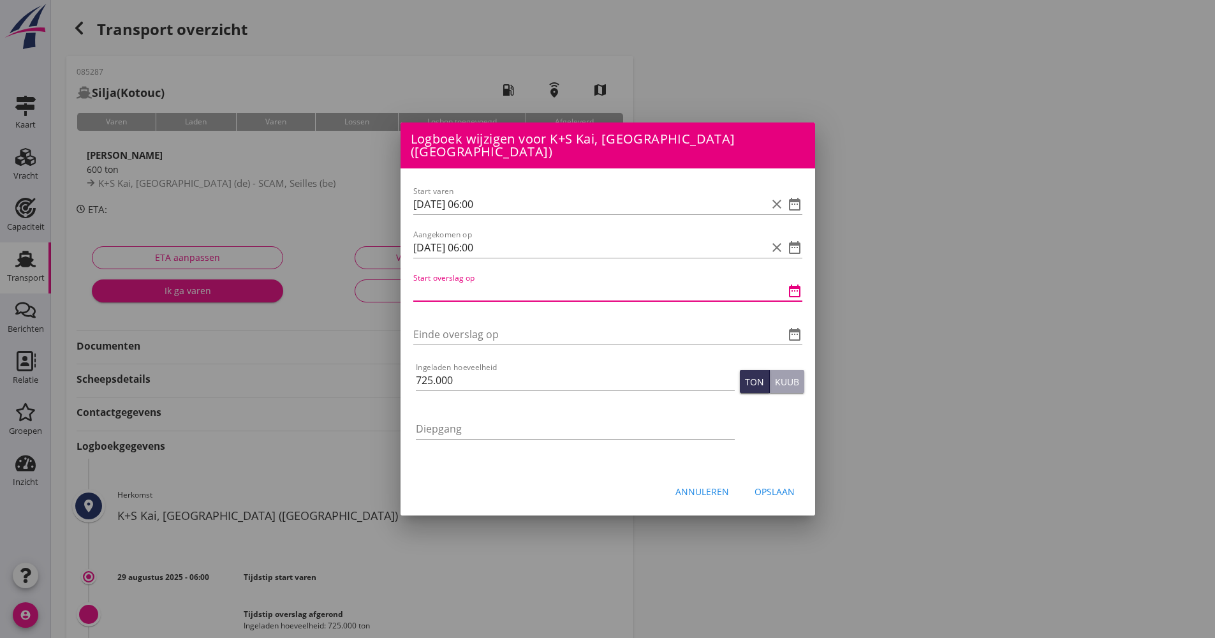
paste input "[DATE] 06:00"
type input "[DATE] 06:00"
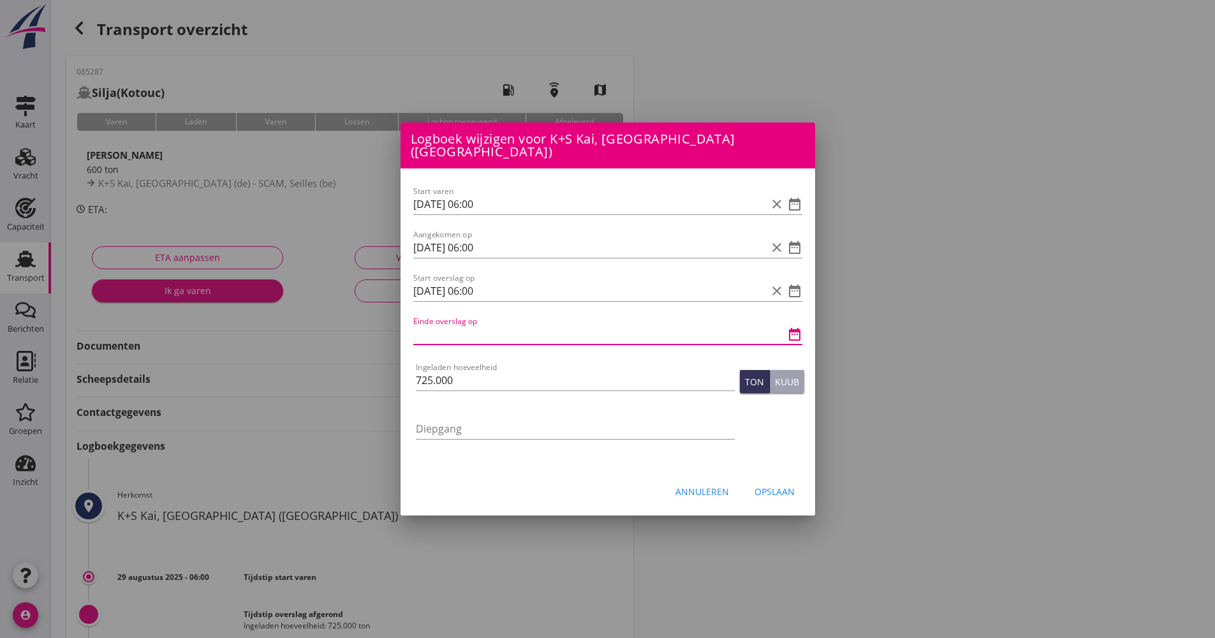
paste input "[DATE] 06:00"
type input "[DATE] 06:00"
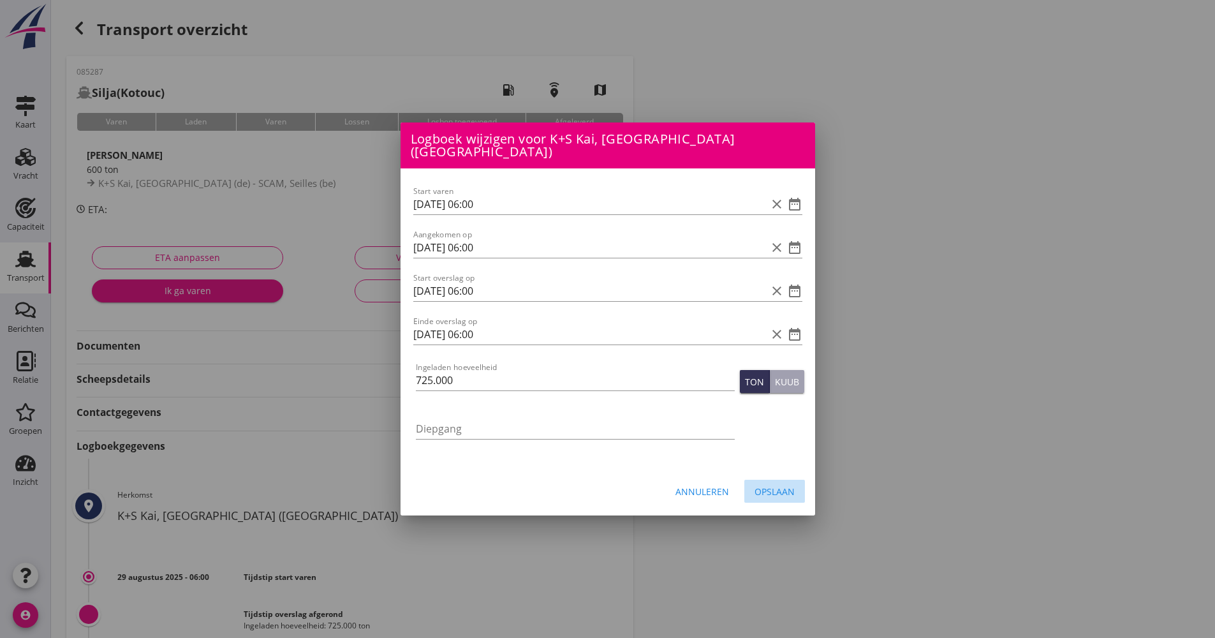
click at [772, 486] on div "Opslaan" at bounding box center [774, 491] width 40 height 13
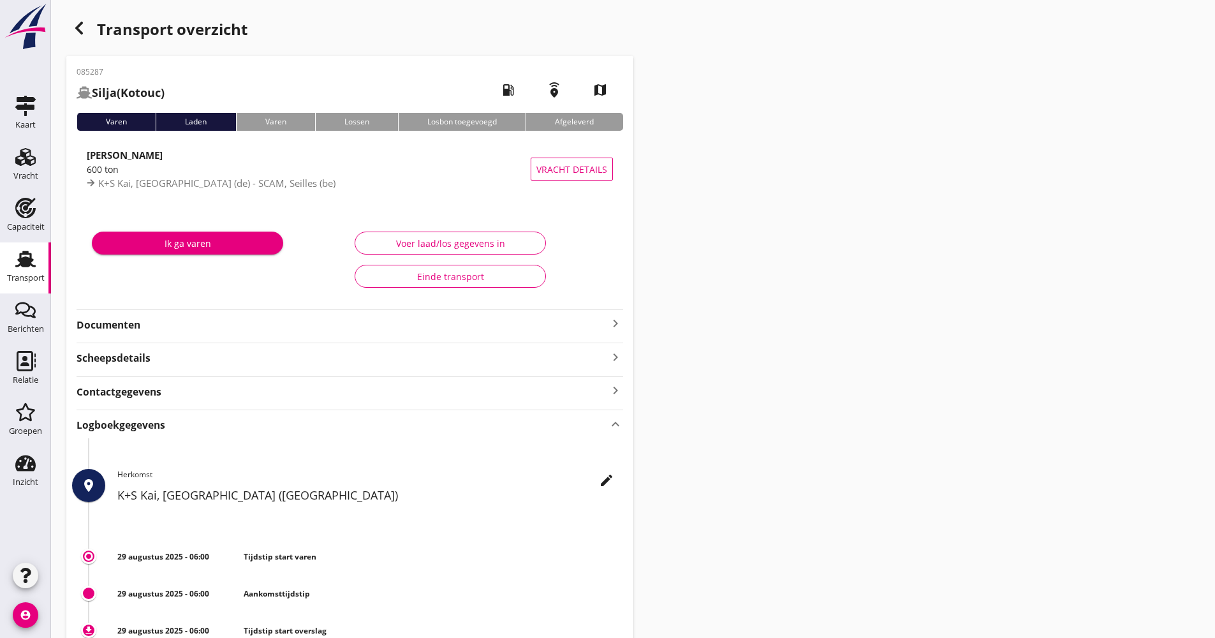
click at [6, 253] on link "Transport Transport" at bounding box center [25, 267] width 51 height 51
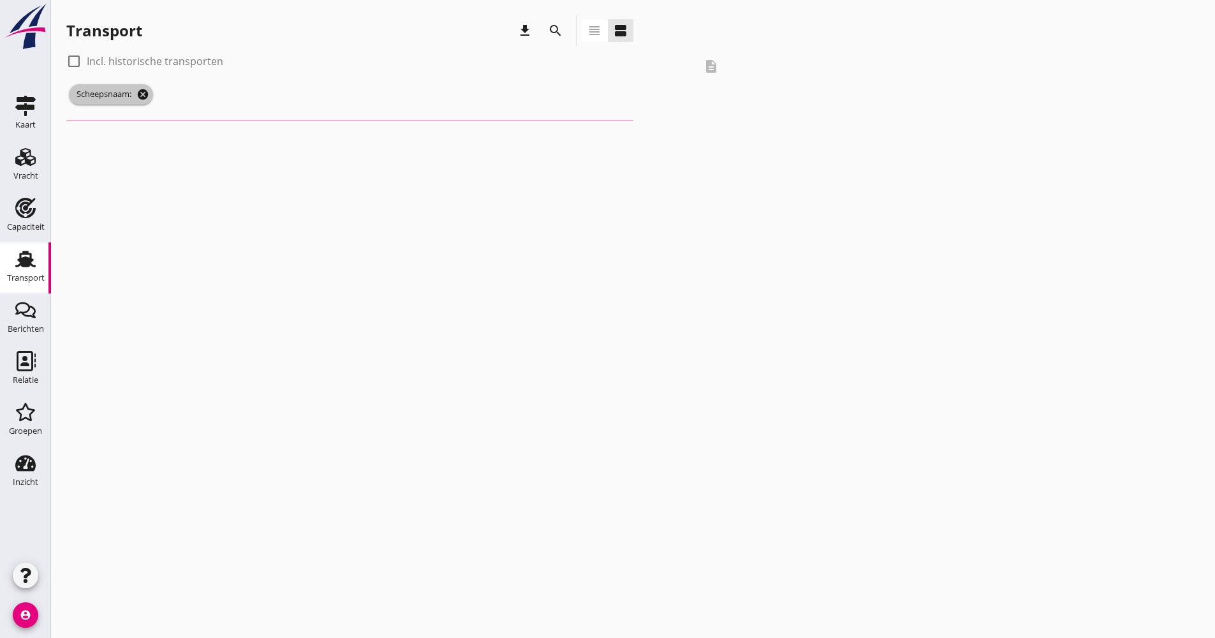
click at [145, 93] on icon "cancel" at bounding box center [142, 94] width 13 height 13
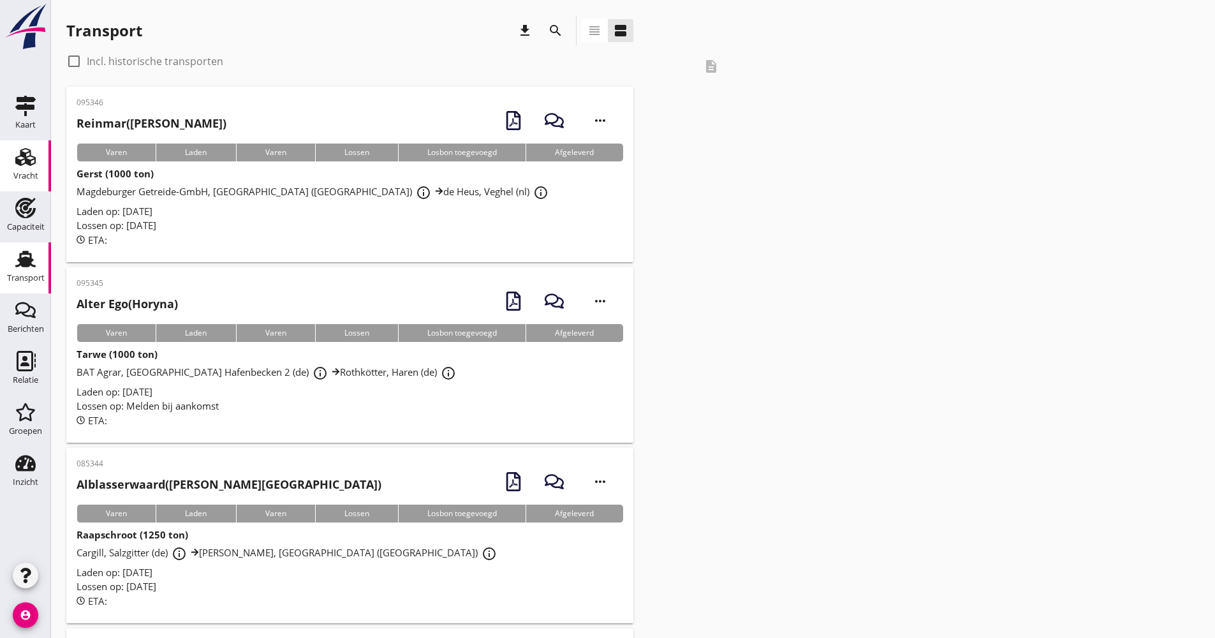
click at [43, 170] on link "Vracht Vracht" at bounding box center [25, 165] width 51 height 51
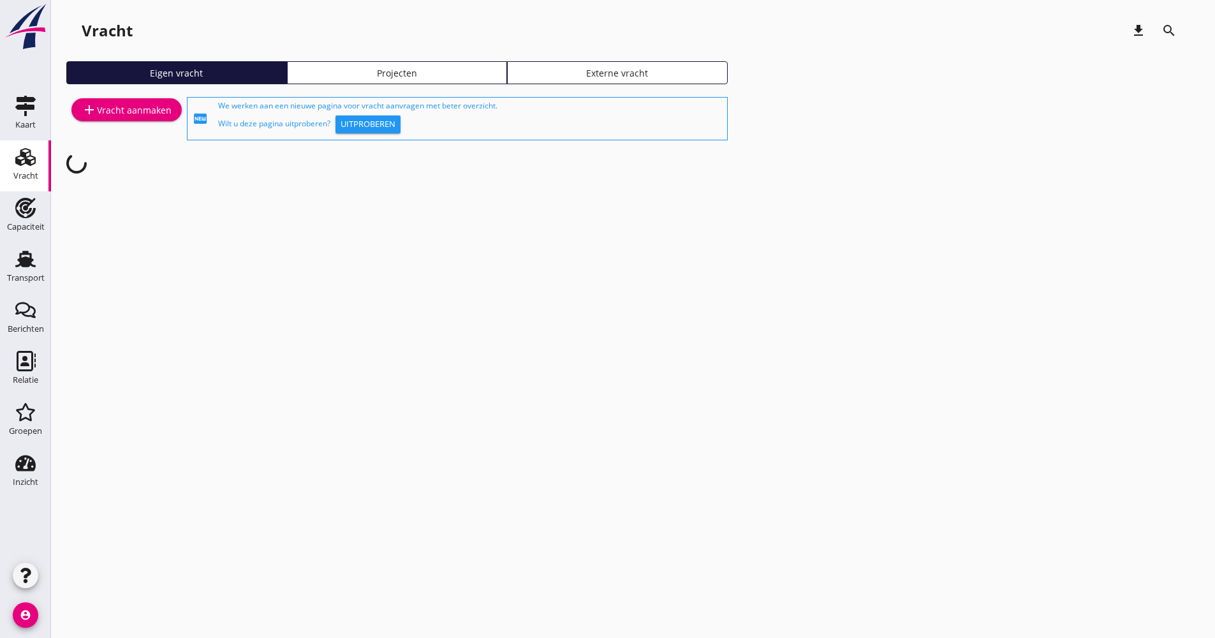
click at [131, 114] on div "add Vracht aanmaken" at bounding box center [127, 109] width 90 height 15
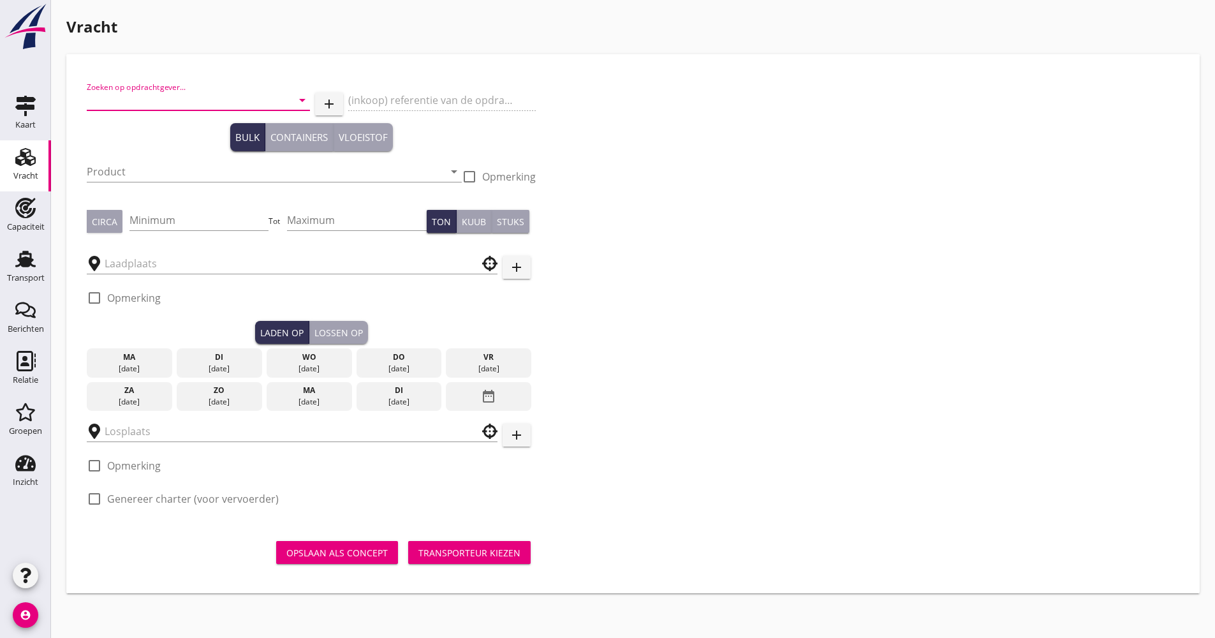
click at [161, 104] on input "Zoeken op opdrachtgever..." at bounding box center [180, 100] width 187 height 20
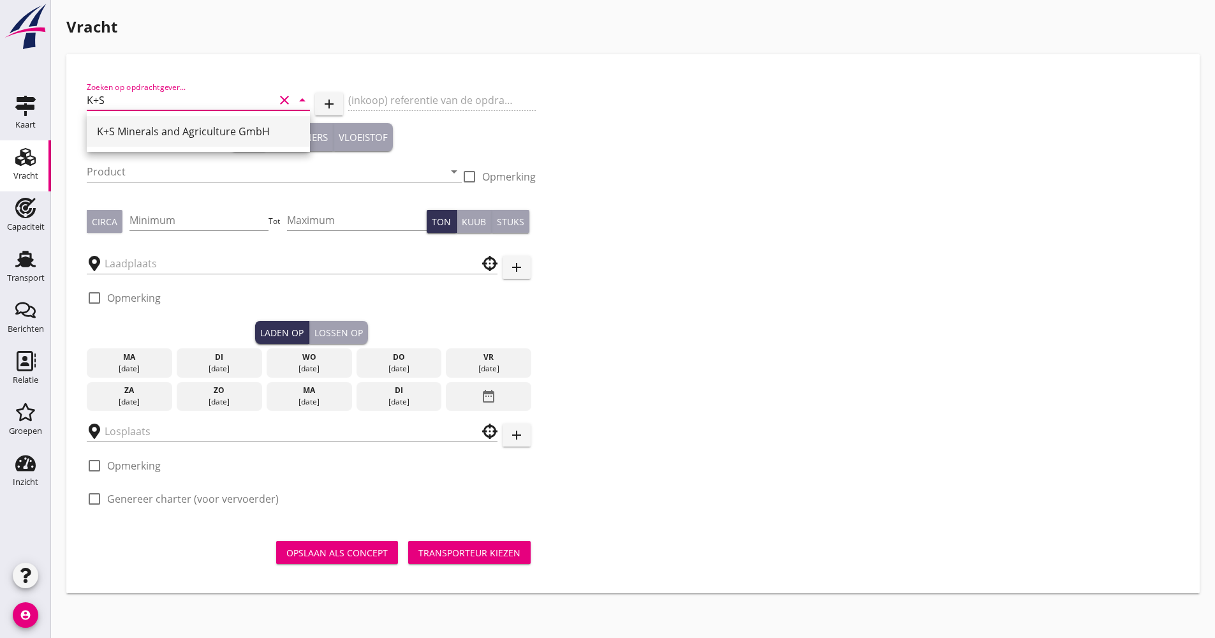
click at [145, 122] on div "K+S Minerals and Agriculture GmbH" at bounding box center [198, 131] width 203 height 31
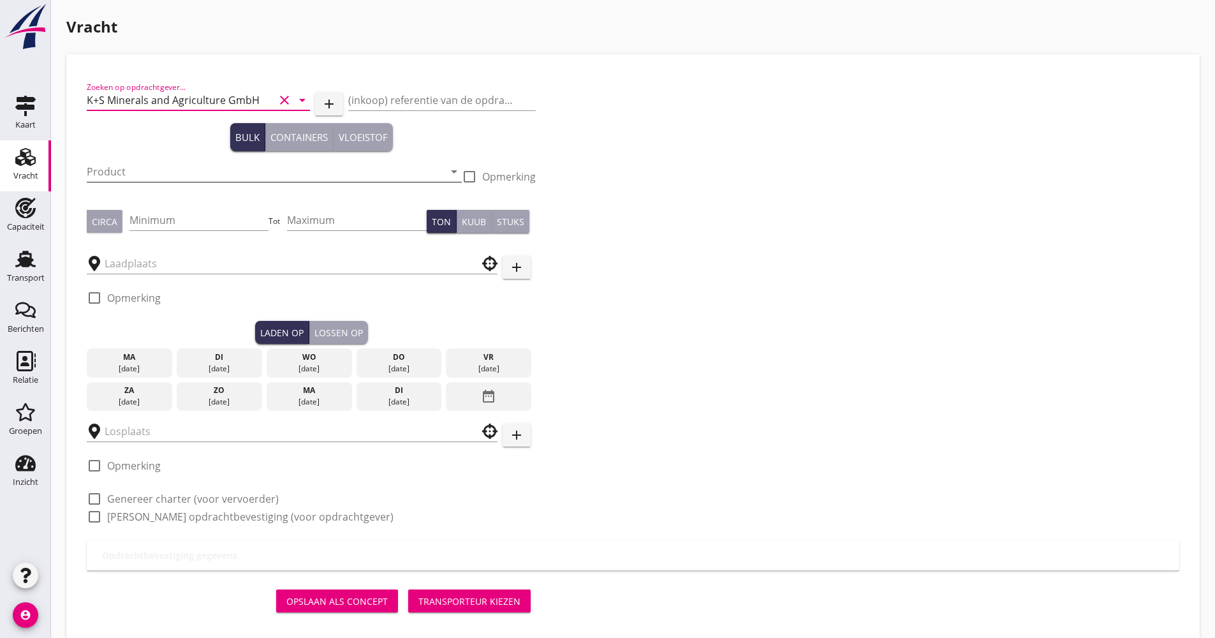
type input "K+S Minerals and Agriculture GmbH"
click at [135, 174] on input "Product" at bounding box center [265, 171] width 357 height 20
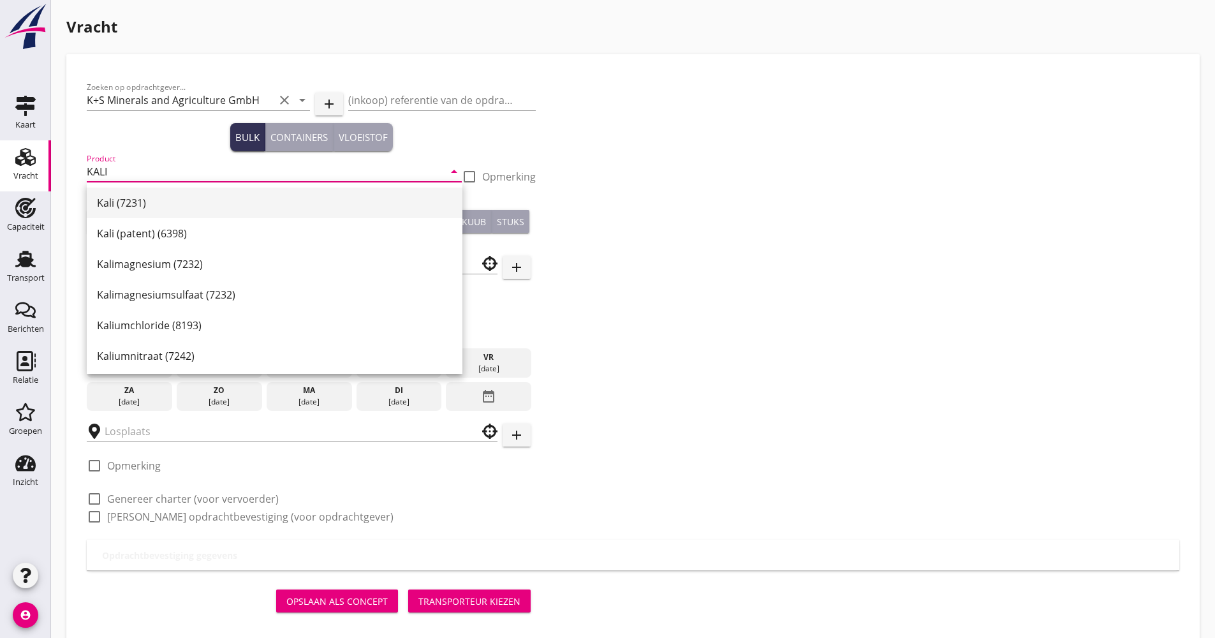
click at [139, 198] on div "Kali (7231)" at bounding box center [274, 202] width 355 height 15
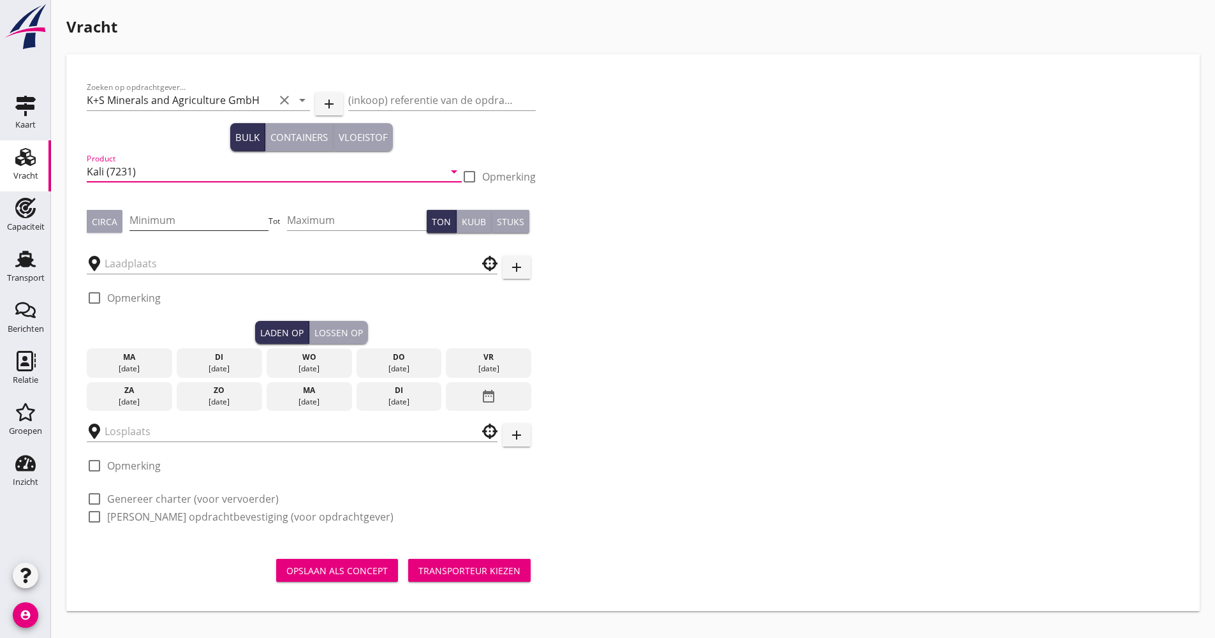
type input "Kali (7231)"
click at [169, 221] on input "Minimum" at bounding box center [199, 220] width 140 height 20
type input "1000"
click at [229, 272] on input "text" at bounding box center [283, 263] width 357 height 20
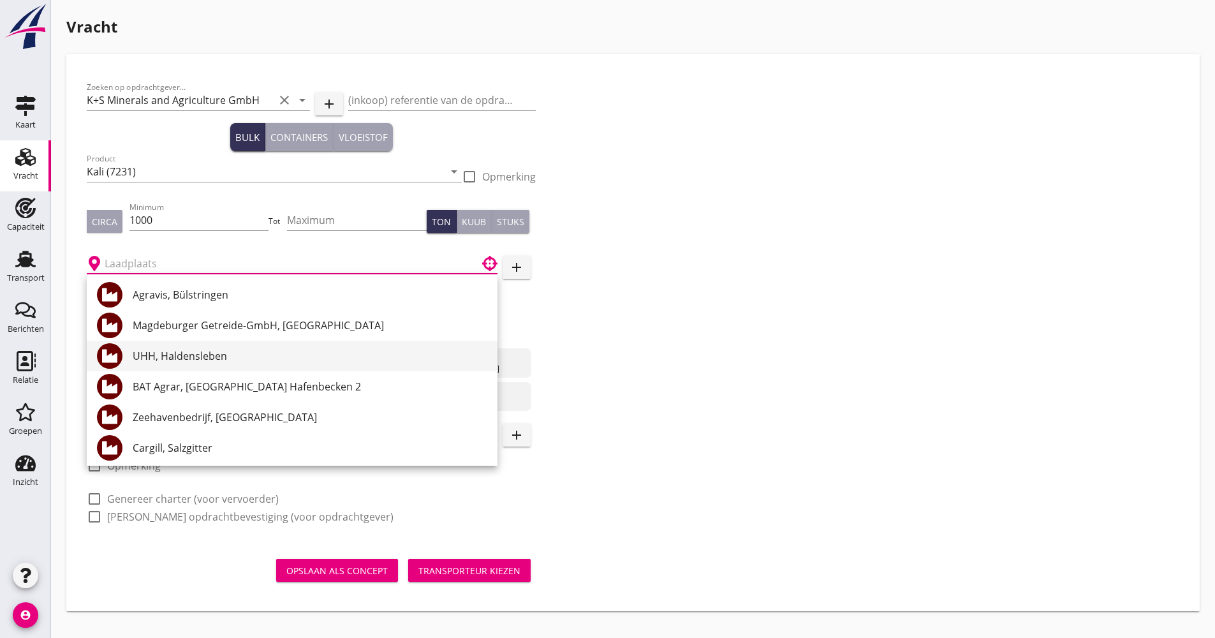
click at [178, 352] on div "UHH, Haldensleben" at bounding box center [310, 355] width 355 height 15
type input "UHH, Haldensleben"
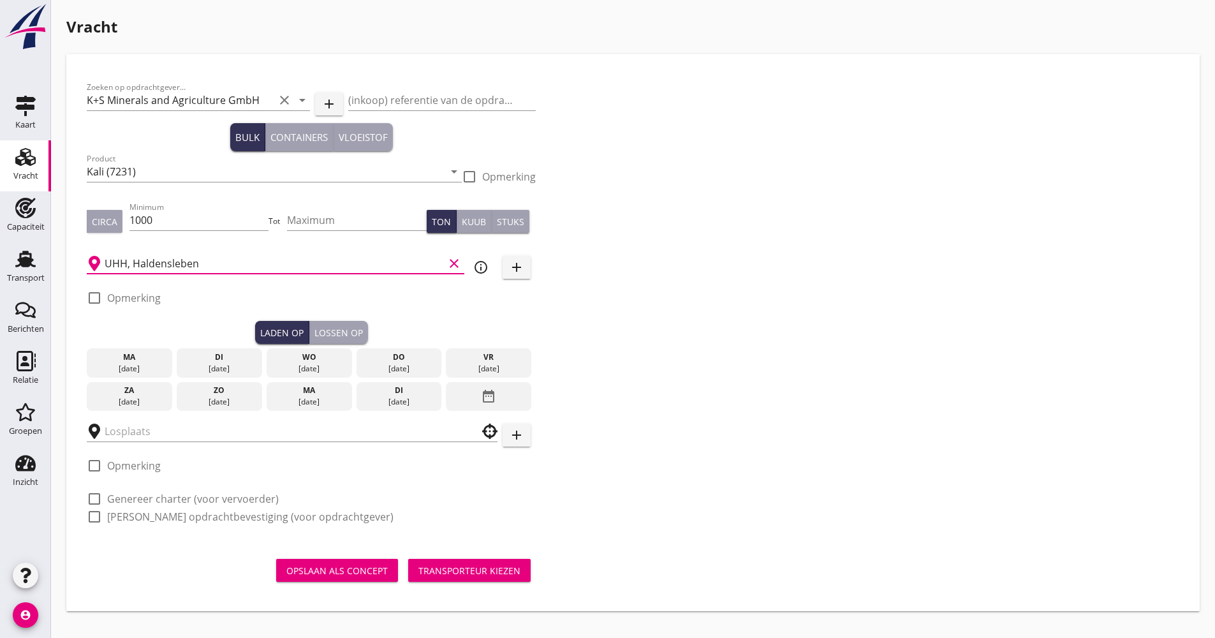
click at [322, 406] on div "[DATE]" at bounding box center [309, 401] width 79 height 11
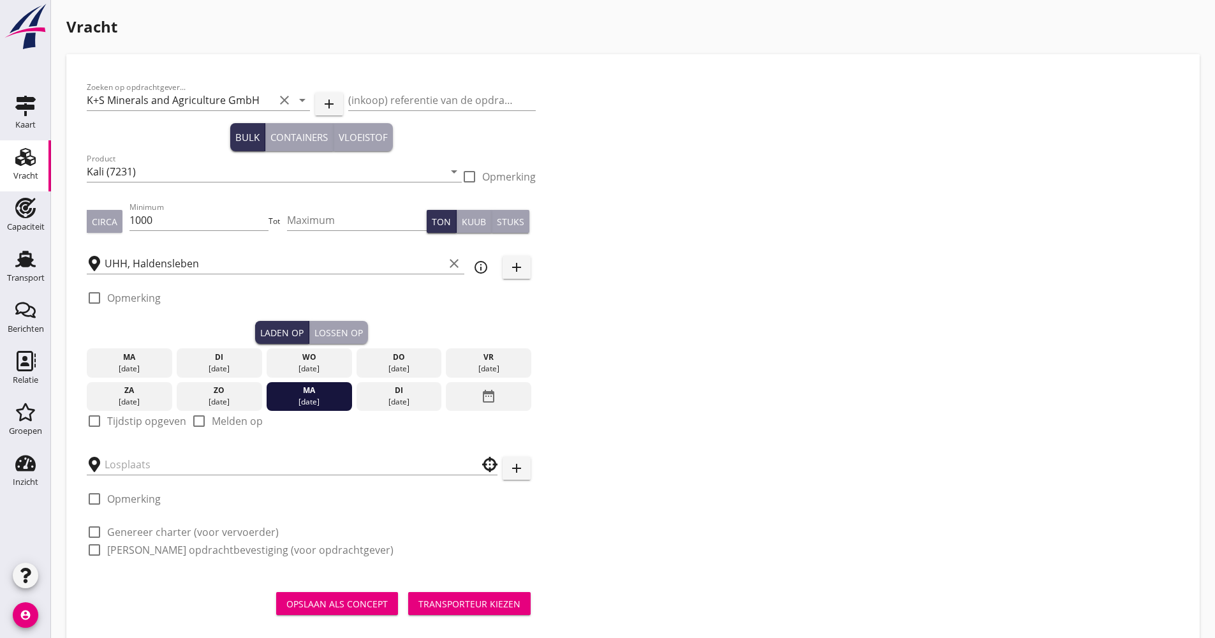
click at [144, 418] on label "Tijdstip opgeven" at bounding box center [146, 421] width 79 height 13
checkbox input "true"
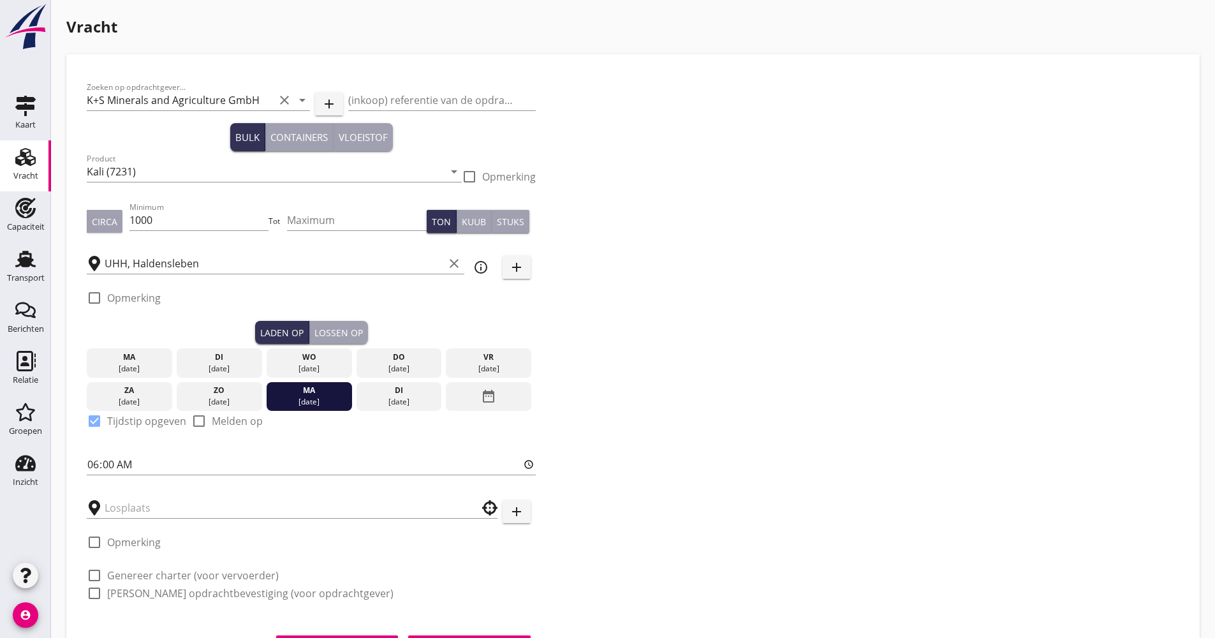
click at [336, 332] on div "Lossen op" at bounding box center [338, 332] width 48 height 13
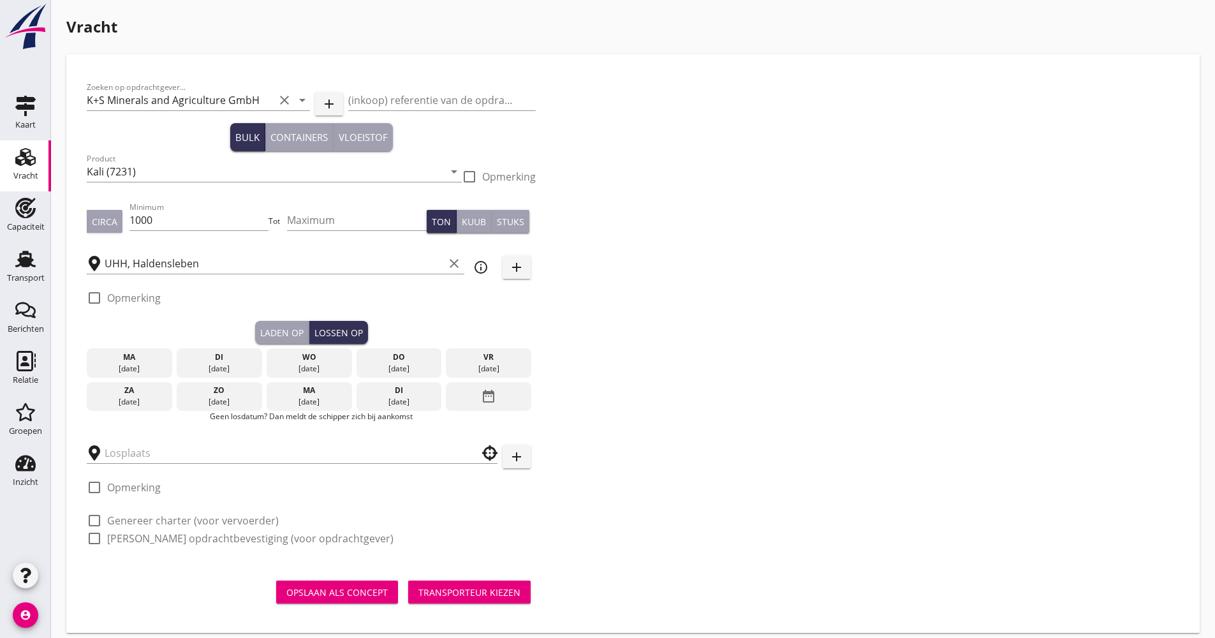
click at [481, 386] on icon "date_range" at bounding box center [488, 396] width 15 height 23
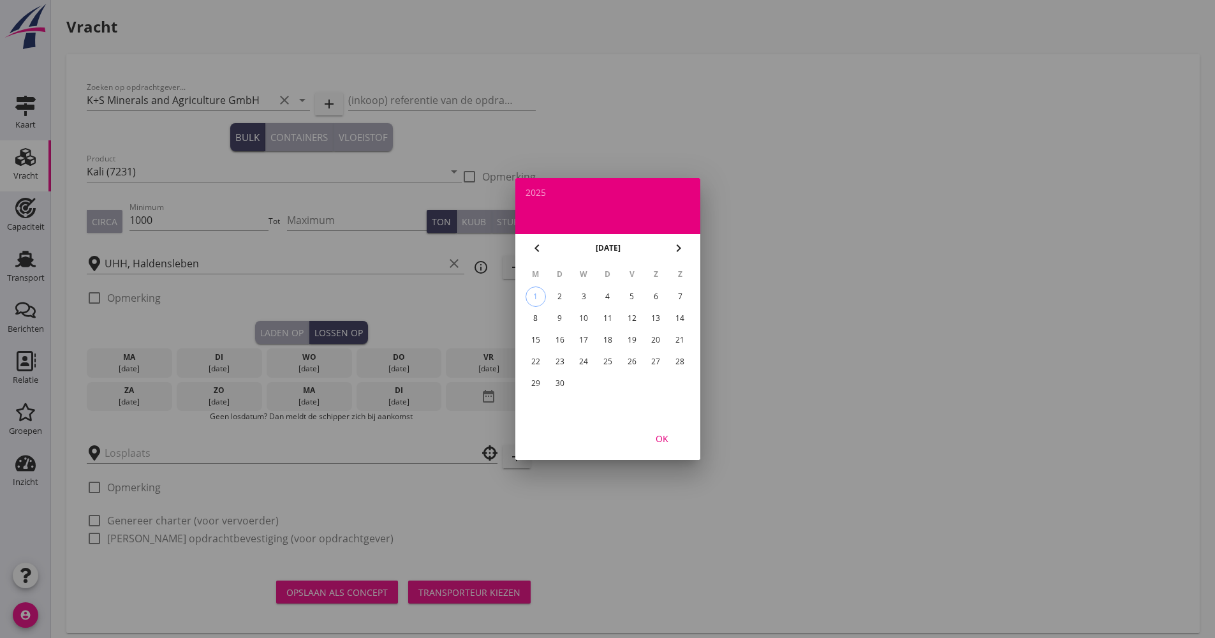
click at [534, 342] on div "15" at bounding box center [535, 340] width 20 height 20
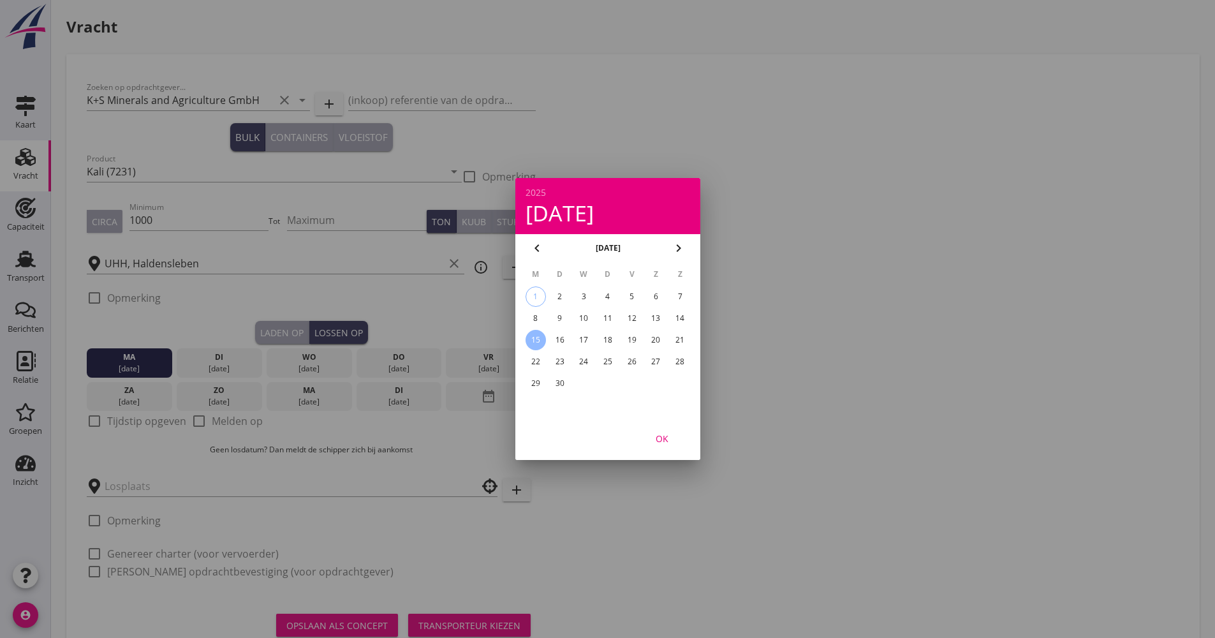
click at [664, 439] on div "OK" at bounding box center [662, 438] width 36 height 13
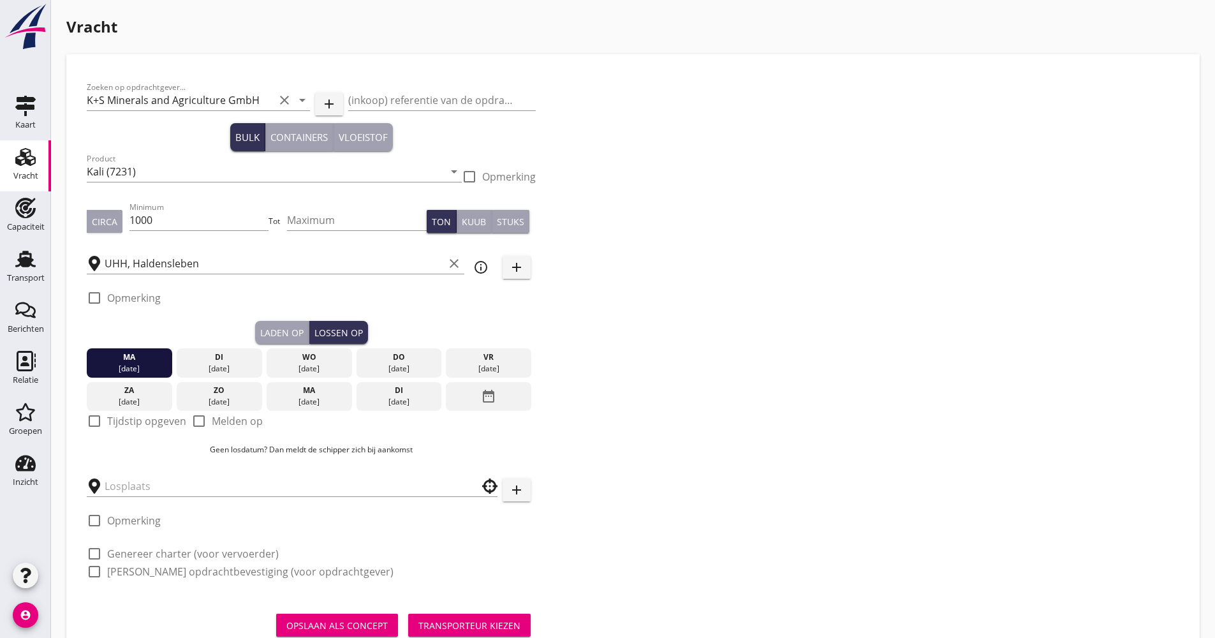
click at [145, 423] on label "Tijdstip opgeven" at bounding box center [146, 421] width 79 height 13
checkbox input "true"
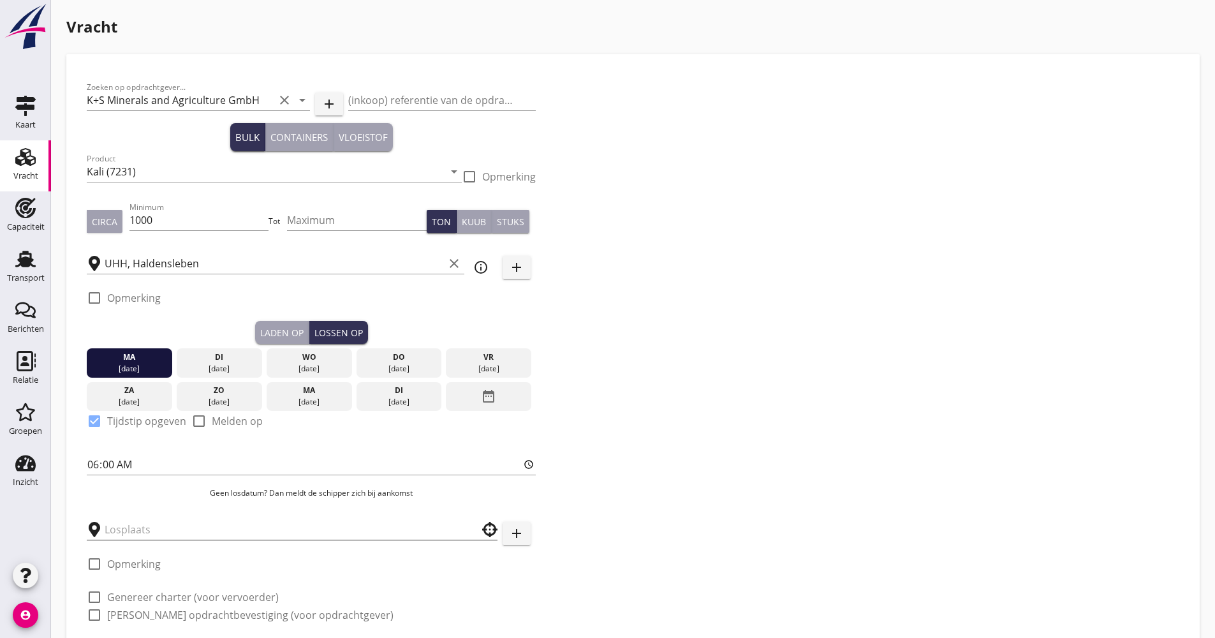
click at [142, 530] on input "text" at bounding box center [283, 529] width 357 height 20
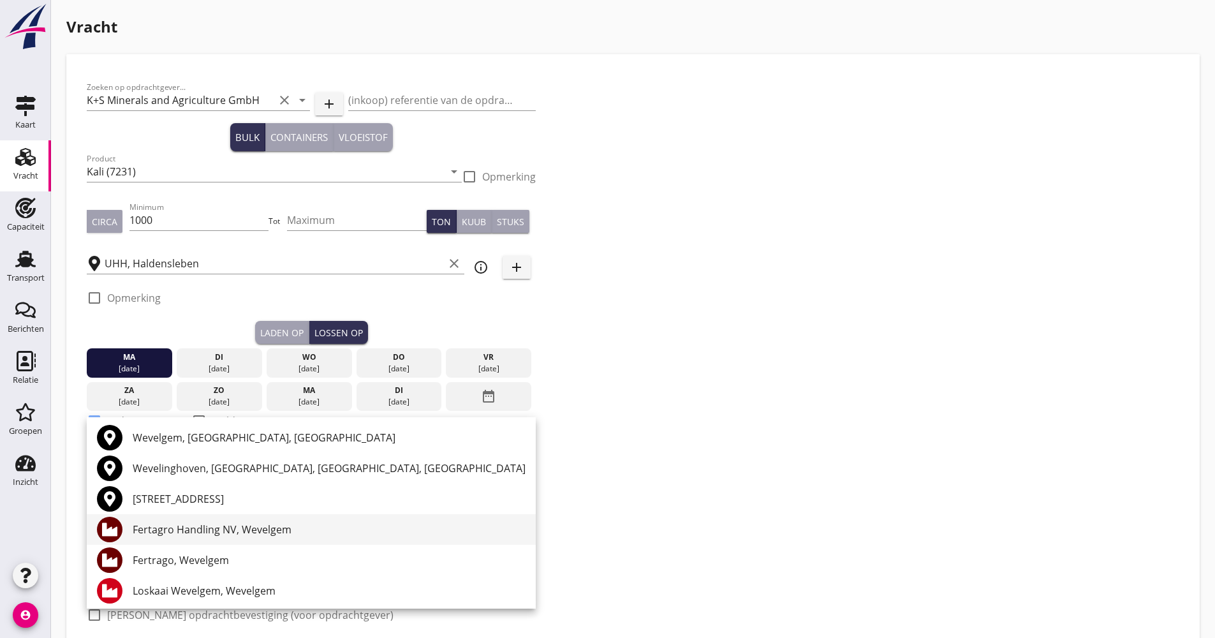
click at [236, 534] on div "Fertagro Handling NV, Wevelgem" at bounding box center [329, 529] width 393 height 15
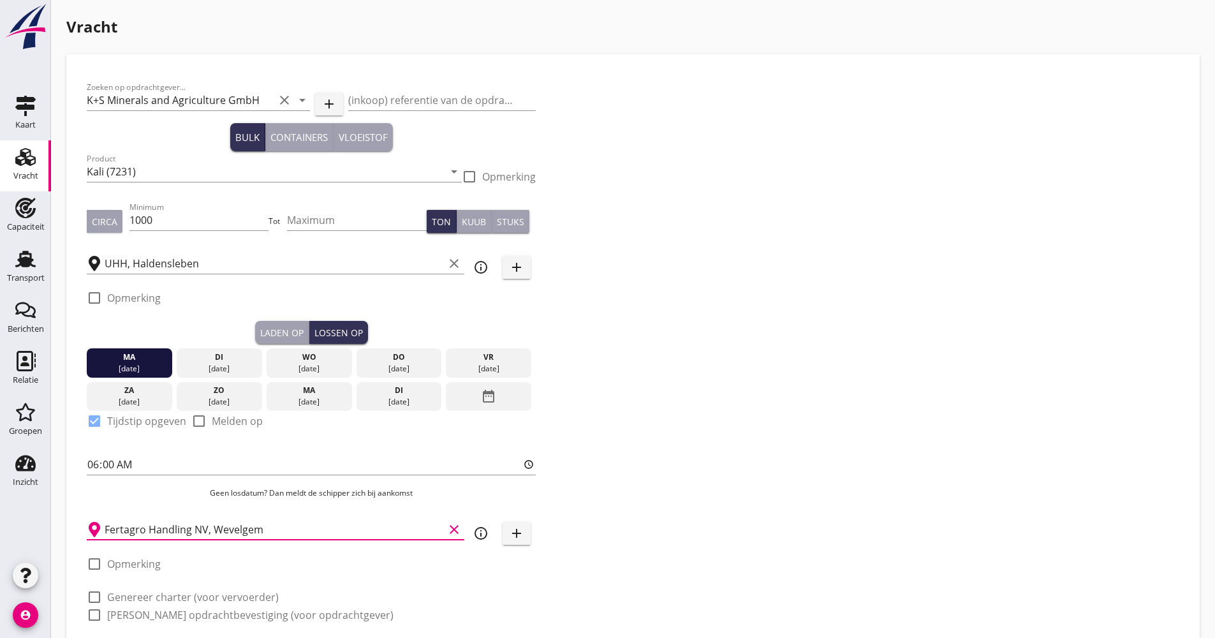
drag, startPoint x: 686, startPoint y: 471, endPoint x: 510, endPoint y: 524, distance: 183.6
click at [685, 473] on div "Zoeken op opdrachtgever... K+S Minerals and Agriculture GmbH clear arrow_drop_d…" at bounding box center [633, 356] width 1103 height 563
click at [478, 541] on icon "info_outline" at bounding box center [480, 532] width 15 height 15
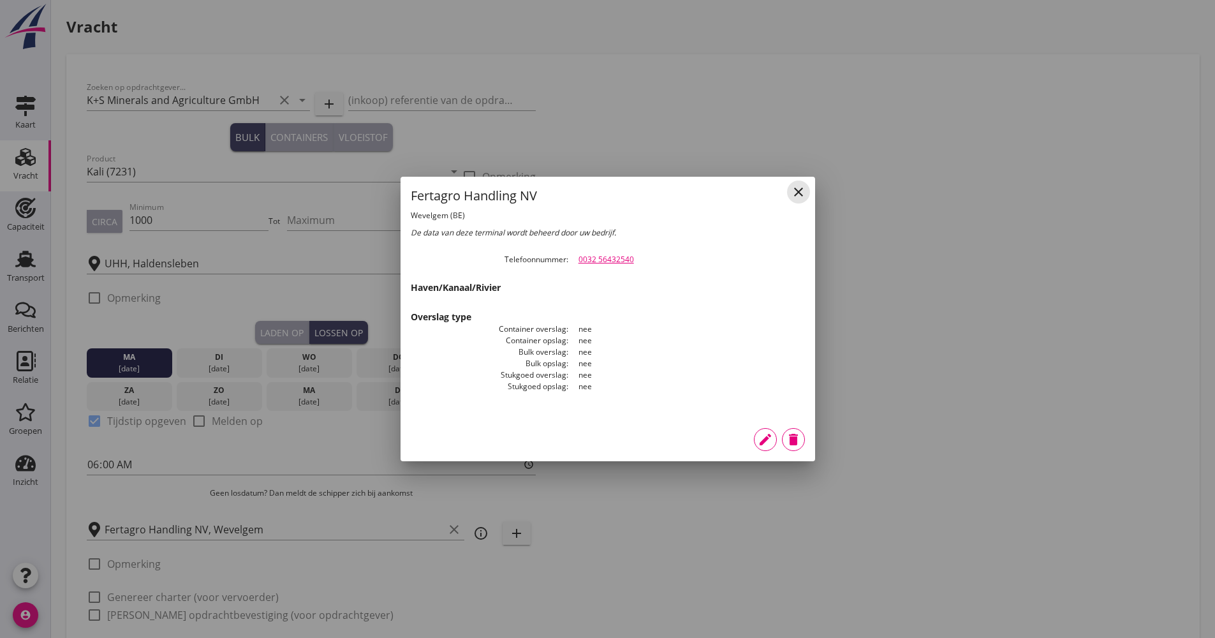
drag, startPoint x: 793, startPoint y: 194, endPoint x: 469, endPoint y: 340, distance: 354.8
click at [793, 193] on icon "close" at bounding box center [798, 191] width 15 height 15
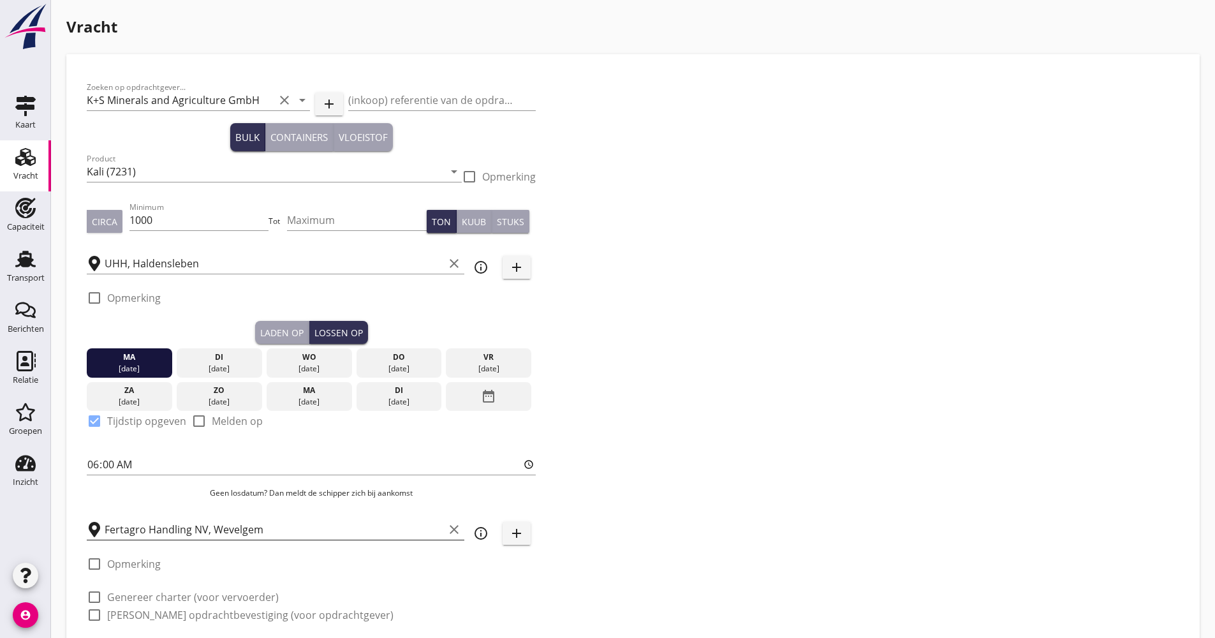
click at [260, 529] on input "Fertagro Handling NV, Wevelgem" at bounding box center [274, 529] width 339 height 20
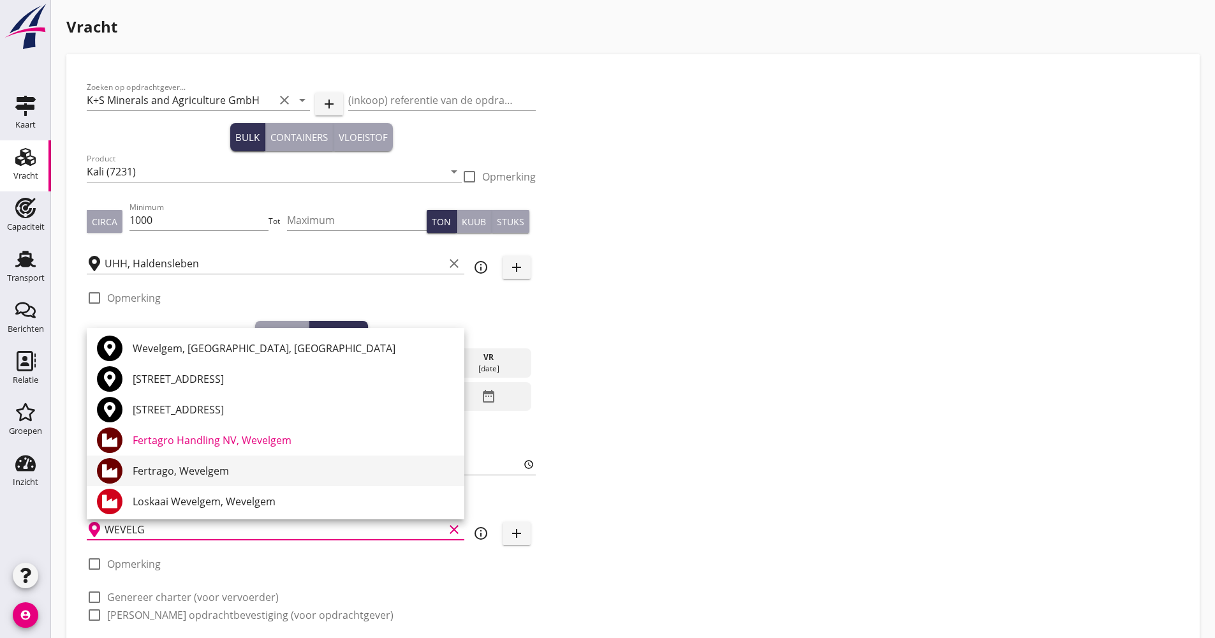
click at [221, 467] on div "Fertrago, Wevelgem" at bounding box center [293, 470] width 321 height 15
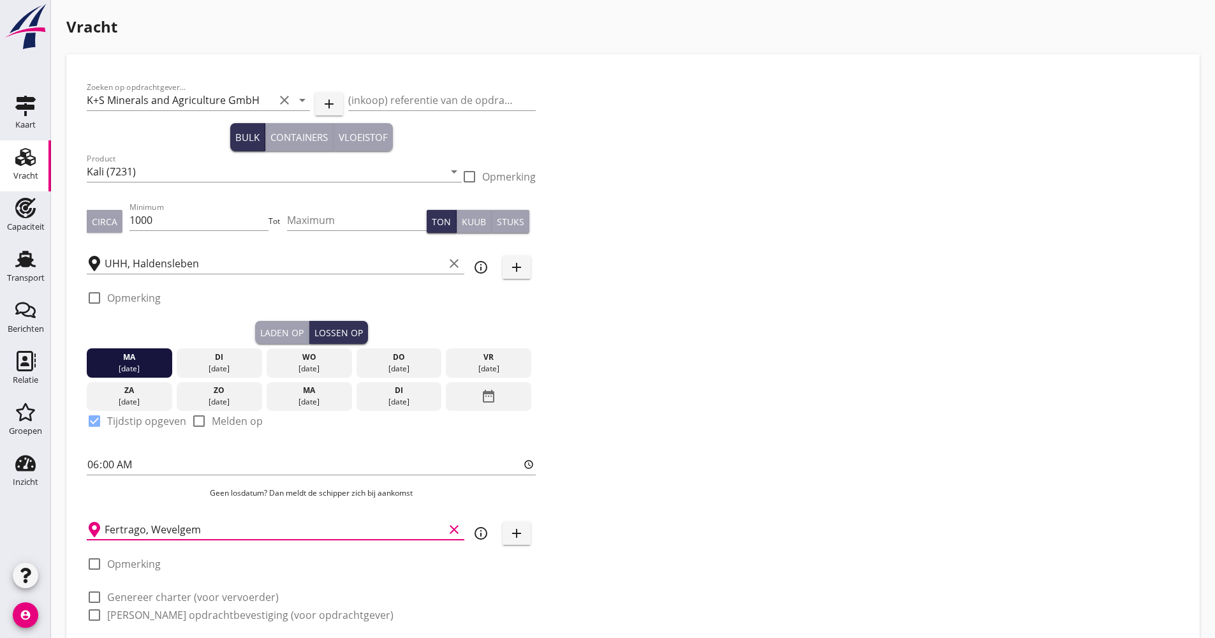
type input "Fertrago, Wevelgem"
click at [490, 540] on div "Fertrago, Wevelgem clear info_outline add" at bounding box center [311, 529] width 449 height 40
click at [487, 538] on icon "info_outline" at bounding box center [480, 532] width 15 height 15
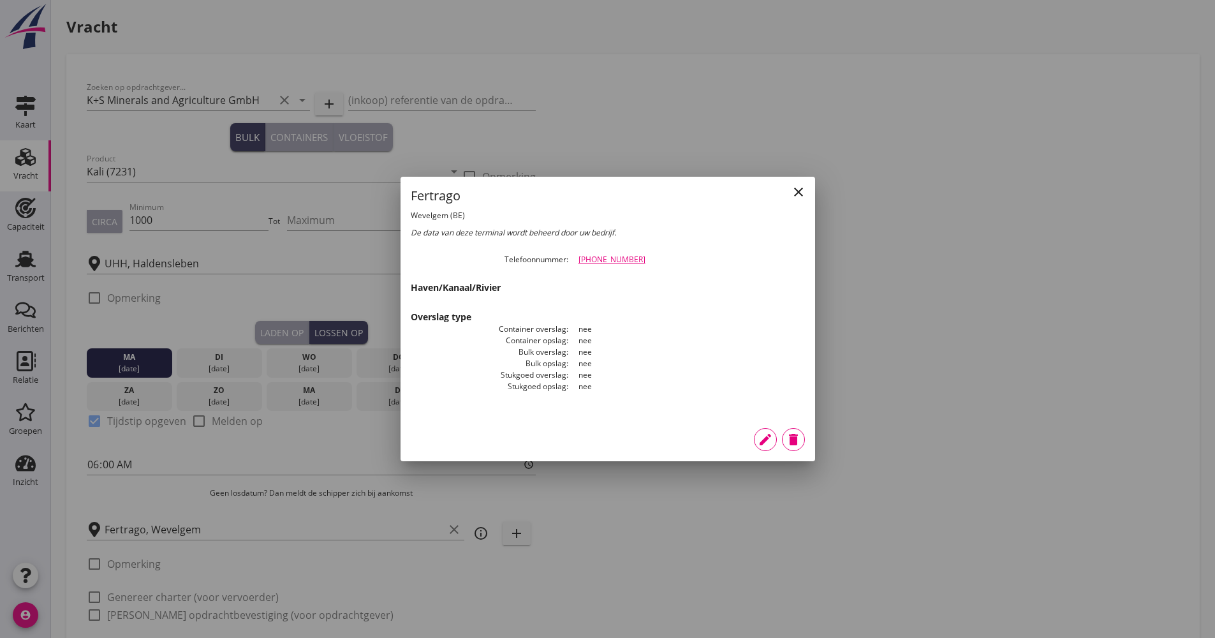
click at [799, 447] on button "delete" at bounding box center [793, 439] width 23 height 23
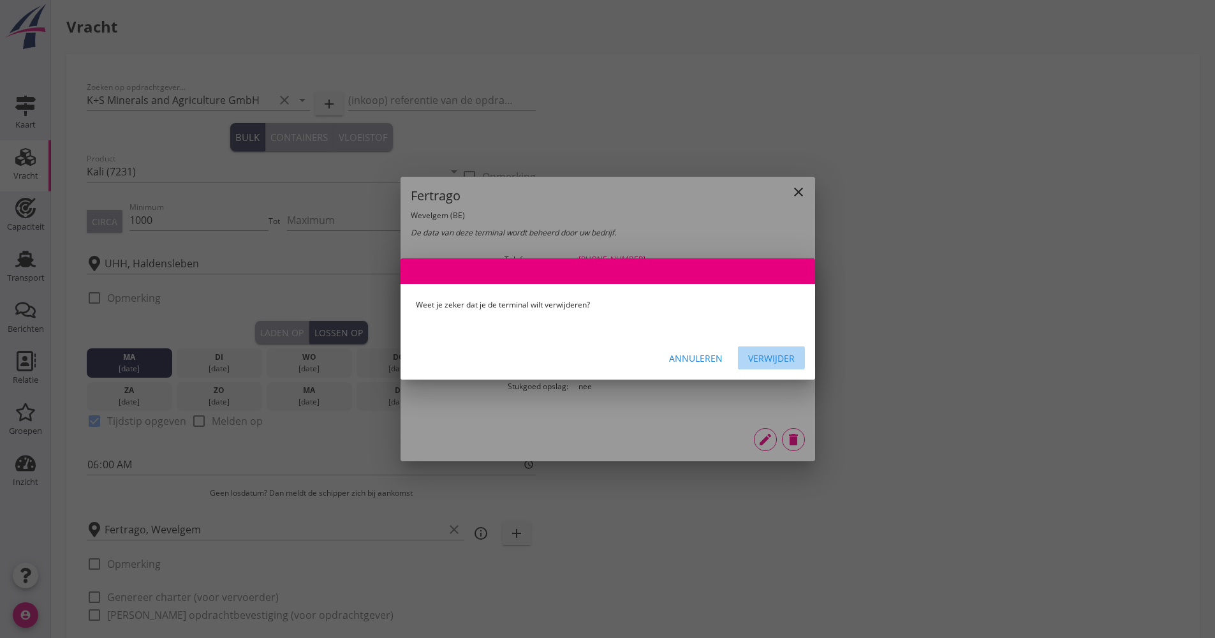
click at [791, 359] on div "Verwijder" at bounding box center [771, 357] width 47 height 13
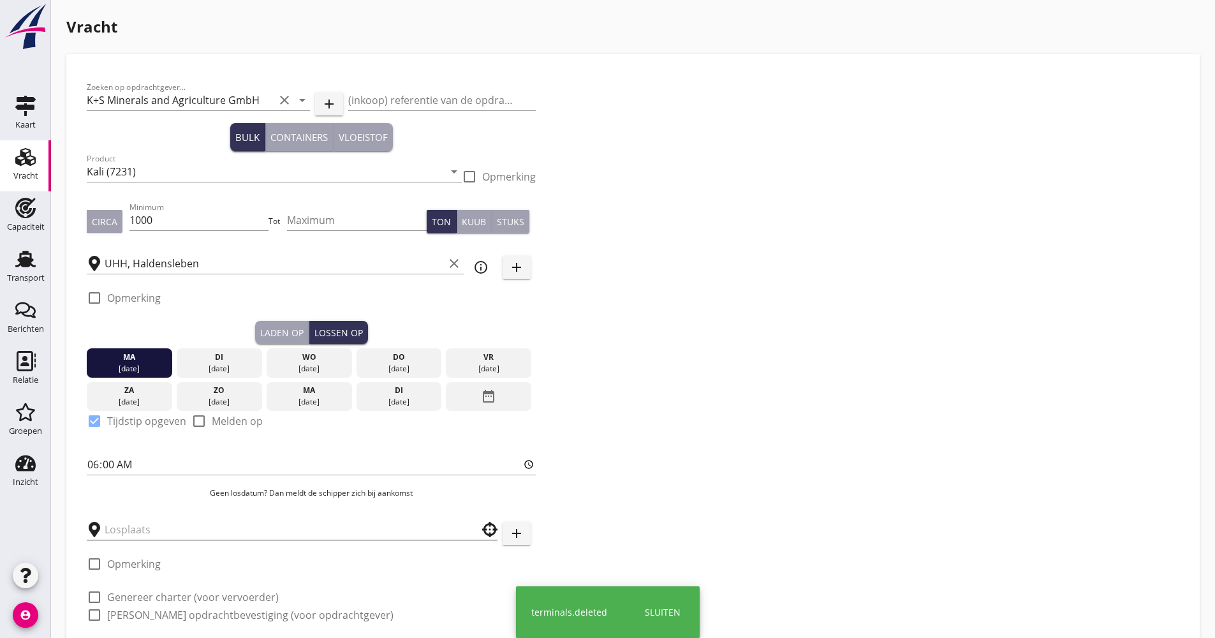
click at [251, 527] on input "text" at bounding box center [283, 529] width 357 height 20
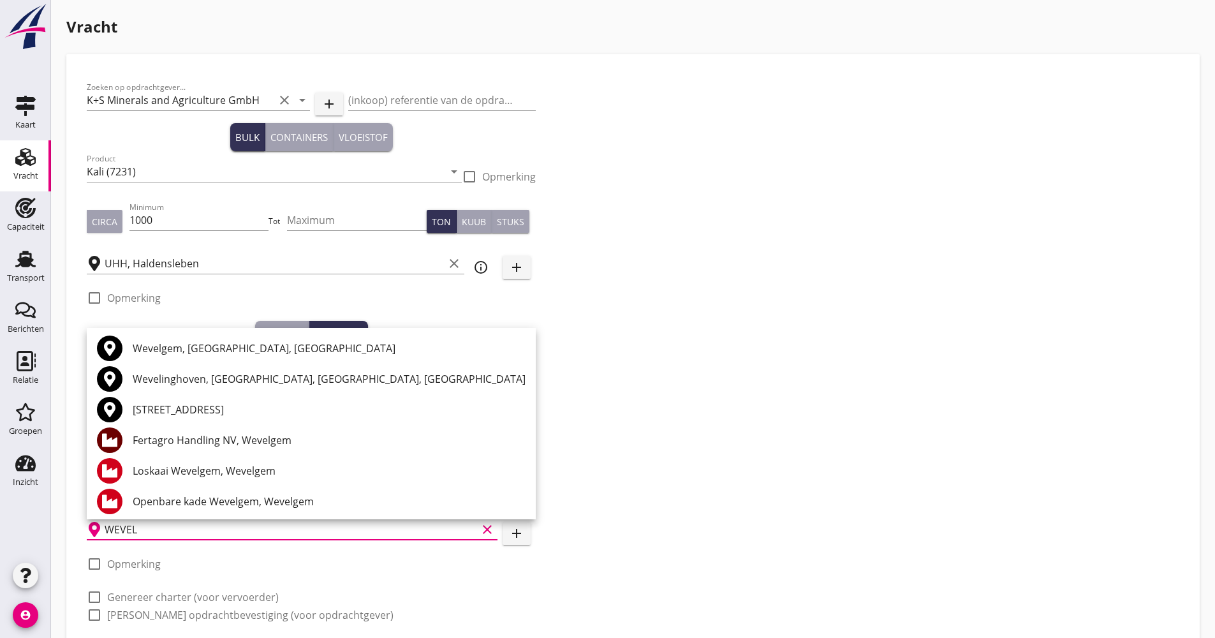
click at [221, 435] on div "Fertagro Handling NV, Wevelgem" at bounding box center [329, 439] width 393 height 15
type input "Fertagro Handling NV, Wevelgem"
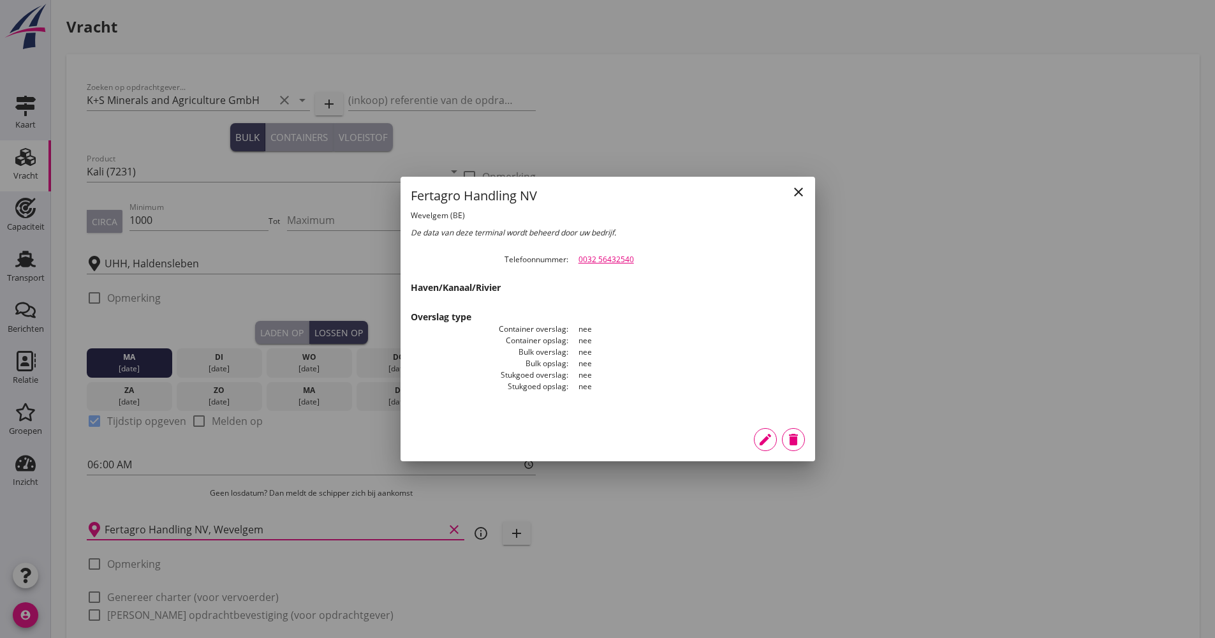
click at [900, 307] on div at bounding box center [607, 319] width 1215 height 638
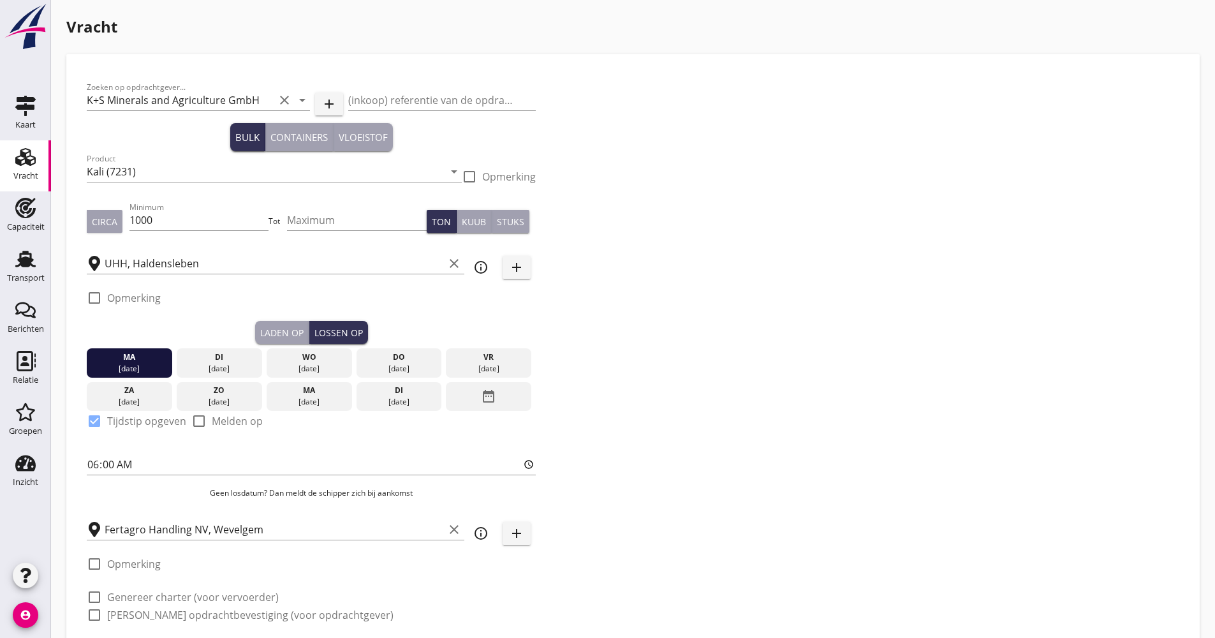
scroll to position [64, 0]
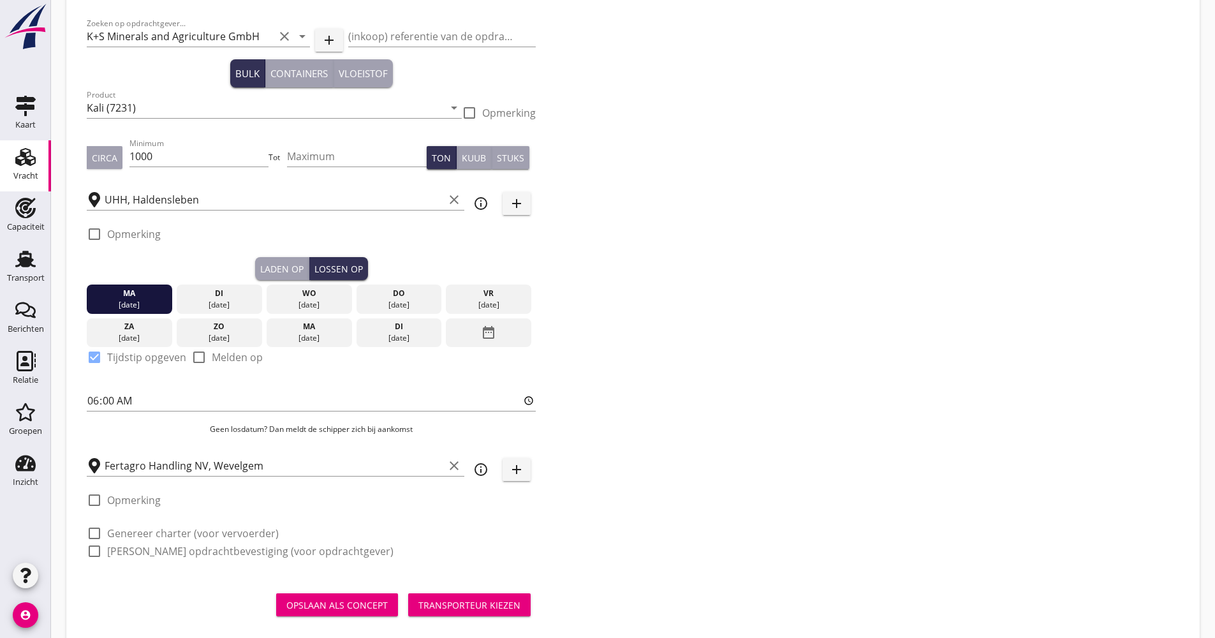
click at [197, 536] on label "Genereer charter (voor vervoerder)" at bounding box center [193, 533] width 172 height 13
checkbox input "true"
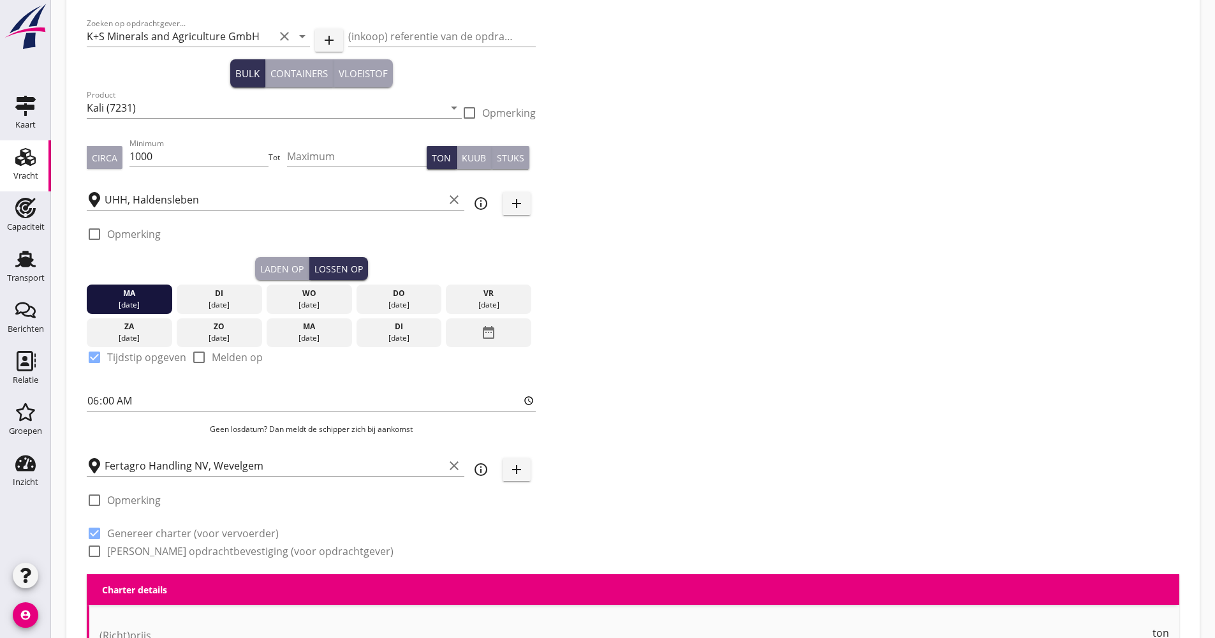
click at [186, 547] on label "[PERSON_NAME] opdrachtbevestiging (voor opdrachtgever)" at bounding box center [250, 551] width 286 height 13
checkbox input "true"
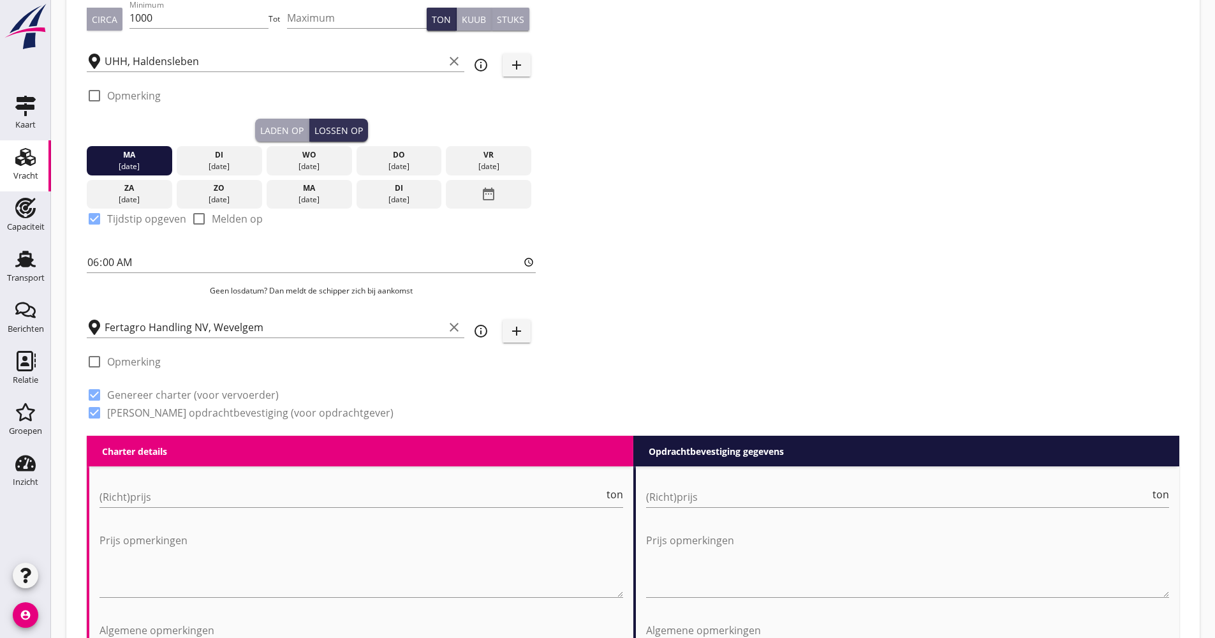
scroll to position [319, 0]
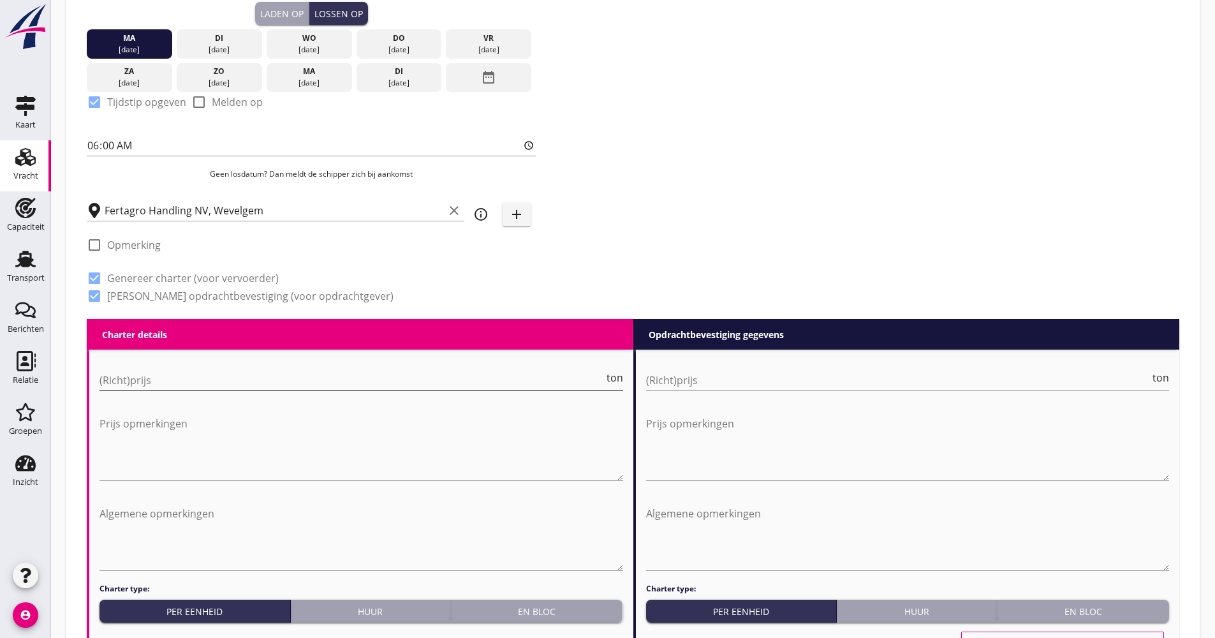
click at [142, 376] on input "(Richt)prijs" at bounding box center [351, 380] width 504 height 20
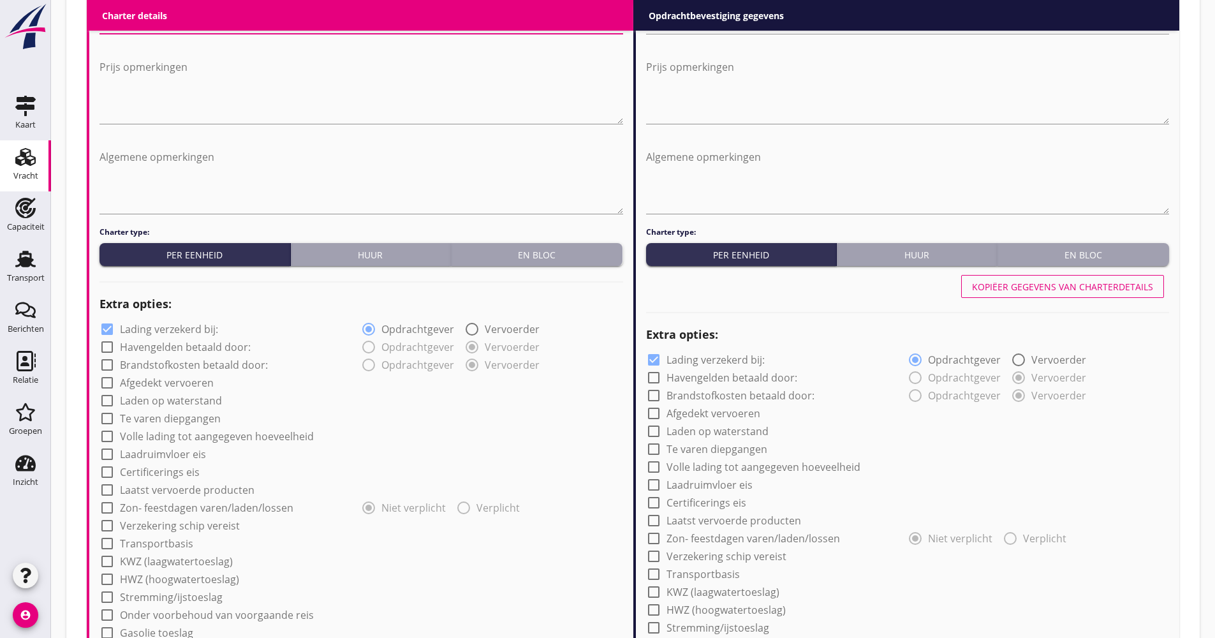
scroll to position [765, 0]
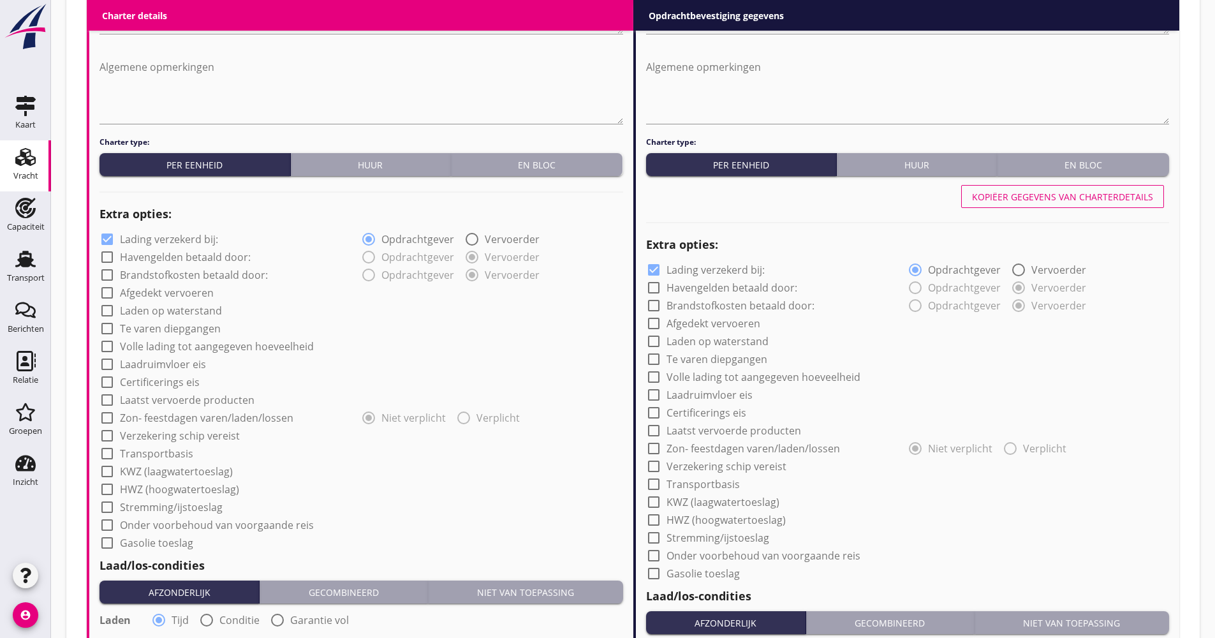
type input "20.00"
click at [150, 233] on div "Charter type: Per eenheid Huur En bloc Extra opties: check_box Lading verzekerd…" at bounding box center [361, 590] width 524 height 909
click at [151, 237] on label "Lading verzekerd bij:" at bounding box center [169, 239] width 98 height 13
checkbox input "false"
click at [161, 292] on label "Afgedekt vervoeren" at bounding box center [167, 292] width 94 height 13
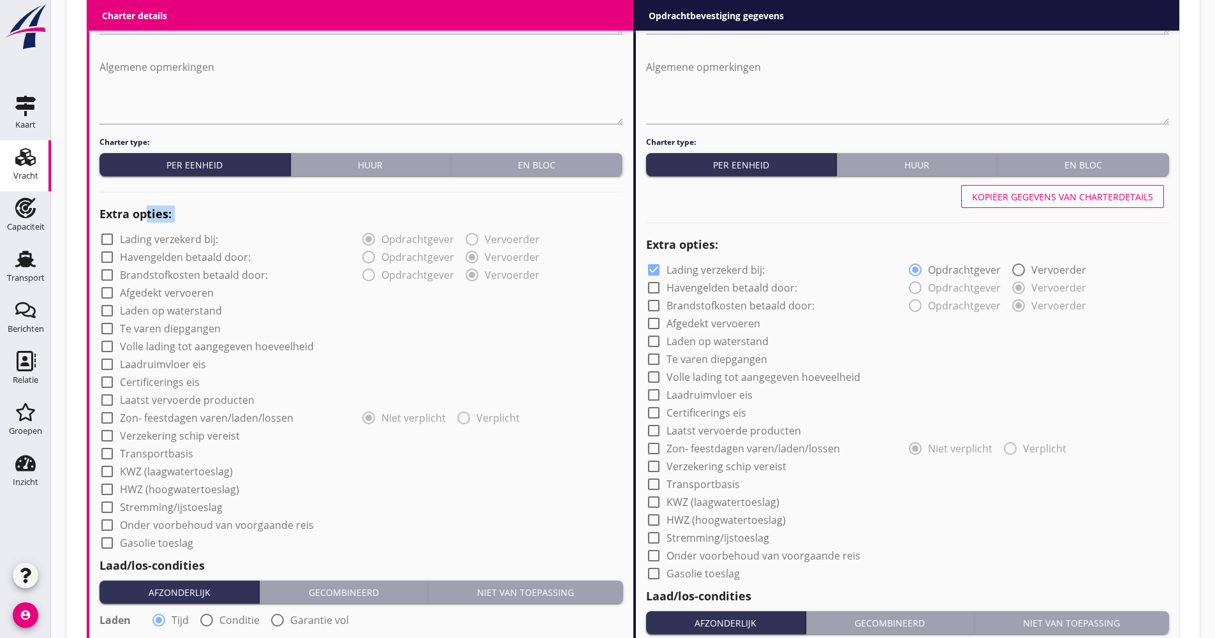
checkbox input "true"
click at [166, 341] on label "Volle lading tot aangegeven hoeveelheid" at bounding box center [217, 346] width 194 height 13
checkbox input "true"
click at [168, 436] on label "Verzekering schip vereist" at bounding box center [180, 435] width 120 height 13
checkbox input "true"
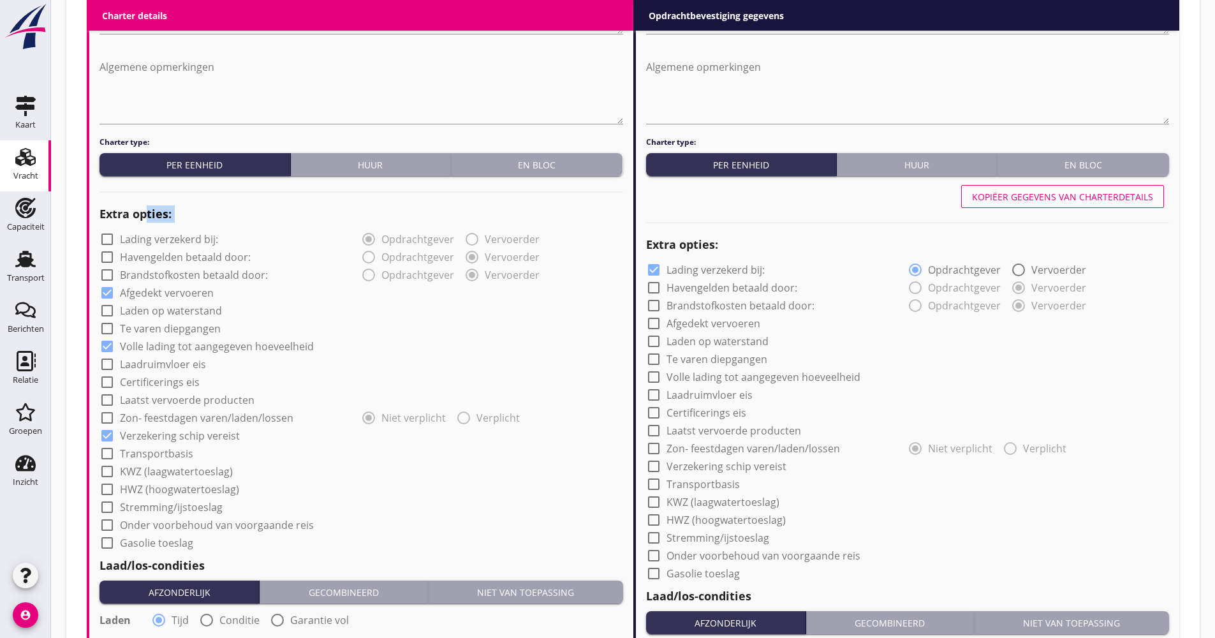
click at [159, 459] on label "Transportbasis" at bounding box center [156, 453] width 73 height 13
checkbox input "true"
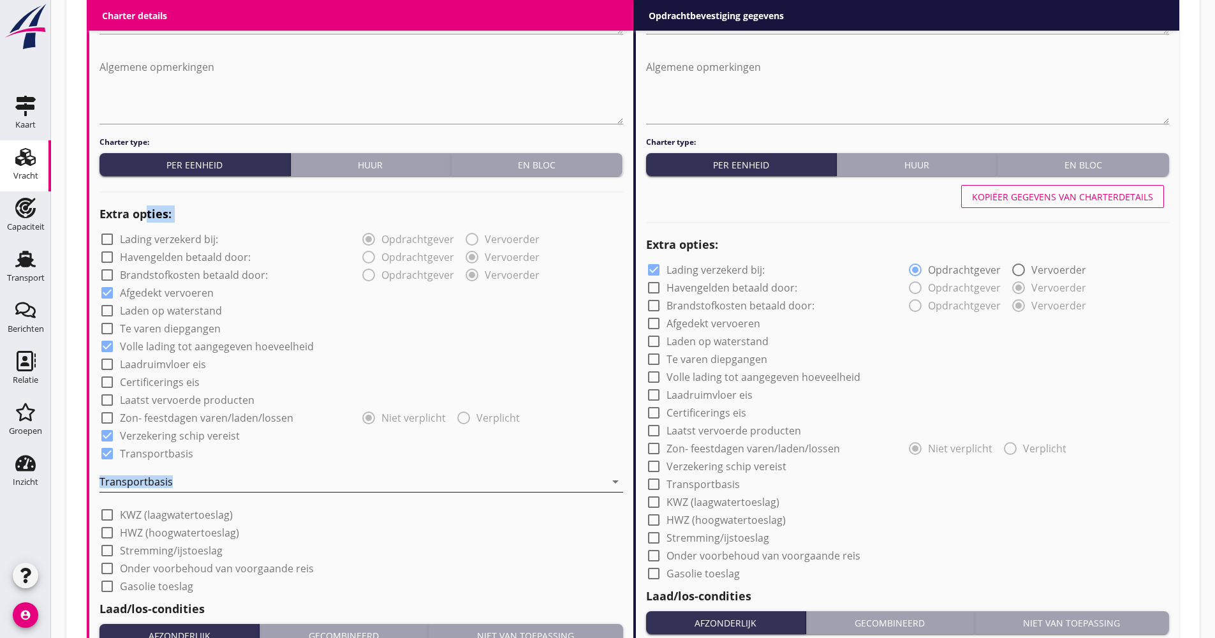
click at [163, 487] on div at bounding box center [352, 481] width 506 height 20
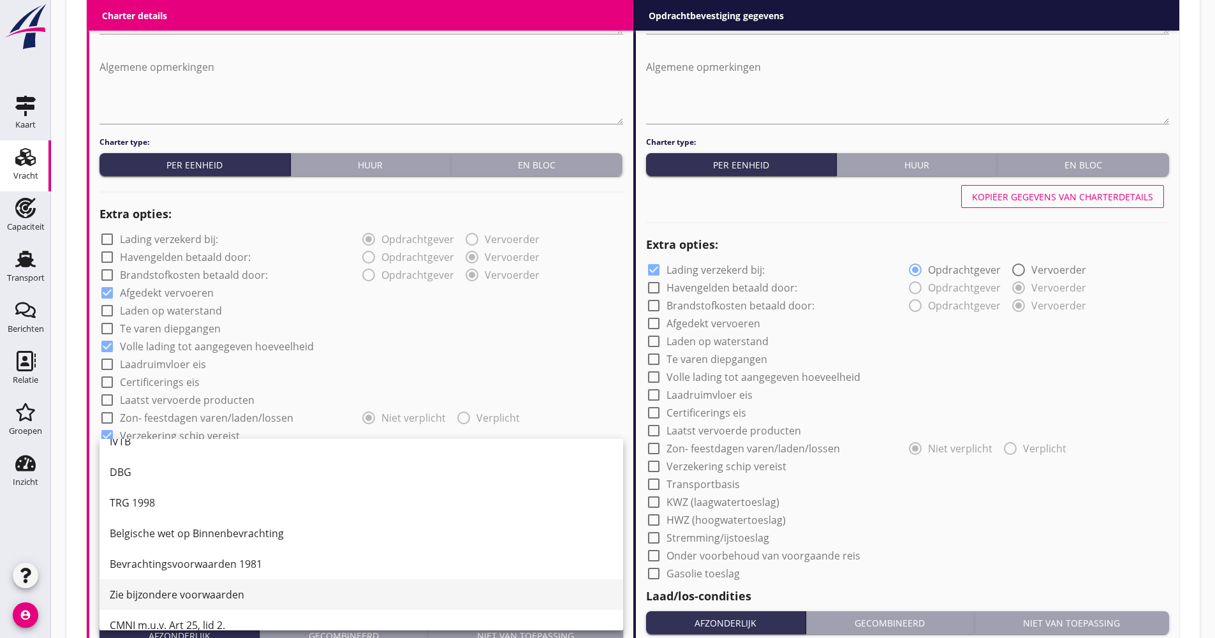
scroll to position [33, 0]
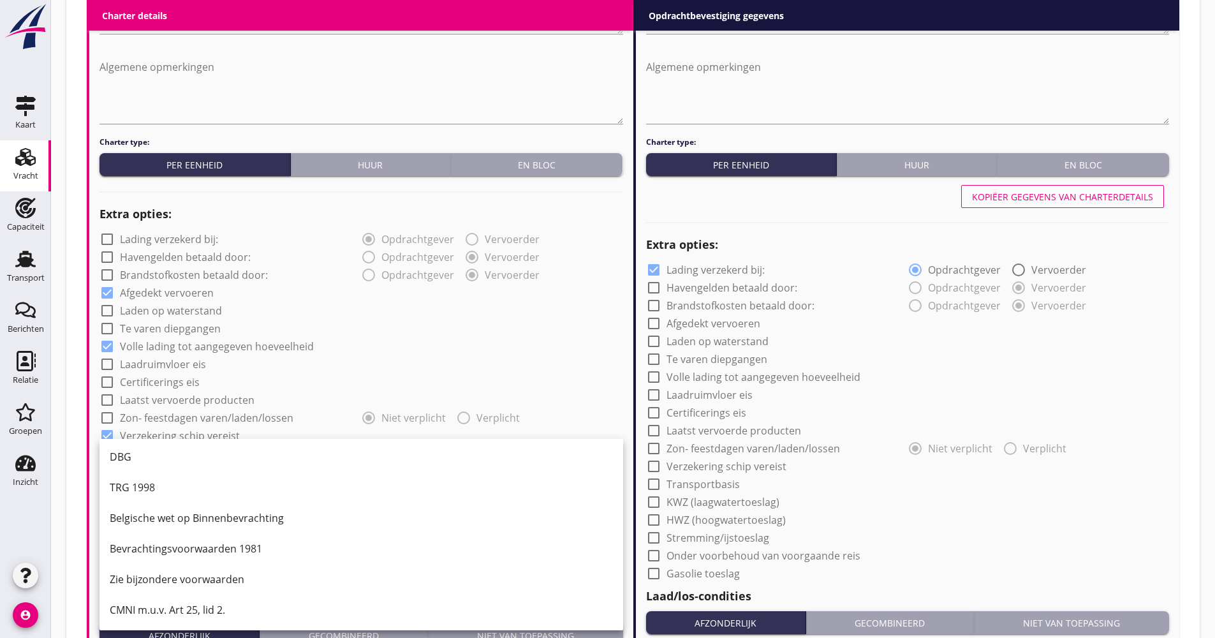
click at [156, 607] on div "CMNI m.u.v. Art 25, lid 2." at bounding box center [361, 609] width 503 height 15
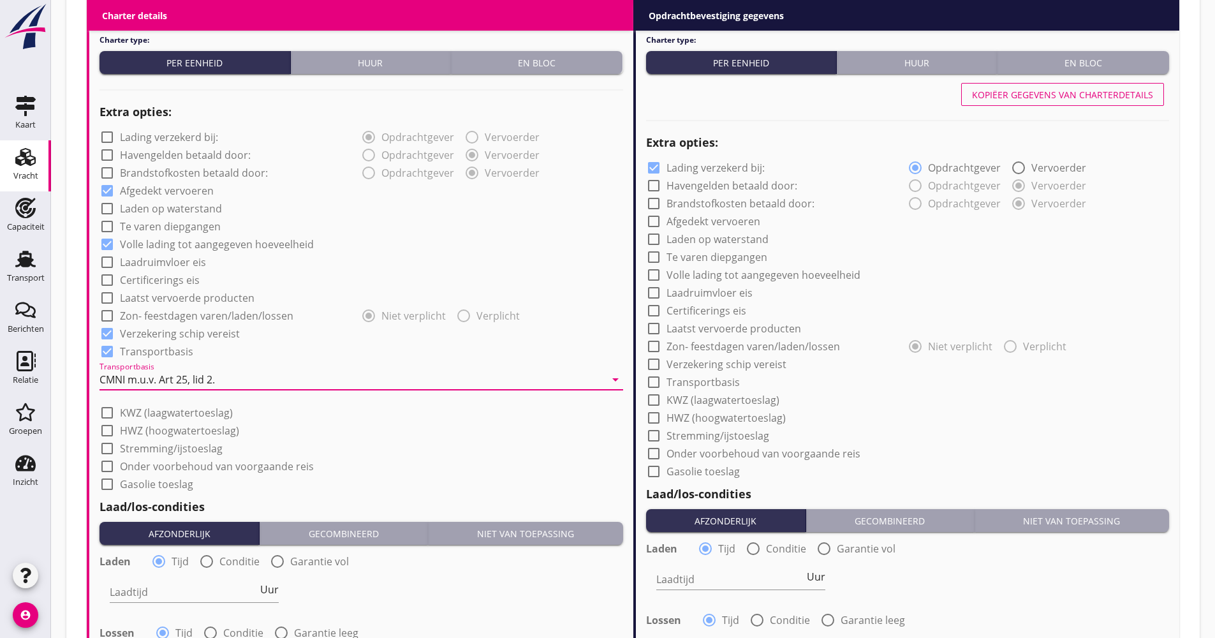
scroll to position [957, 0]
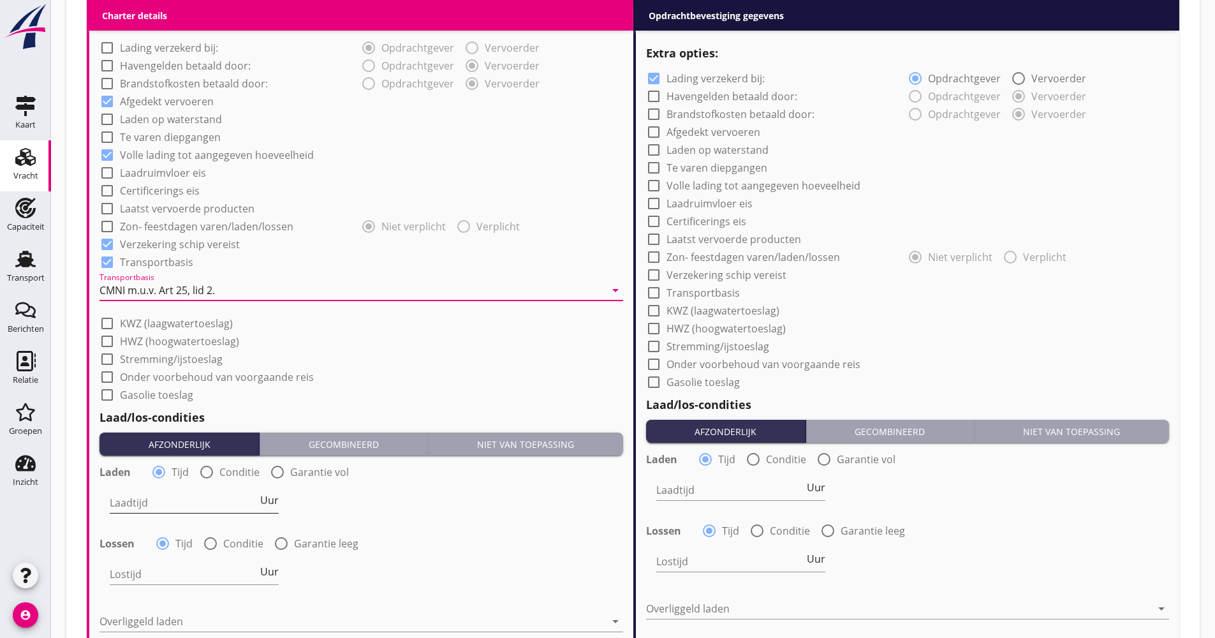
click at [196, 493] on input "Laadtijd" at bounding box center [184, 502] width 148 height 20
type input "48"
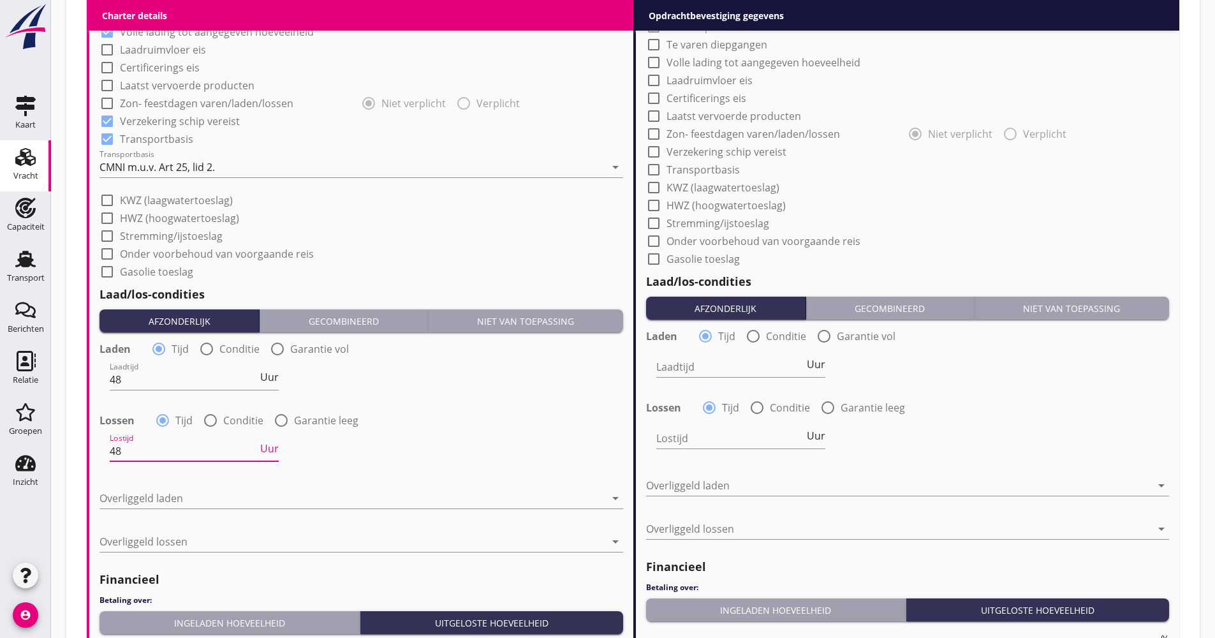
scroll to position [1148, 0]
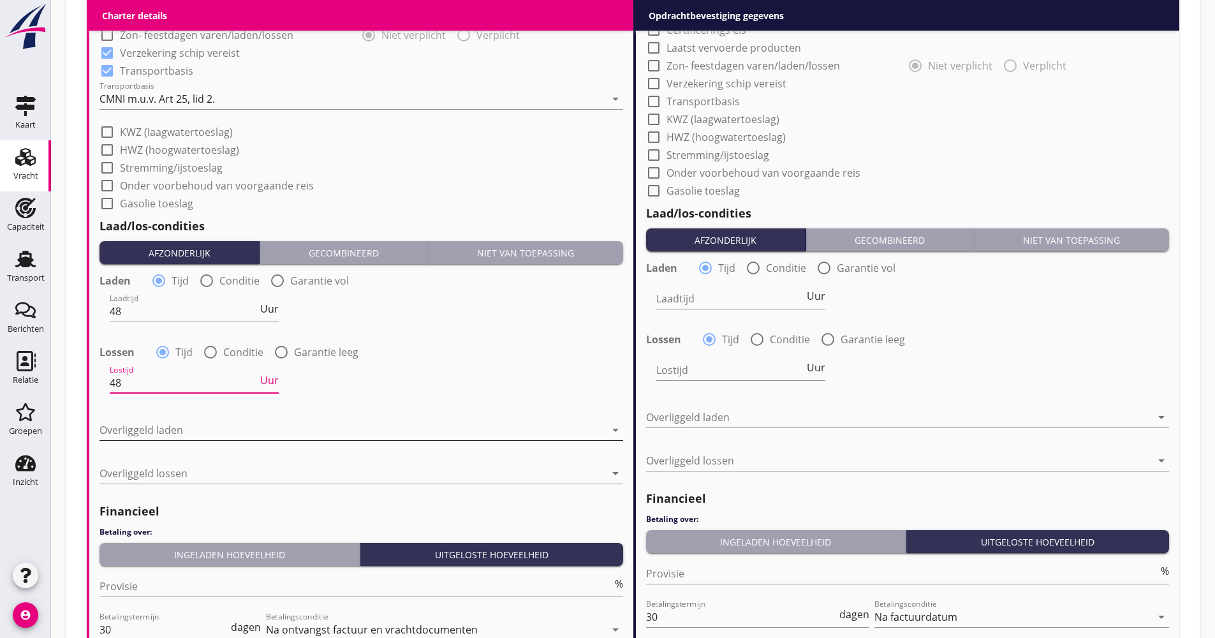
type input "48"
click at [192, 433] on div at bounding box center [352, 430] width 506 height 20
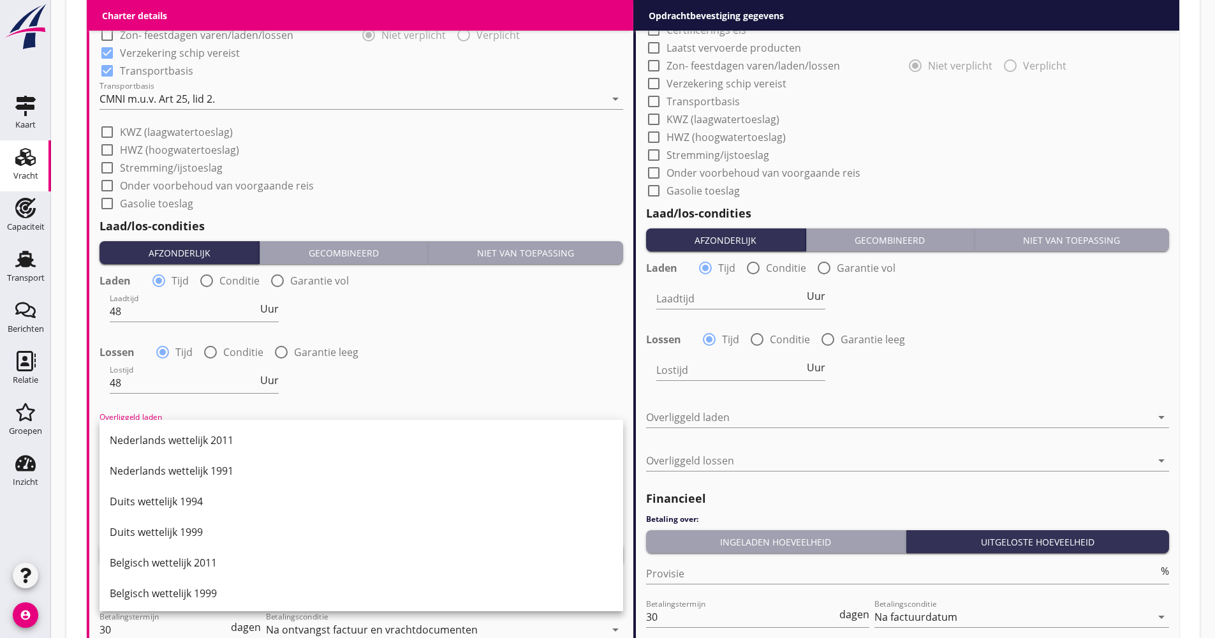
click at [186, 529] on div "Duits wettelijk 1999" at bounding box center [361, 531] width 503 height 15
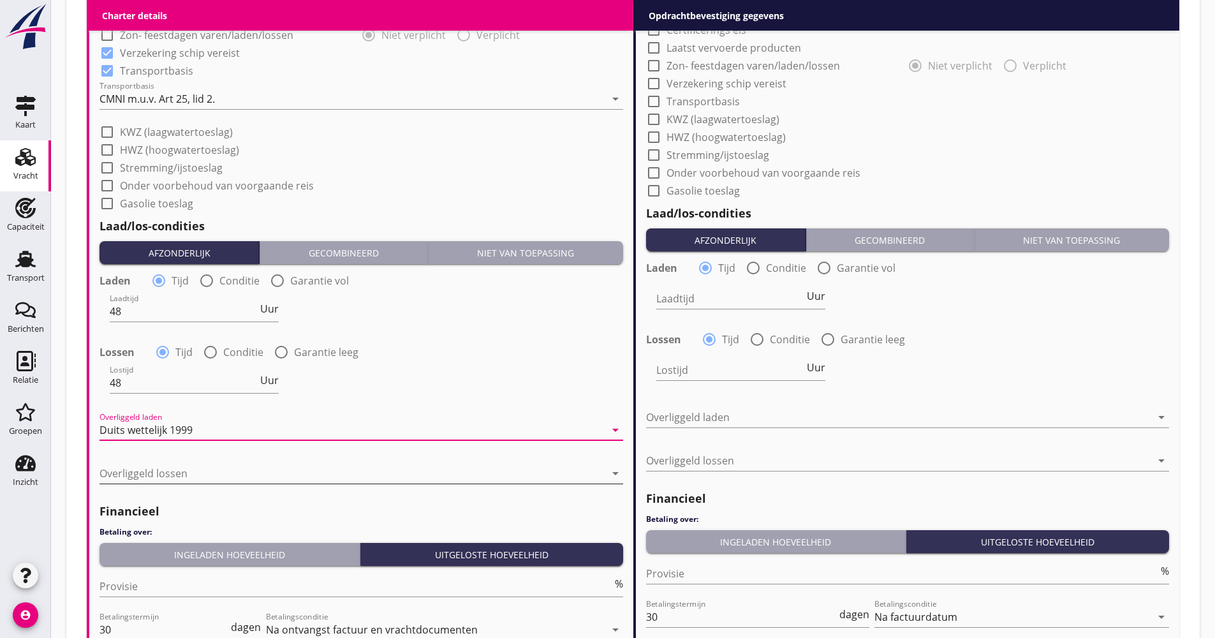
click at [160, 481] on div at bounding box center [352, 473] width 506 height 20
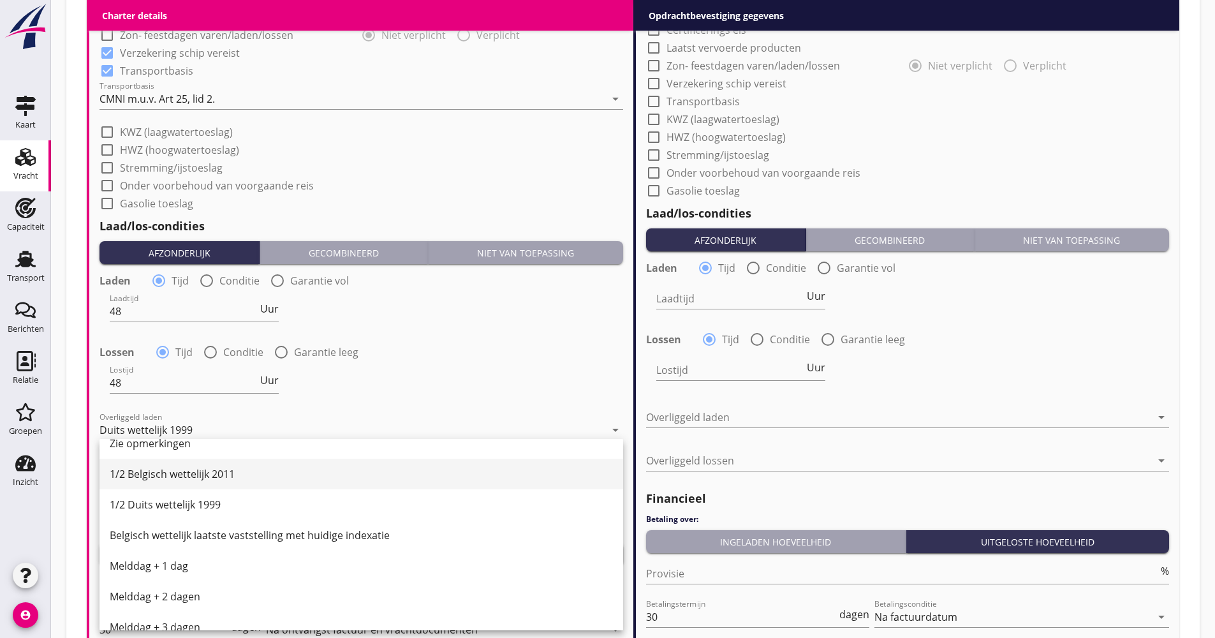
scroll to position [383, 0]
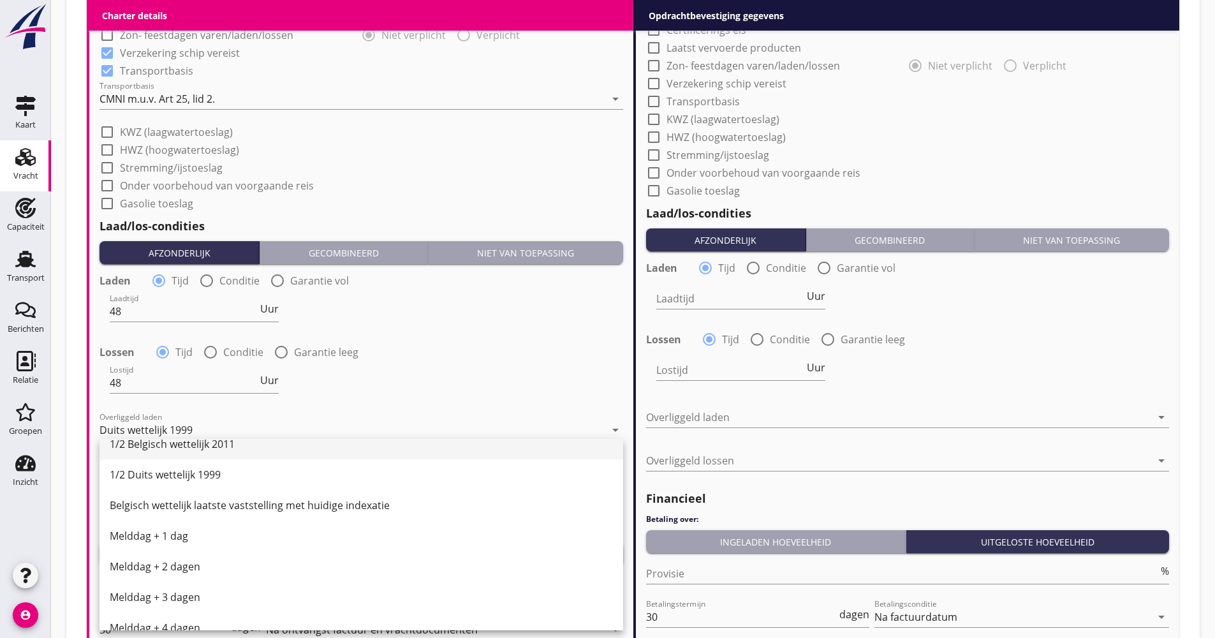
click at [170, 457] on div "1/2 Belgisch wettelijk 2011" at bounding box center [361, 444] width 503 height 31
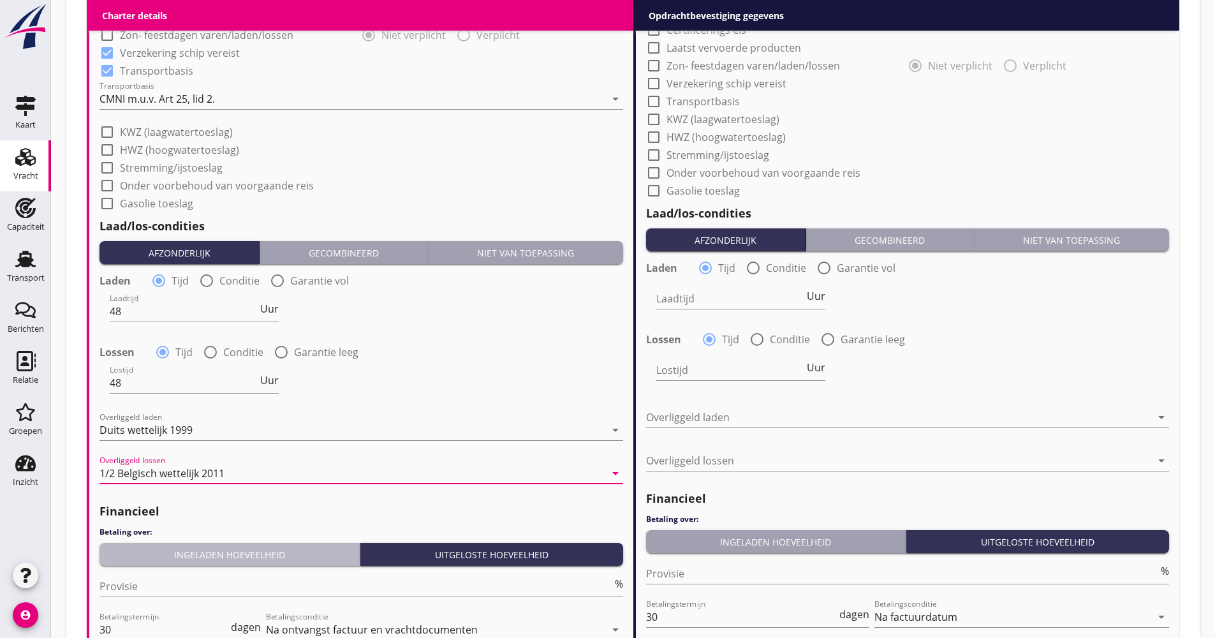
click at [193, 552] on div "Ingeladen hoeveelheid" at bounding box center [230, 554] width 250 height 13
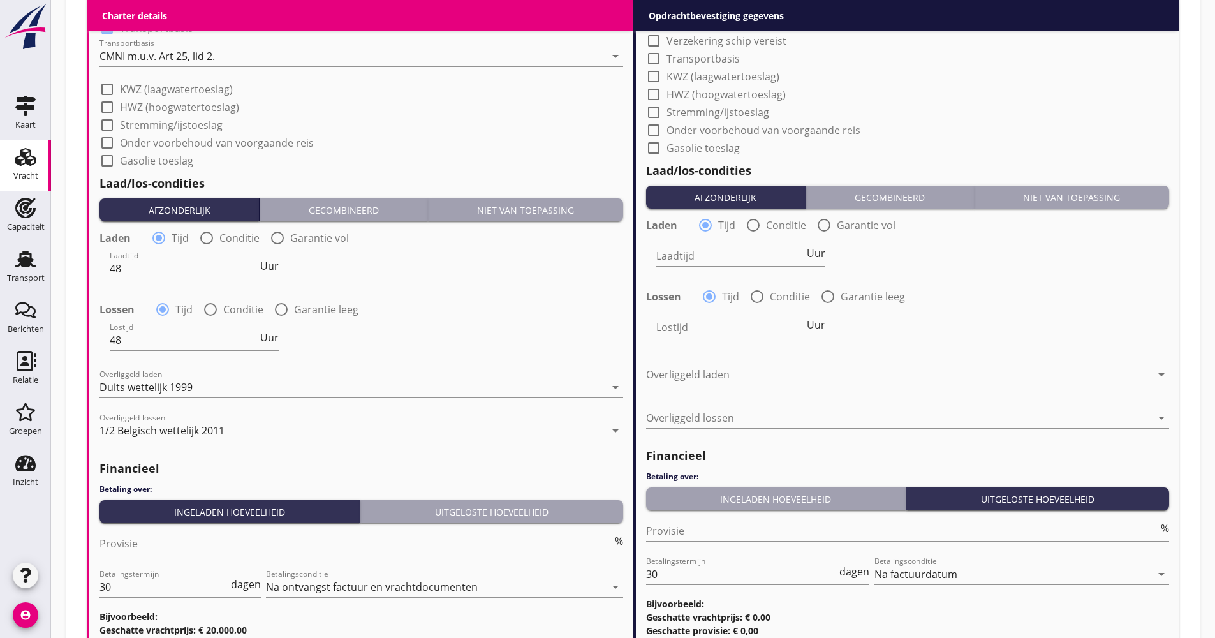
scroll to position [1314, 0]
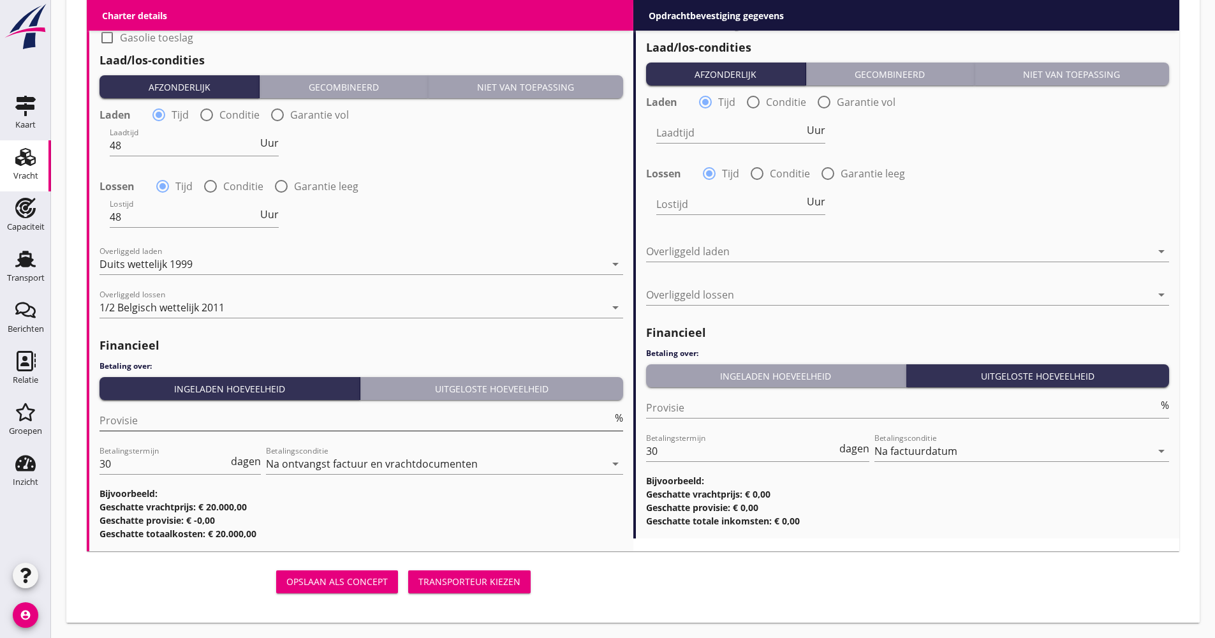
click at [133, 411] on input "Provisie" at bounding box center [355, 420] width 513 height 20
type input "5.00"
drag, startPoint x: 63, startPoint y: 459, endPoint x: 117, endPoint y: 460, distance: 54.2
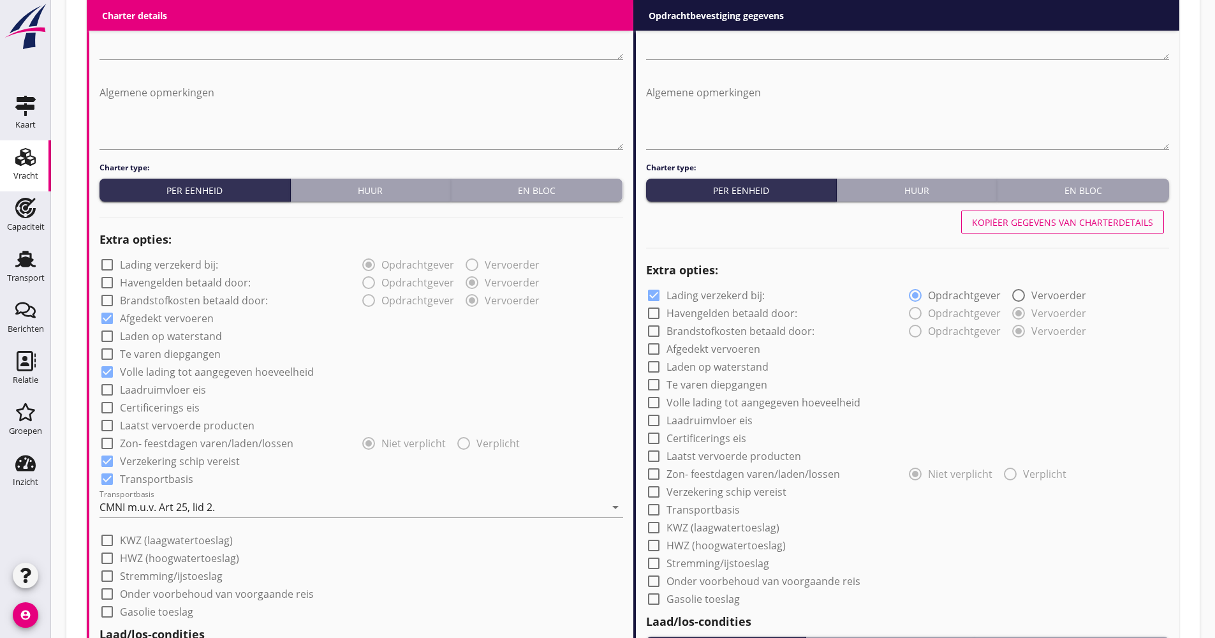
click at [1058, 226] on div "Kopiëer gegevens van charterdetails" at bounding box center [1062, 222] width 181 height 13
checkbox input "false"
checkbox input "true"
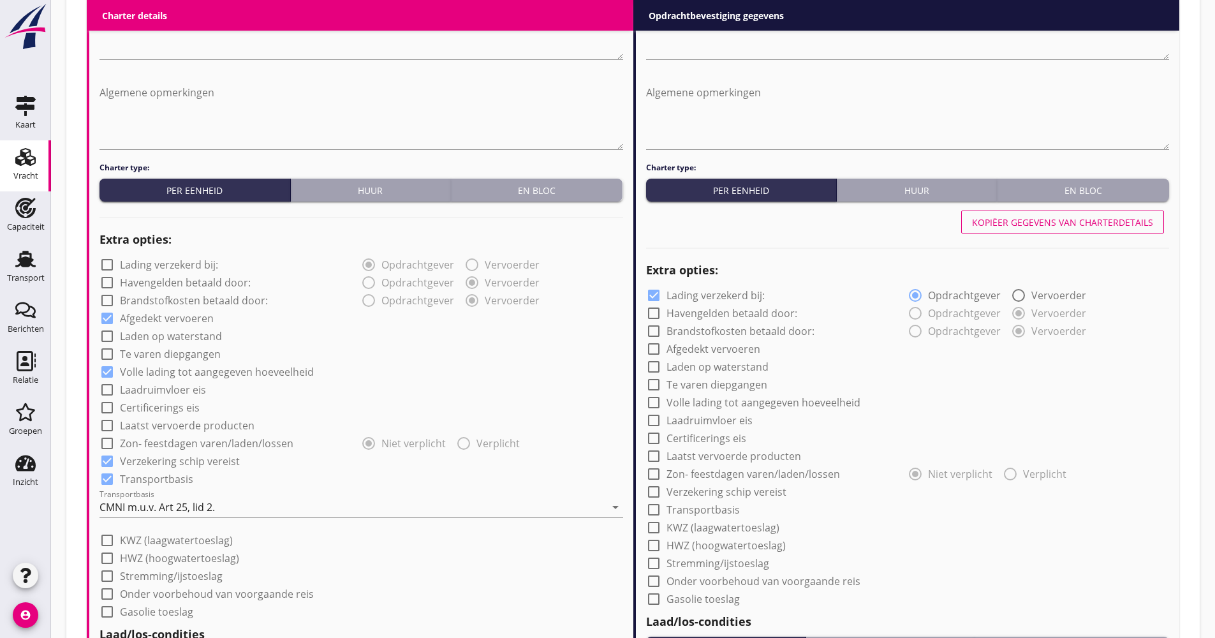
checkbox input "true"
type input "48"
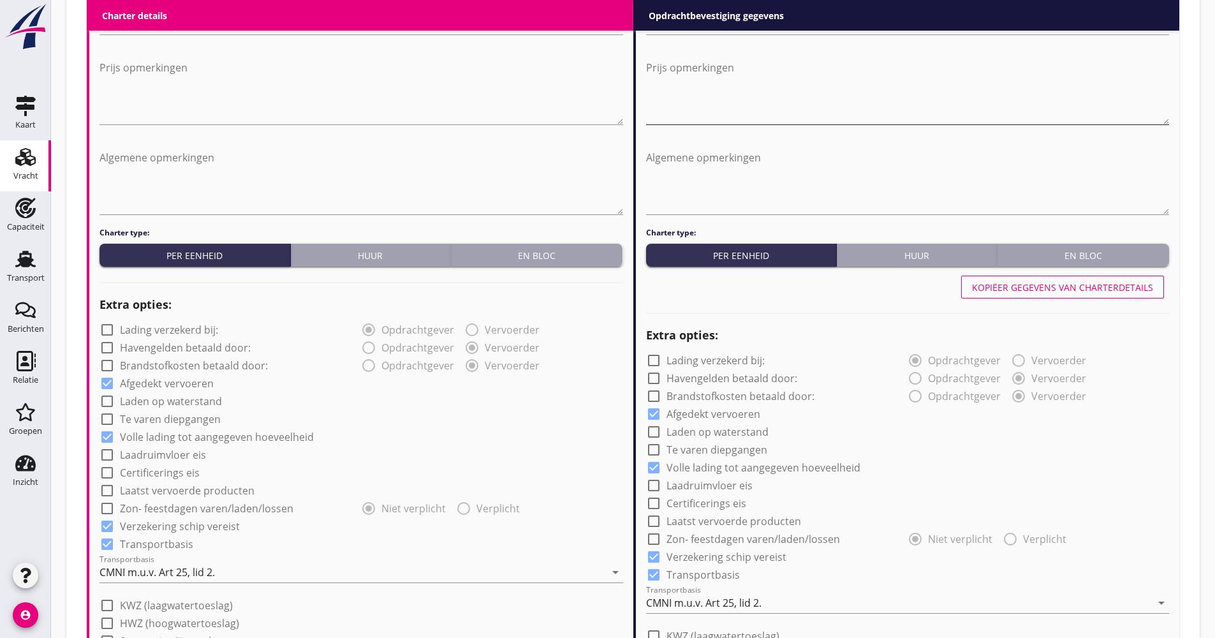
scroll to position [612, 0]
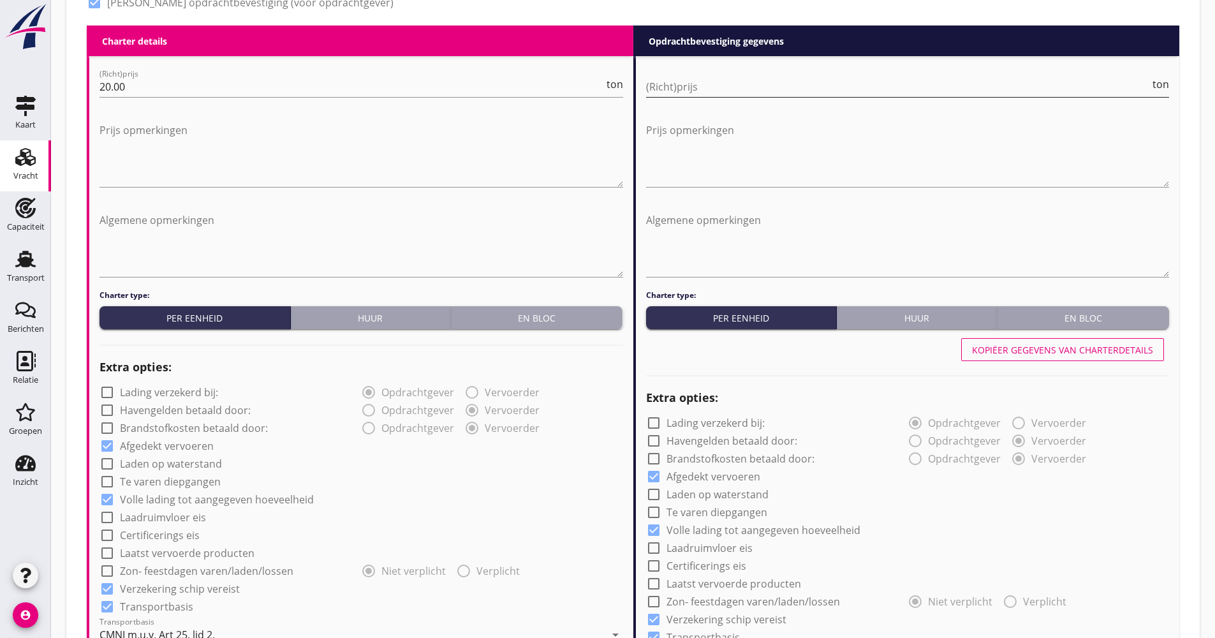
click at [712, 94] on input "(Richt)prijs" at bounding box center [898, 87] width 504 height 20
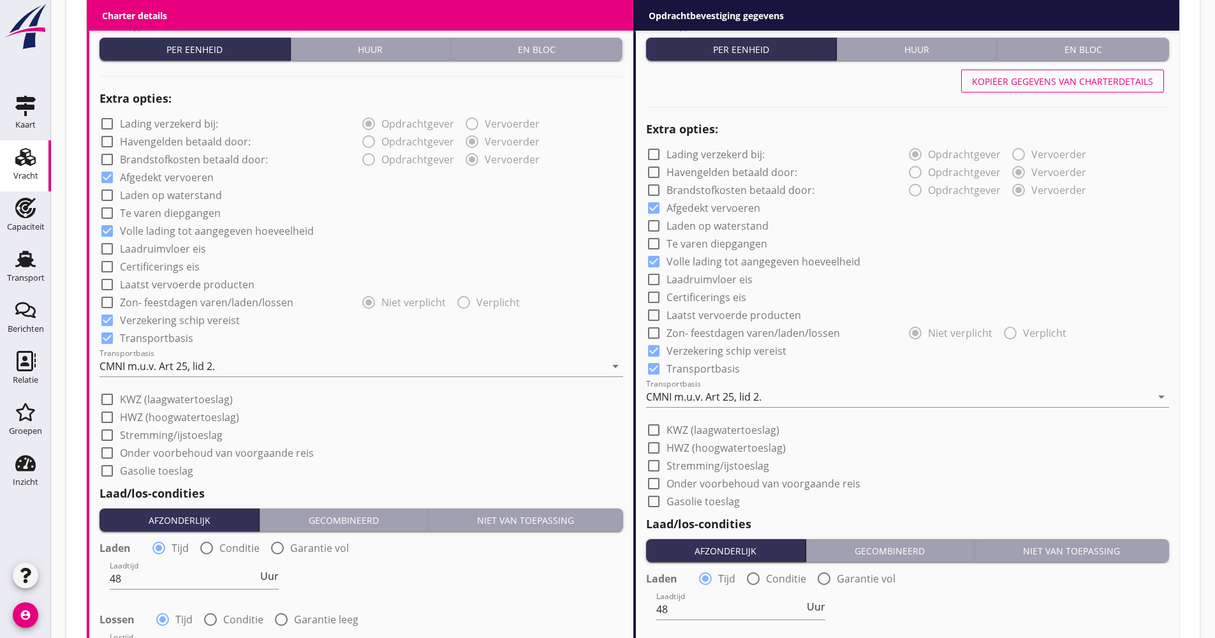
scroll to position [931, 0]
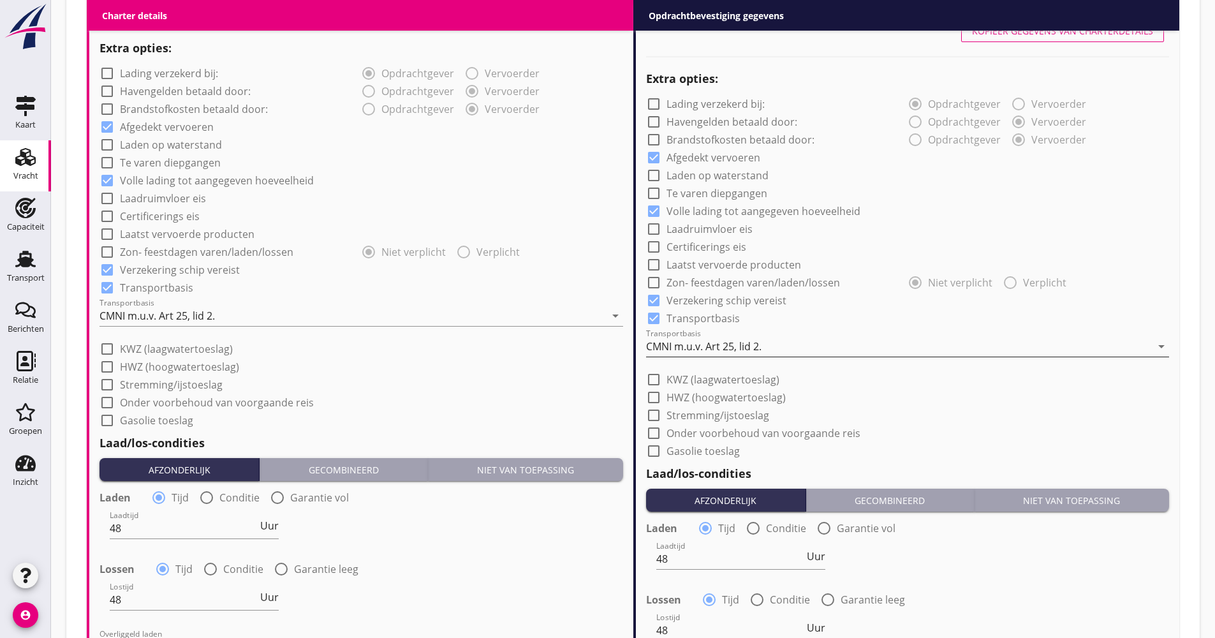
type input "21.00"
click at [684, 342] on div "CMNI m.u.v. Art 25, lid 2." at bounding box center [703, 346] width 115 height 11
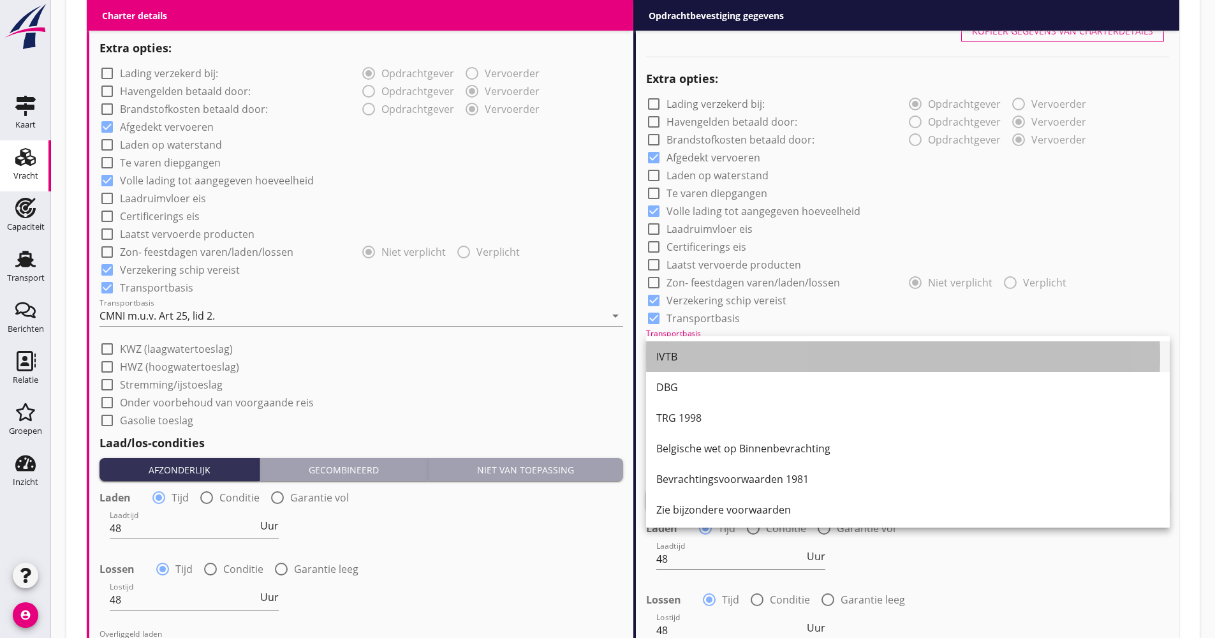
click at [684, 355] on div "IVTB" at bounding box center [907, 356] width 503 height 15
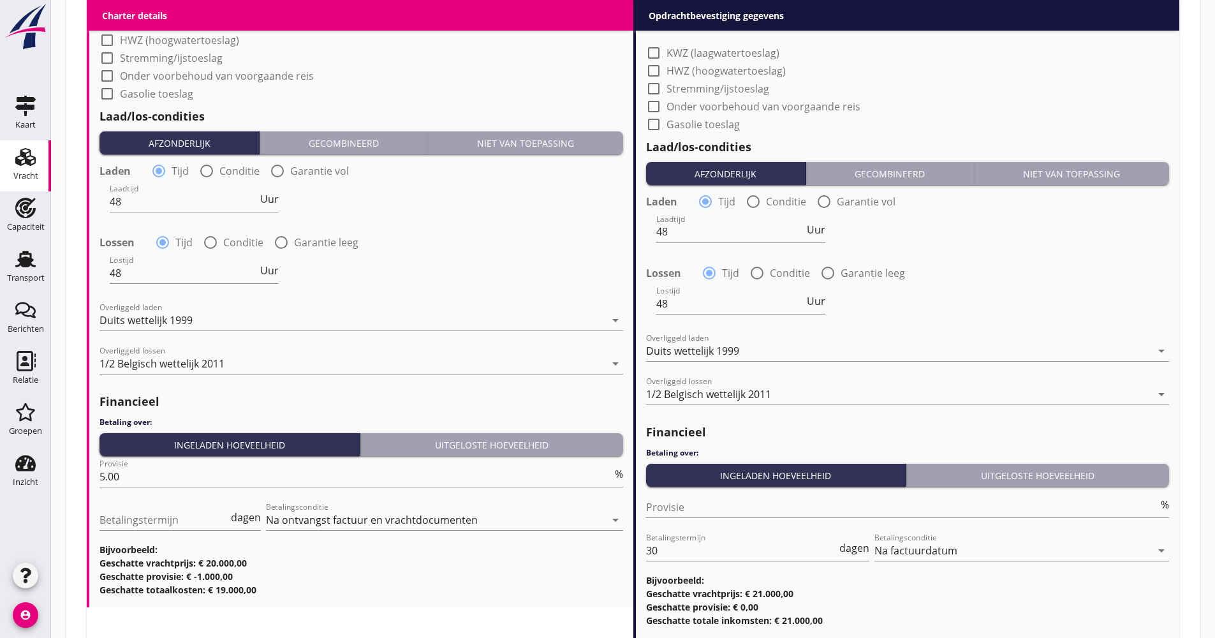
scroll to position [1344, 0]
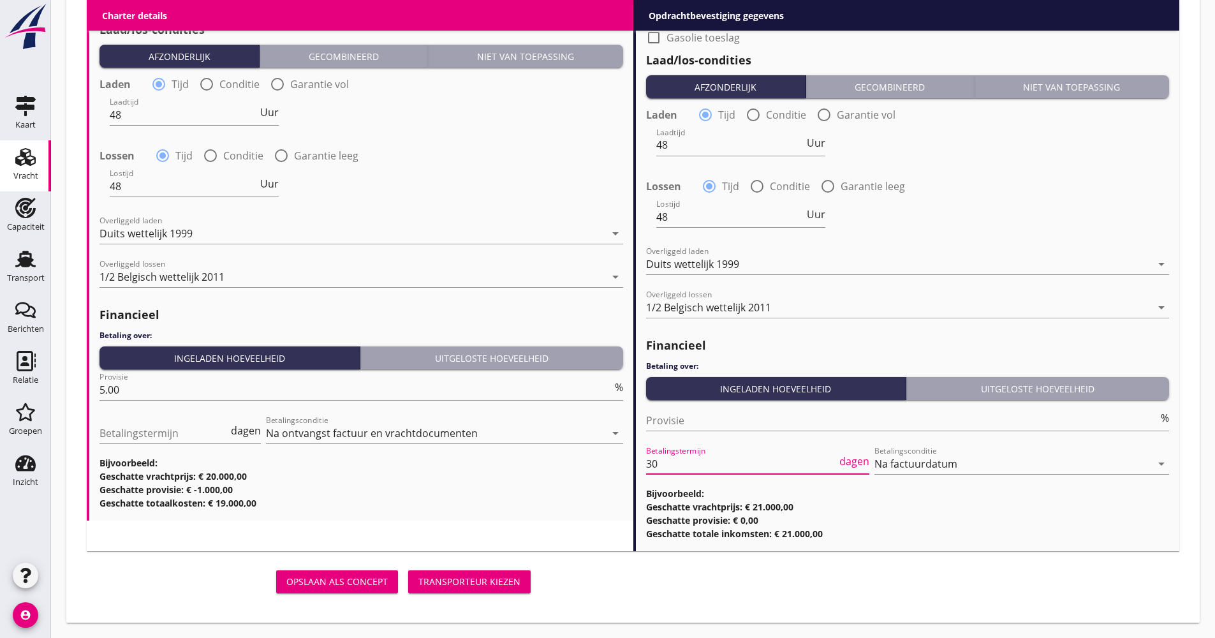
drag, startPoint x: 669, startPoint y: 466, endPoint x: 628, endPoint y: 466, distance: 40.8
type input "21"
click at [467, 585] on div "Transporteur kiezen" at bounding box center [469, 581] width 102 height 13
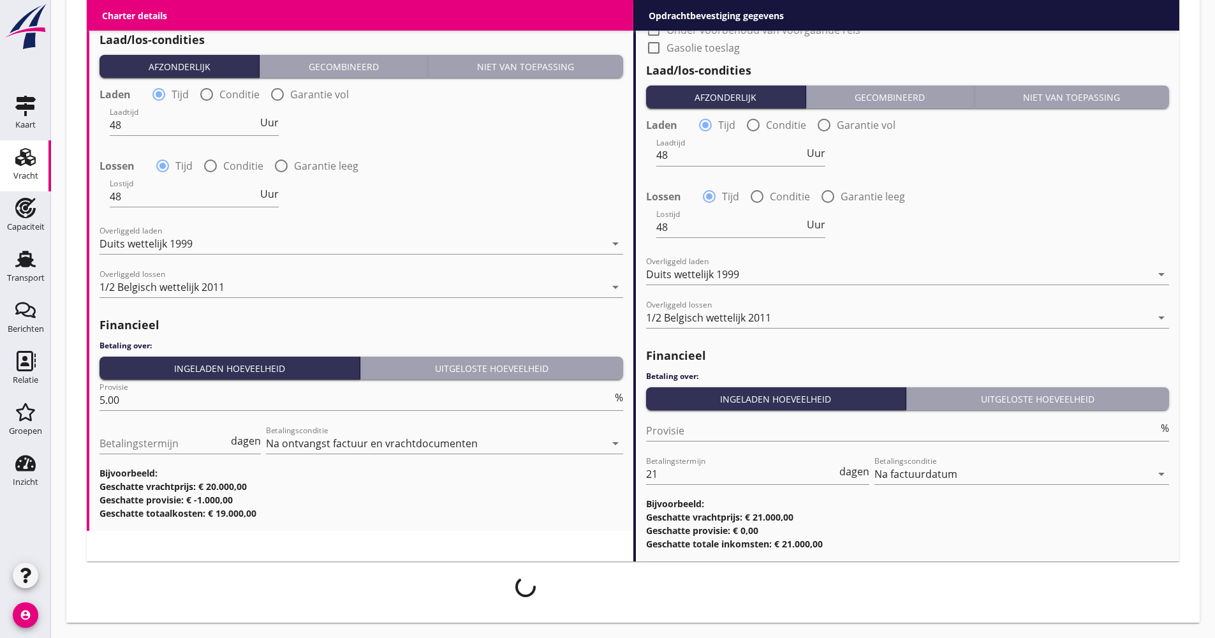
scroll to position [1334, 0]
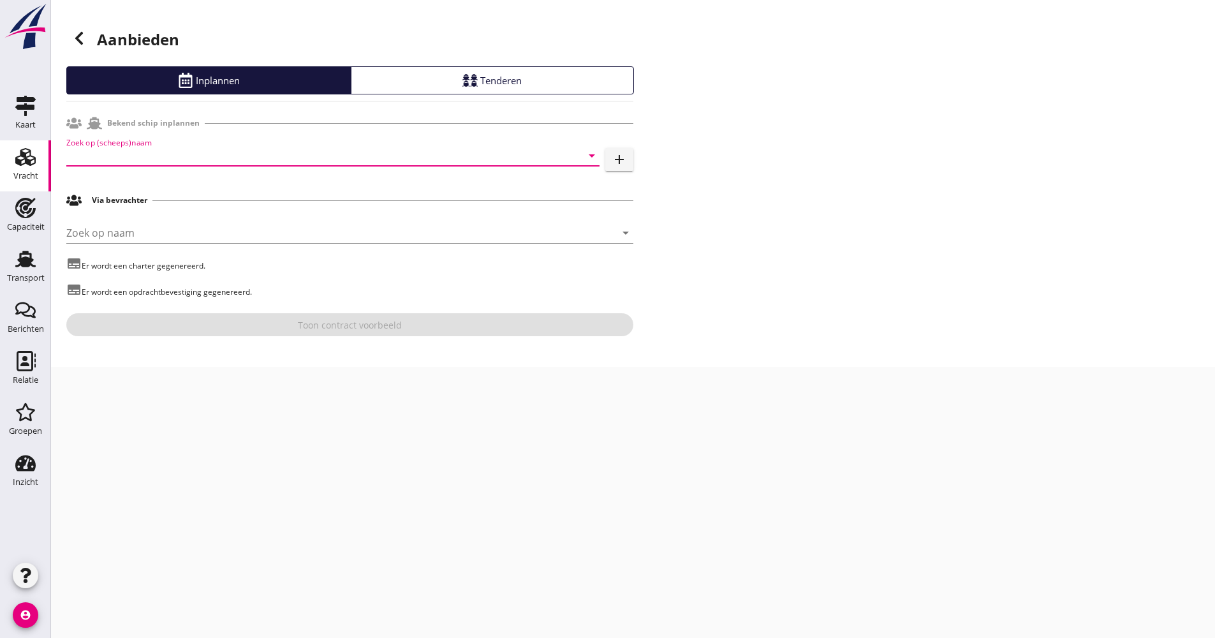
click at [163, 159] on input "Zoek op (scheeps)naam" at bounding box center [314, 155] width 497 height 20
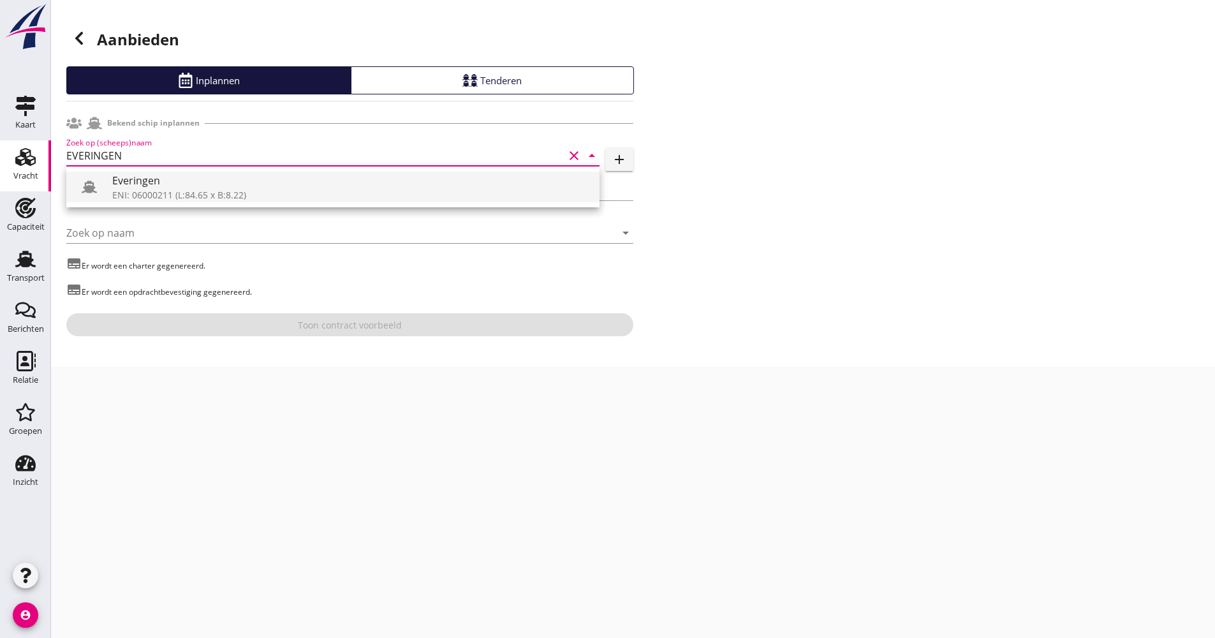
click at [158, 177] on div "Everingen" at bounding box center [350, 180] width 477 height 15
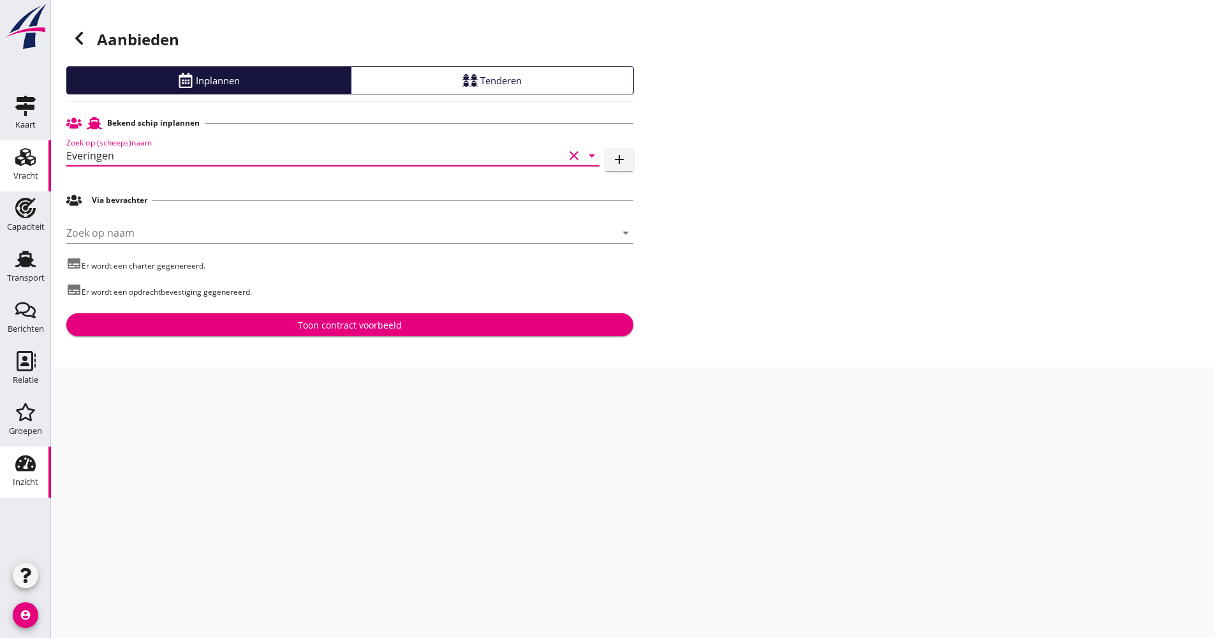
type input "Everingen"
click at [179, 328] on div "Toon contract voorbeeld" at bounding box center [350, 324] width 547 height 13
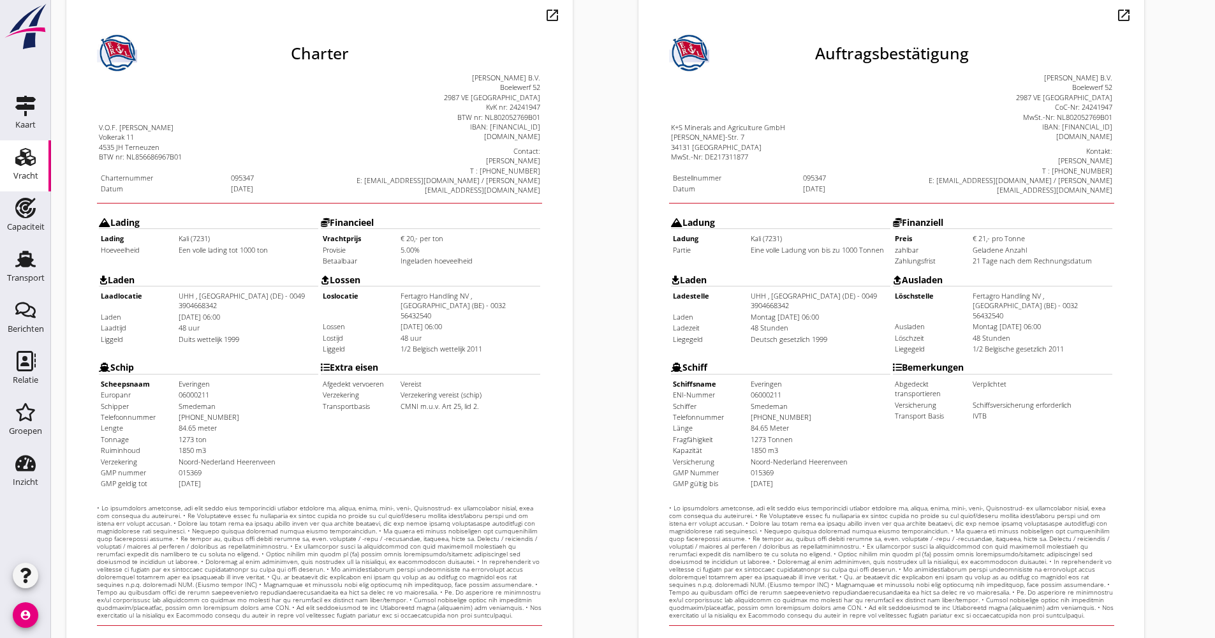
scroll to position [307, 0]
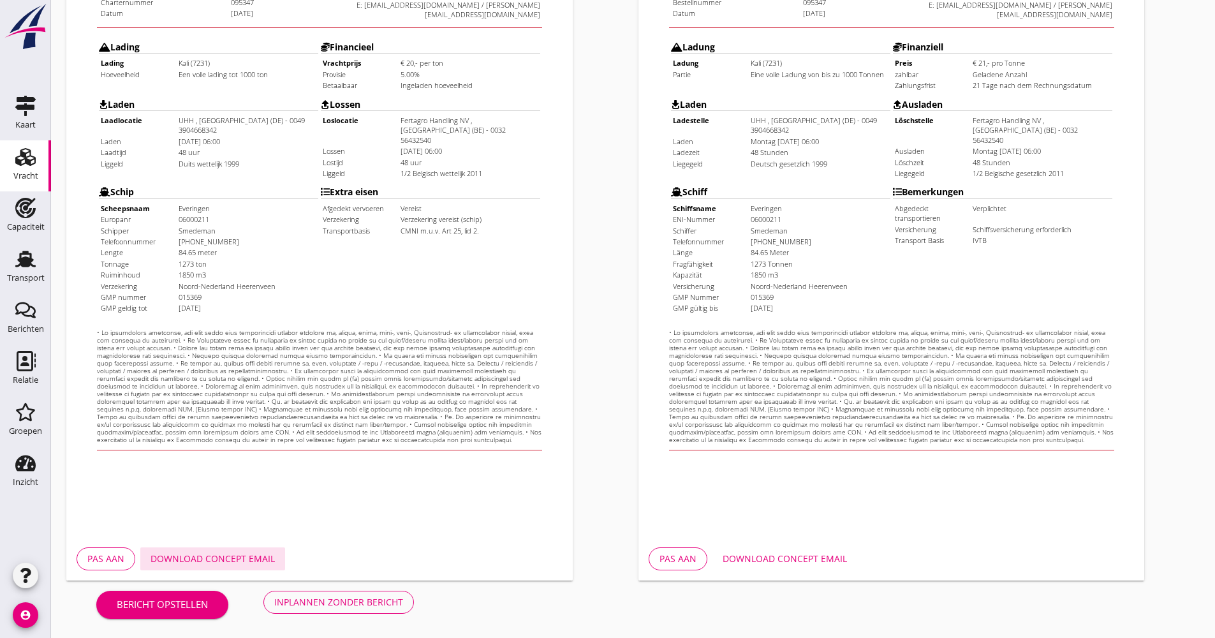
click at [263, 561] on div "Download concept email" at bounding box center [213, 558] width 124 height 13
click at [402, 597] on div "Inplannen zonder bericht" at bounding box center [338, 601] width 129 height 13
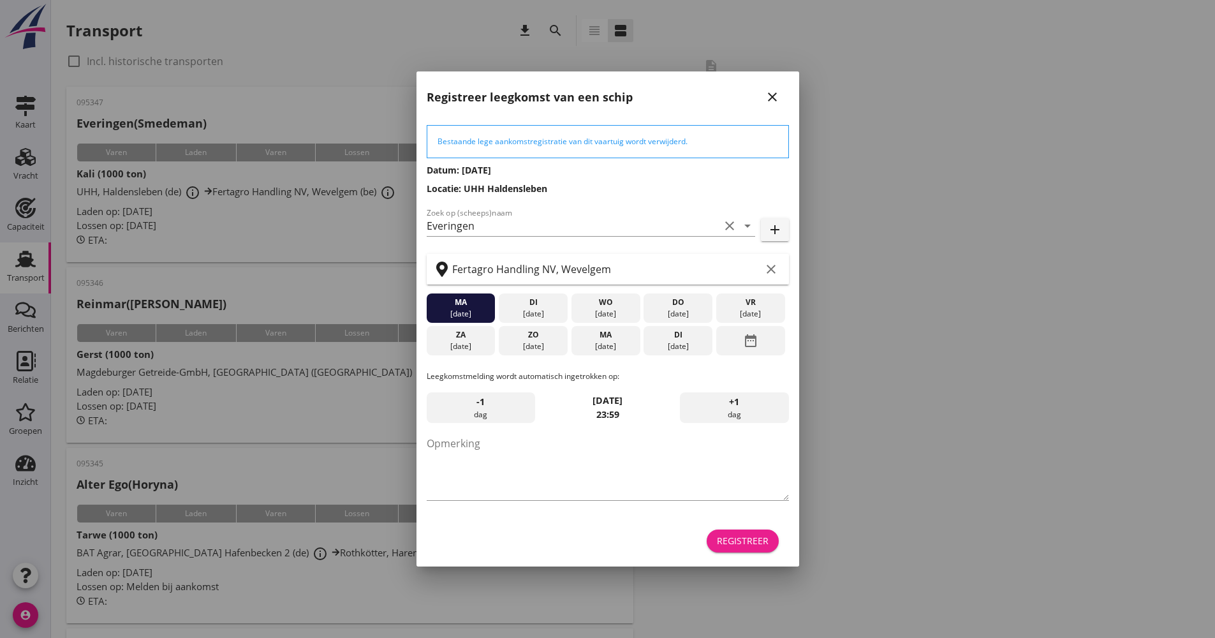
click at [722, 552] on button "Registreer" at bounding box center [743, 540] width 72 height 23
